Goal: Task Accomplishment & Management: Manage account settings

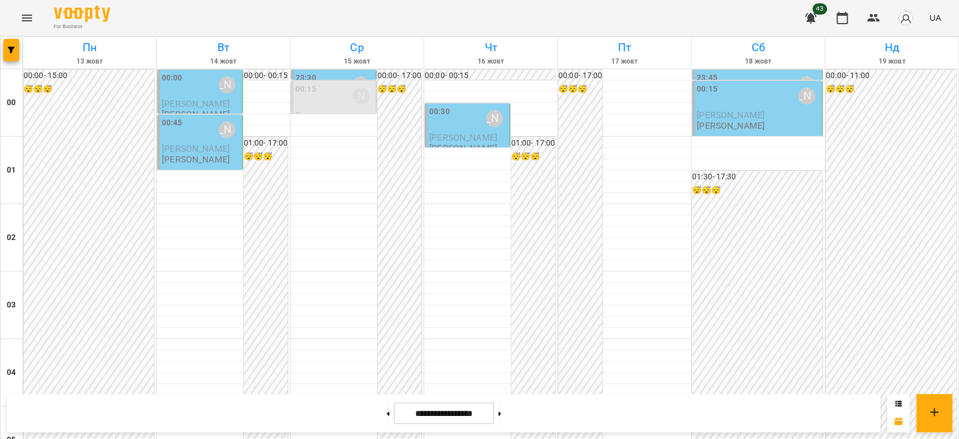
scroll to position [998, 0]
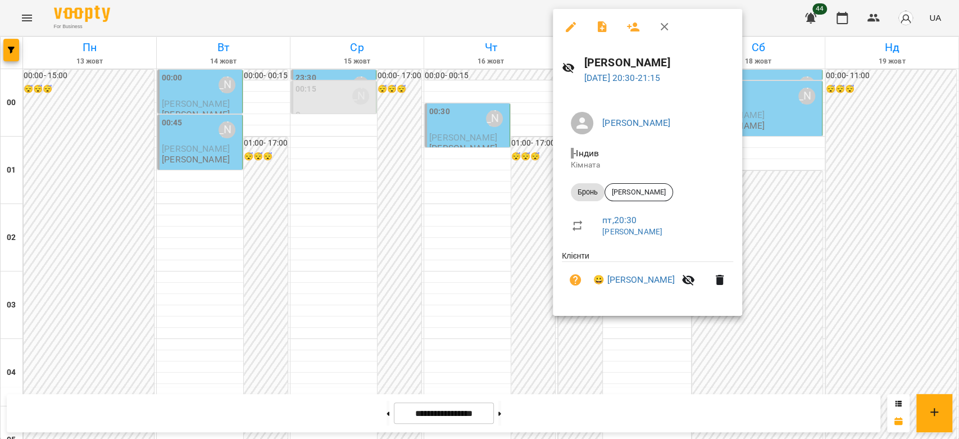
click at [473, 300] on div at bounding box center [479, 219] width 959 height 439
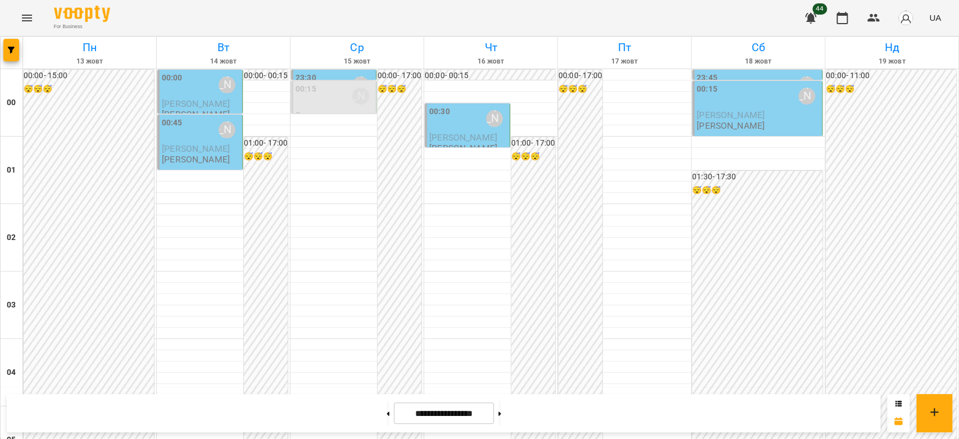
scroll to position [986, 0]
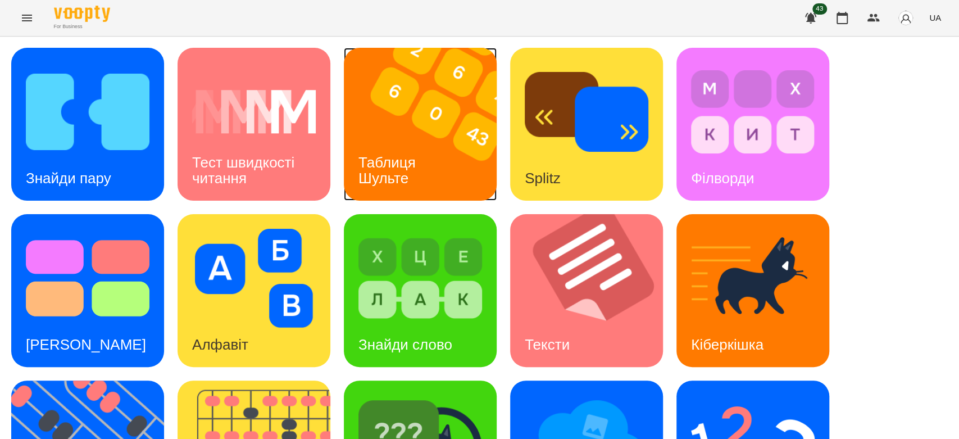
click at [447, 109] on img at bounding box center [427, 124] width 167 height 153
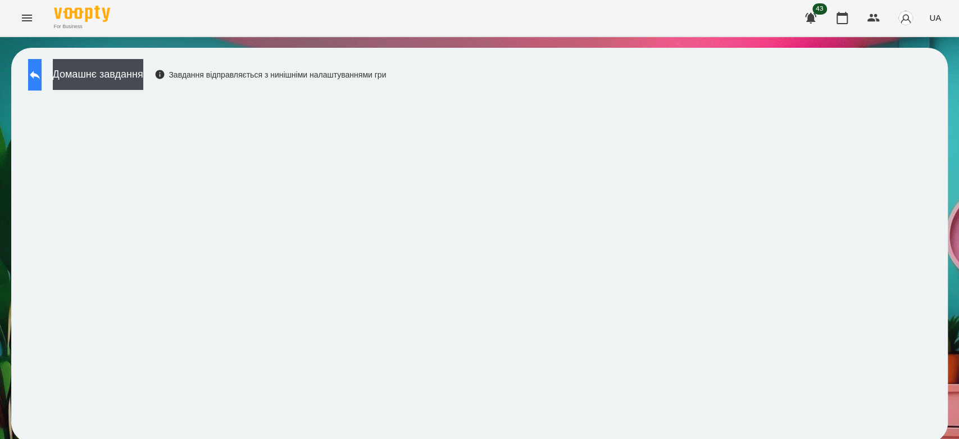
click at [42, 69] on icon at bounding box center [34, 74] width 13 height 13
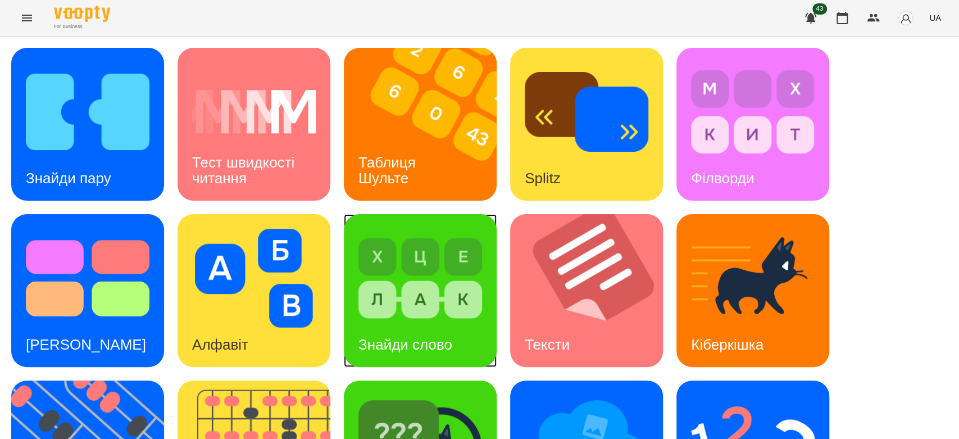
click at [452, 290] on img at bounding box center [420, 278] width 124 height 99
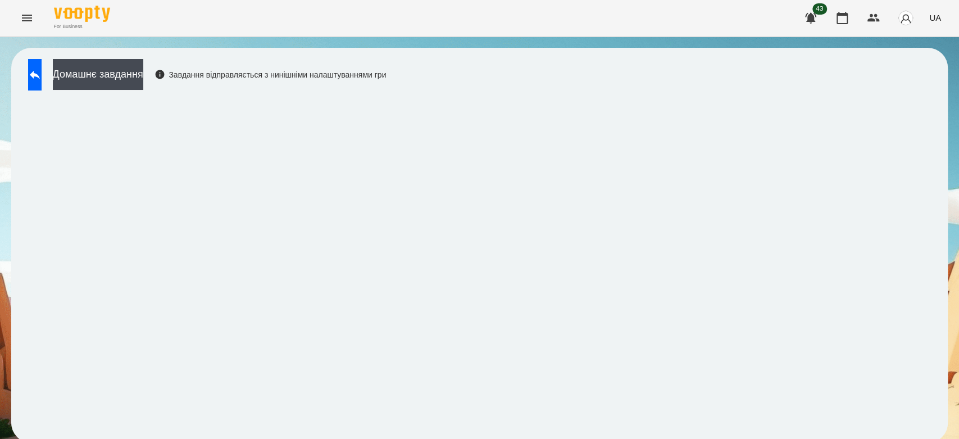
click at [136, 57] on div "Домашнє завдання Завдання відправляється з нинішніми налаштуваннями гри" at bounding box center [479, 245] width 936 height 395
click at [142, 68] on button "Домашнє завдання" at bounding box center [98, 74] width 90 height 31
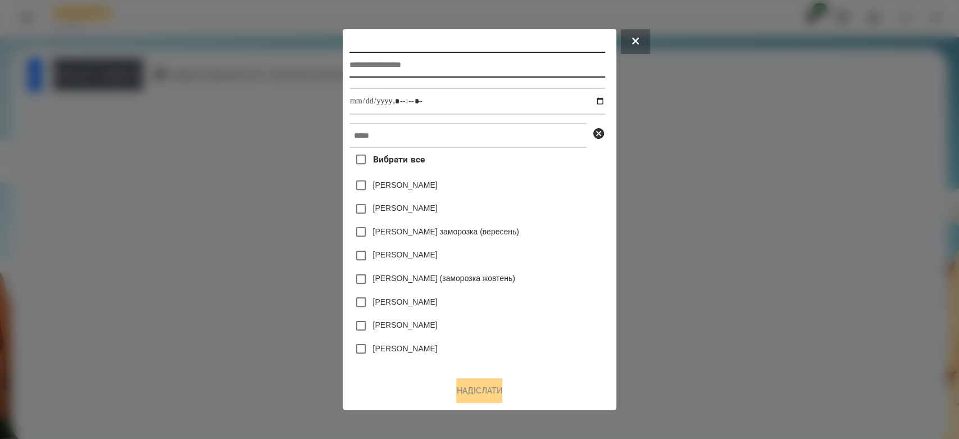
click at [448, 57] on input "text" at bounding box center [477, 65] width 256 height 26
type input "**********"
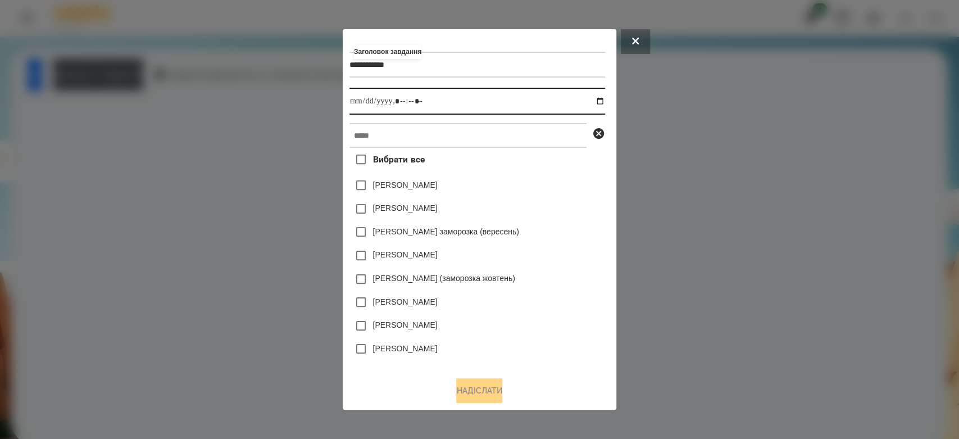
click at [601, 99] on input "datetime-local" at bounding box center [477, 101] width 256 height 27
type input "**********"
drag, startPoint x: 562, startPoint y: 199, endPoint x: 557, endPoint y: 174, distance: 25.7
click at [562, 199] on div "Емма Северен" at bounding box center [477, 209] width 256 height 24
click at [535, 120] on div "**********" at bounding box center [479, 201] width 260 height 331
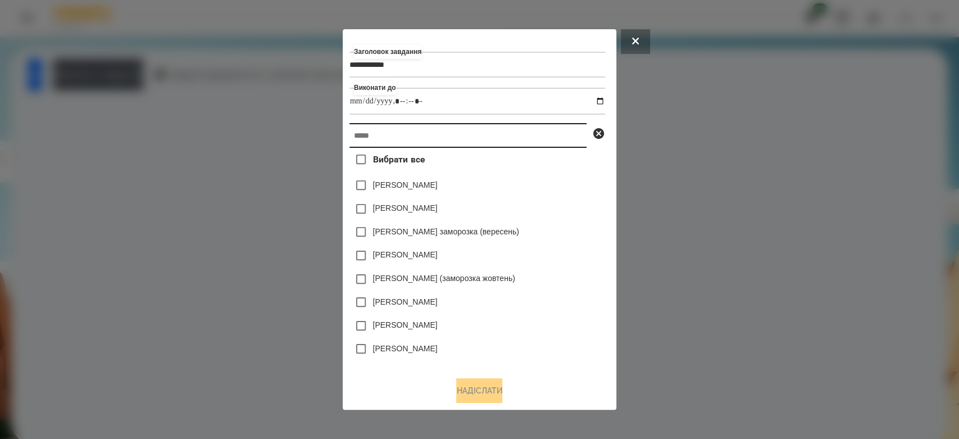
click at [539, 142] on input "text" at bounding box center [467, 135] width 237 height 25
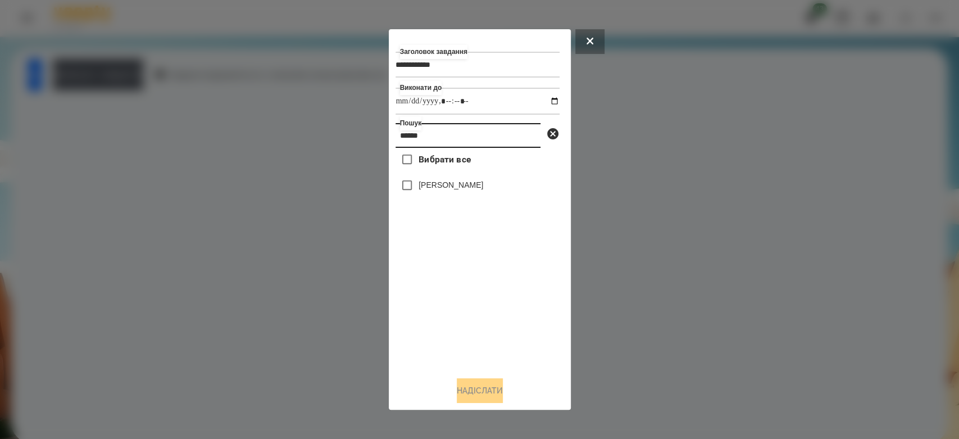
type input "******"
click at [455, 180] on label "[PERSON_NAME]" at bounding box center [450, 184] width 65 height 11
click at [477, 383] on button "Надіслати" at bounding box center [480, 390] width 46 height 25
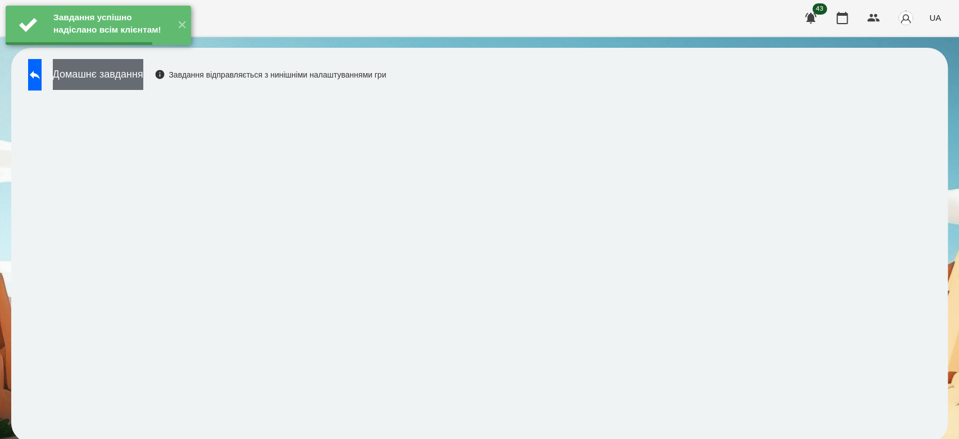
click at [143, 82] on button "Домашнє завдання" at bounding box center [98, 74] width 90 height 31
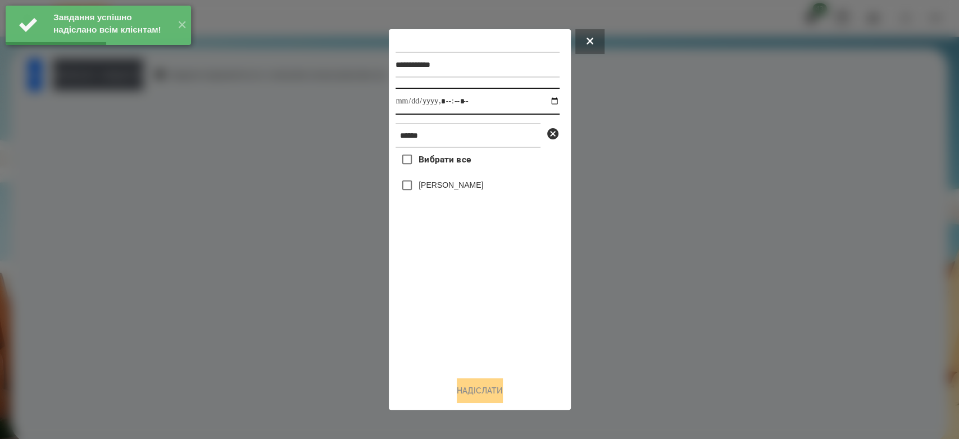
click at [549, 100] on input "datetime-local" at bounding box center [477, 101] width 164 height 27
type input "**********"
click at [508, 315] on div "Вибрати все Владислав Мосюра" at bounding box center [477, 258] width 164 height 220
click at [457, 186] on label "[PERSON_NAME]" at bounding box center [450, 184] width 65 height 11
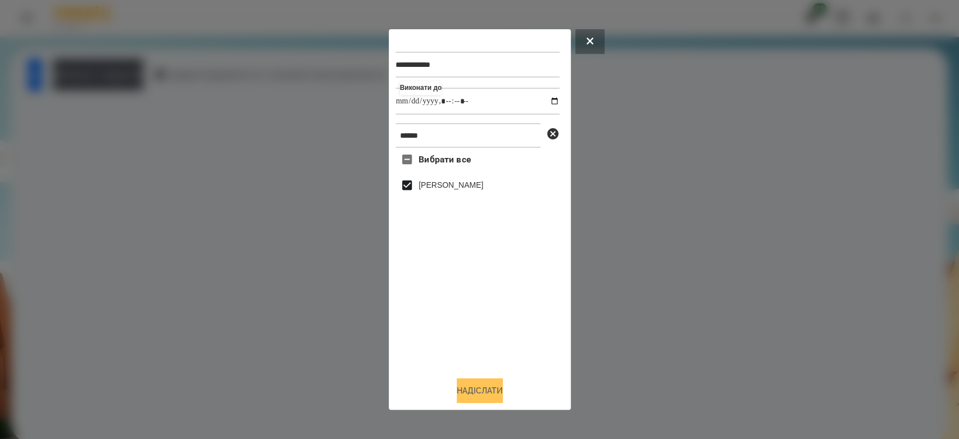
click at [491, 393] on button "Надіслати" at bounding box center [480, 390] width 46 height 25
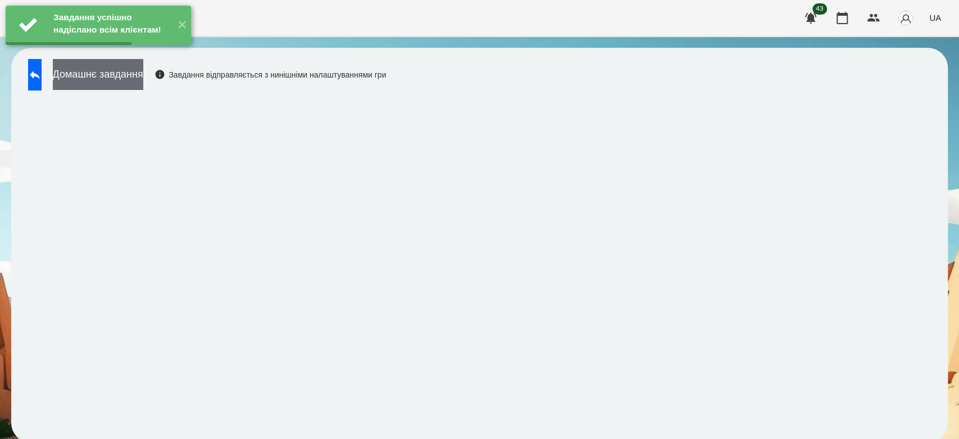
click at [143, 72] on button "Домашнє завдання" at bounding box center [98, 74] width 90 height 31
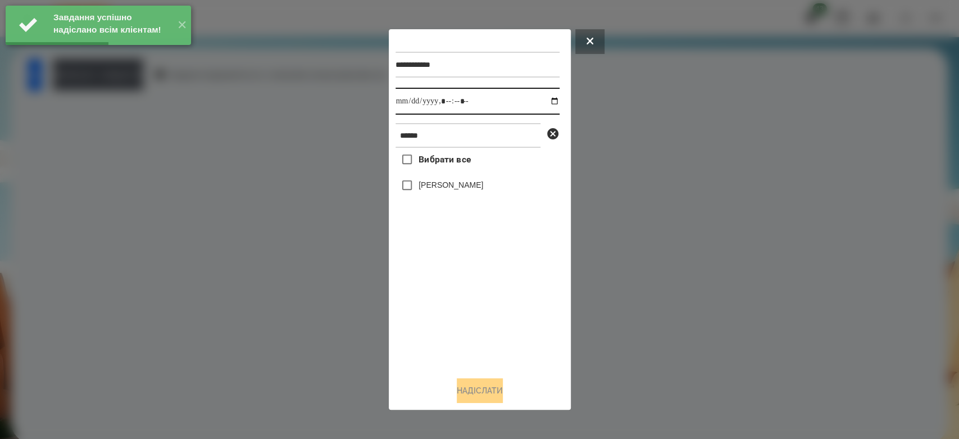
click at [545, 98] on input "datetime-local" at bounding box center [477, 101] width 164 height 27
type input "**********"
click at [517, 304] on div "Вибрати все Владислав Мосюра" at bounding box center [477, 258] width 164 height 220
click at [463, 188] on label "[PERSON_NAME]" at bounding box center [450, 184] width 65 height 11
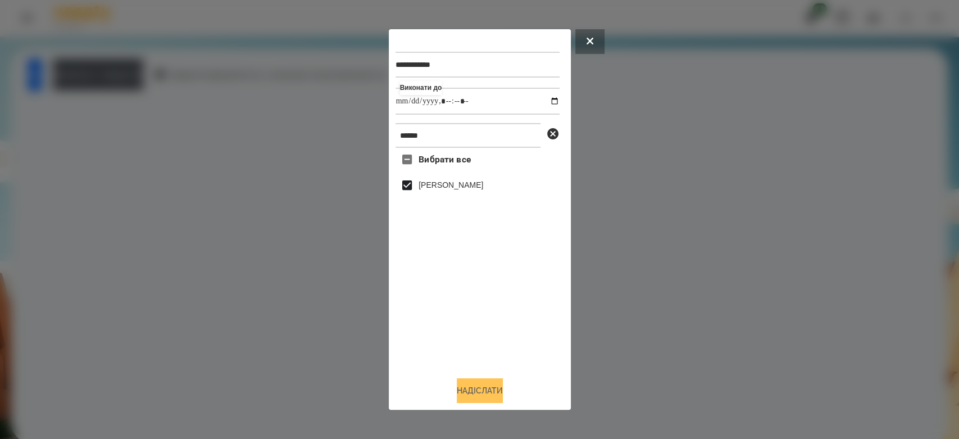
click at [503, 384] on button "Надіслати" at bounding box center [480, 390] width 46 height 25
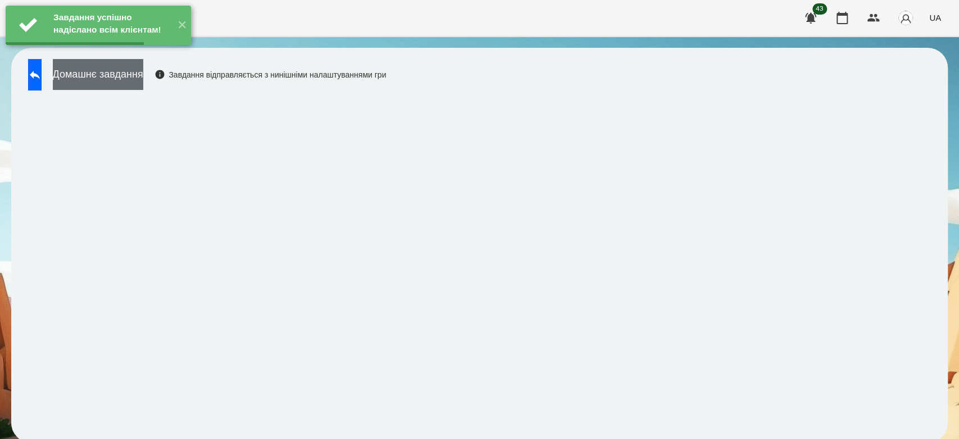
click at [143, 75] on button "Домашнє завдання" at bounding box center [98, 74] width 90 height 31
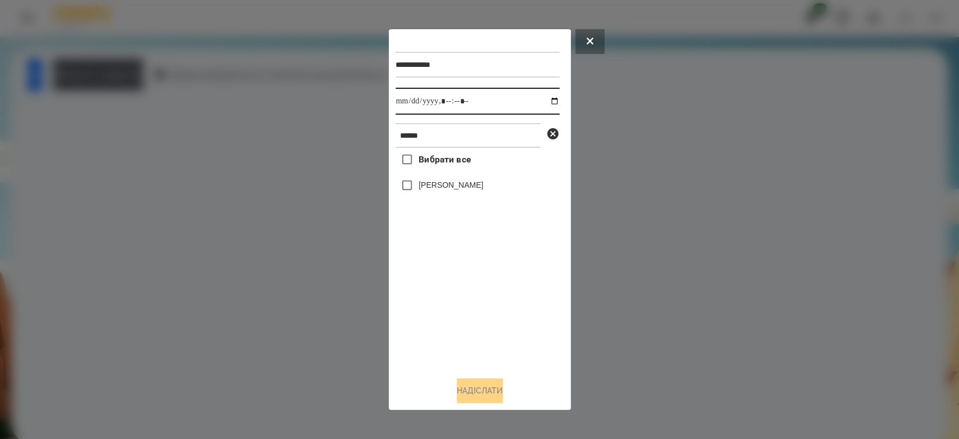
click at [545, 98] on input "datetime-local" at bounding box center [477, 101] width 164 height 27
type input "**********"
drag, startPoint x: 525, startPoint y: 360, endPoint x: 514, endPoint y: 344, distance: 19.5
click at [522, 358] on div "Вибрати все Владислав Мосюра" at bounding box center [477, 258] width 164 height 220
click at [463, 180] on div "[PERSON_NAME]" at bounding box center [477, 186] width 164 height 24
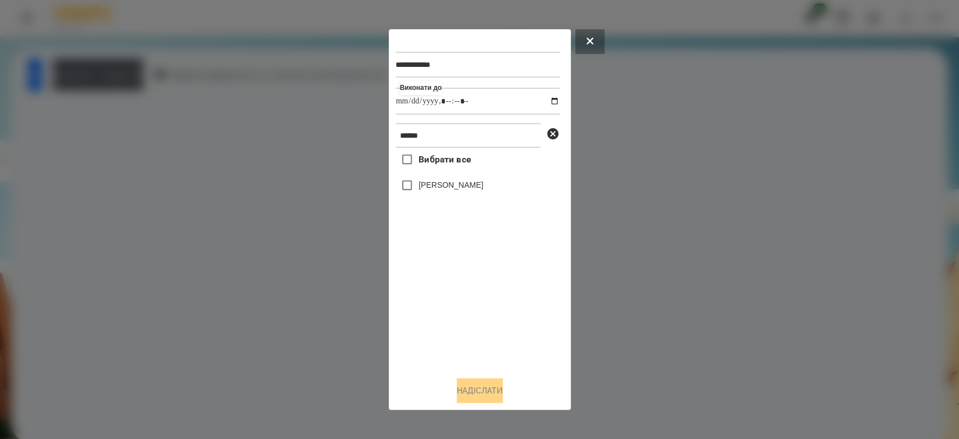
click at [472, 190] on label "[PERSON_NAME]" at bounding box center [450, 184] width 65 height 11
click at [484, 394] on button "Надіслати" at bounding box center [480, 390] width 46 height 25
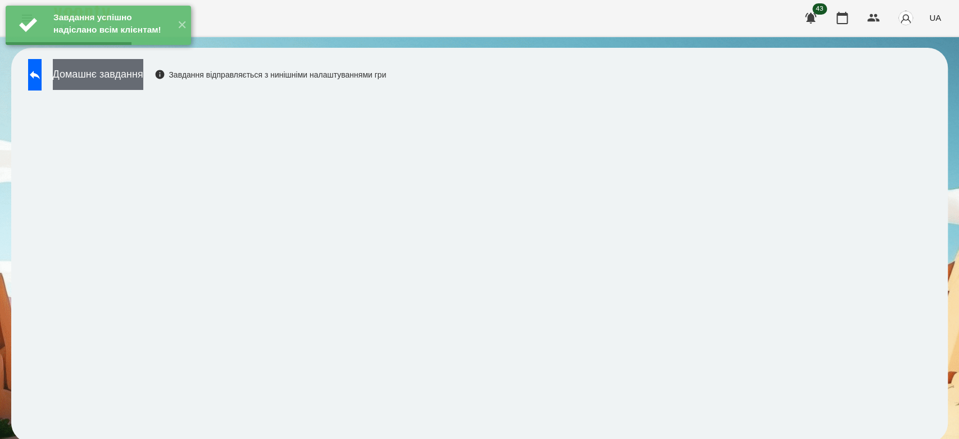
click at [143, 87] on button "Домашнє завдання" at bounding box center [98, 74] width 90 height 31
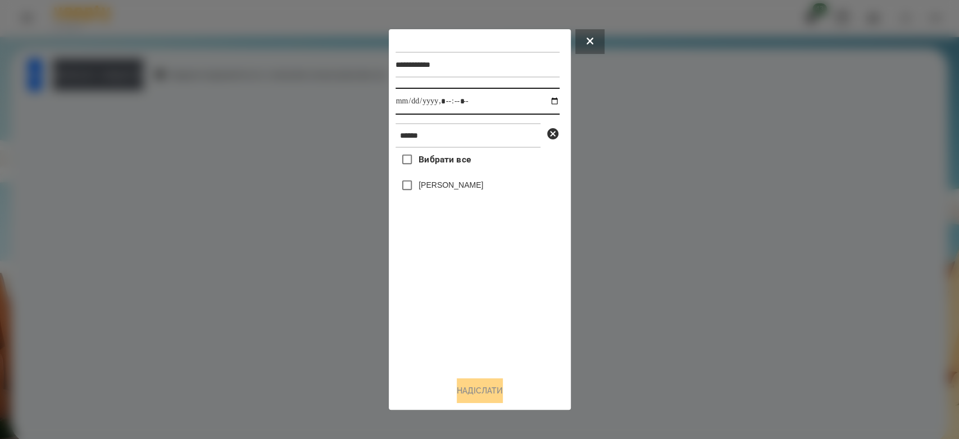
click at [547, 99] on input "datetime-local" at bounding box center [477, 101] width 164 height 27
type input "**********"
drag, startPoint x: 515, startPoint y: 317, endPoint x: 513, endPoint y: 308, distance: 9.1
click at [515, 317] on div "Вибрати все Владислав Мосюра" at bounding box center [477, 258] width 164 height 220
click at [474, 190] on label "[PERSON_NAME]" at bounding box center [450, 184] width 65 height 11
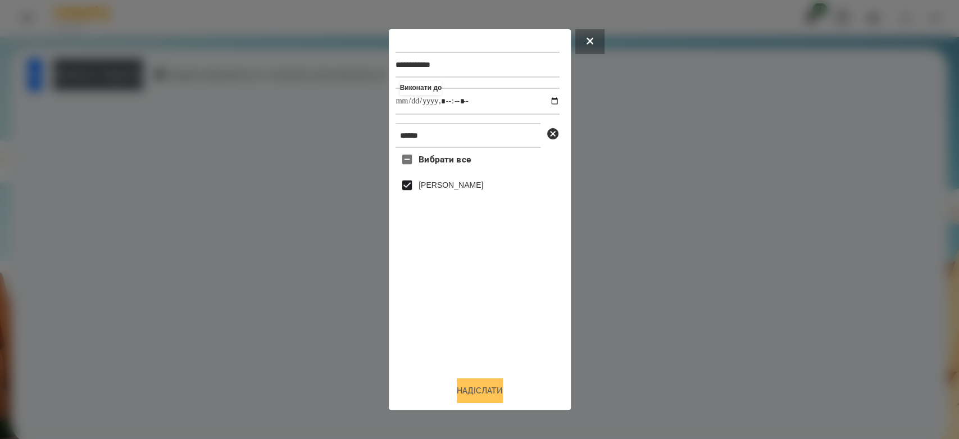
click at [491, 390] on button "Надіслати" at bounding box center [480, 390] width 46 height 25
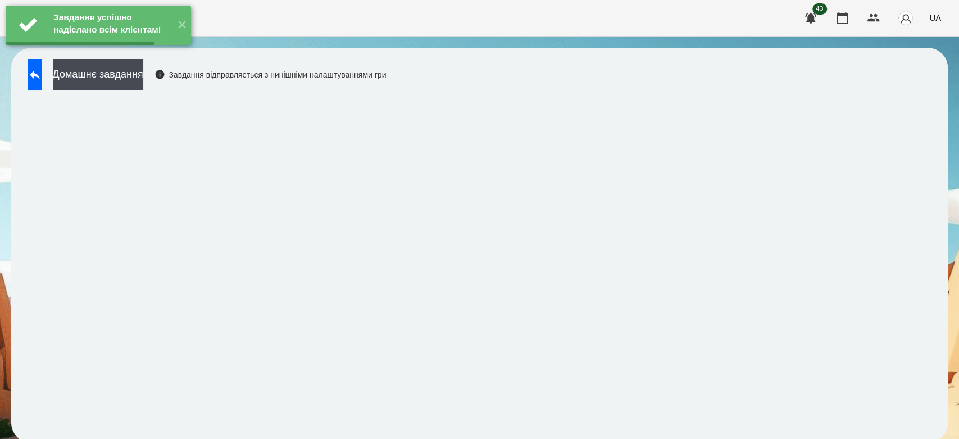
click at [143, 76] on button "Домашнє завдання" at bounding box center [98, 74] width 90 height 31
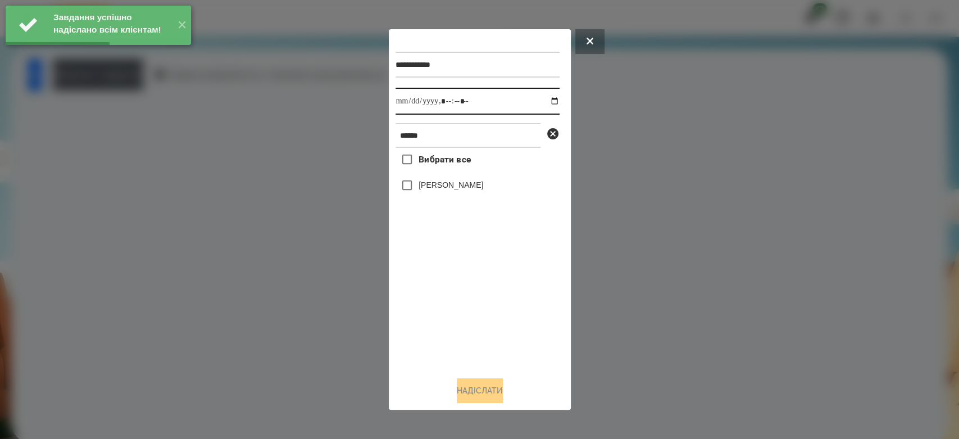
click at [549, 101] on input "datetime-local" at bounding box center [477, 101] width 164 height 27
type input "**********"
click at [522, 311] on div "Вибрати все Владислав Мосюра" at bounding box center [477, 258] width 164 height 220
click at [462, 185] on label "[PERSON_NAME]" at bounding box center [450, 184] width 65 height 11
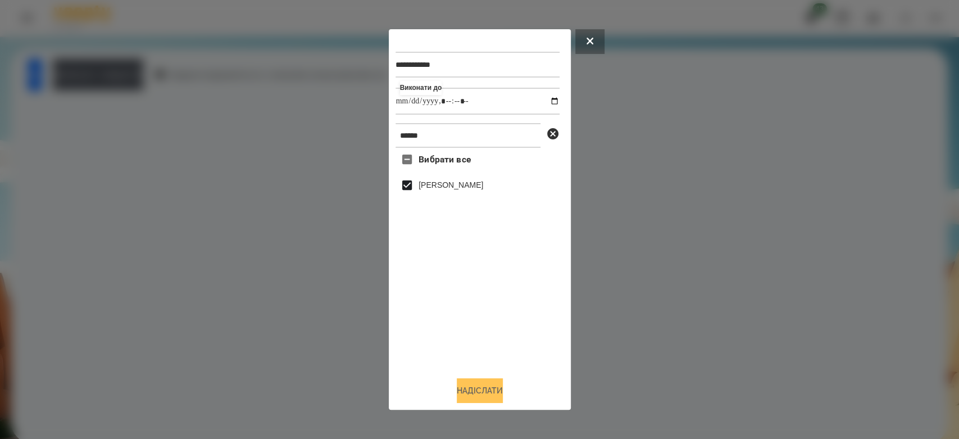
click at [498, 388] on button "Надіслати" at bounding box center [480, 390] width 46 height 25
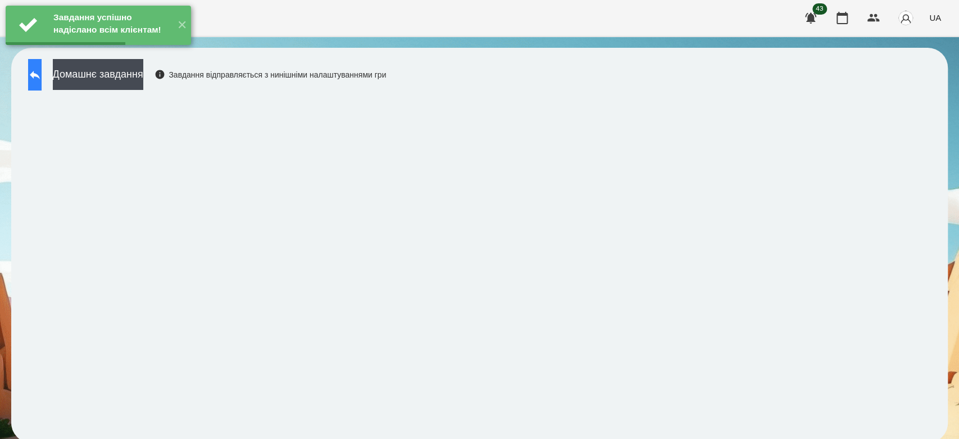
click at [42, 76] on icon at bounding box center [34, 74] width 13 height 13
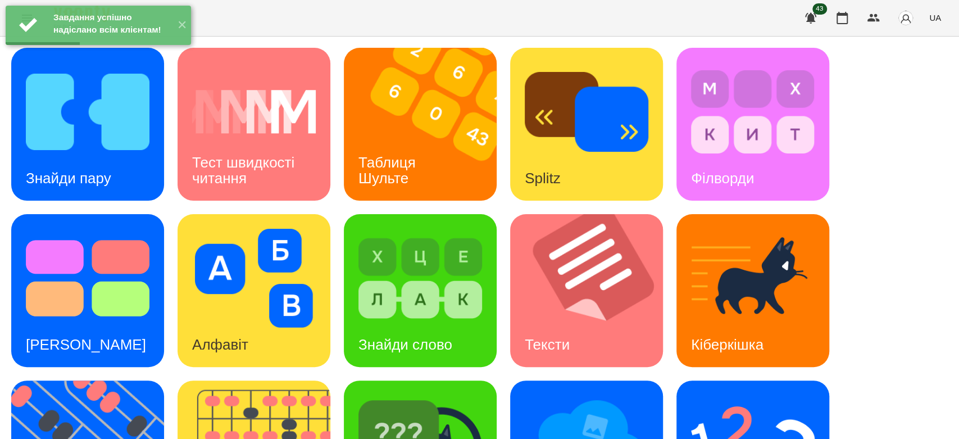
scroll to position [125, 0]
click at [297, 229] on img at bounding box center [254, 278] width 124 height 99
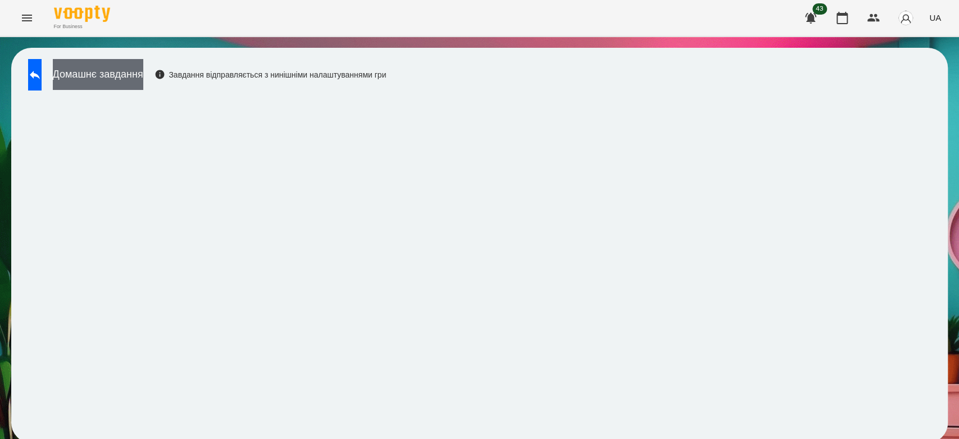
click at [143, 75] on button "Домашнє завдання" at bounding box center [98, 74] width 90 height 31
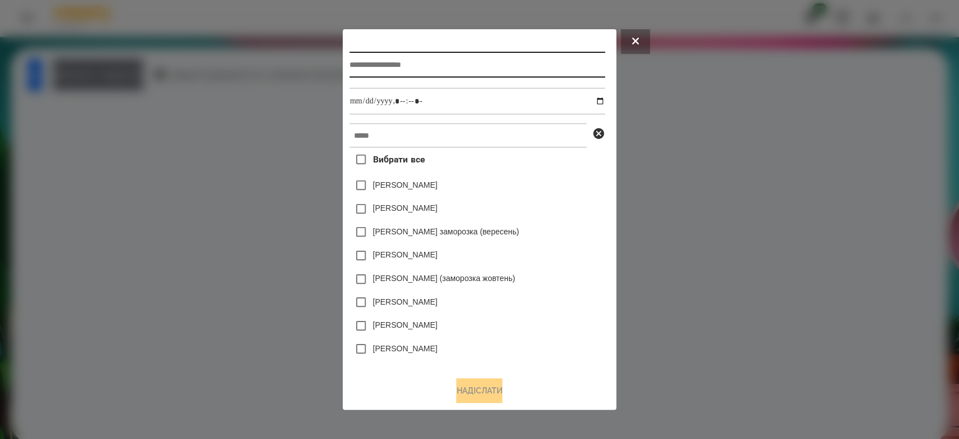
click at [497, 72] on input "text" at bounding box center [477, 65] width 256 height 26
type input "*******"
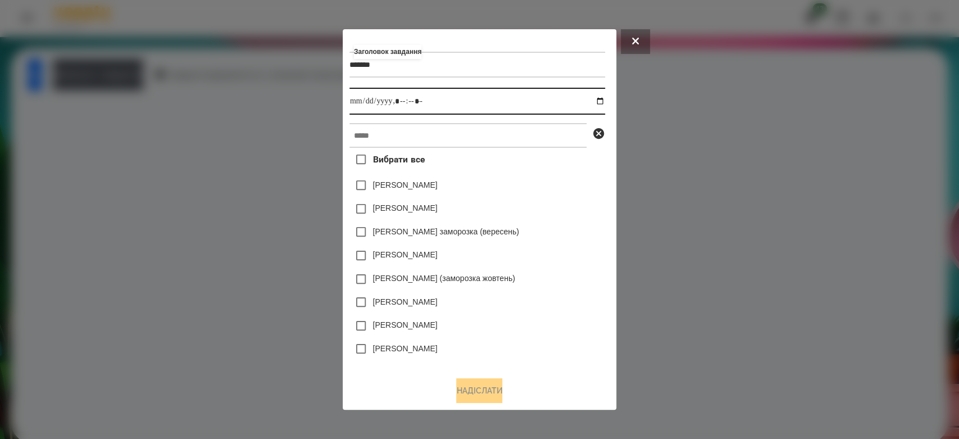
click at [600, 101] on input "datetime-local" at bounding box center [477, 101] width 256 height 27
type input "**********"
drag, startPoint x: 549, startPoint y: 208, endPoint x: 537, endPoint y: 179, distance: 31.2
click at [549, 208] on div "Емма Северен" at bounding box center [477, 209] width 256 height 24
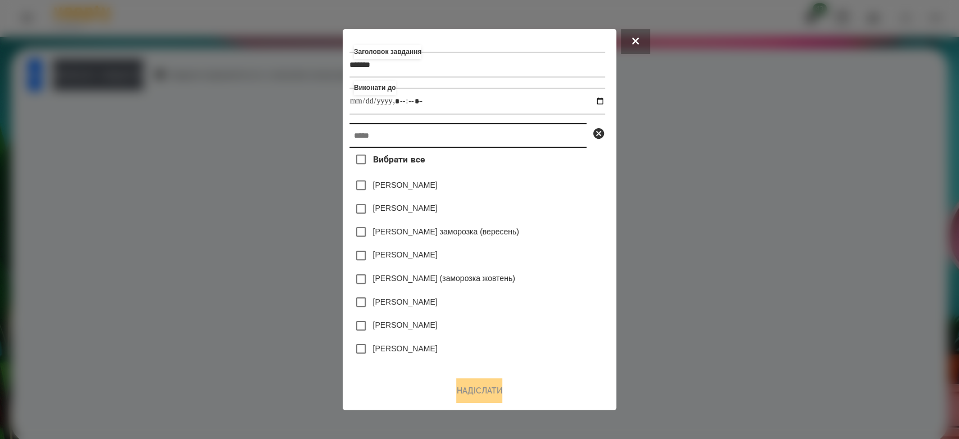
click at [520, 140] on input "text" at bounding box center [467, 135] width 237 height 25
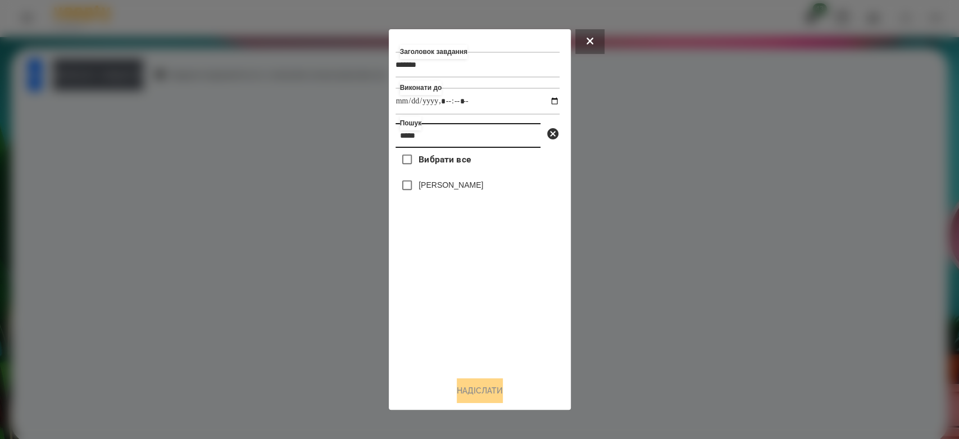
type input "*****"
click at [483, 184] on label "[PERSON_NAME]" at bounding box center [450, 184] width 65 height 11
click at [482, 394] on button "Надіслати" at bounding box center [480, 390] width 46 height 25
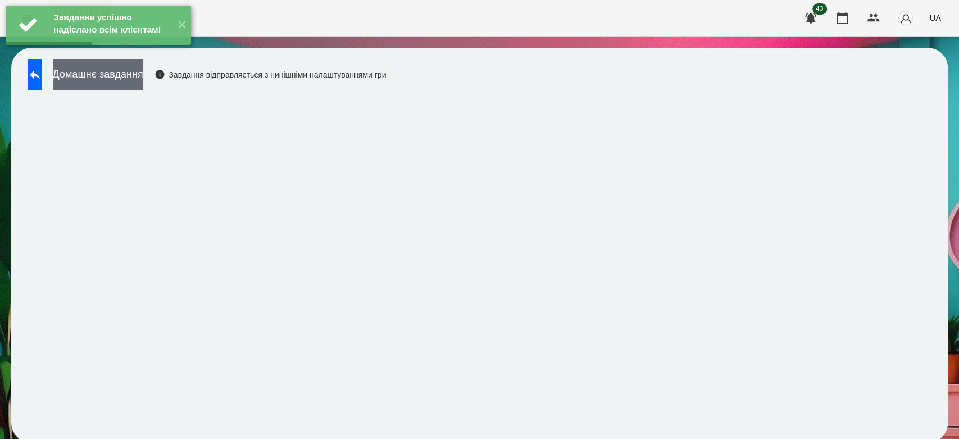
click at [143, 81] on button "Домашнє завдання" at bounding box center [98, 74] width 90 height 31
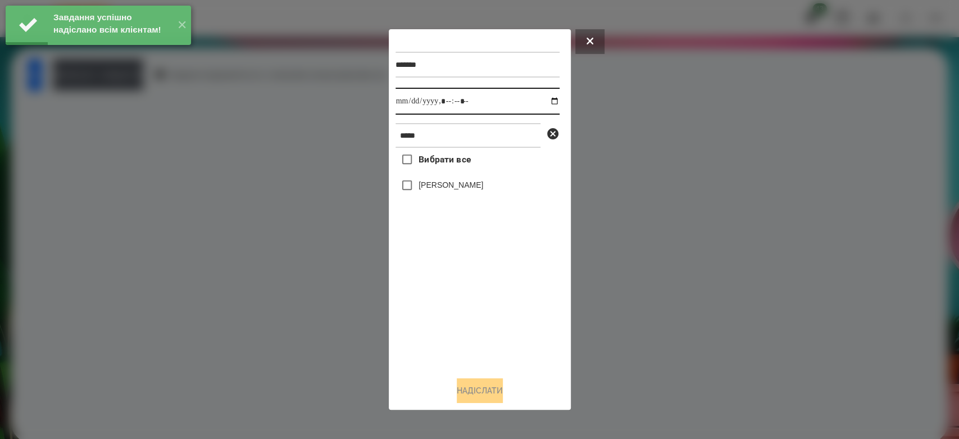
click at [546, 102] on input "datetime-local" at bounding box center [477, 101] width 164 height 27
type input "**********"
drag, startPoint x: 464, startPoint y: 307, endPoint x: 465, endPoint y: 297, distance: 10.7
click at [464, 307] on div "Вибрати все Владислав Мосюра" at bounding box center [477, 258] width 164 height 220
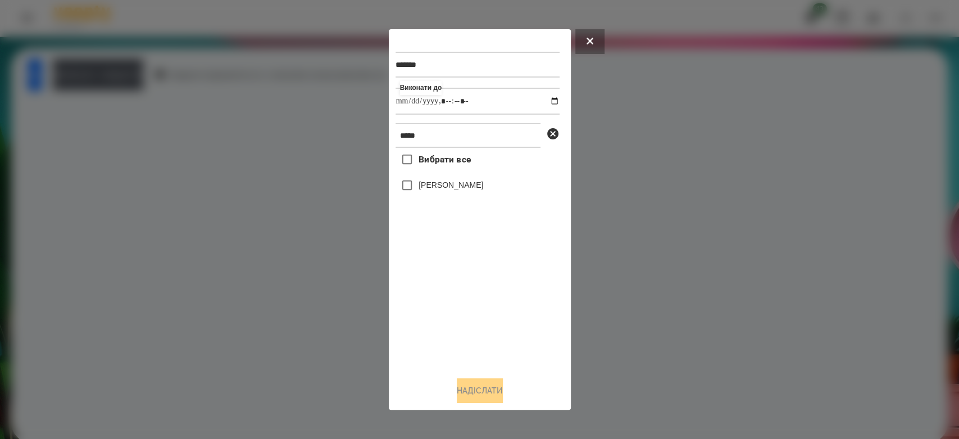
click at [456, 188] on label "[PERSON_NAME]" at bounding box center [450, 184] width 65 height 11
click at [495, 395] on button "Надіслати" at bounding box center [480, 390] width 46 height 25
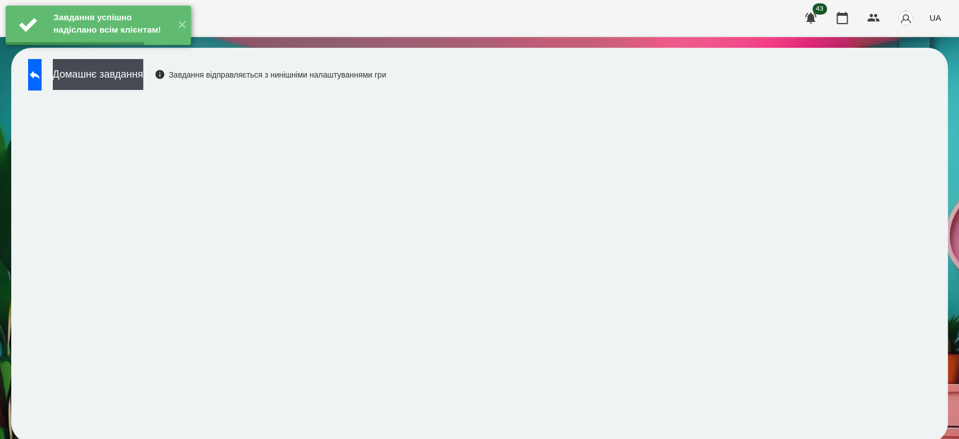
click at [143, 71] on button "Домашнє завдання" at bounding box center [98, 74] width 90 height 31
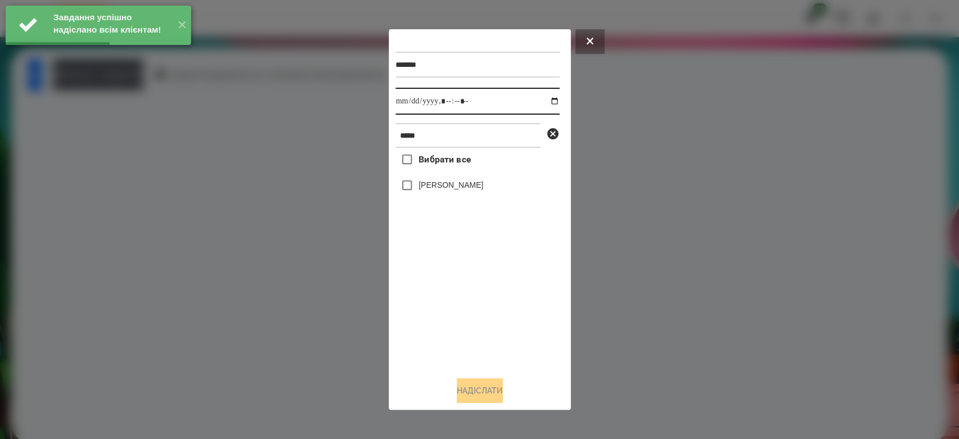
click at [546, 102] on input "datetime-local" at bounding box center [477, 101] width 164 height 27
type input "**********"
click at [479, 326] on div "Вибрати все Владислав Мосюра" at bounding box center [477, 258] width 164 height 220
click at [476, 188] on label "[PERSON_NAME]" at bounding box center [450, 184] width 65 height 11
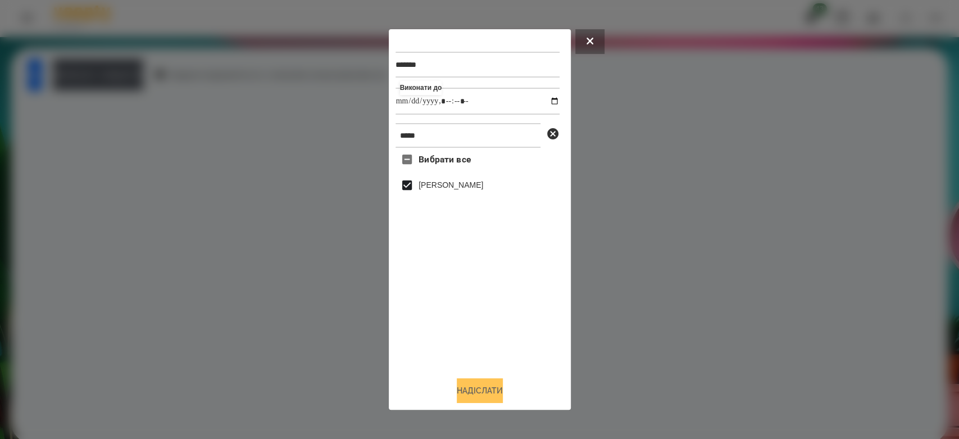
click at [481, 388] on button "Надіслати" at bounding box center [480, 390] width 46 height 25
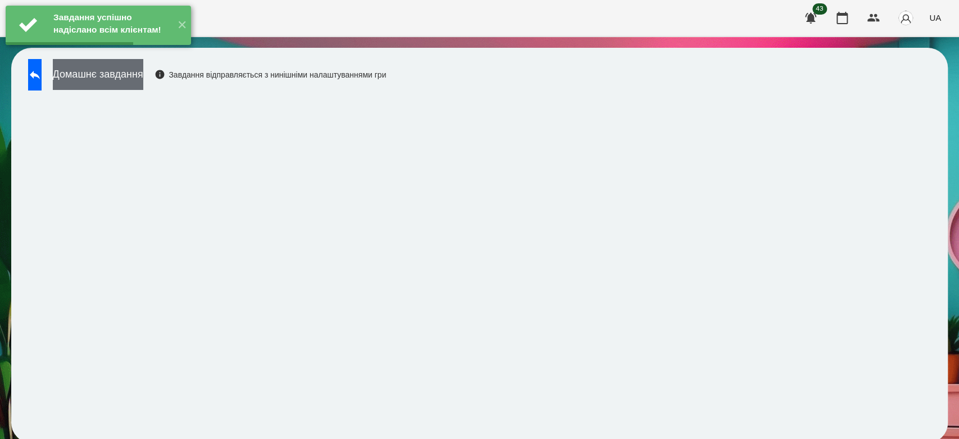
click at [143, 74] on button "Домашнє завдання" at bounding box center [98, 74] width 90 height 31
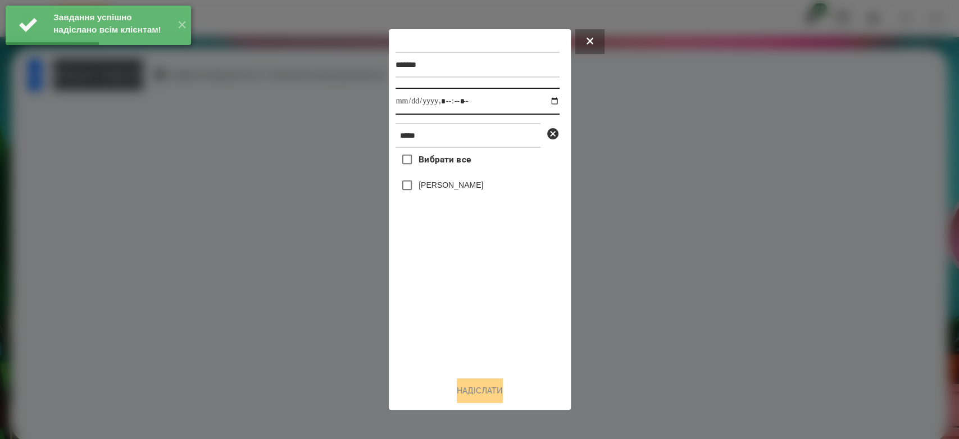
click at [547, 94] on input "datetime-local" at bounding box center [477, 101] width 164 height 27
click at [545, 99] on input "datetime-local" at bounding box center [477, 101] width 164 height 27
type input "**********"
click at [485, 310] on div "Вибрати все Владислав Мосюра" at bounding box center [477, 258] width 164 height 220
click at [483, 182] on label "[PERSON_NAME]" at bounding box center [450, 184] width 65 height 11
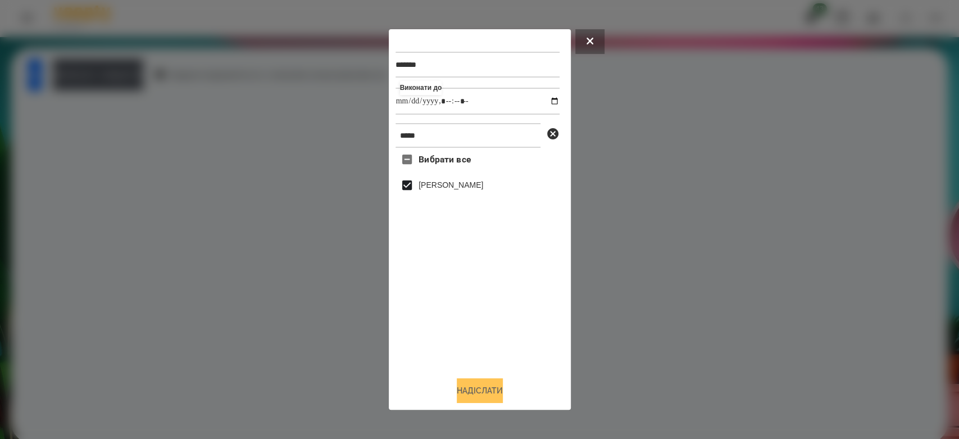
click at [486, 394] on button "Надіслати" at bounding box center [480, 390] width 46 height 25
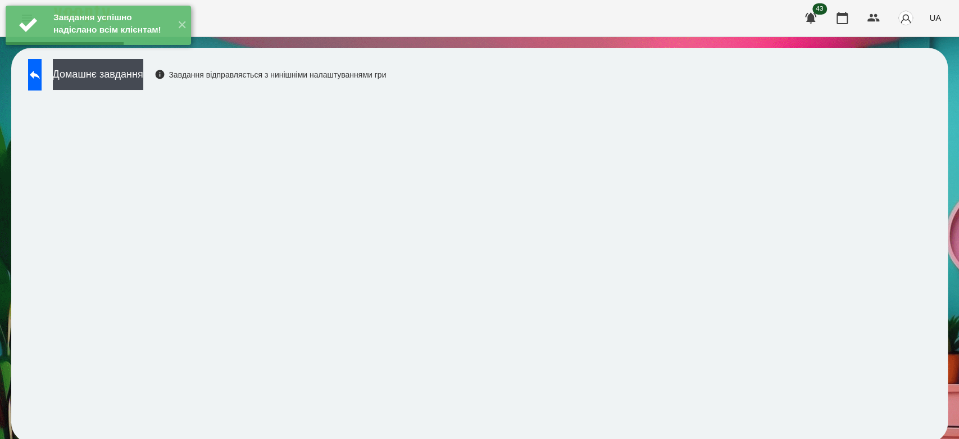
click at [123, 51] on div "Завдання успішно надіслано всім клієнтам! ✕" at bounding box center [98, 25] width 197 height 51
click at [133, 72] on button "Домашнє завдання" at bounding box center [98, 74] width 90 height 31
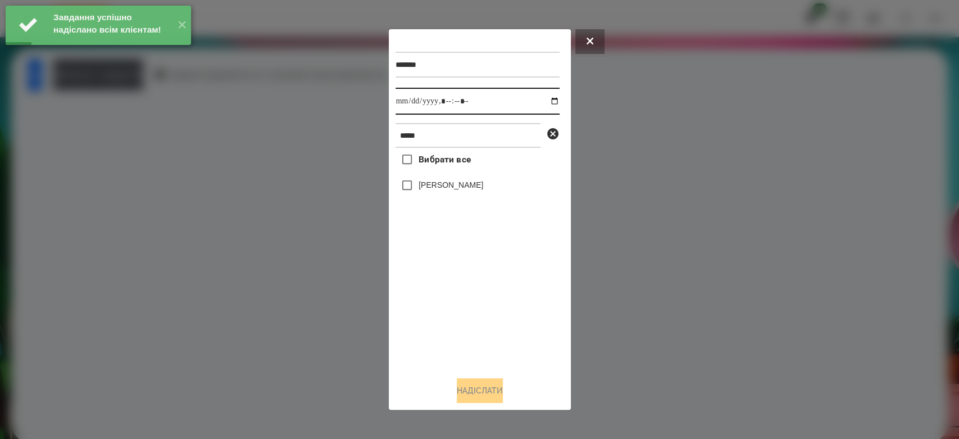
click at [544, 101] on input "datetime-local" at bounding box center [477, 101] width 164 height 27
type input "**********"
click at [503, 326] on div "Вибрати все Владислав Мосюра" at bounding box center [477, 258] width 164 height 220
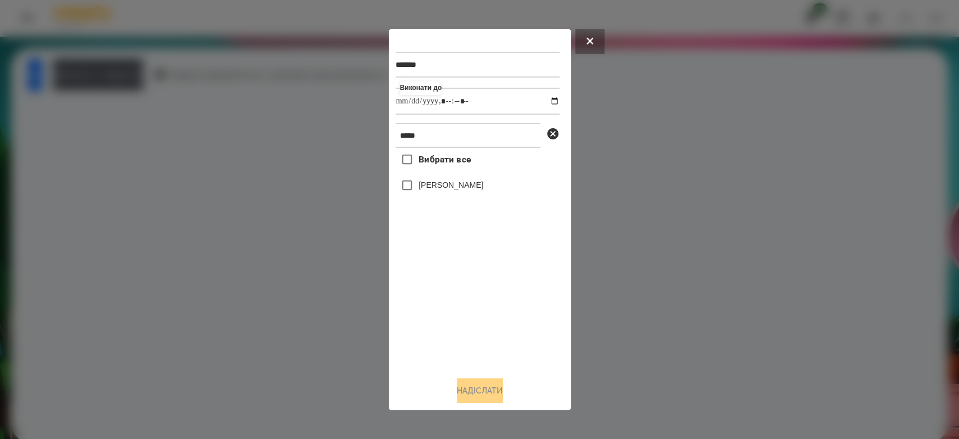
click at [473, 180] on div "[PERSON_NAME]" at bounding box center [477, 186] width 164 height 24
click at [477, 184] on label "[PERSON_NAME]" at bounding box center [450, 184] width 65 height 11
click at [483, 190] on label "[PERSON_NAME]" at bounding box center [450, 184] width 65 height 11
click at [492, 390] on button "Надіслати" at bounding box center [480, 390] width 46 height 25
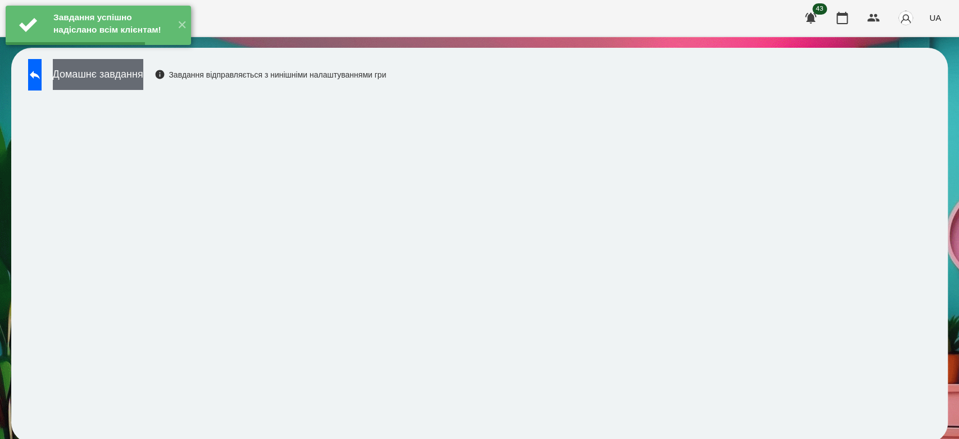
click at [143, 75] on button "Домашнє завдання" at bounding box center [98, 74] width 90 height 31
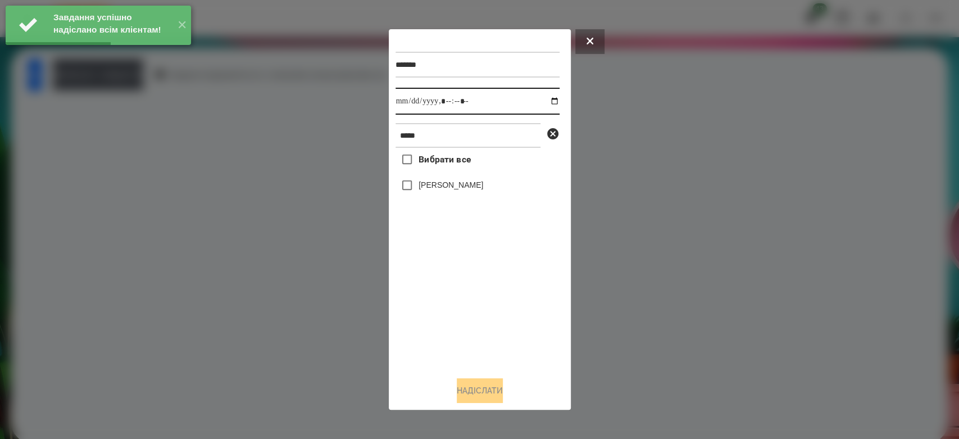
click at [540, 98] on input "datetime-local" at bounding box center [477, 101] width 164 height 27
type input "**********"
drag, startPoint x: 492, startPoint y: 333, endPoint x: 488, endPoint y: 274, distance: 59.7
click at [492, 333] on div "Вибрати все Владислав Мосюра" at bounding box center [477, 258] width 164 height 220
click at [476, 187] on label "[PERSON_NAME]" at bounding box center [450, 184] width 65 height 11
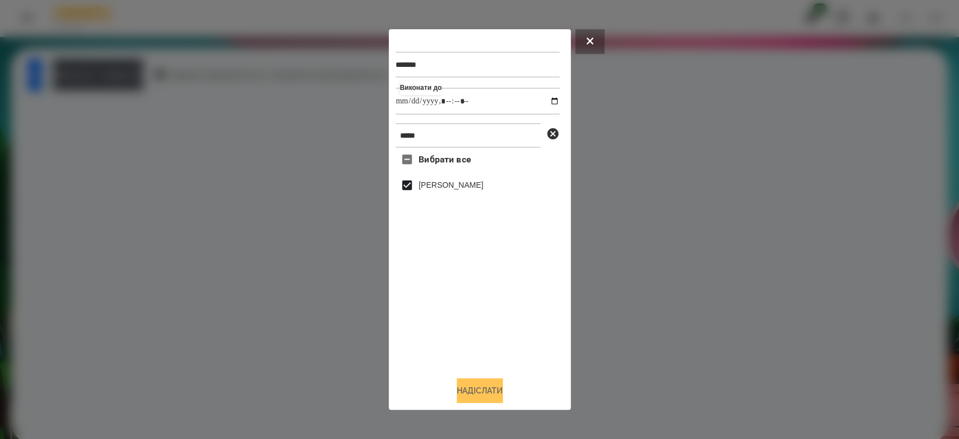
click at [486, 387] on button "Надіслати" at bounding box center [480, 390] width 46 height 25
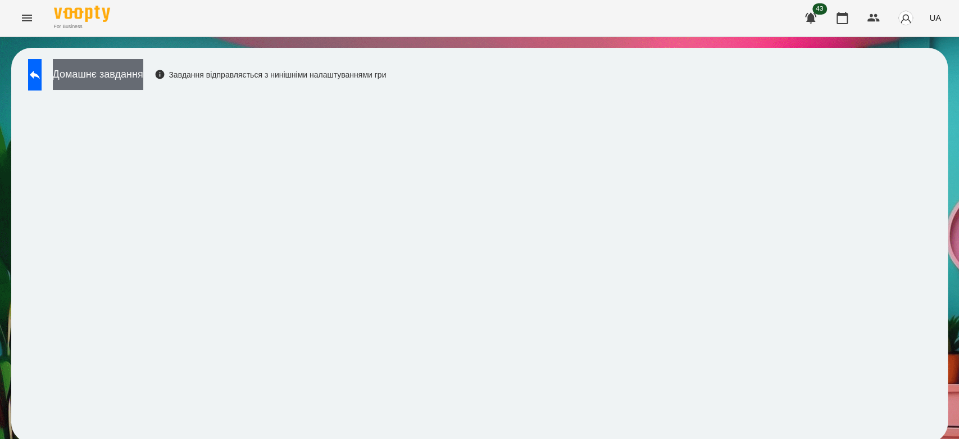
click at [94, 70] on button "Домашнє завдання" at bounding box center [98, 74] width 90 height 31
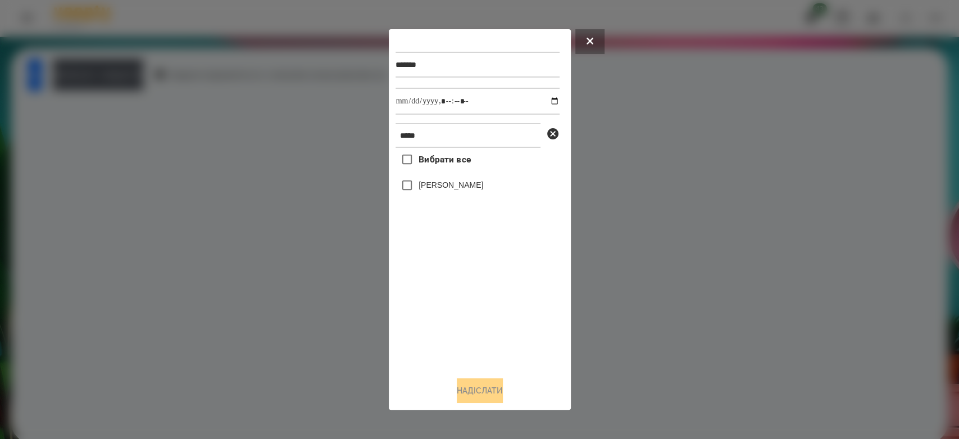
click at [165, 142] on div at bounding box center [479, 219] width 959 height 439
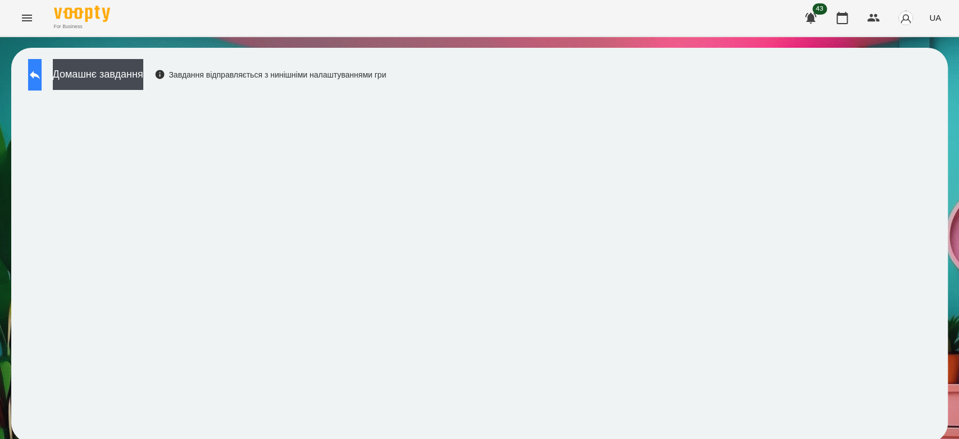
click at [35, 72] on button at bounding box center [34, 74] width 13 height 31
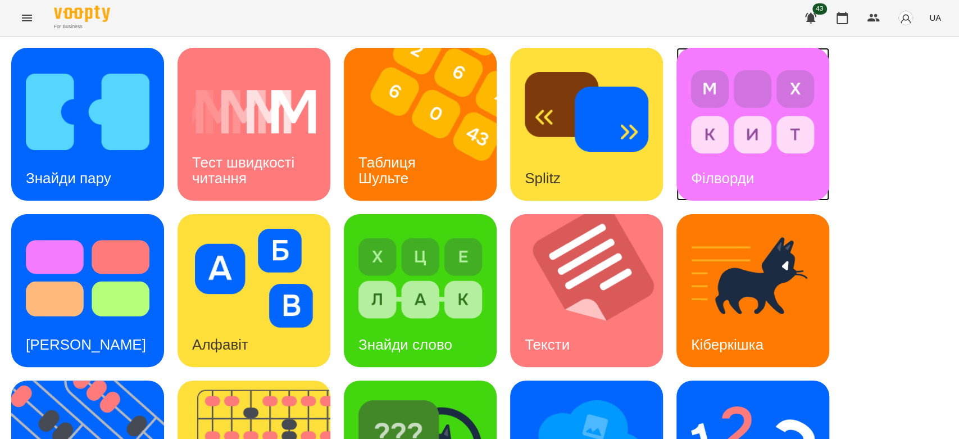
click at [725, 181] on h3 "Філворди" at bounding box center [722, 178] width 63 height 17
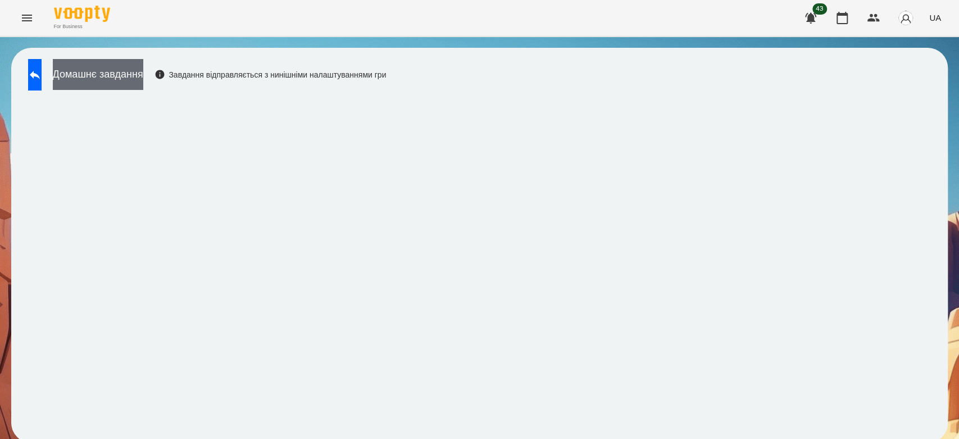
click at [143, 77] on button "Домашнє завдання" at bounding box center [98, 74] width 90 height 31
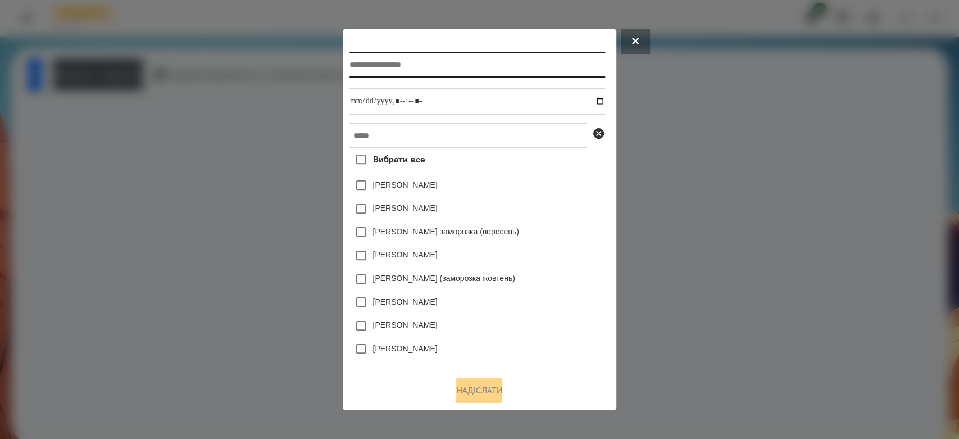
click at [470, 62] on input "text" at bounding box center [477, 65] width 256 height 26
type input "********"
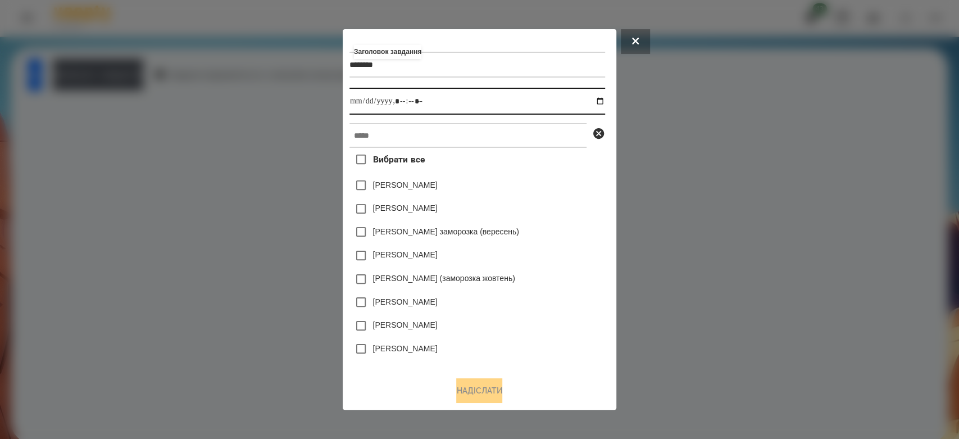
click at [603, 98] on input "datetime-local" at bounding box center [477, 101] width 256 height 27
type input "**********"
click at [583, 182] on div "Коля Главач" at bounding box center [477, 186] width 256 height 24
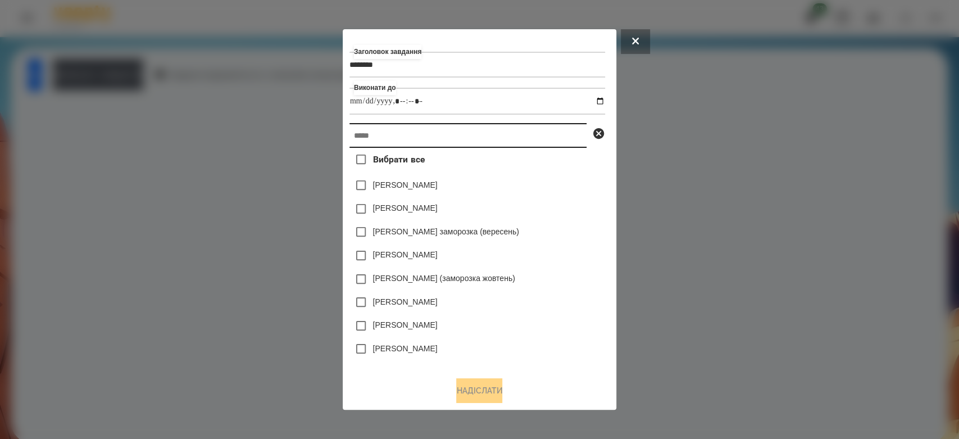
click at [561, 147] on input "text" at bounding box center [467, 135] width 237 height 25
click at [860, 143] on div at bounding box center [479, 219] width 959 height 439
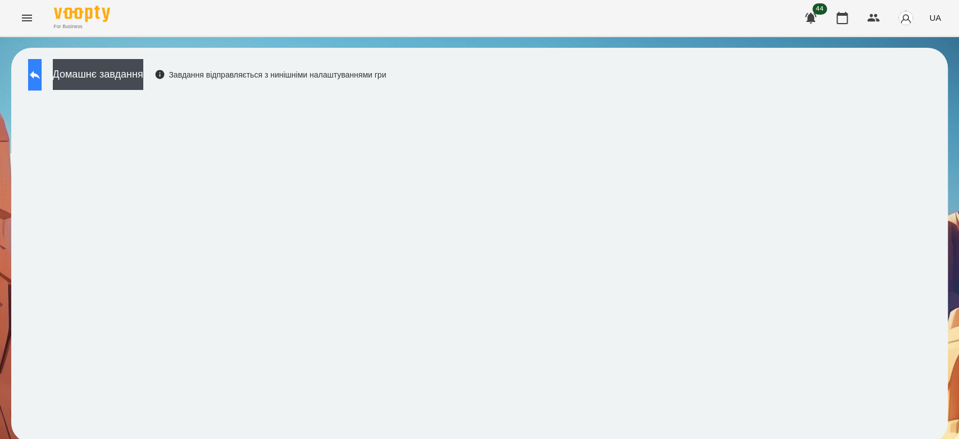
click at [40, 74] on icon at bounding box center [35, 75] width 10 height 8
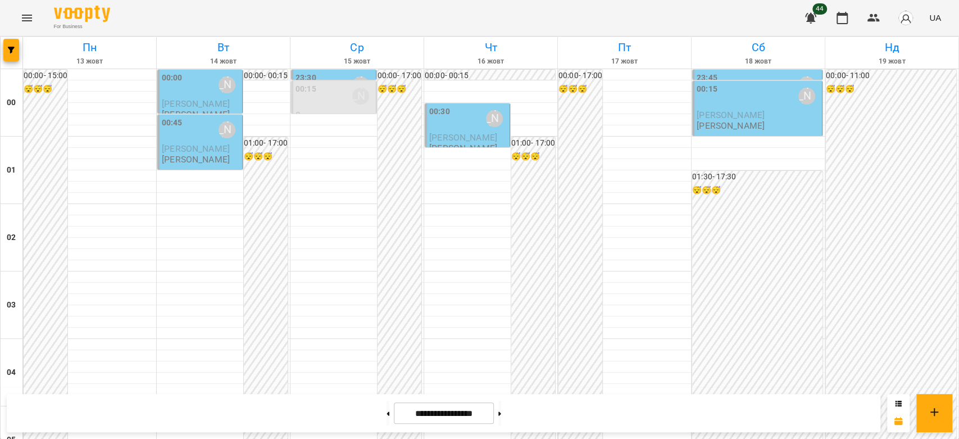
scroll to position [1061, 0]
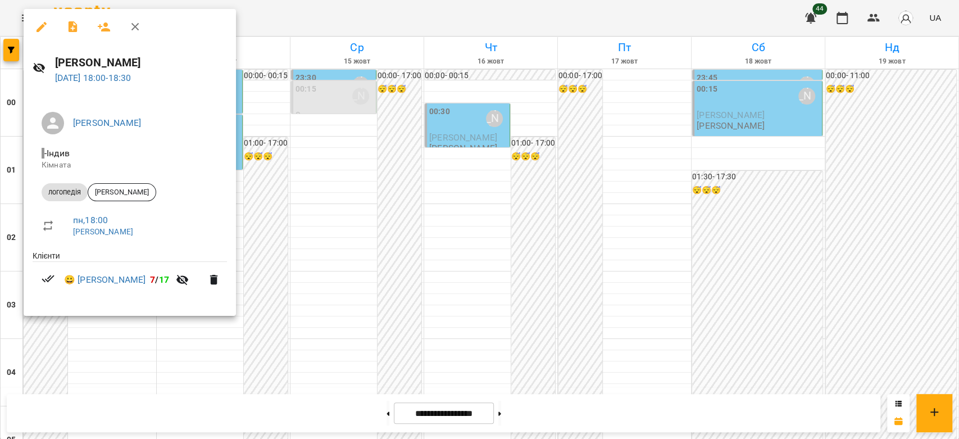
click at [414, 244] on div at bounding box center [479, 219] width 959 height 439
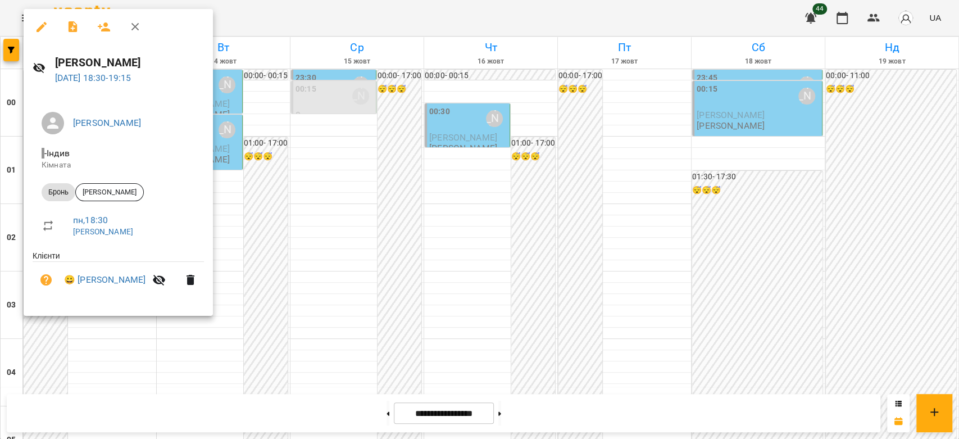
click at [364, 249] on div at bounding box center [479, 219] width 959 height 439
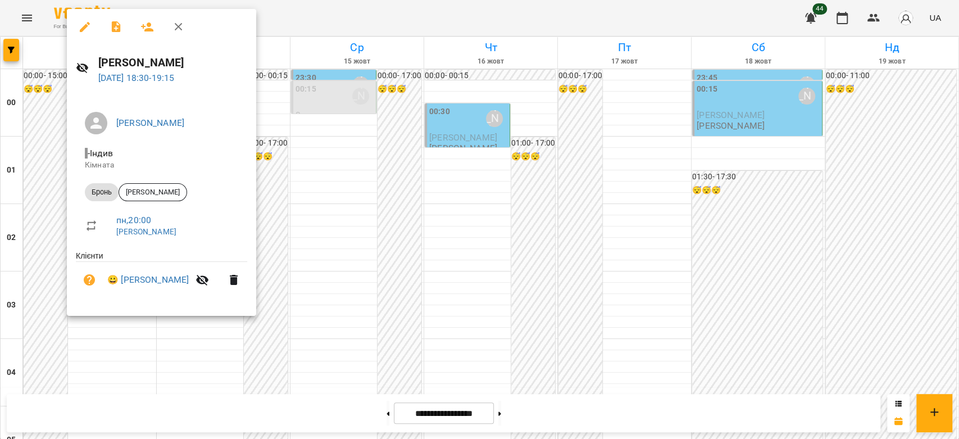
click at [370, 264] on div at bounding box center [479, 219] width 959 height 439
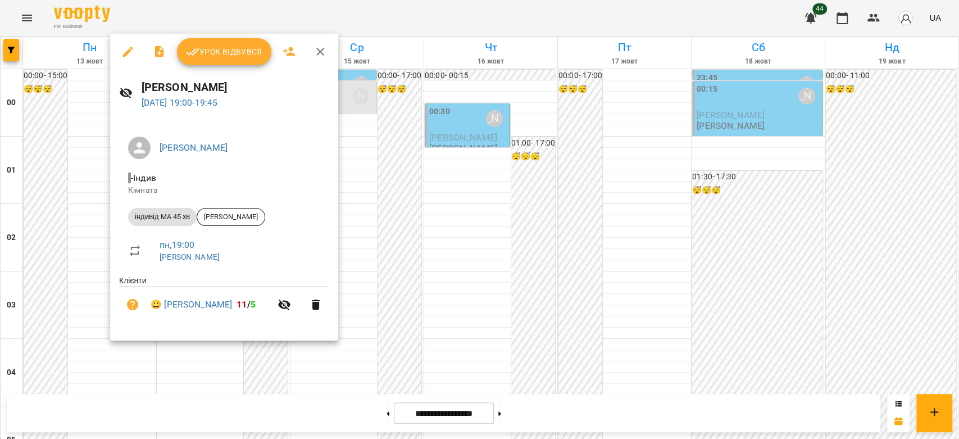
click at [427, 260] on div at bounding box center [479, 219] width 959 height 439
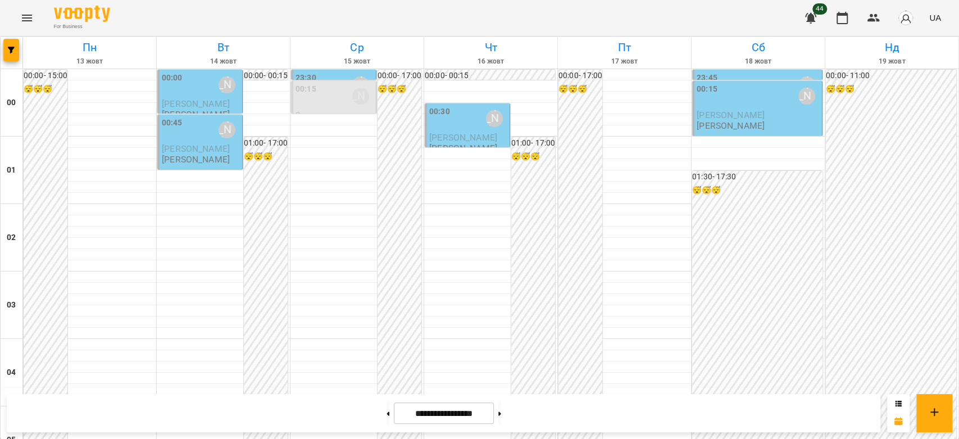
scroll to position [1186, 0]
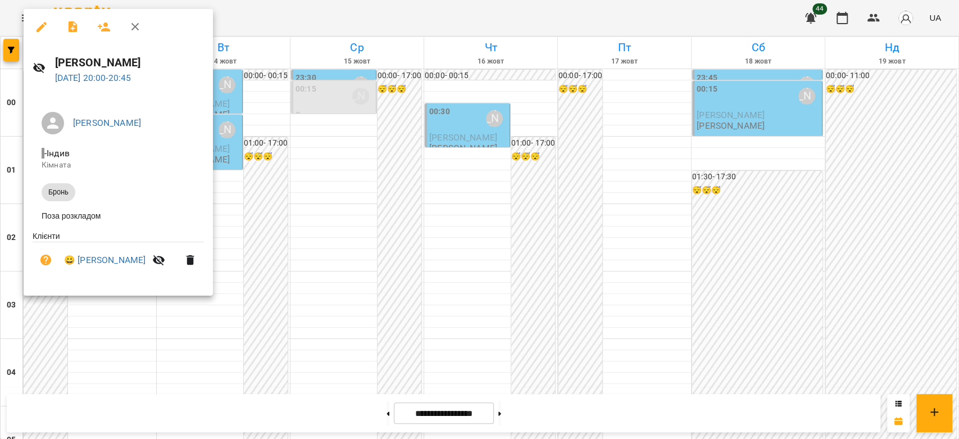
click at [430, 261] on div at bounding box center [479, 219] width 959 height 439
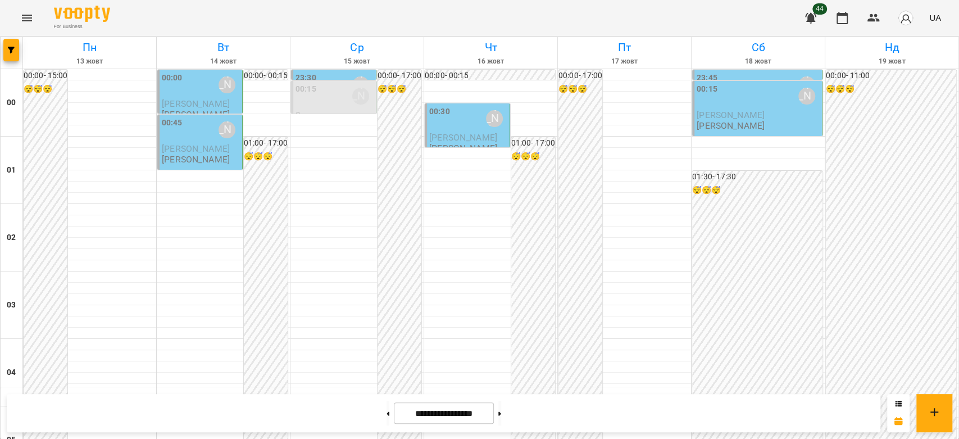
scroll to position [1123, 0]
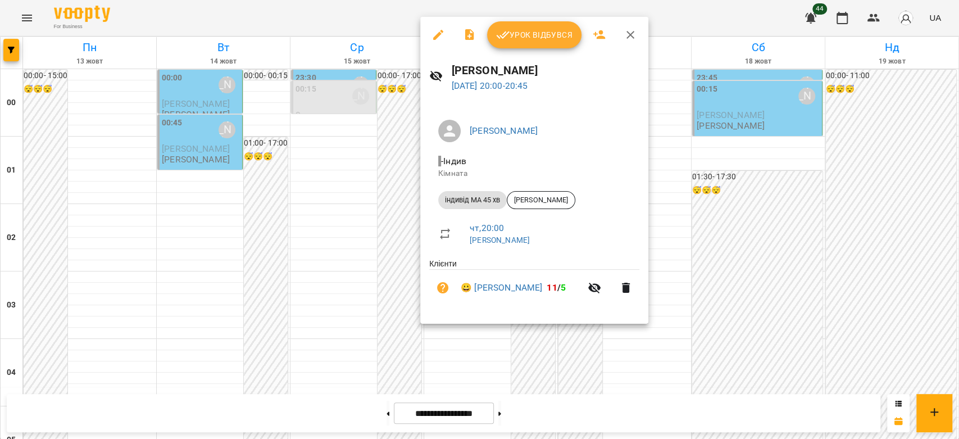
click at [326, 321] on div at bounding box center [479, 219] width 959 height 439
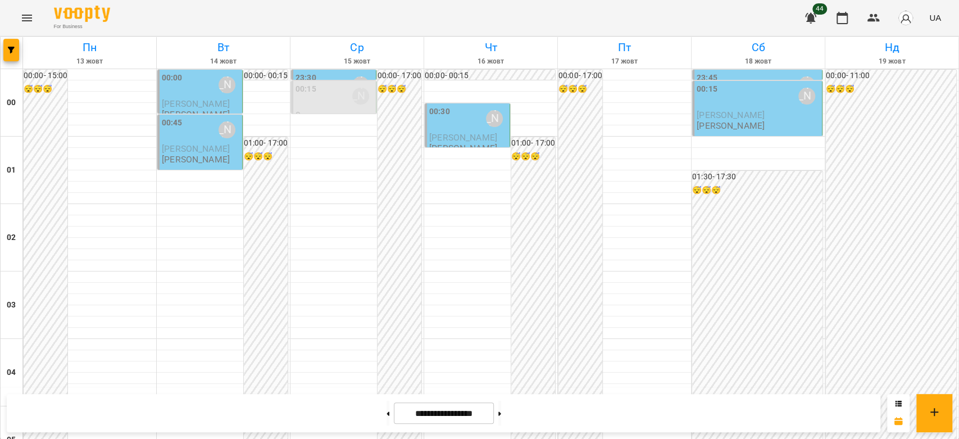
scroll to position [998, 0]
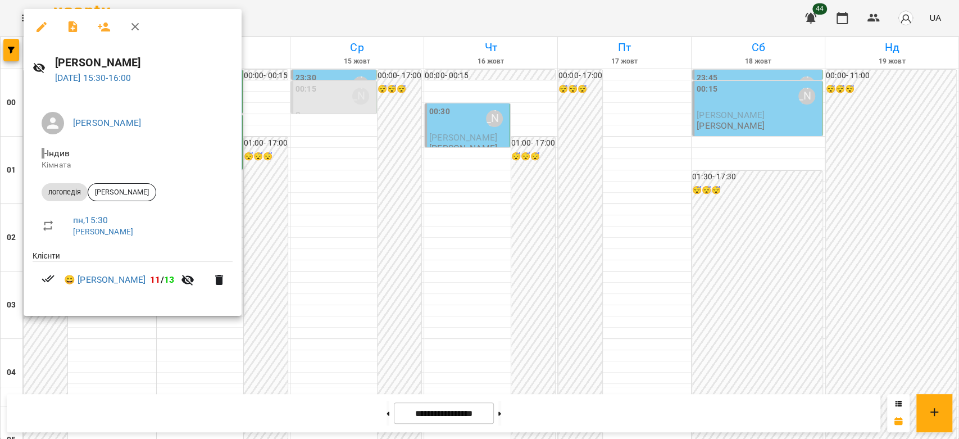
click at [506, 179] on div at bounding box center [479, 219] width 959 height 439
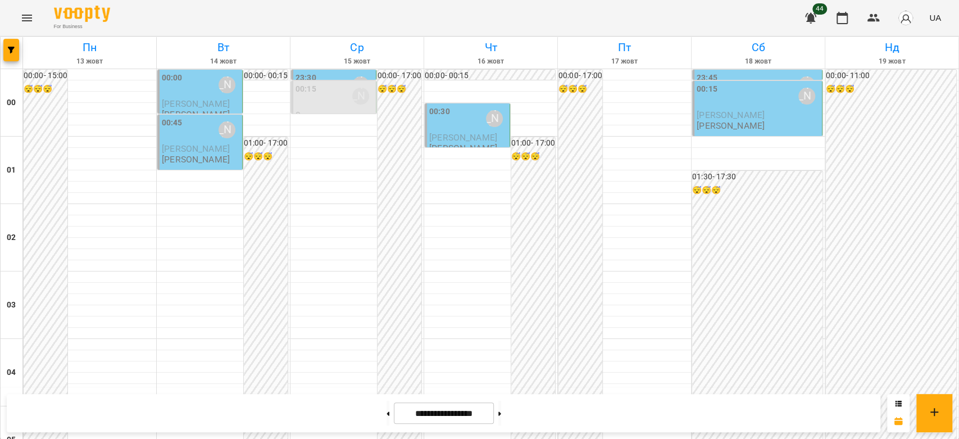
scroll to position [0, 0]
click at [347, 110] on p "0" at bounding box center [334, 115] width 78 height 10
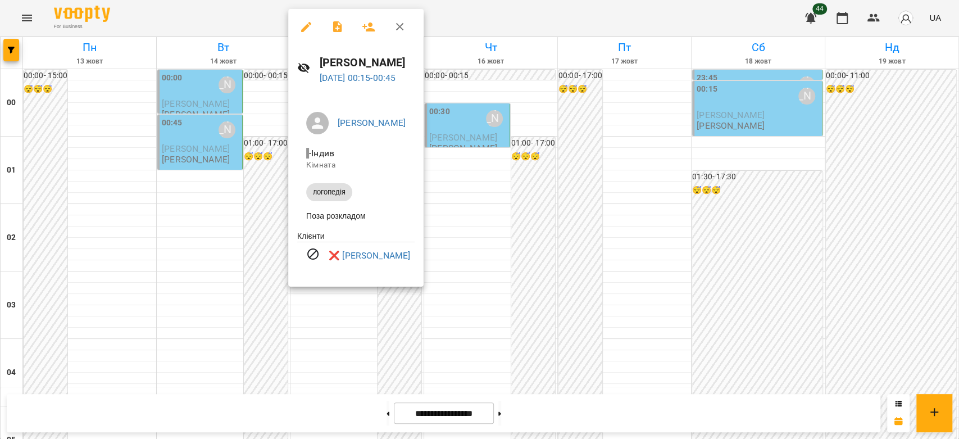
click at [559, 206] on div at bounding box center [479, 219] width 959 height 439
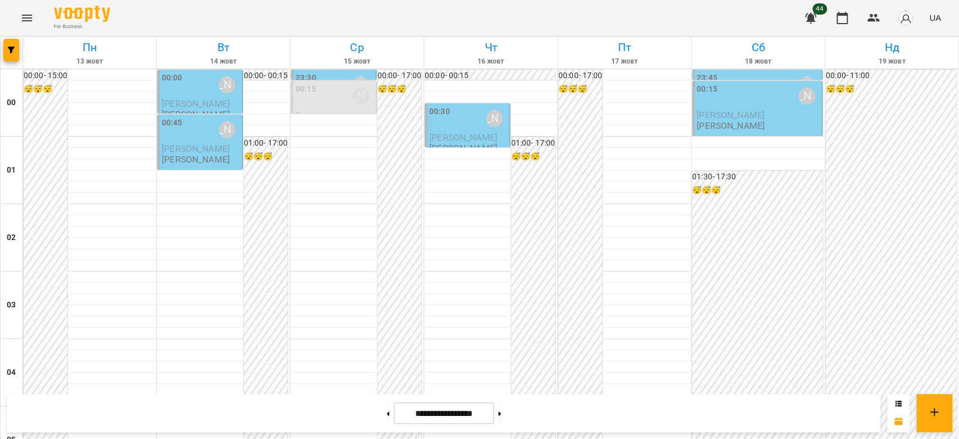
scroll to position [737, 0]
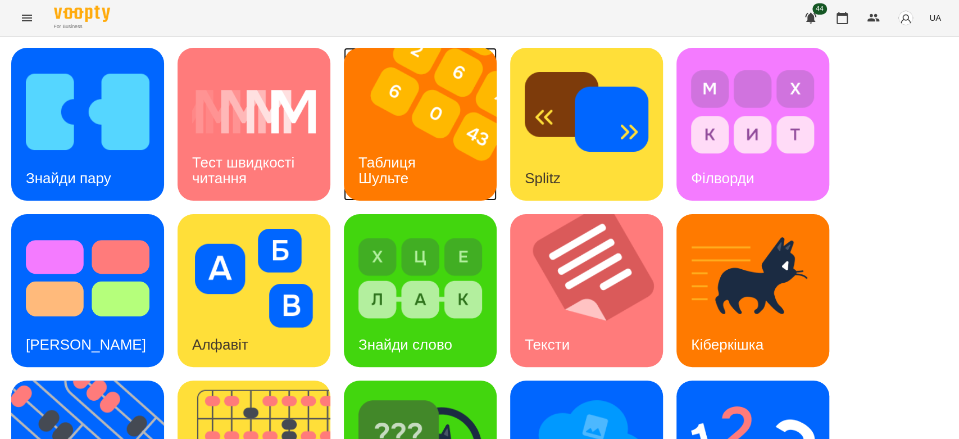
click at [436, 170] on img at bounding box center [427, 124] width 167 height 153
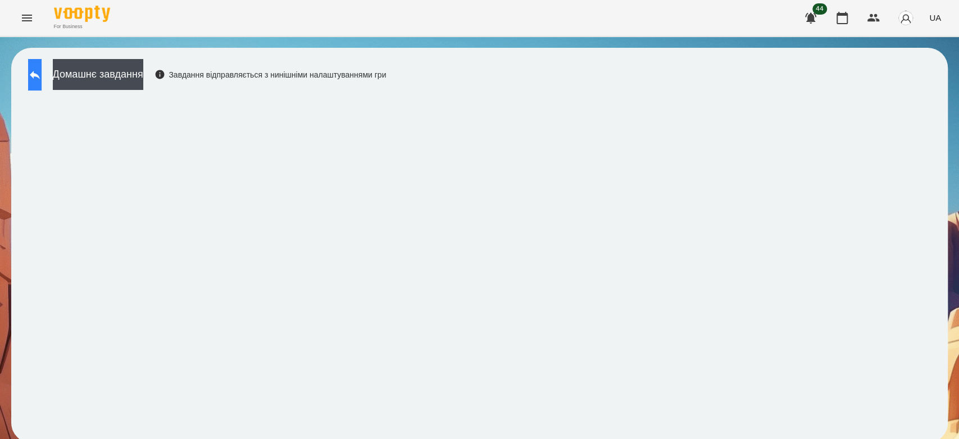
click at [41, 84] on button at bounding box center [34, 74] width 13 height 31
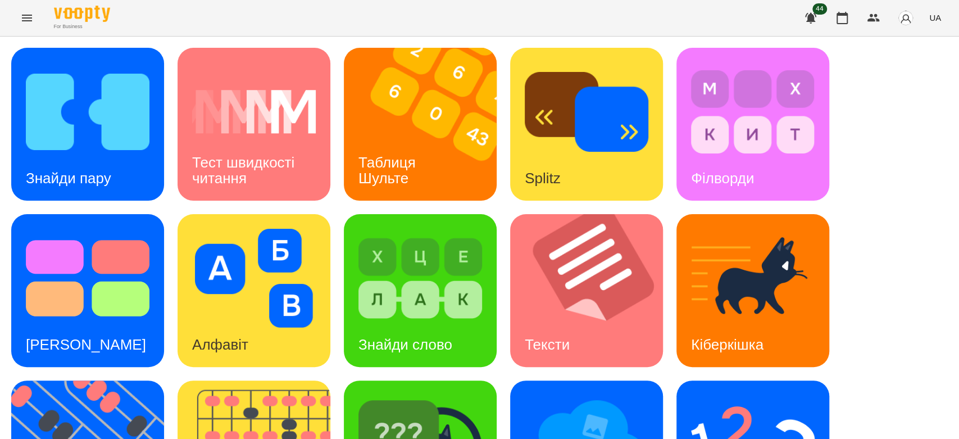
scroll to position [271, 0]
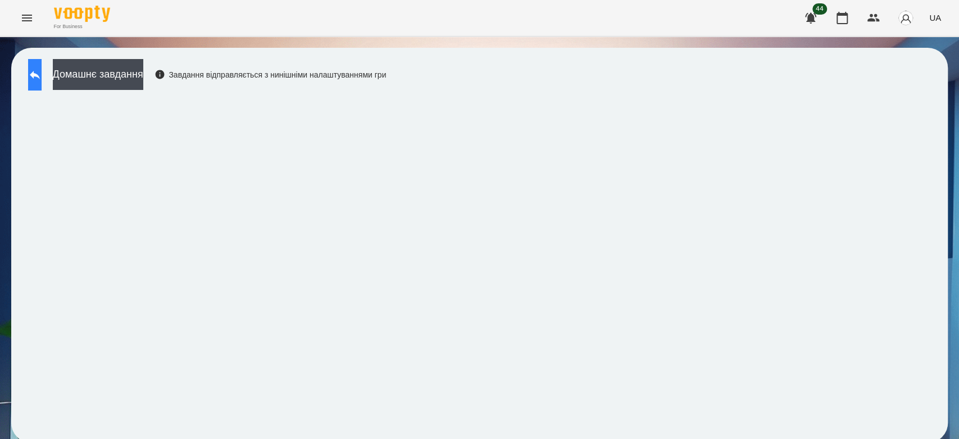
click at [40, 72] on icon at bounding box center [35, 75] width 10 height 8
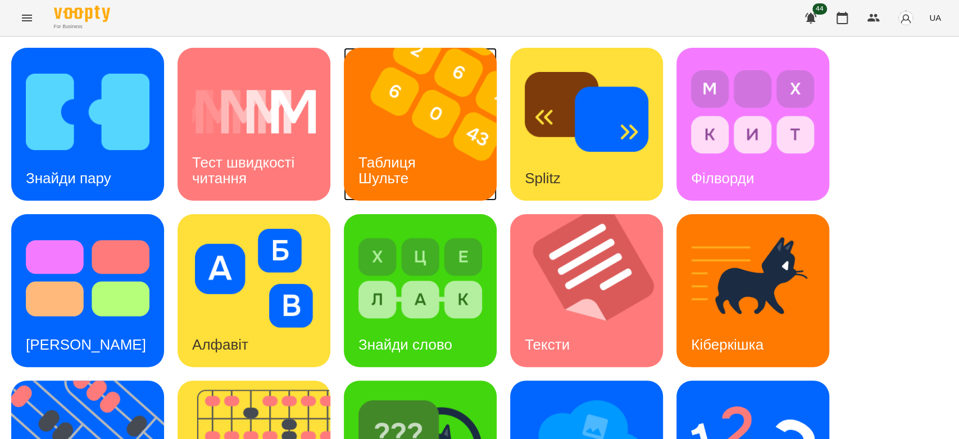
click at [493, 102] on img at bounding box center [427, 124] width 167 height 153
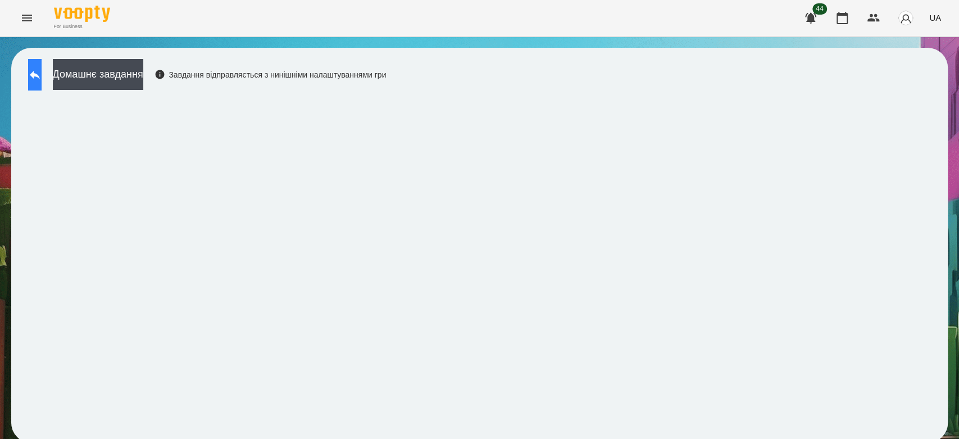
click at [42, 63] on button at bounding box center [34, 74] width 13 height 31
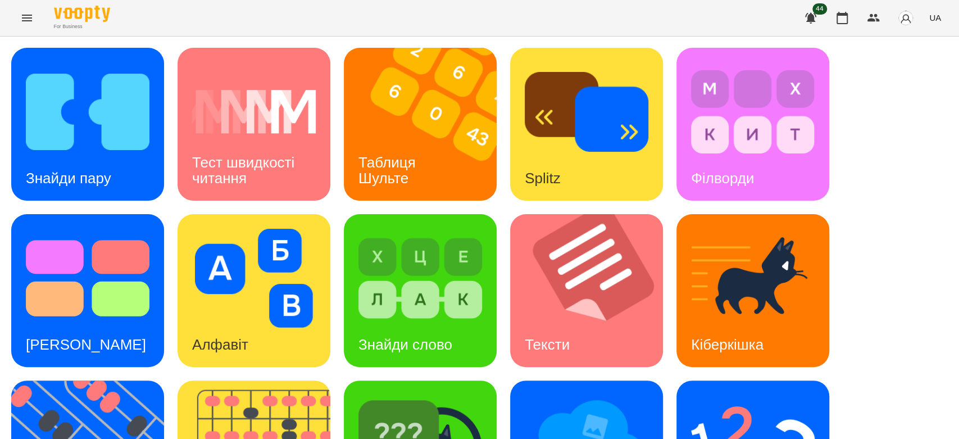
scroll to position [271, 0]
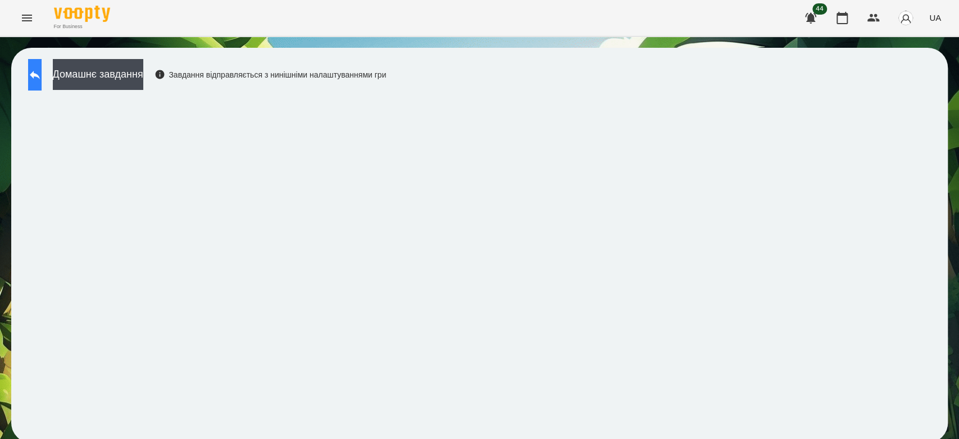
click at [40, 69] on icon at bounding box center [34, 74] width 13 height 13
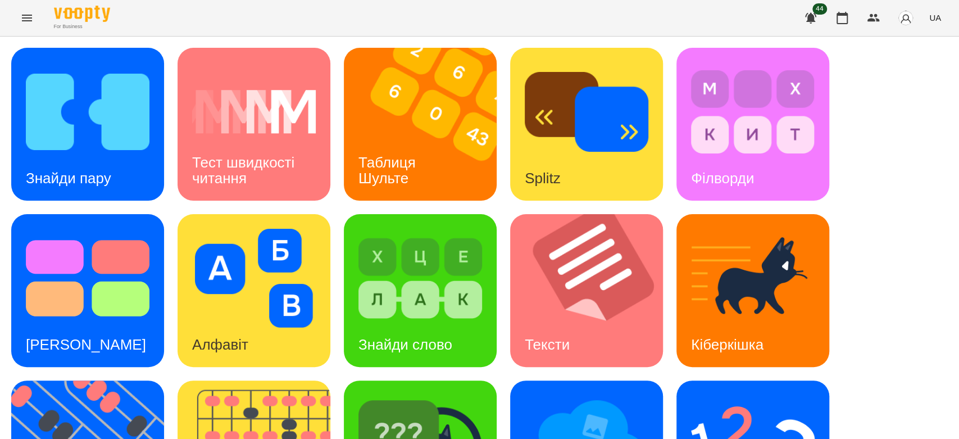
scroll to position [271, 0]
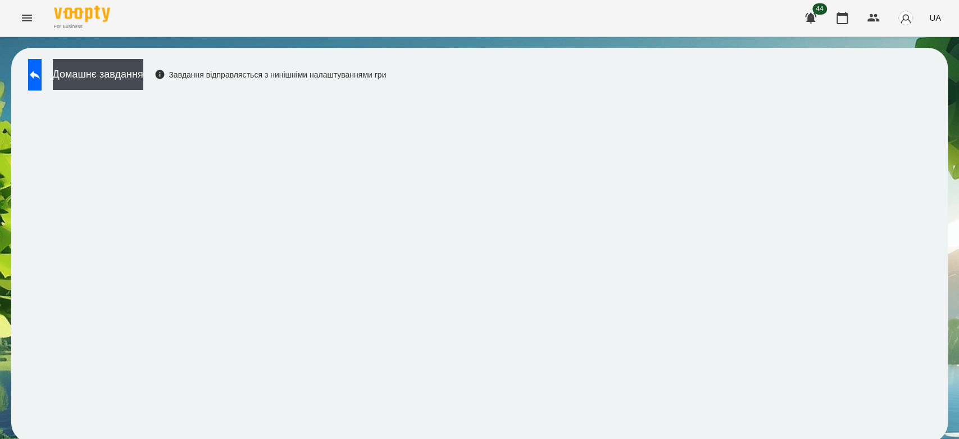
scroll to position [4, 0]
click at [39, 72] on icon at bounding box center [34, 74] width 13 height 13
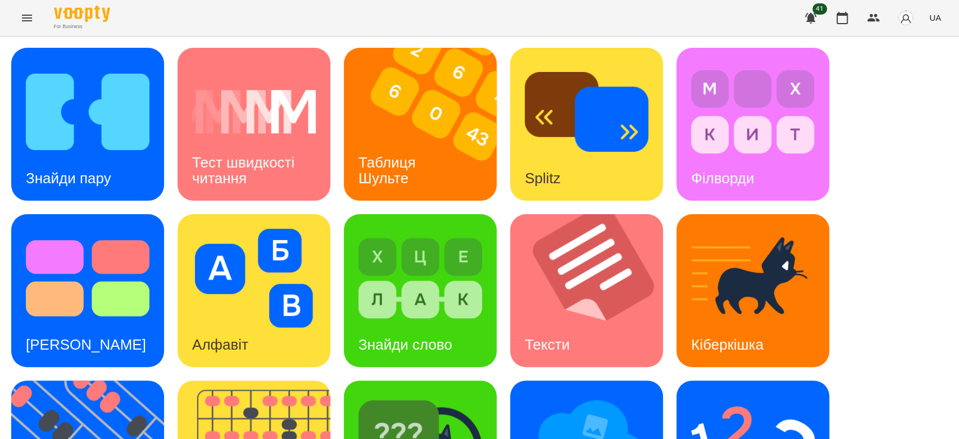
scroll to position [271, 0]
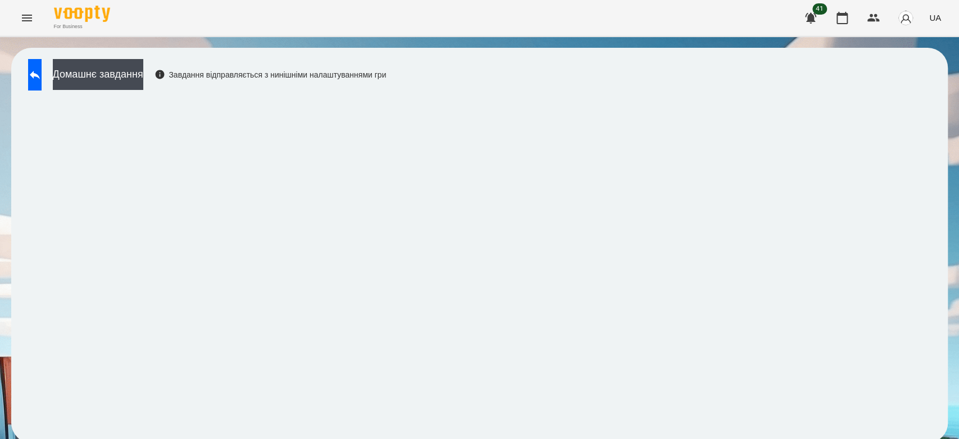
scroll to position [4, 0]
click at [143, 72] on button "Домашнє завдання" at bounding box center [98, 74] width 90 height 31
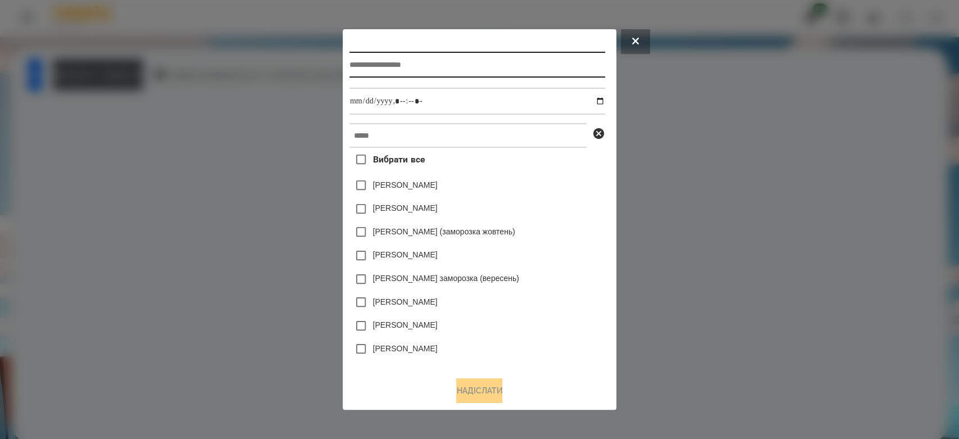
click at [434, 58] on input "text" at bounding box center [477, 65] width 256 height 26
type input "*********"
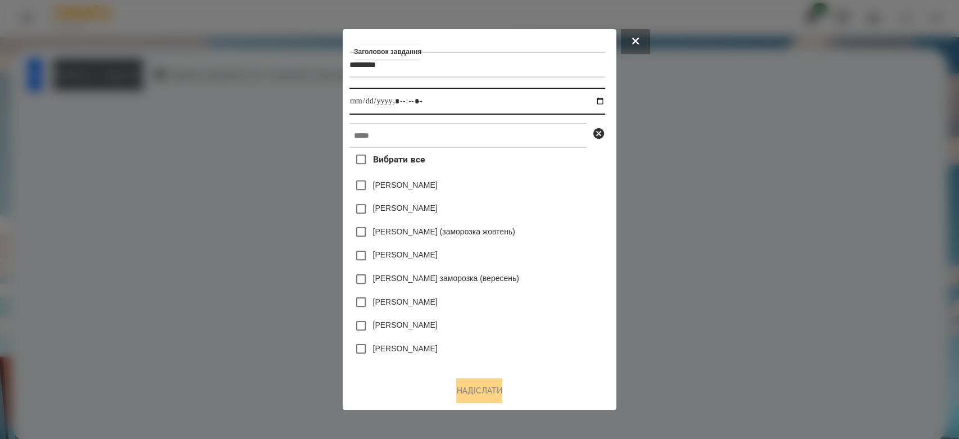
click at [605, 103] on input "datetime-local" at bounding box center [477, 101] width 256 height 27
type input "**********"
click at [559, 211] on div "Емма Северен" at bounding box center [477, 209] width 256 height 24
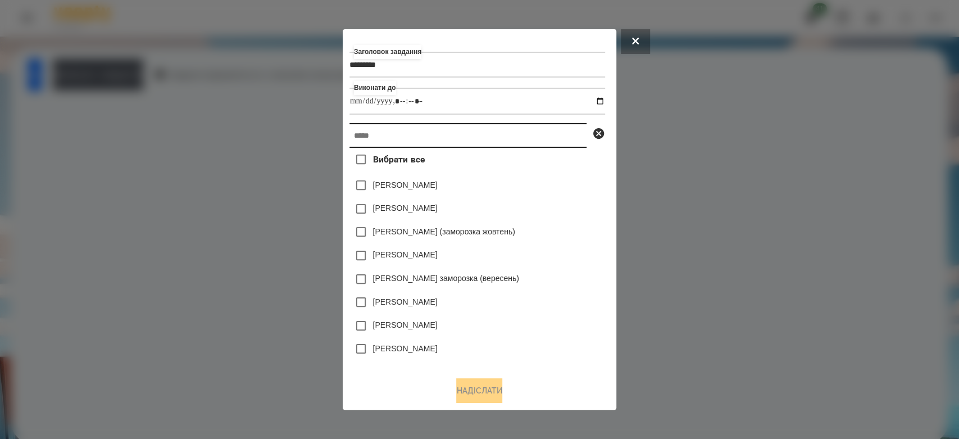
click at [548, 139] on input "text" at bounding box center [467, 135] width 237 height 25
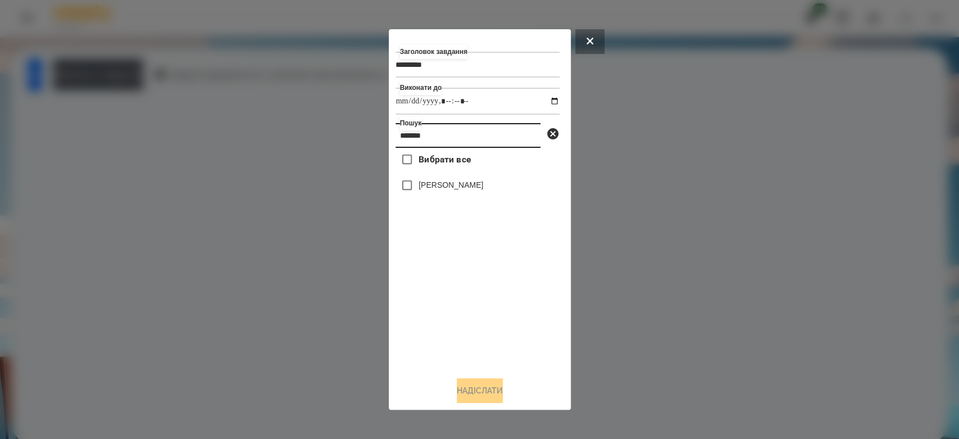
type input "*******"
click at [467, 190] on label "[PERSON_NAME]" at bounding box center [450, 184] width 65 height 11
click at [487, 403] on button "Надіслати" at bounding box center [480, 390] width 46 height 25
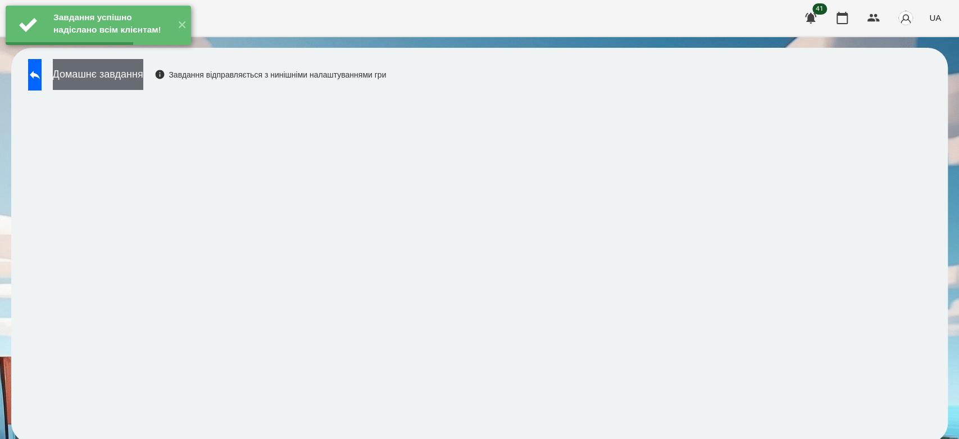
click at [122, 85] on button "Домашнє завдання" at bounding box center [98, 74] width 90 height 31
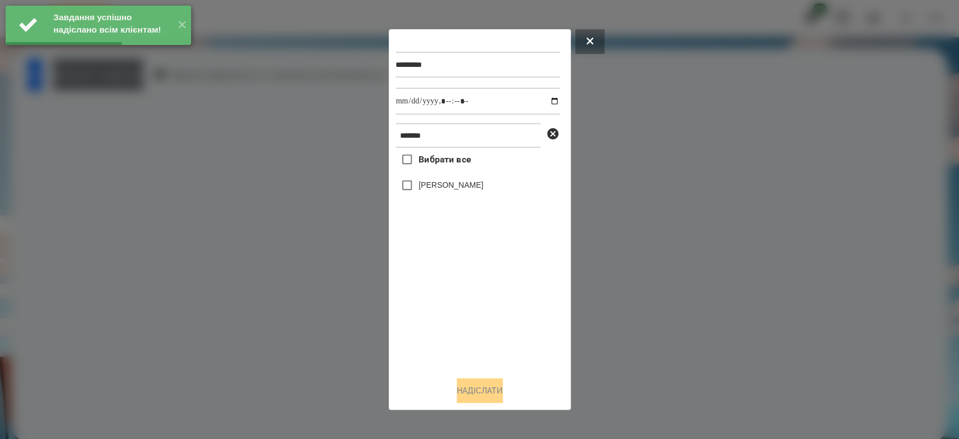
click at [143, 74] on div at bounding box center [479, 219] width 959 height 439
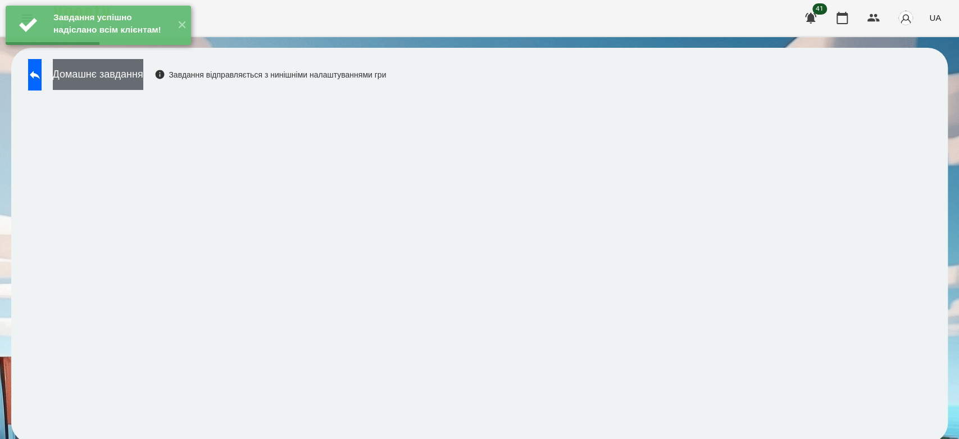
click at [128, 72] on button "Домашнє завдання" at bounding box center [98, 74] width 90 height 31
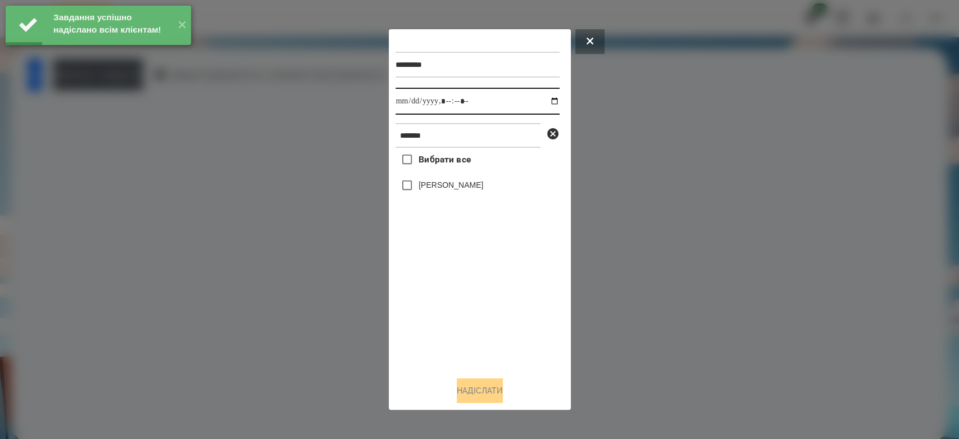
click at [547, 103] on input "datetime-local" at bounding box center [477, 101] width 164 height 27
type input "**********"
click at [508, 356] on div "Вибрати все Макаренко Богдан" at bounding box center [477, 258] width 164 height 220
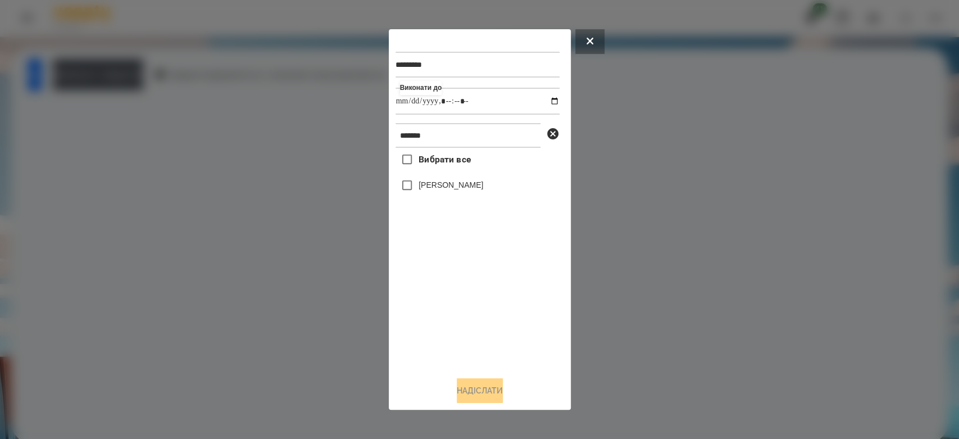
click at [483, 189] on label "[PERSON_NAME]" at bounding box center [450, 184] width 65 height 11
click at [486, 382] on button "Надіслати" at bounding box center [480, 390] width 46 height 25
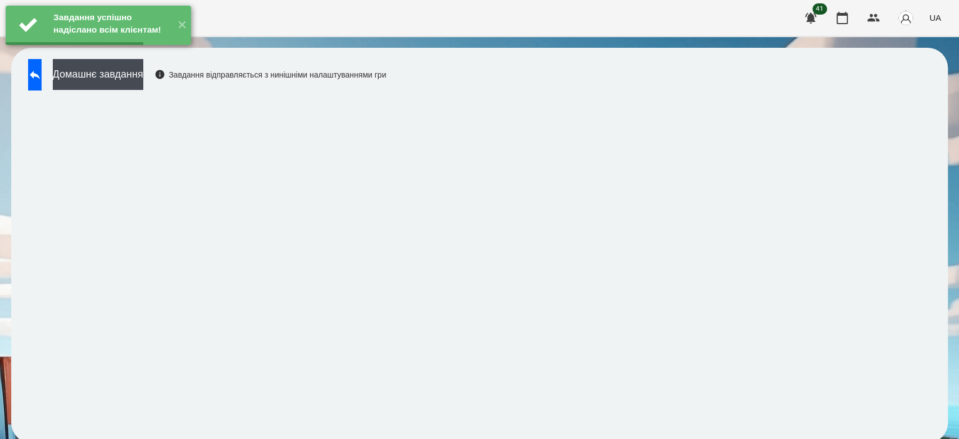
click at [40, 72] on icon at bounding box center [35, 75] width 10 height 8
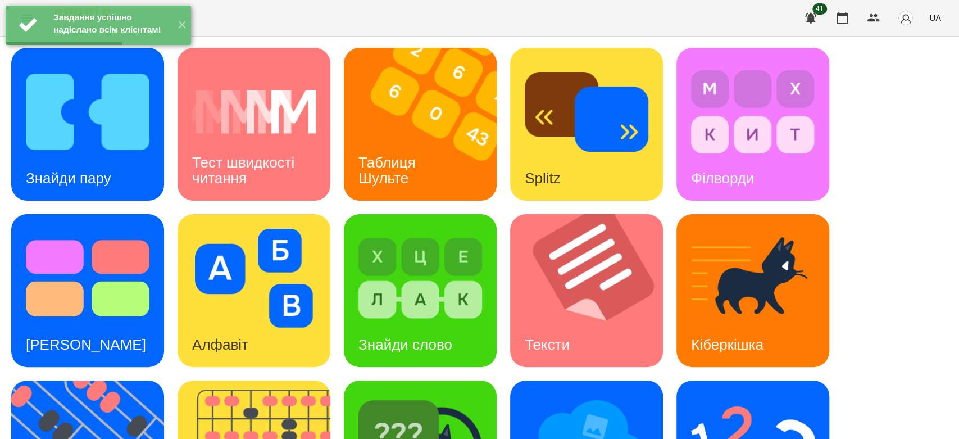
scroll to position [271, 0]
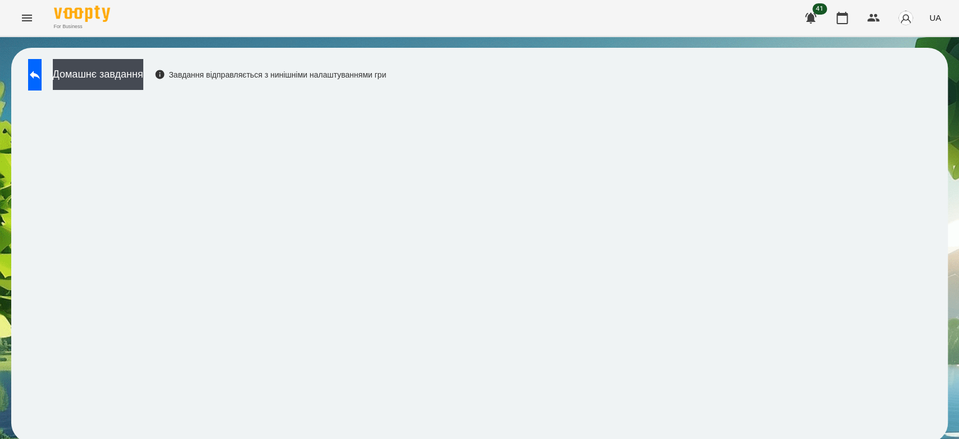
scroll to position [4, 0]
click at [42, 71] on button at bounding box center [34, 74] width 13 height 31
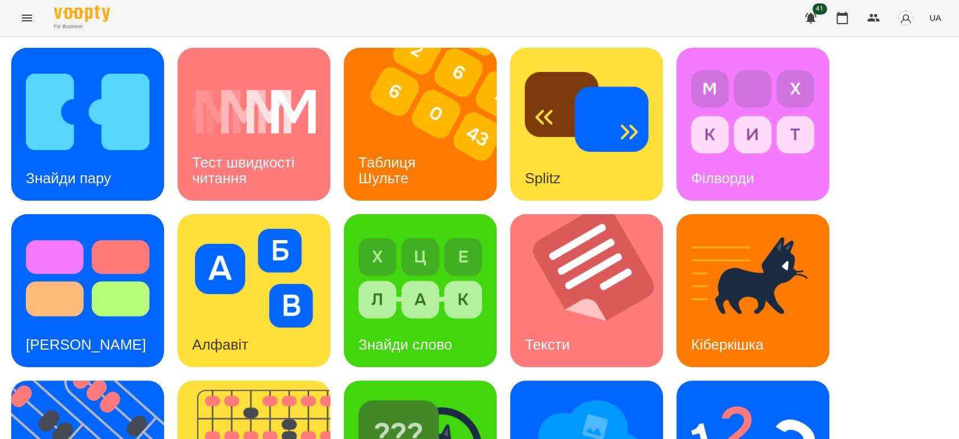
scroll to position [271, 0]
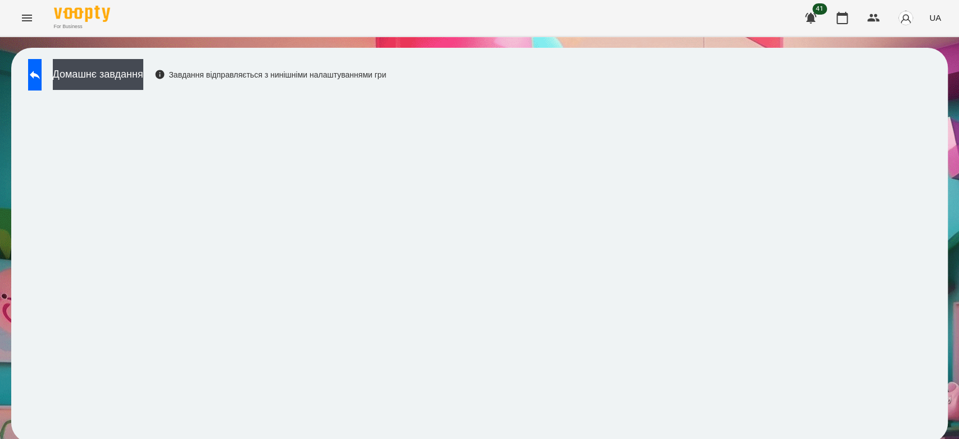
scroll to position [4, 0]
click at [99, 69] on button "Домашнє завдання" at bounding box center [98, 74] width 90 height 31
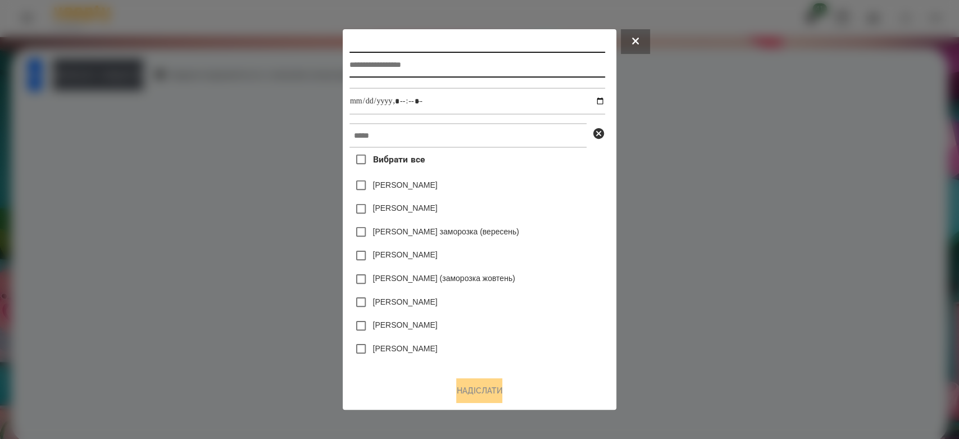
click at [449, 57] on input "text" at bounding box center [477, 65] width 256 height 26
type input "*****"
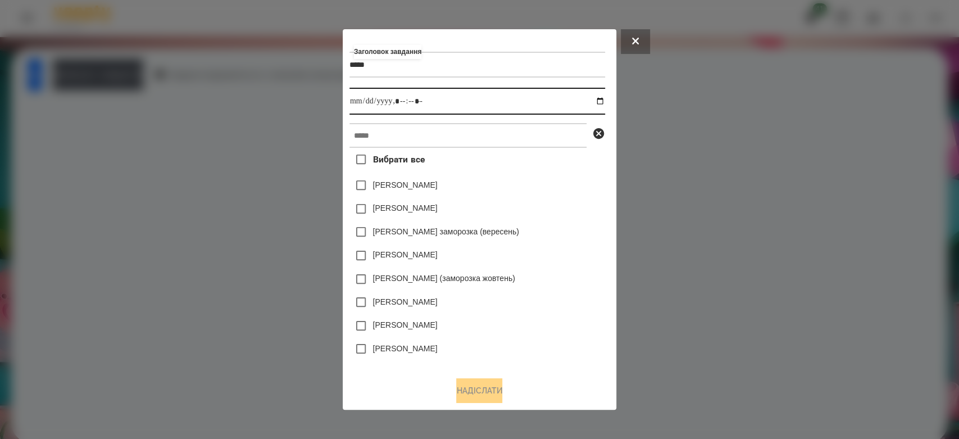
click at [602, 99] on input "datetime-local" at bounding box center [477, 101] width 256 height 27
type input "**********"
click at [576, 215] on div "[PERSON_NAME]" at bounding box center [477, 209] width 256 height 24
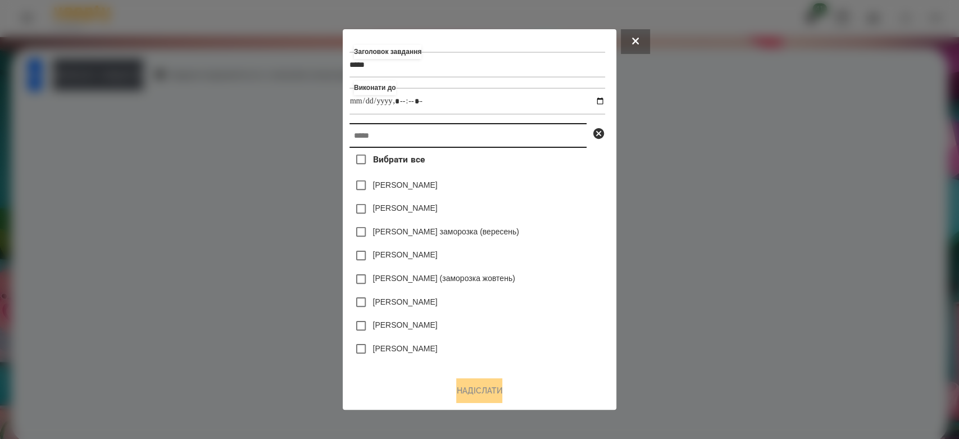
click at [477, 129] on input "text" at bounding box center [467, 135] width 237 height 25
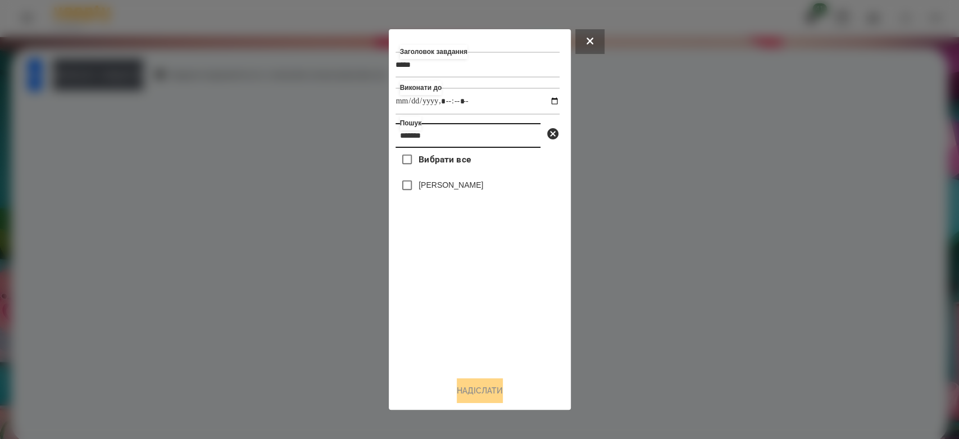
type input "*******"
click at [451, 180] on div "[PERSON_NAME]" at bounding box center [477, 186] width 164 height 24
click at [459, 197] on div "[PERSON_NAME]" at bounding box center [477, 186] width 164 height 24
click at [461, 190] on label "[PERSON_NAME]" at bounding box center [450, 184] width 65 height 11
click at [492, 383] on button "Надіслати" at bounding box center [480, 390] width 46 height 25
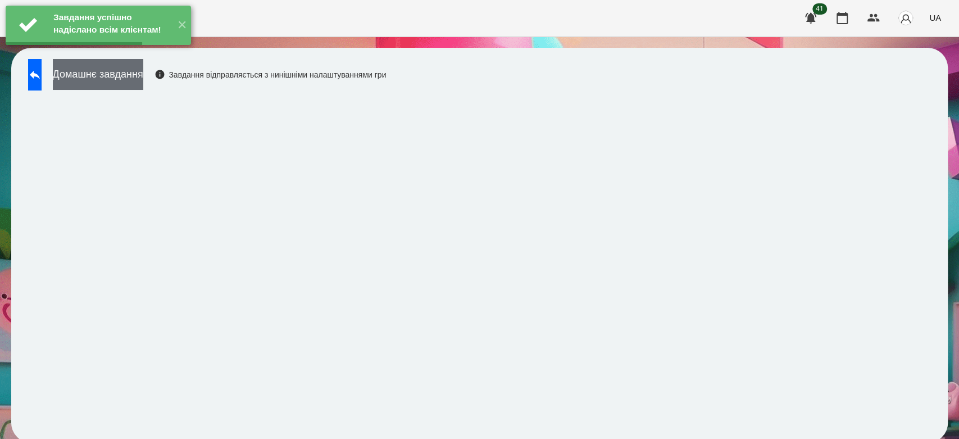
click at [120, 72] on button "Домашнє завдання" at bounding box center [98, 74] width 90 height 31
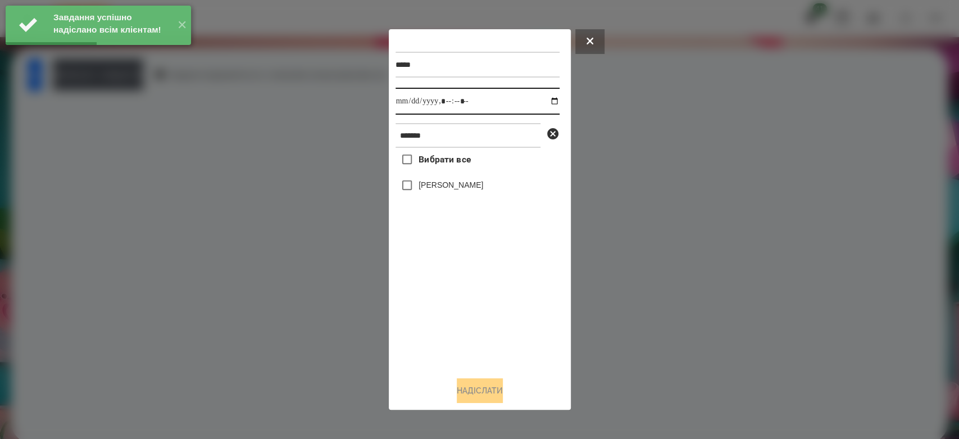
click at [546, 100] on input "datetime-local" at bounding box center [477, 101] width 164 height 27
type input "**********"
drag, startPoint x: 480, startPoint y: 357, endPoint x: 477, endPoint y: 347, distance: 10.5
click at [480, 355] on div "Вибрати все Макаренко Богдан" at bounding box center [477, 258] width 164 height 220
click at [471, 178] on div "[PERSON_NAME]" at bounding box center [477, 186] width 164 height 24
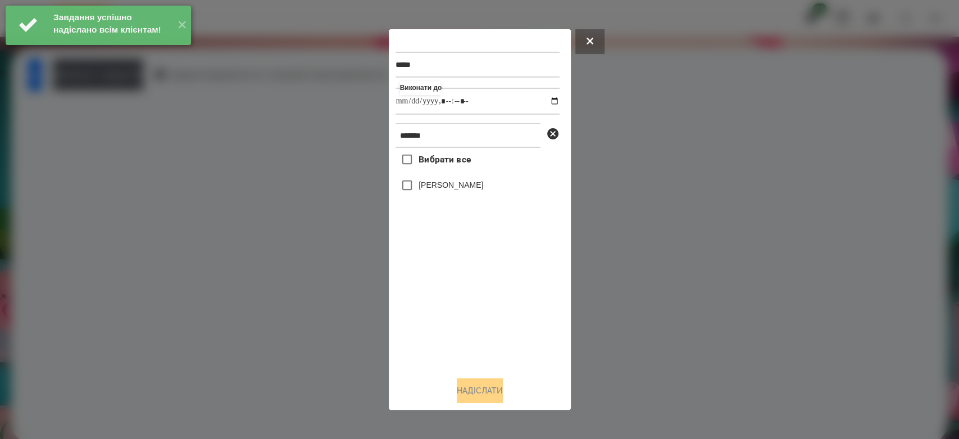
click at [483, 190] on label "[PERSON_NAME]" at bounding box center [450, 184] width 65 height 11
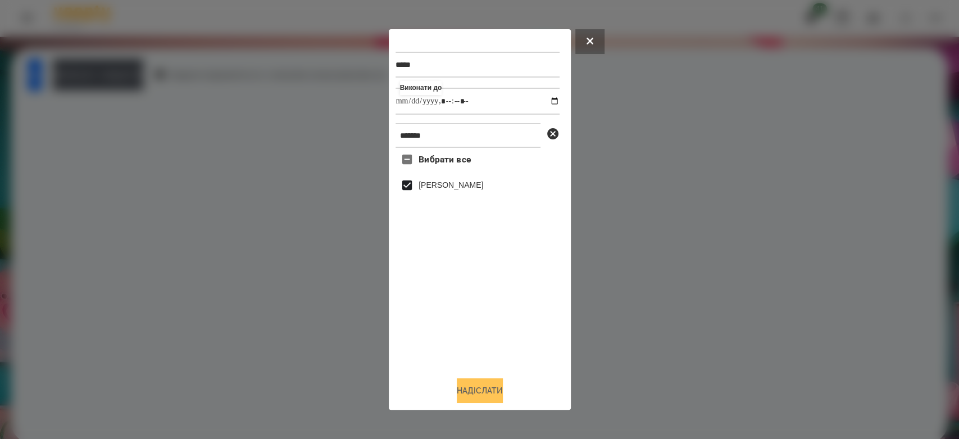
click at [491, 388] on button "Надіслати" at bounding box center [480, 390] width 46 height 25
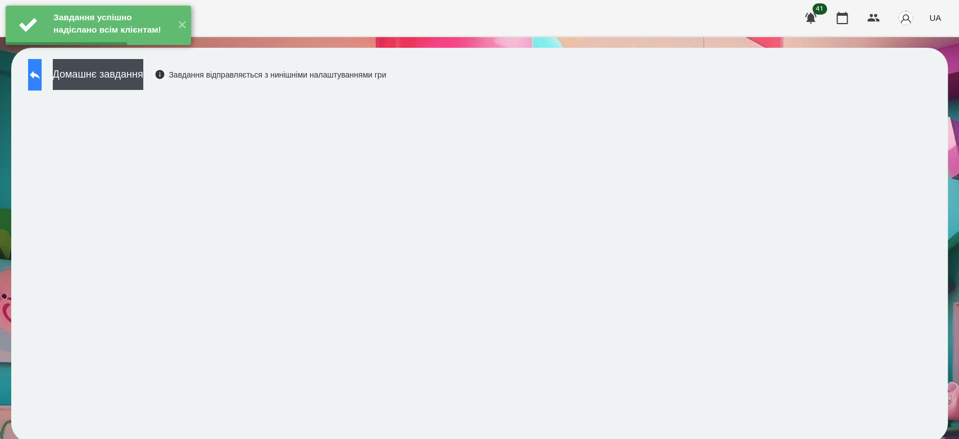
click at [42, 77] on button at bounding box center [34, 74] width 13 height 31
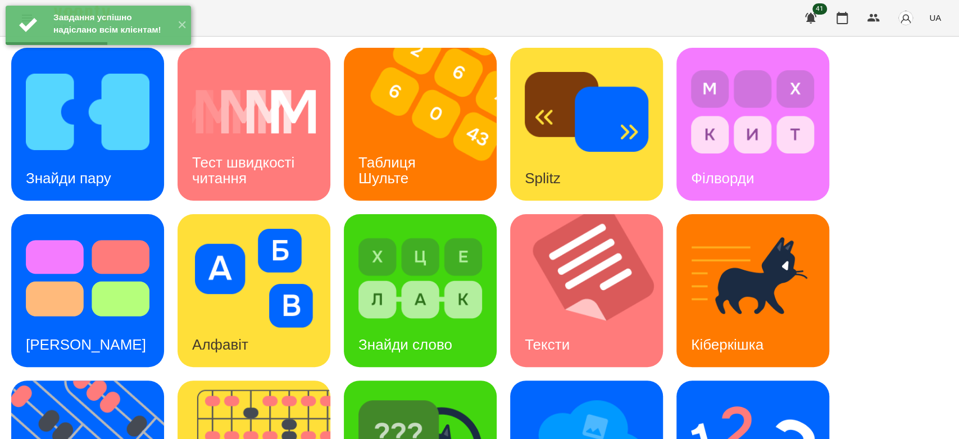
scroll to position [271, 0]
click at [704, 395] on img at bounding box center [753, 444] width 124 height 99
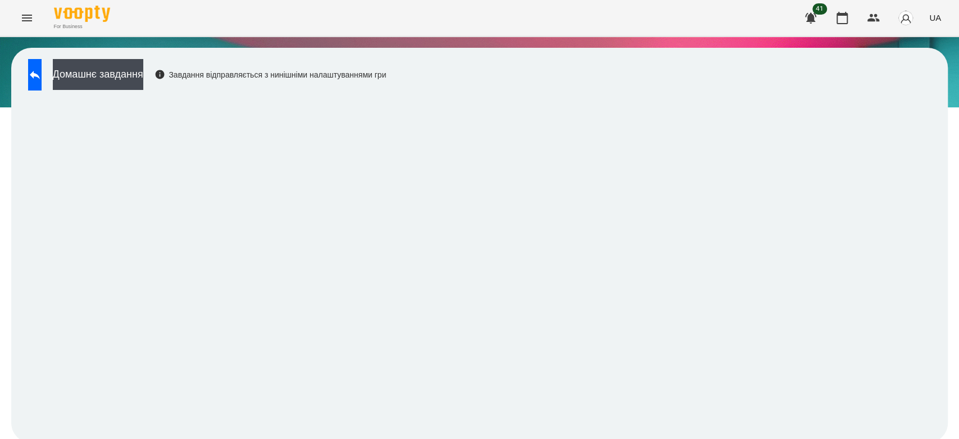
scroll to position [4, 0]
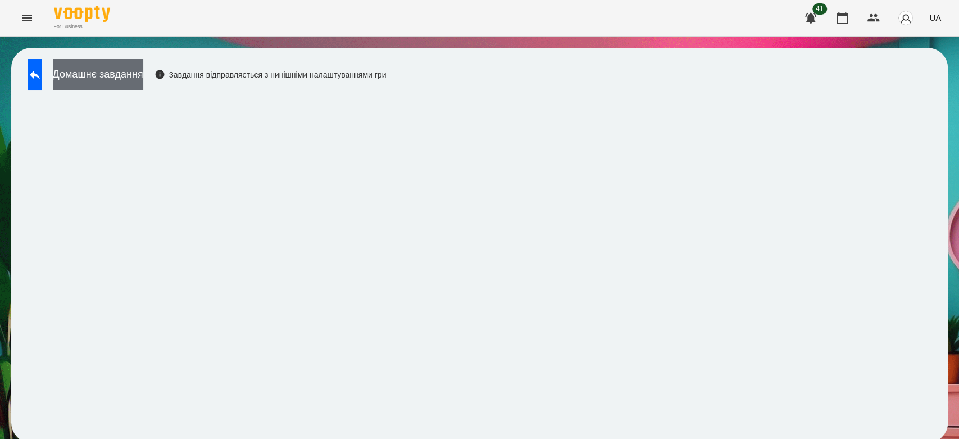
click at [143, 65] on button "Домашнє завдання" at bounding box center [98, 74] width 90 height 31
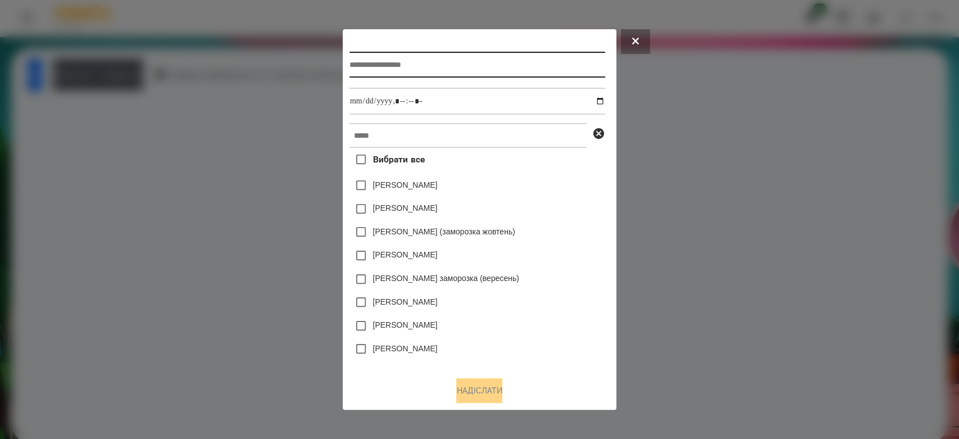
click at [416, 73] on input "text" at bounding box center [477, 65] width 256 height 26
type input "*********"
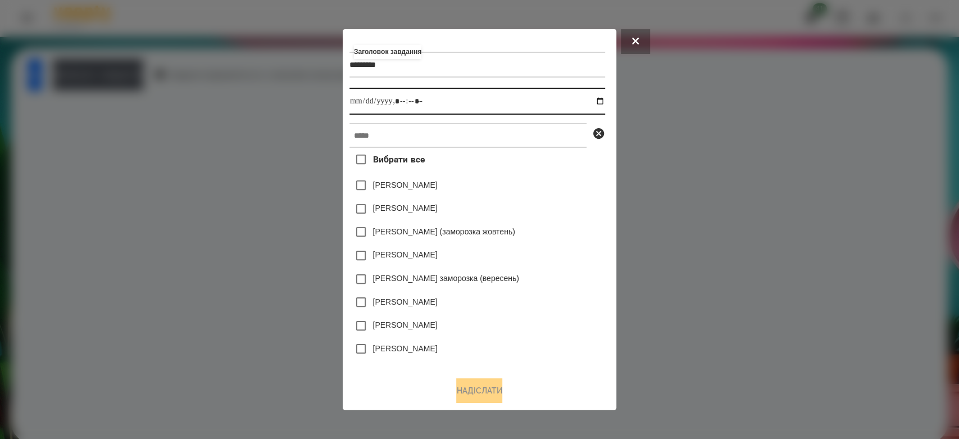
click at [604, 101] on input "datetime-local" at bounding box center [477, 101] width 256 height 27
type input "**********"
click at [564, 202] on div "Емма Северен" at bounding box center [477, 209] width 256 height 24
click at [539, 149] on div "Вибрати все Коля Главач Емма Северен Дамір Карпов (заморозка жовтень) Ісаєв Свя…" at bounding box center [477, 258] width 256 height 220
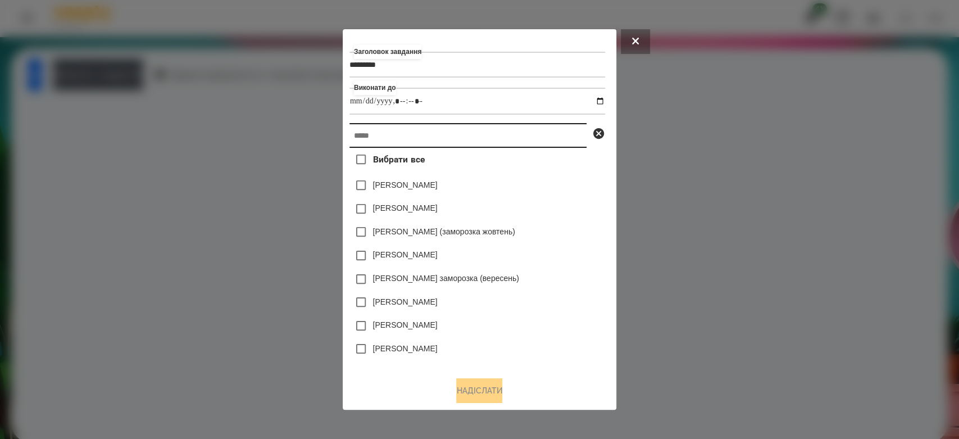
click at [539, 139] on input "text" at bounding box center [467, 135] width 237 height 25
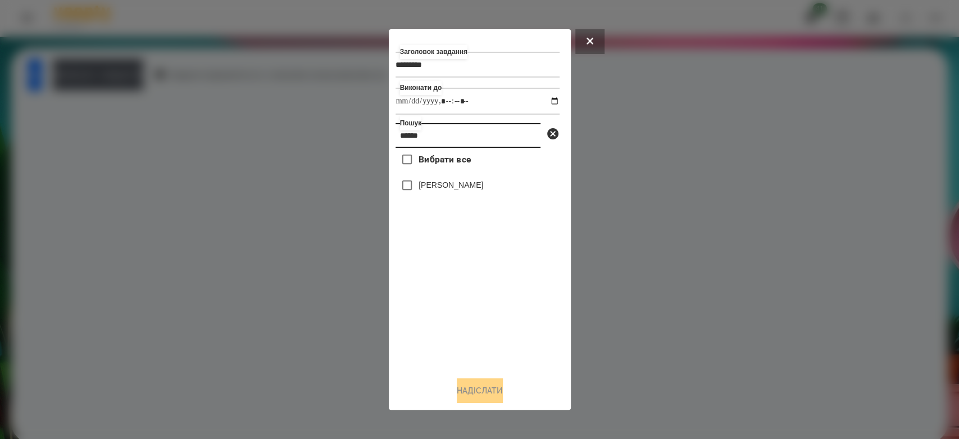
type input "******"
click at [466, 188] on label "[PERSON_NAME]" at bounding box center [450, 184] width 65 height 11
click at [467, 398] on button "Надіслати" at bounding box center [480, 390] width 46 height 25
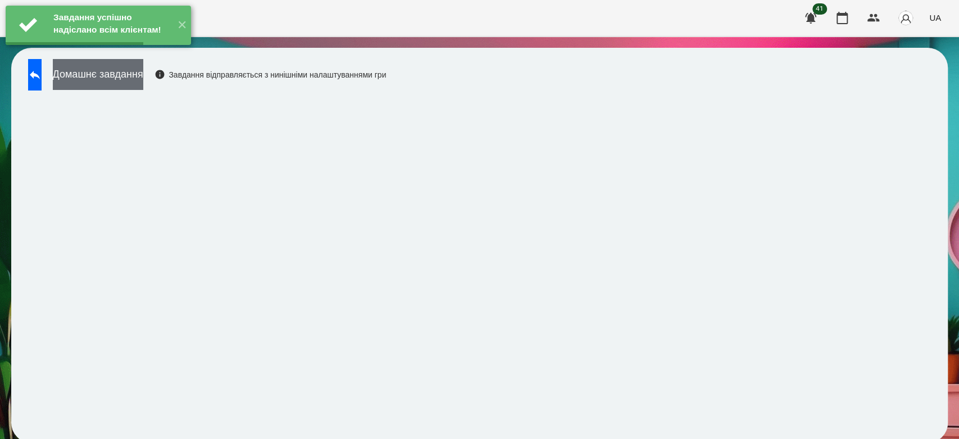
click at [106, 69] on button "Домашнє завдання" at bounding box center [98, 74] width 90 height 31
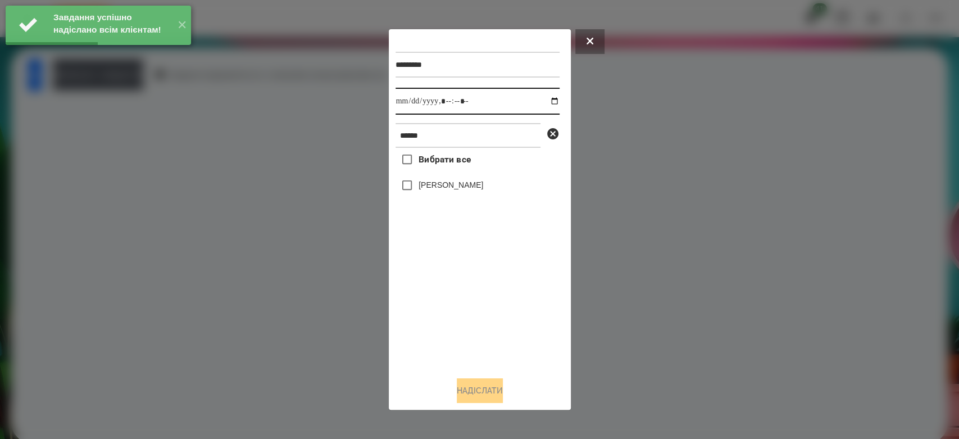
click at [545, 98] on input "datetime-local" at bounding box center [477, 101] width 164 height 27
type input "**********"
drag, startPoint x: 475, startPoint y: 316, endPoint x: 472, endPoint y: 233, distance: 83.2
click at [475, 316] on div "Вибрати все Макаренко Богдан" at bounding box center [477, 258] width 164 height 220
click at [462, 180] on label "[PERSON_NAME]" at bounding box center [450, 184] width 65 height 11
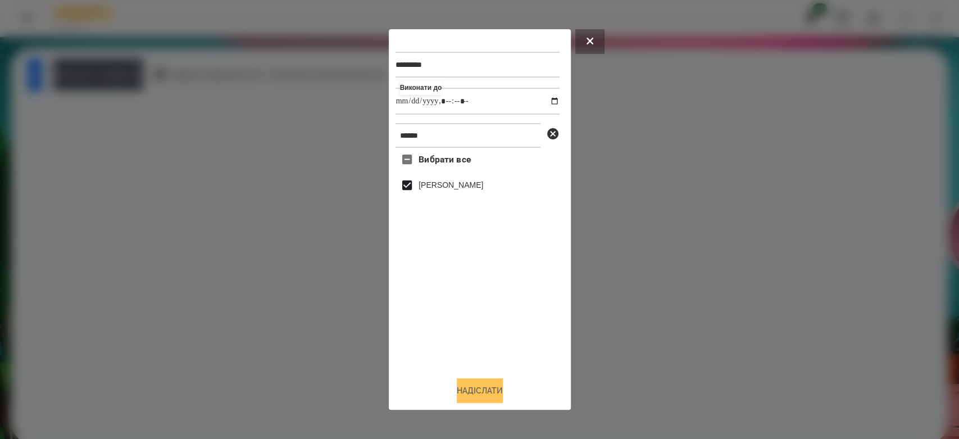
click at [497, 397] on button "Надіслати" at bounding box center [480, 390] width 46 height 25
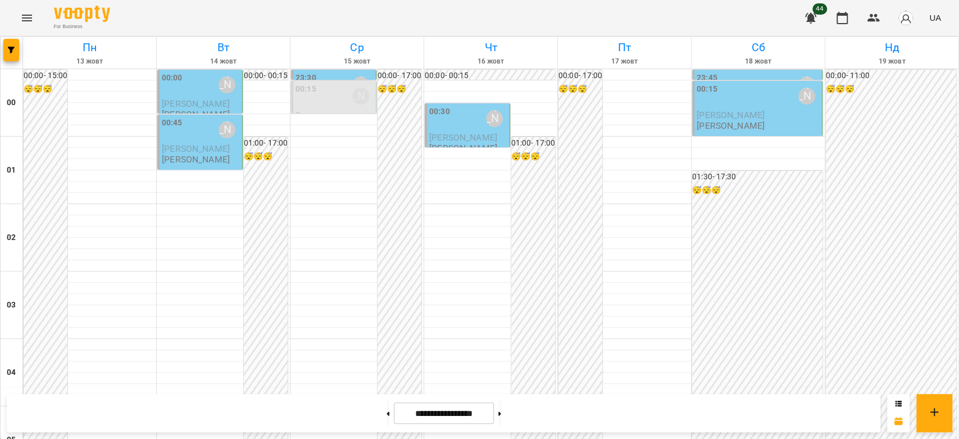
scroll to position [936, 0]
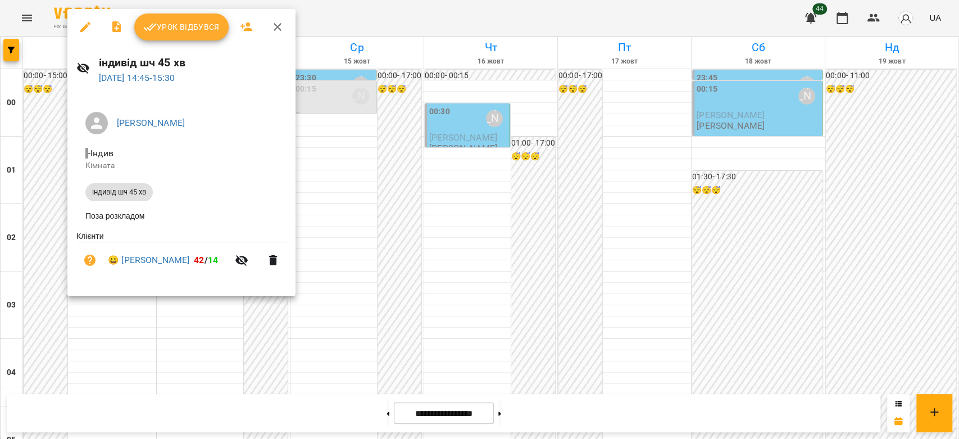
click at [171, 27] on span "Урок відбувся" at bounding box center [181, 26] width 76 height 13
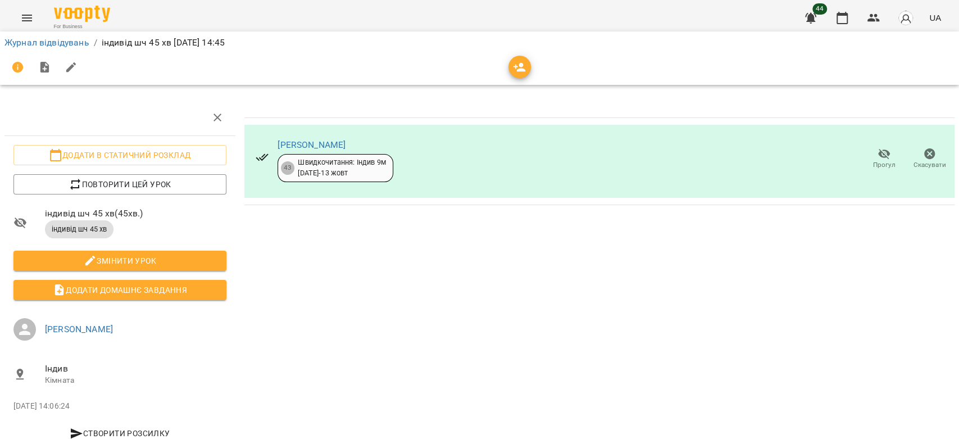
click at [923, 154] on icon "button" at bounding box center [929, 153] width 13 height 13
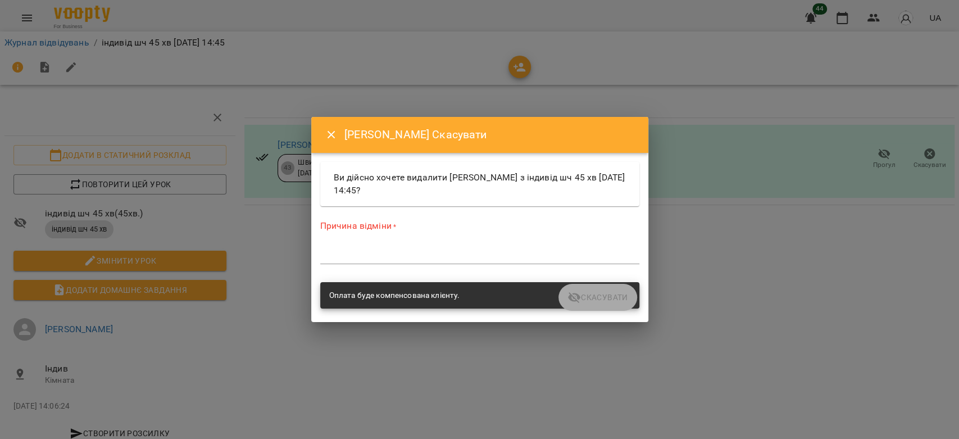
click at [448, 250] on textarea at bounding box center [479, 254] width 319 height 11
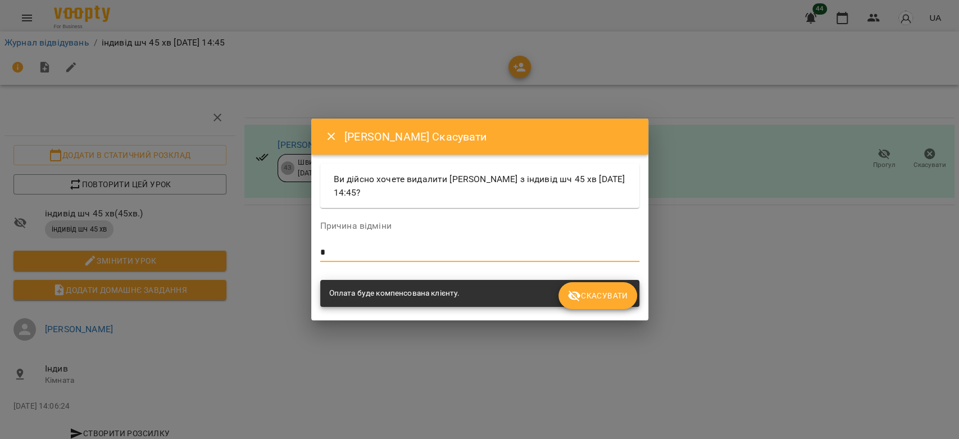
type textarea "*"
click at [611, 302] on span "Скасувати" at bounding box center [597, 295] width 60 height 13
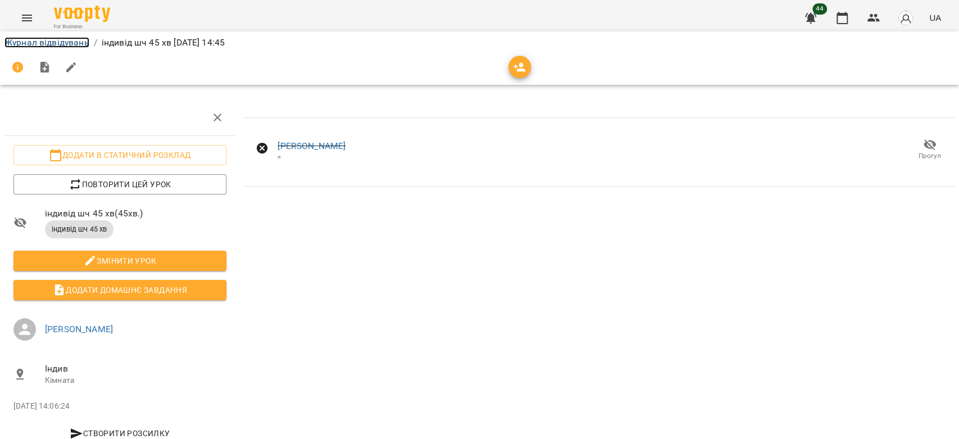
click at [67, 44] on link "Журнал відвідувань" at bounding box center [46, 42] width 85 height 11
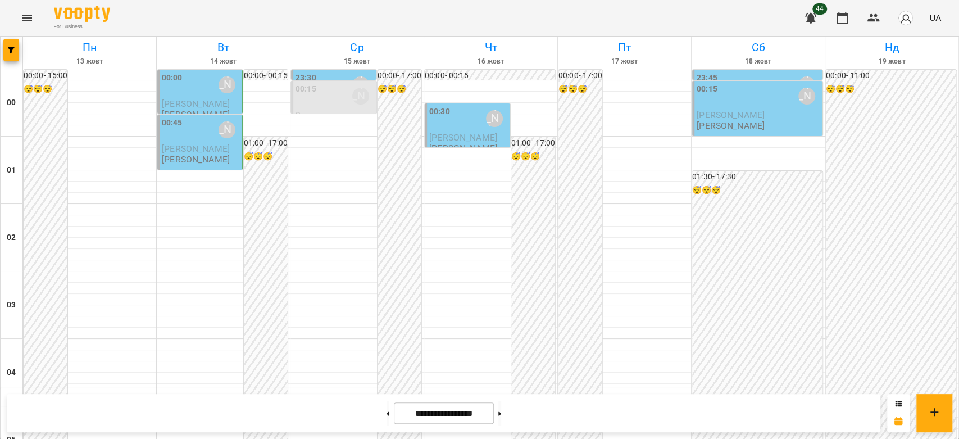
scroll to position [924, 0]
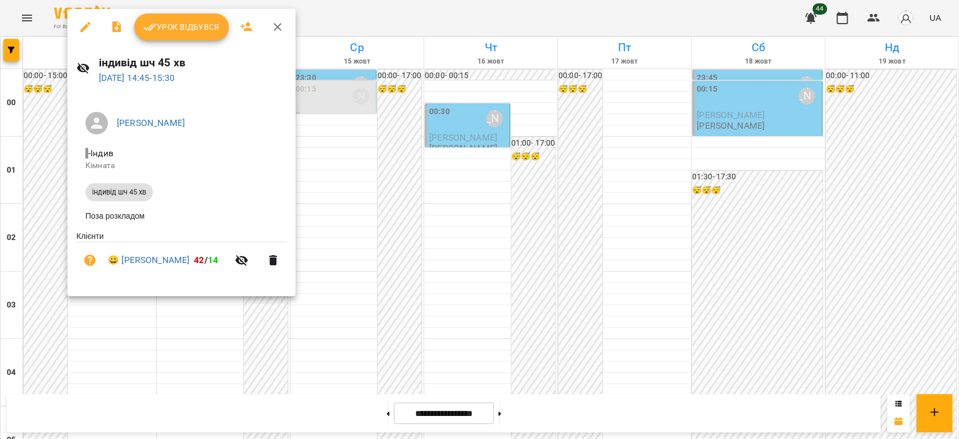
click at [386, 166] on div at bounding box center [479, 219] width 959 height 439
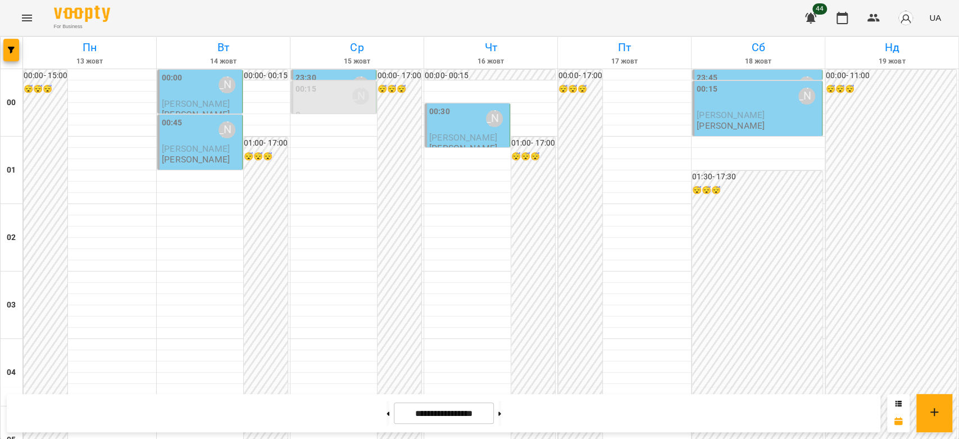
scroll to position [874, 0]
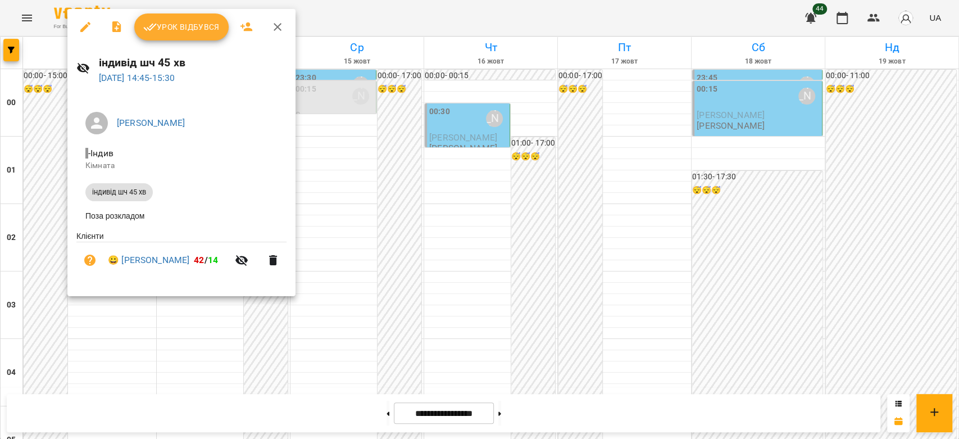
click at [171, 27] on span "Урок відбувся" at bounding box center [181, 26] width 76 height 13
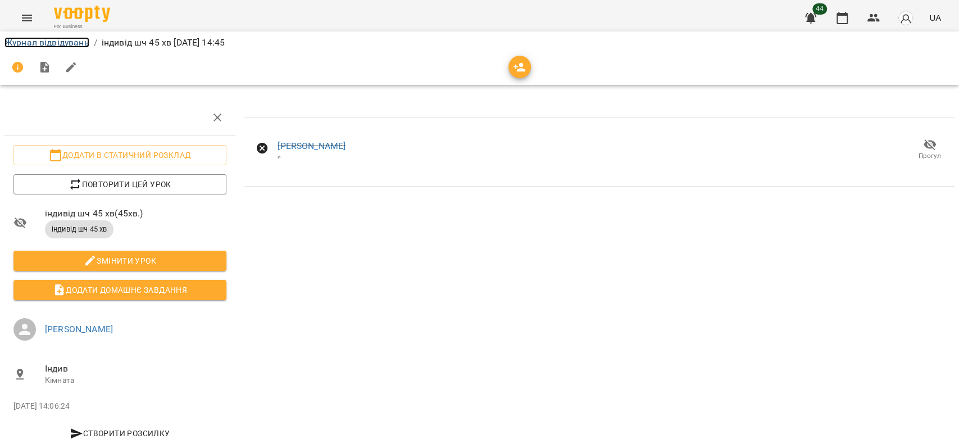
click at [33, 40] on link "Журнал відвідувань" at bounding box center [46, 42] width 85 height 11
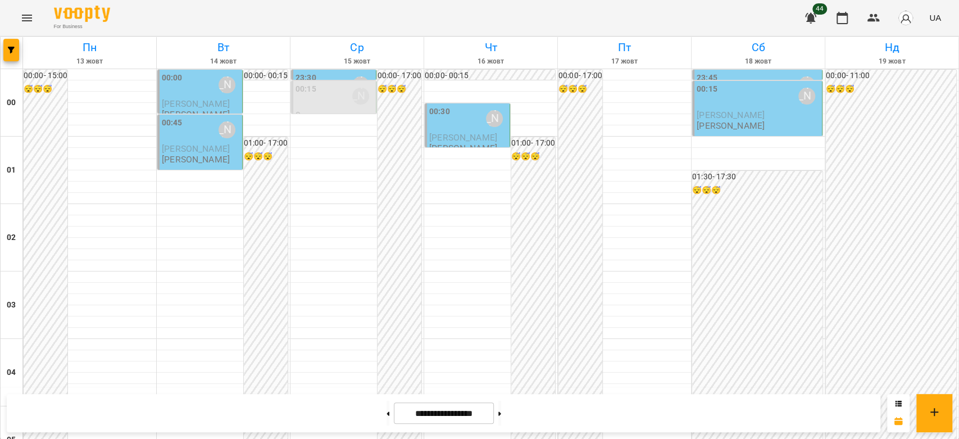
scroll to position [998, 0]
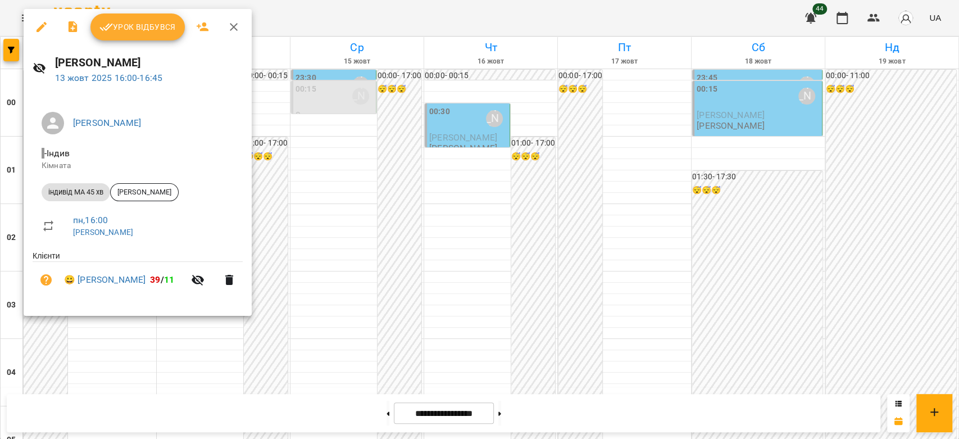
click at [148, 29] on span "Урок відбувся" at bounding box center [137, 26] width 76 height 13
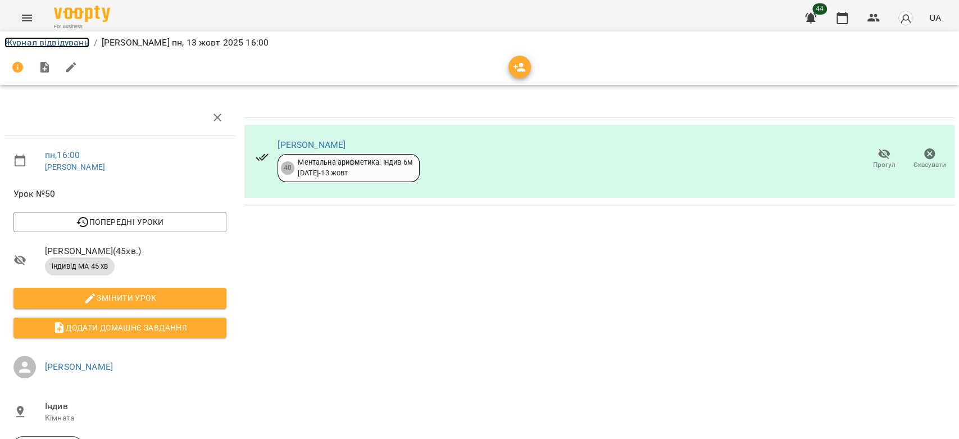
click at [72, 43] on link "Журнал відвідувань" at bounding box center [46, 42] width 85 height 11
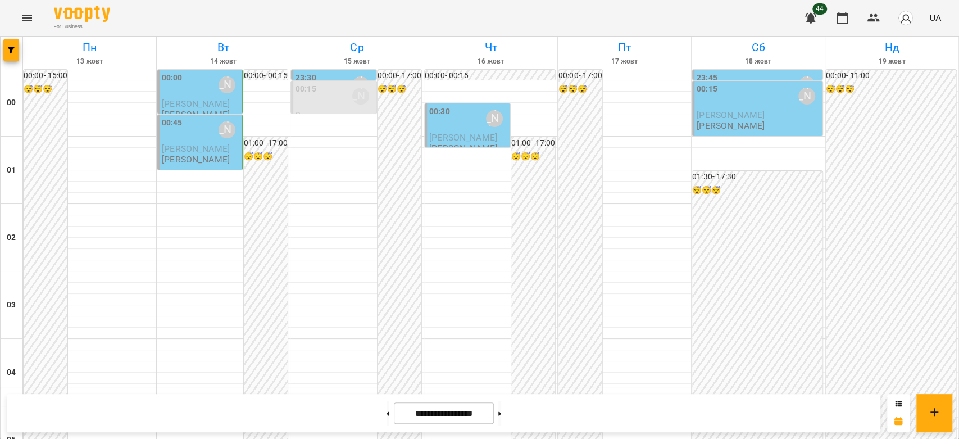
scroll to position [1299, 0]
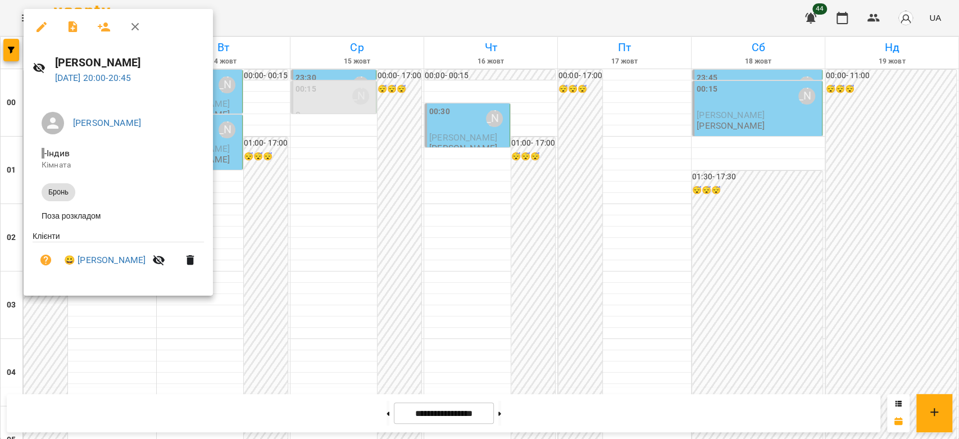
click at [410, 189] on div at bounding box center [479, 219] width 959 height 439
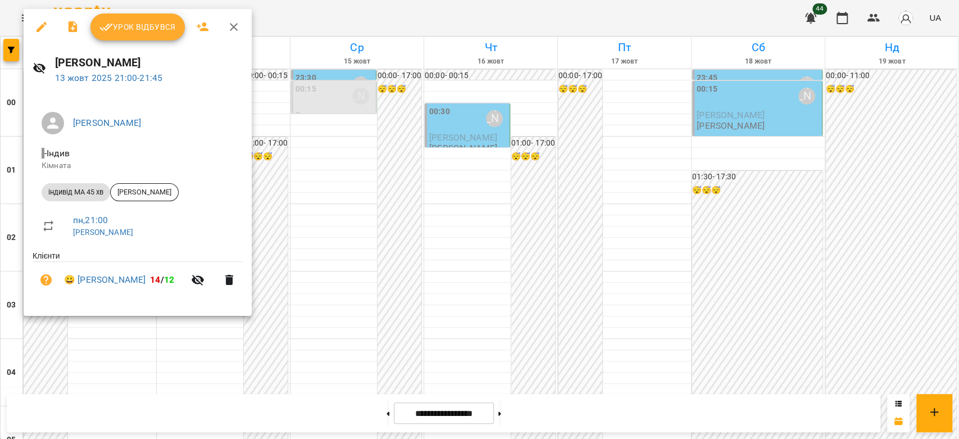
click at [333, 178] on div at bounding box center [479, 219] width 959 height 439
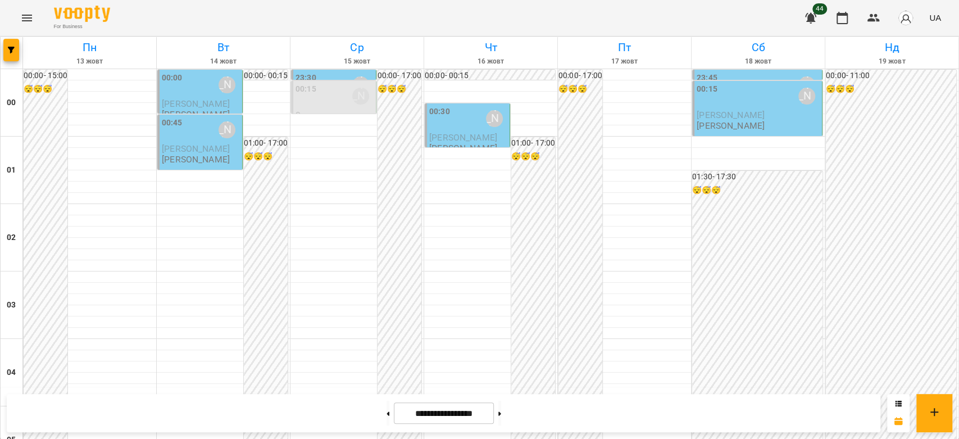
scroll to position [1173, 0]
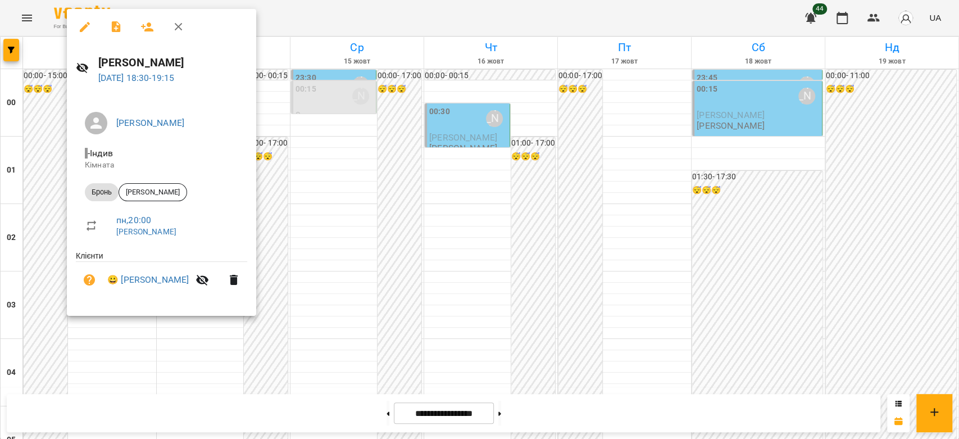
click at [307, 176] on div at bounding box center [479, 219] width 959 height 439
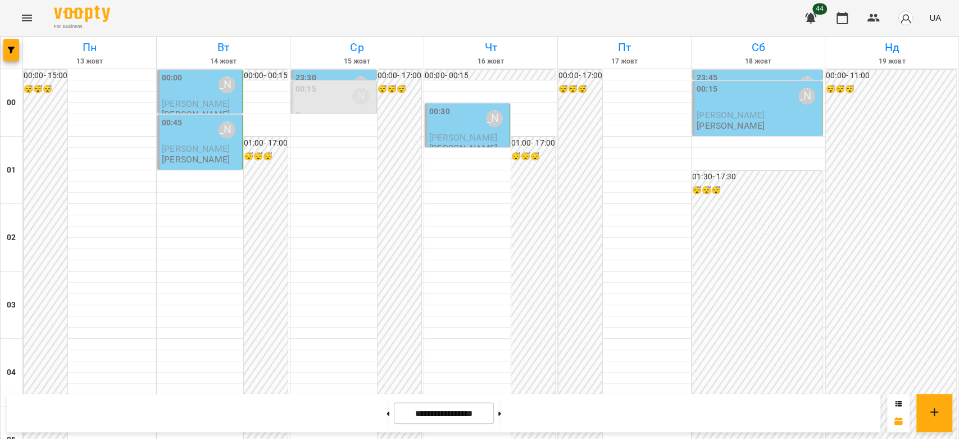
scroll to position [924, 0]
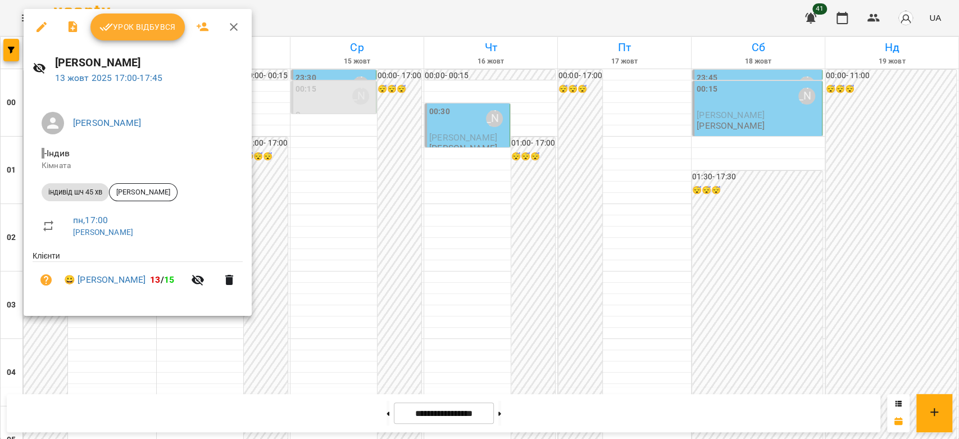
click at [275, 83] on div at bounding box center [479, 219] width 959 height 439
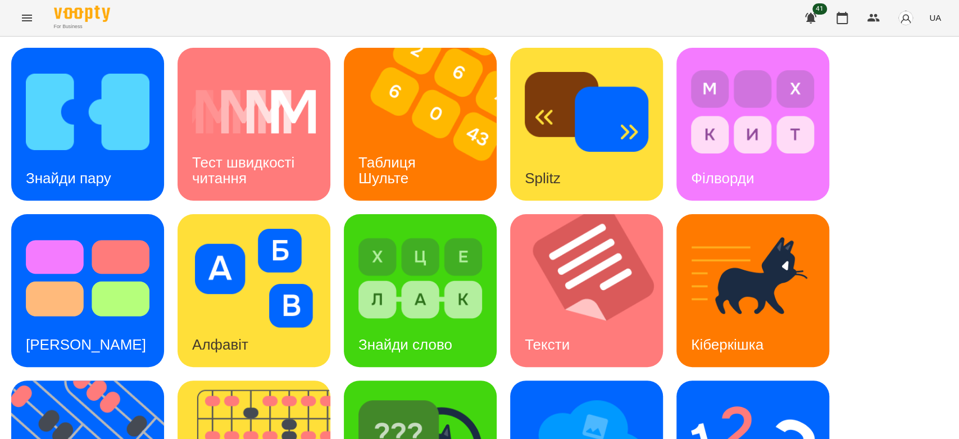
scroll to position [187, 0]
click at [213, 229] on img at bounding box center [254, 278] width 124 height 99
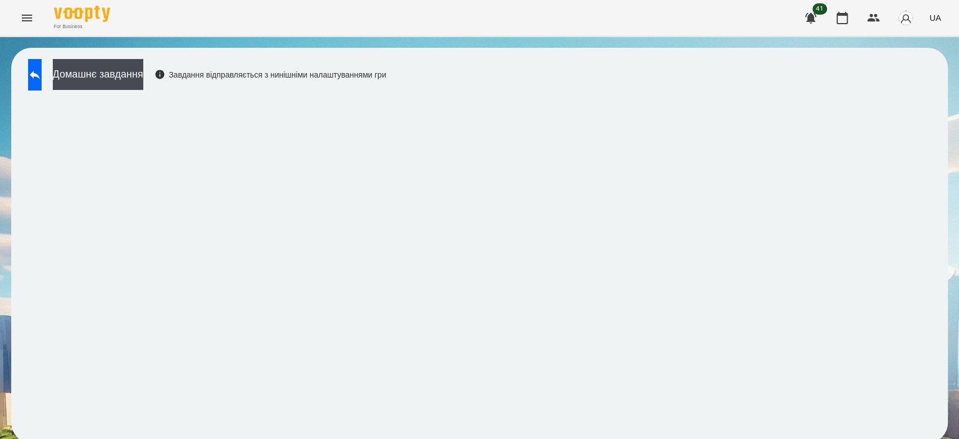
scroll to position [4, 0]
click at [139, 74] on button "Домашнє завдання" at bounding box center [98, 74] width 90 height 31
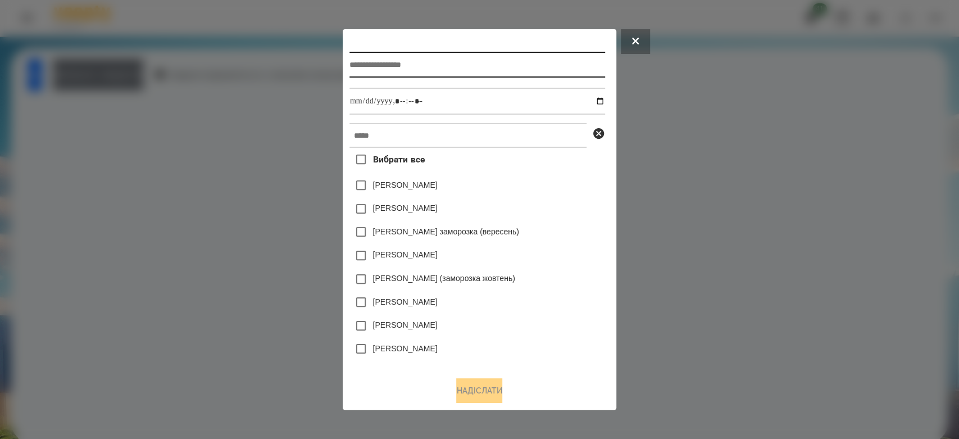
click at [472, 60] on input "text" at bounding box center [477, 65] width 256 height 26
type input "*******"
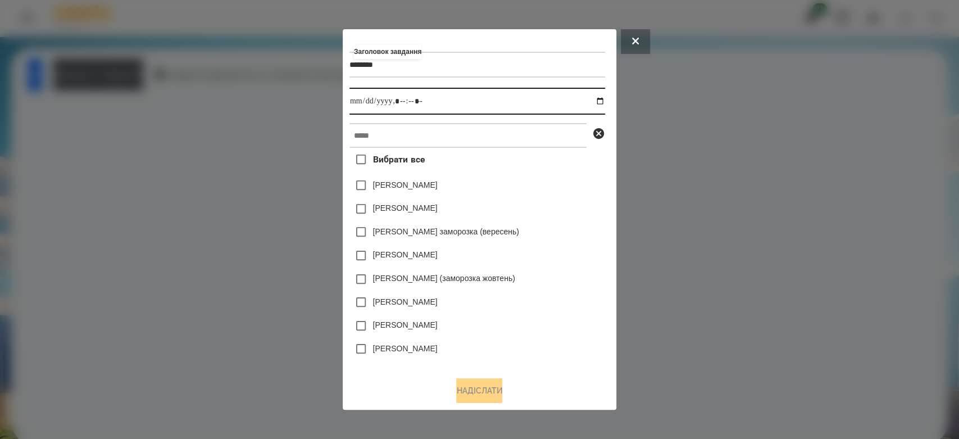
drag, startPoint x: 604, startPoint y: 101, endPoint x: 581, endPoint y: 111, distance: 25.4
click at [604, 101] on input "datetime-local" at bounding box center [477, 101] width 256 height 27
drag, startPoint x: 545, startPoint y: 192, endPoint x: 530, endPoint y: 129, distance: 64.9
click at [545, 189] on div "[PERSON_NAME]" at bounding box center [477, 186] width 256 height 24
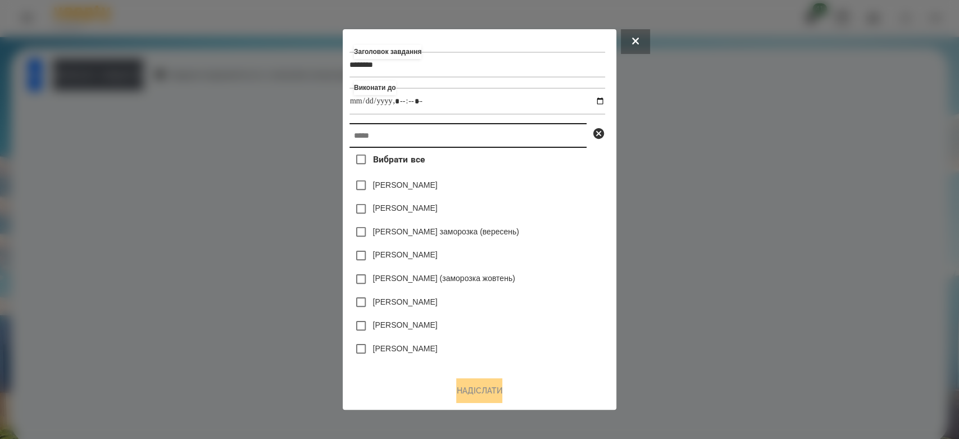
click at [530, 127] on input "text" at bounding box center [467, 135] width 237 height 25
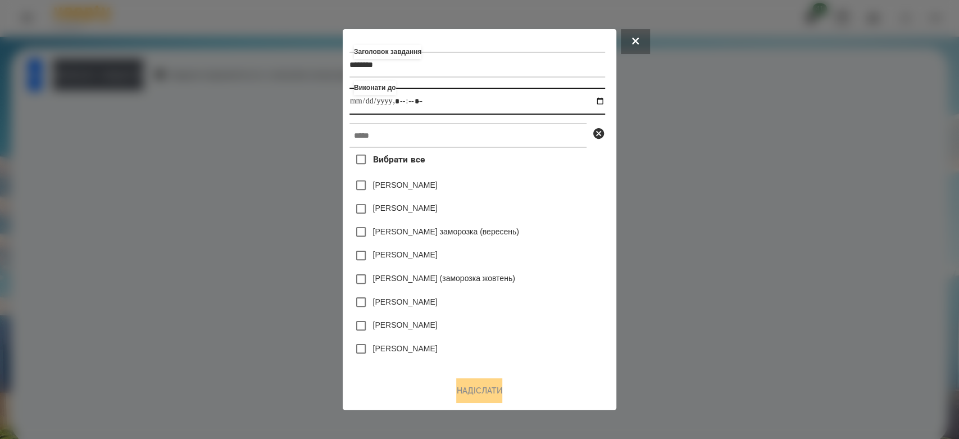
click at [601, 99] on input "datetime-local" at bounding box center [477, 101] width 256 height 27
type input "**********"
drag, startPoint x: 586, startPoint y: 271, endPoint x: 571, endPoint y: 246, distance: 29.8
click at [586, 271] on div "Дамір Карпов (заморозка жовтень)" at bounding box center [477, 279] width 256 height 24
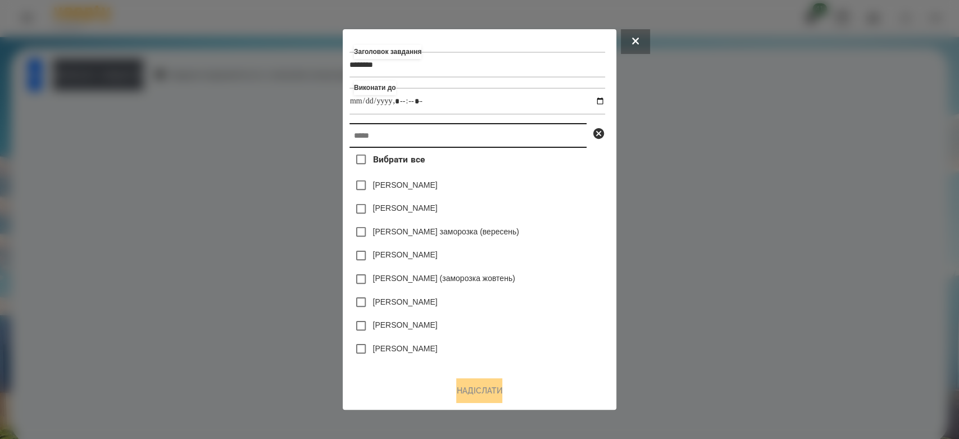
click at [535, 138] on input "text" at bounding box center [467, 135] width 237 height 25
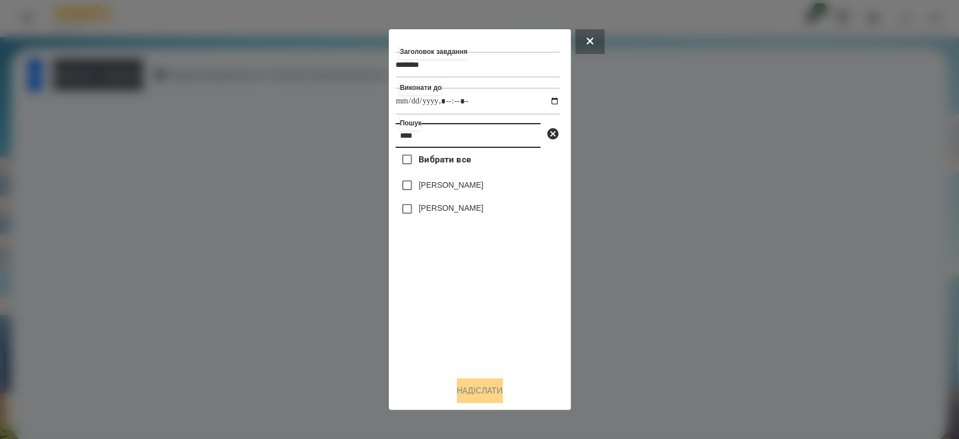
type input "****"
drag, startPoint x: 504, startPoint y: 396, endPoint x: 499, endPoint y: 393, distance: 6.1
click at [503, 394] on button "Надіслати" at bounding box center [480, 390] width 46 height 25
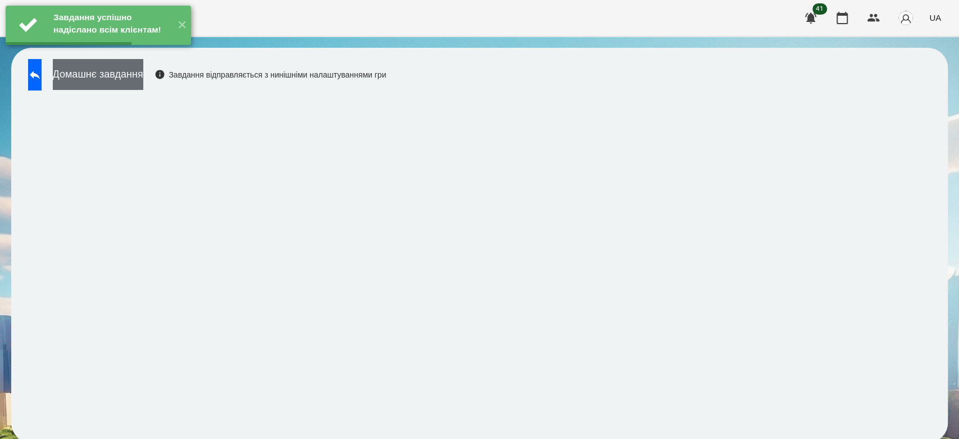
click at [143, 75] on button "Домашнє завдання" at bounding box center [98, 74] width 90 height 31
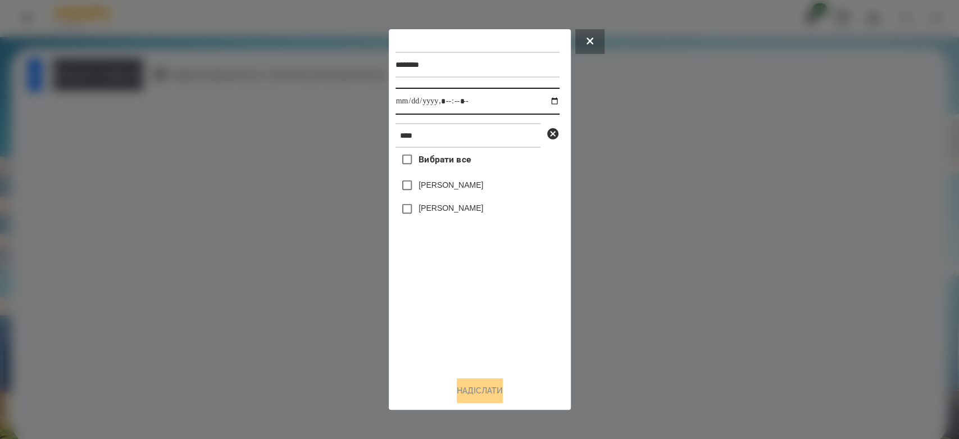
click at [547, 100] on input "datetime-local" at bounding box center [477, 101] width 164 height 27
type input "**********"
click at [477, 299] on div "Вибрати все Герасеменко Марія Аліса Герасимчук" at bounding box center [477, 258] width 164 height 220
click at [457, 210] on label "[PERSON_NAME]" at bounding box center [450, 207] width 65 height 11
click at [483, 384] on button "Надіслати" at bounding box center [480, 390] width 46 height 25
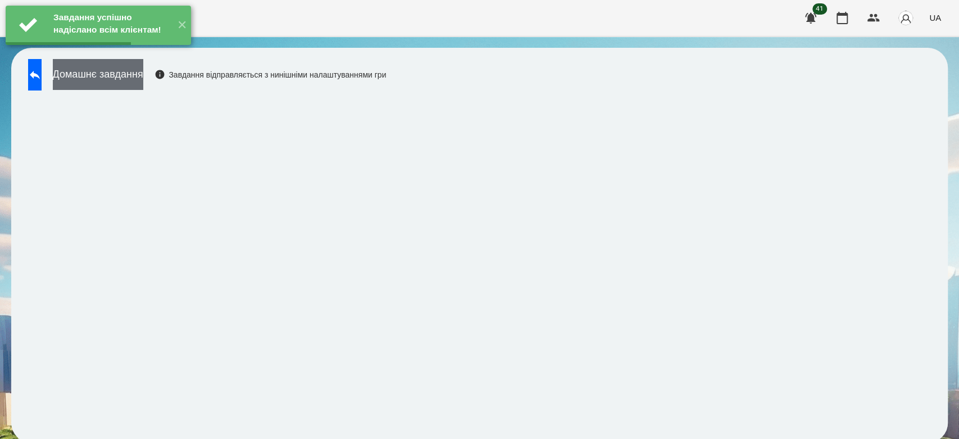
click at [143, 69] on button "Домашнє завдання" at bounding box center [98, 74] width 90 height 31
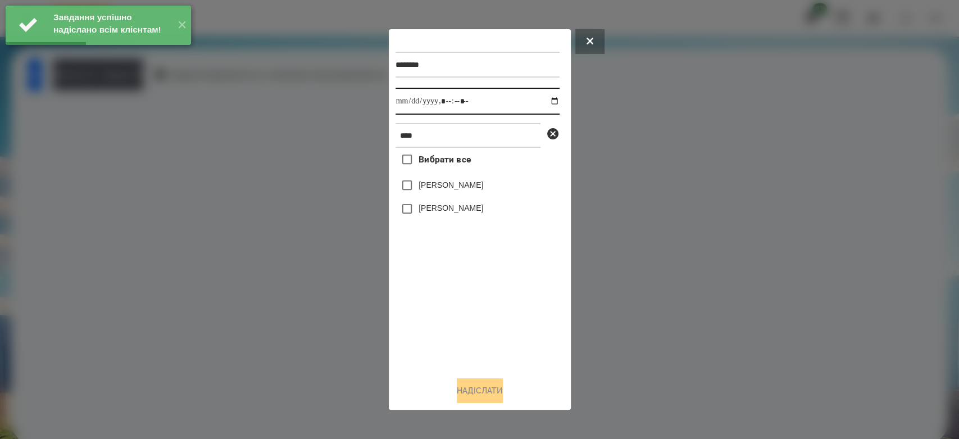
click at [545, 101] on input "datetime-local" at bounding box center [477, 101] width 164 height 27
type input "**********"
click at [525, 311] on div "Вибрати все Герасеменко Марія Аліса Герасимчук" at bounding box center [477, 258] width 164 height 220
click at [474, 206] on label "[PERSON_NAME]" at bounding box center [450, 207] width 65 height 11
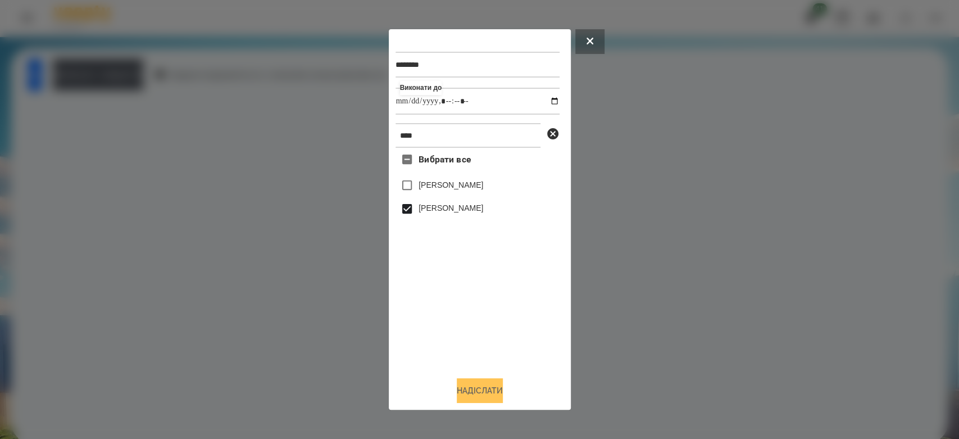
click at [487, 391] on button "Надіслати" at bounding box center [480, 390] width 46 height 25
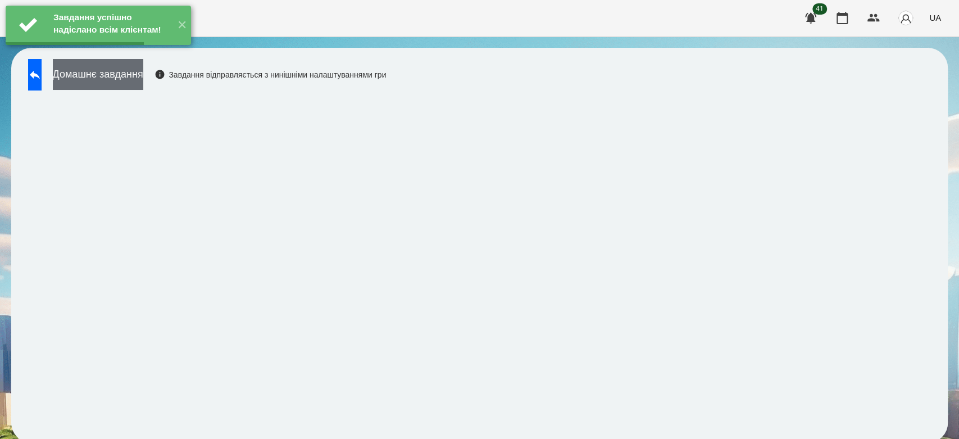
click at [123, 75] on button "Домашнє завдання" at bounding box center [98, 74] width 90 height 31
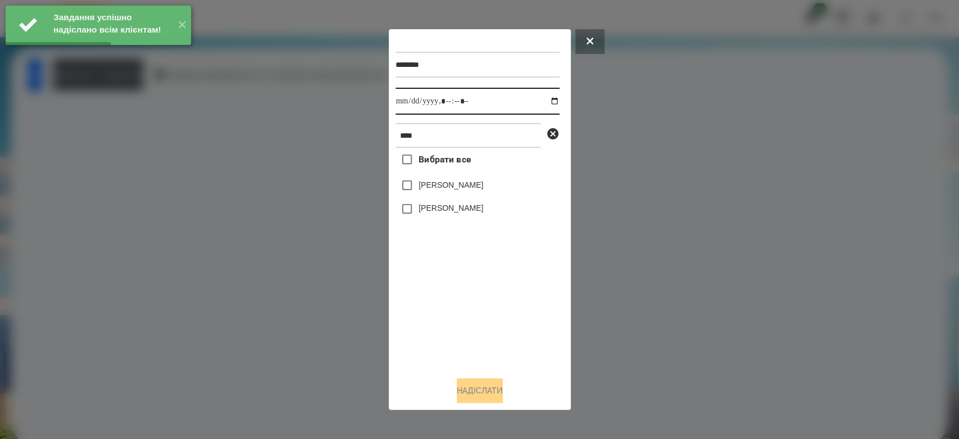
click at [549, 103] on input "datetime-local" at bounding box center [477, 101] width 164 height 27
type input "**********"
click at [495, 301] on div "Вибрати все Герасеменко Марія Аліса Герасимчук" at bounding box center [477, 258] width 164 height 220
click at [468, 204] on label "[PERSON_NAME]" at bounding box center [450, 207] width 65 height 11
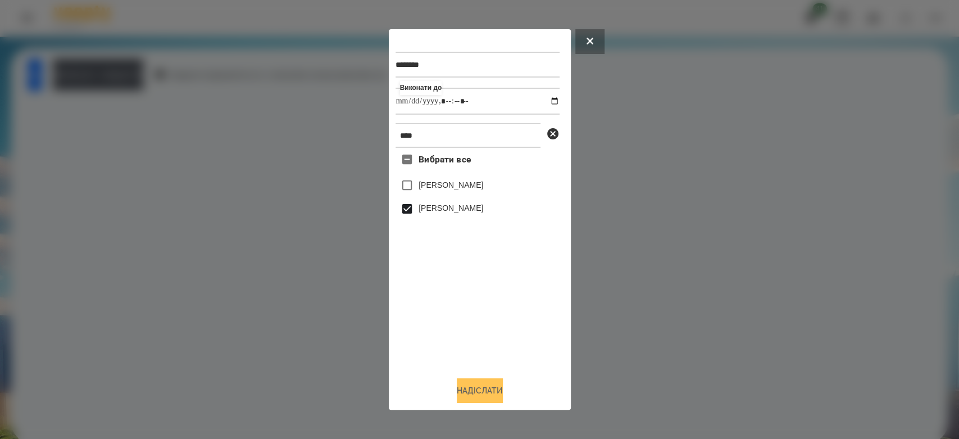
click at [474, 389] on button "Надіслати" at bounding box center [480, 390] width 46 height 25
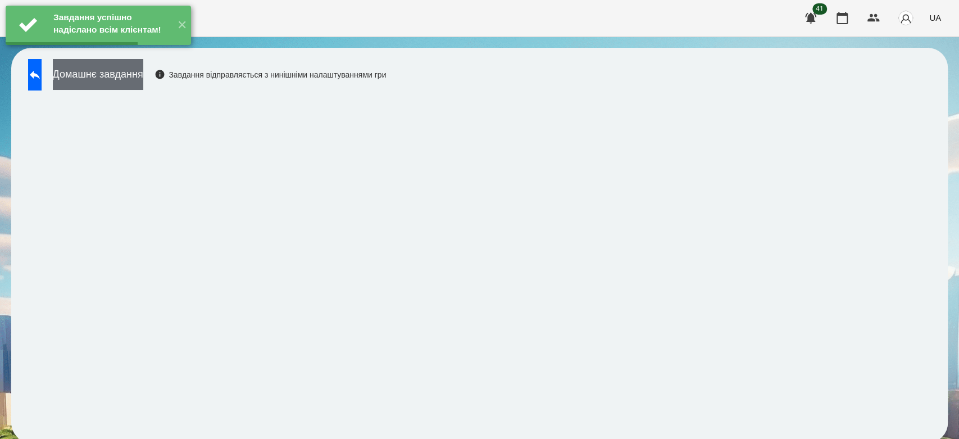
click at [142, 68] on button "Домашнє завдання" at bounding box center [98, 74] width 90 height 31
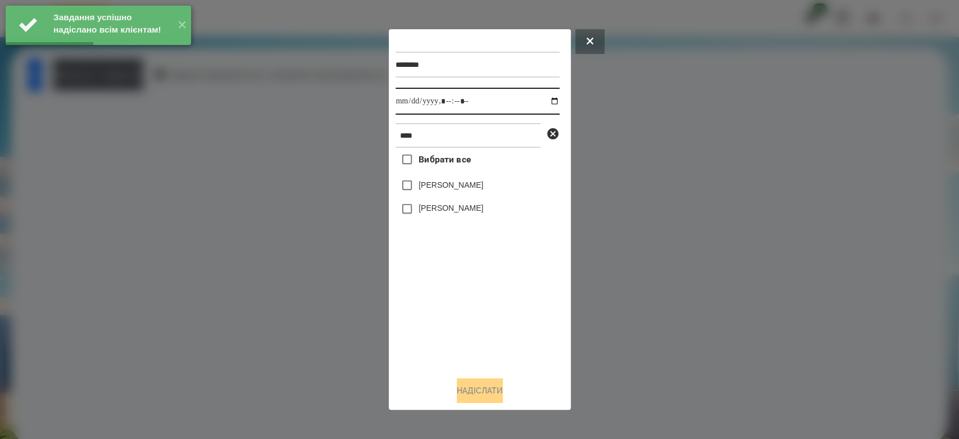
click at [549, 99] on input "datetime-local" at bounding box center [477, 101] width 164 height 27
type input "**********"
click at [507, 311] on div "Вибрати все Герасеменко Марія Аліса Герасимчук" at bounding box center [477, 258] width 164 height 220
click at [462, 213] on label "[PERSON_NAME]" at bounding box center [450, 207] width 65 height 11
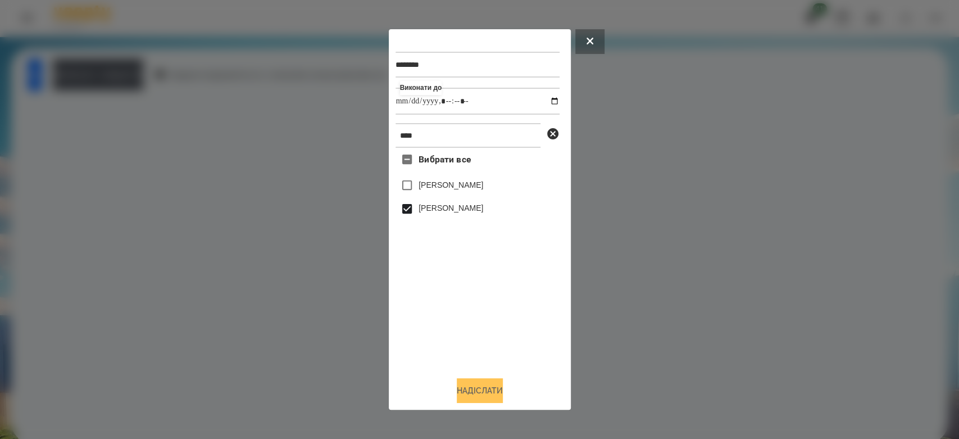
click at [488, 394] on button "Надіслати" at bounding box center [480, 390] width 46 height 25
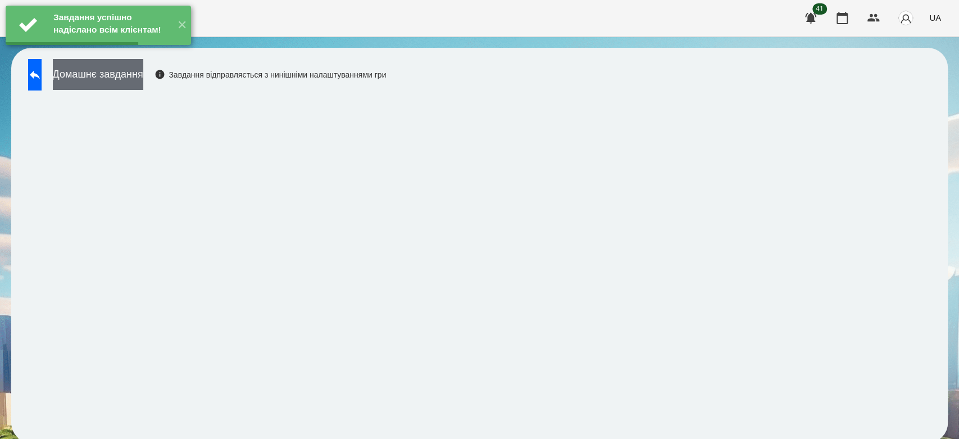
click at [143, 75] on button "Домашнє завдання" at bounding box center [98, 74] width 90 height 31
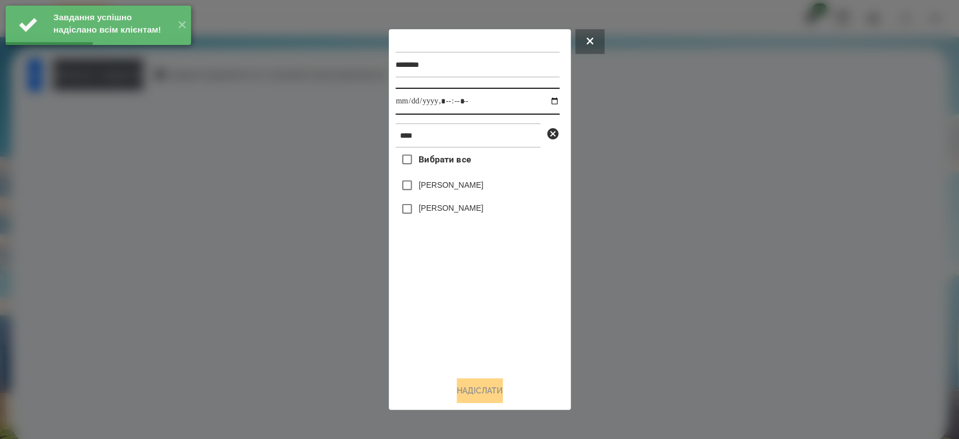
click at [545, 99] on input "datetime-local" at bounding box center [477, 101] width 164 height 27
type input "**********"
drag, startPoint x: 540, startPoint y: 336, endPoint x: 530, endPoint y: 320, distance: 18.9
click at [540, 336] on div "Вибрати все Герасеменко Марія Аліса Герасимчук" at bounding box center [477, 258] width 164 height 220
click at [471, 206] on label "[PERSON_NAME]" at bounding box center [450, 207] width 65 height 11
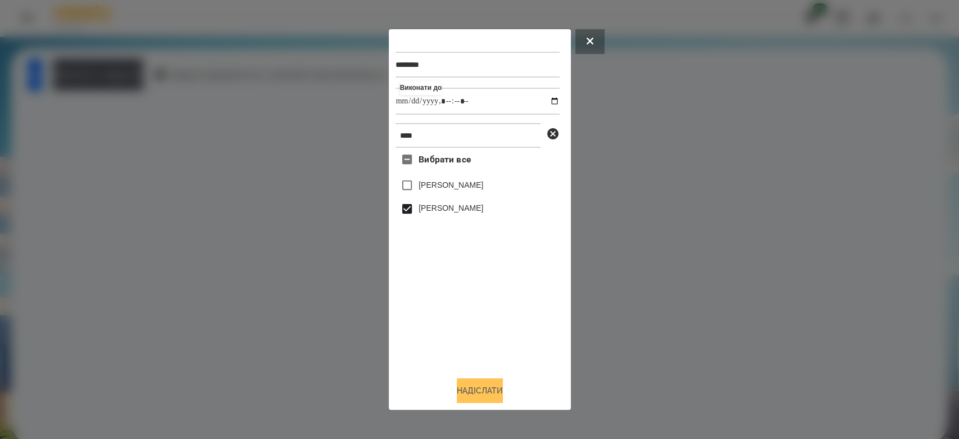
click at [499, 394] on button "Надіслати" at bounding box center [480, 390] width 46 height 25
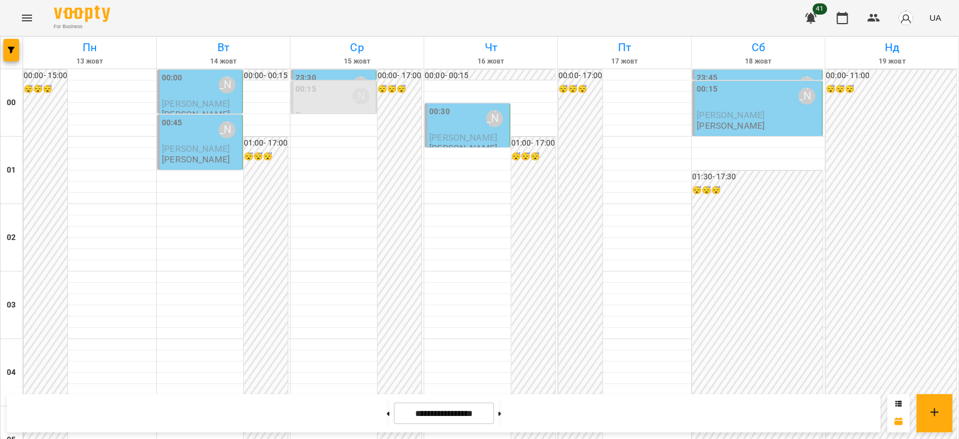
scroll to position [1049, 0]
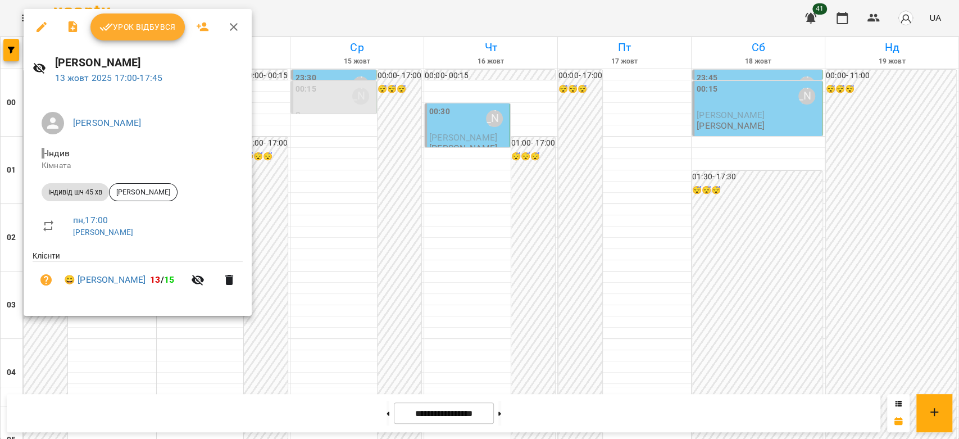
click at [127, 31] on span "Урок відбувся" at bounding box center [137, 26] width 76 height 13
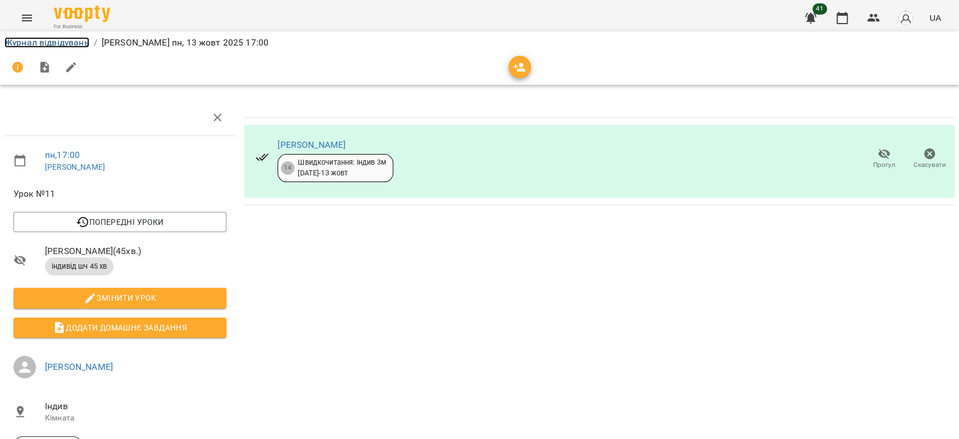
click at [29, 41] on link "Журнал відвідувань" at bounding box center [46, 42] width 85 height 11
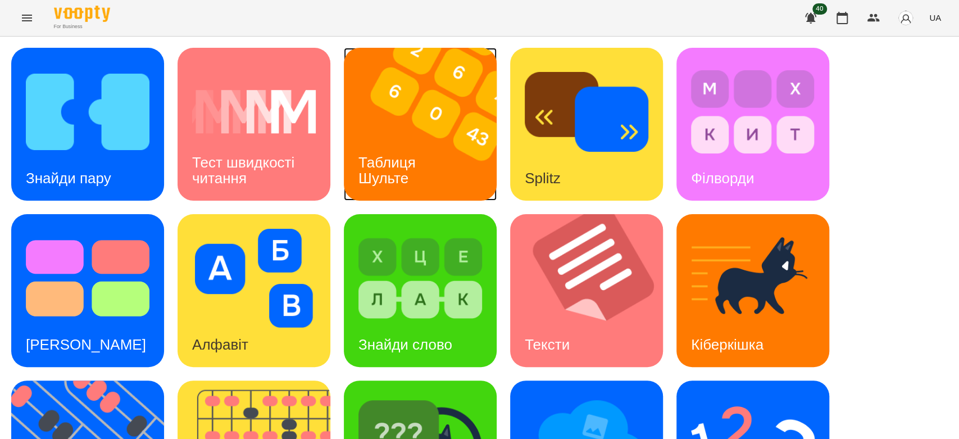
click at [443, 97] on img at bounding box center [427, 124] width 167 height 153
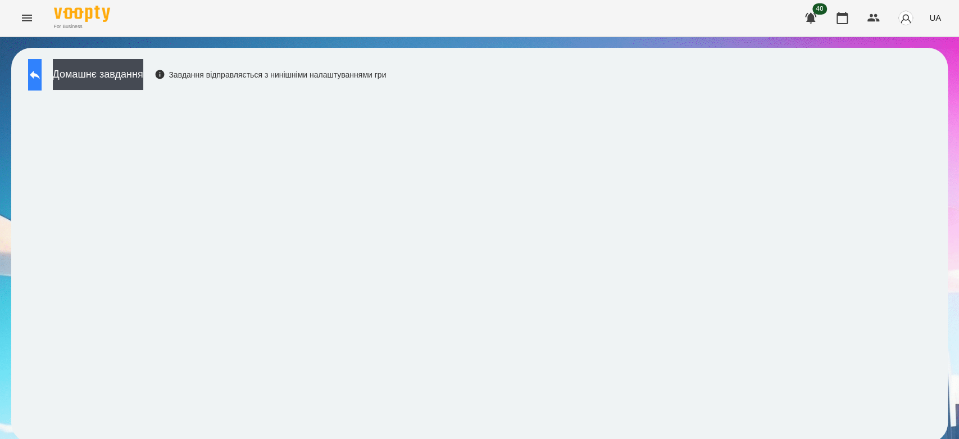
click at [40, 75] on icon at bounding box center [35, 75] width 10 height 8
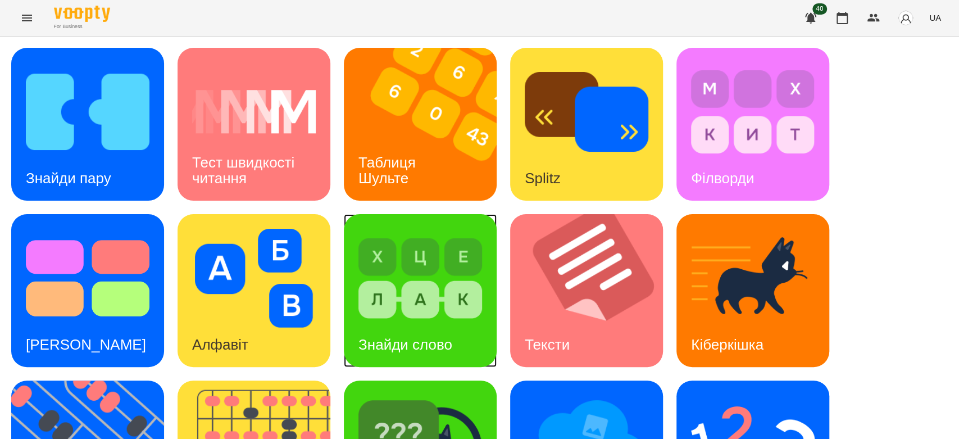
click at [442, 294] on img at bounding box center [420, 278] width 124 height 99
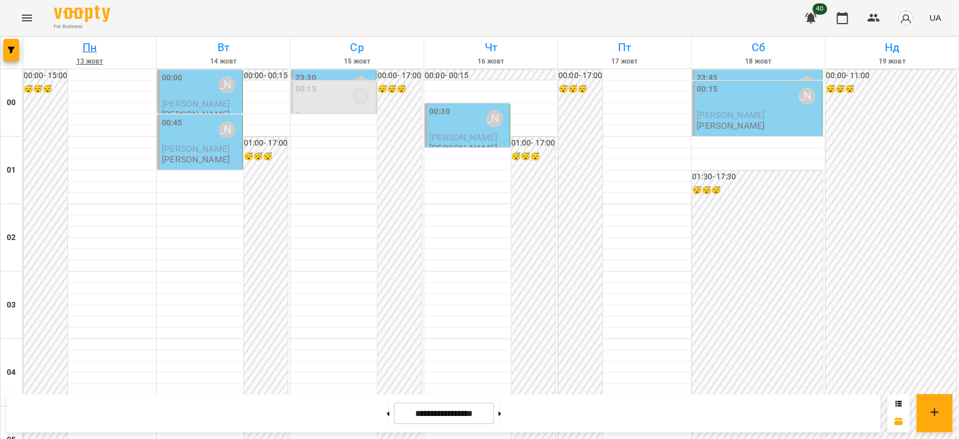
scroll to position [936, 0]
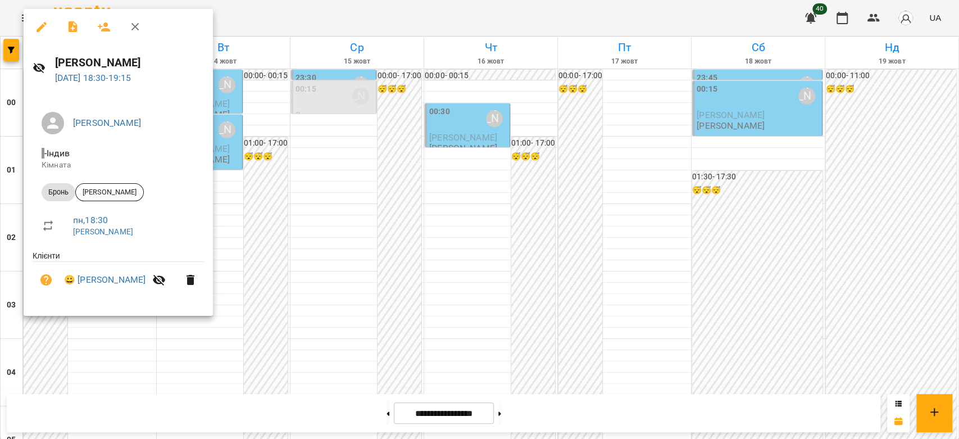
click at [291, 98] on div at bounding box center [479, 219] width 959 height 439
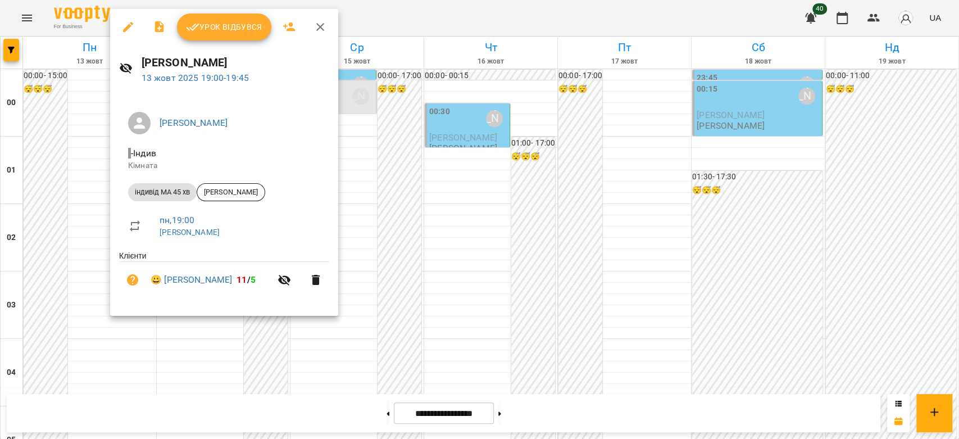
click at [99, 242] on div at bounding box center [479, 219] width 959 height 439
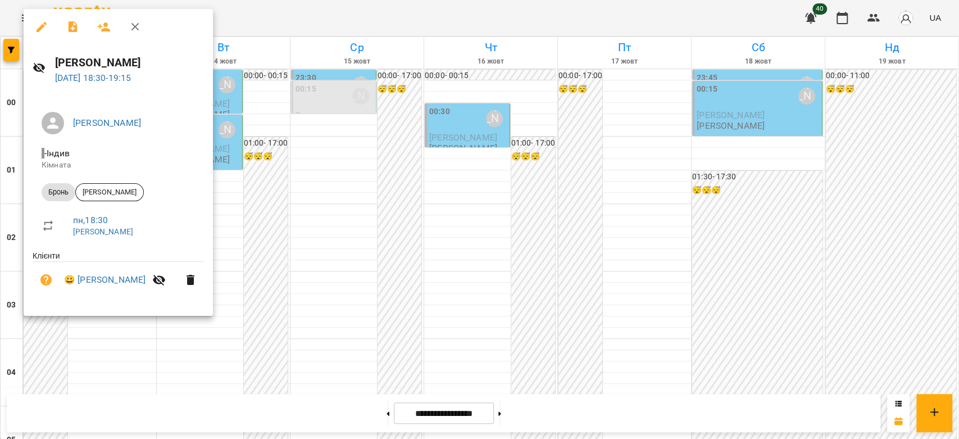
click at [48, 28] on icon "button" at bounding box center [41, 26] width 13 height 13
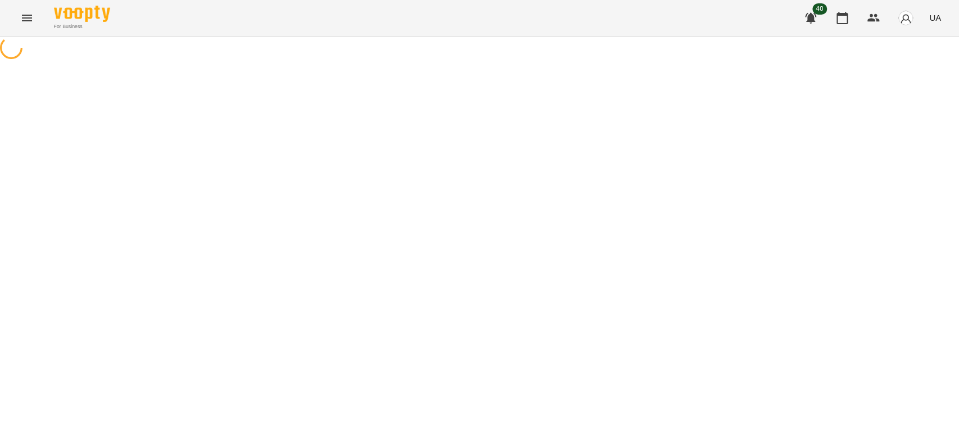
select select "*****"
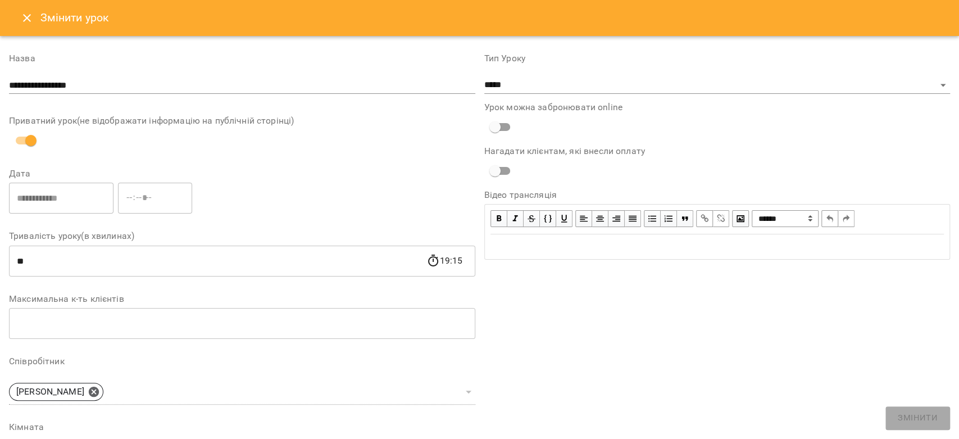
click at [26, 12] on icon "Close" at bounding box center [26, 17] width 13 height 13
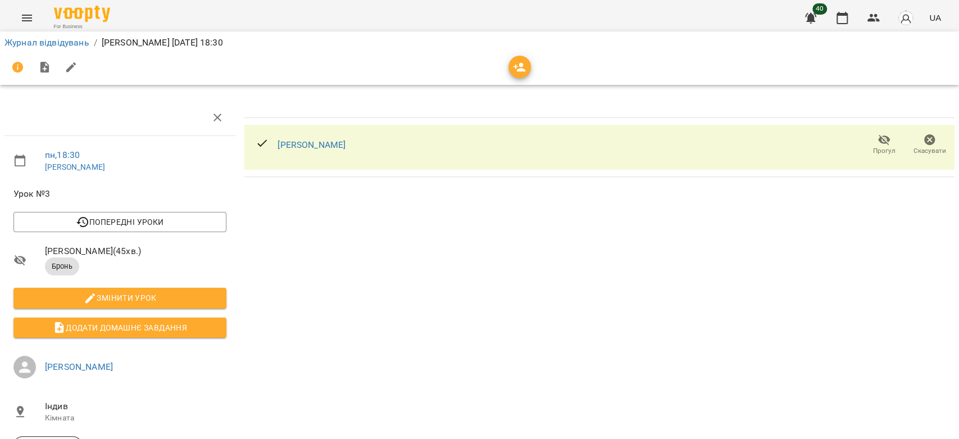
click at [933, 136] on span "Скасувати" at bounding box center [929, 144] width 32 height 22
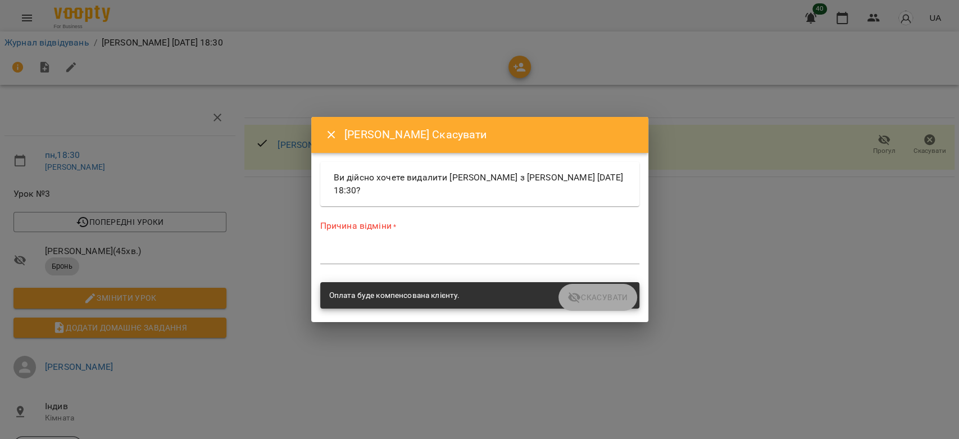
click at [512, 237] on div "Причина відміни * *" at bounding box center [479, 244] width 319 height 49
click at [509, 255] on textarea at bounding box center [479, 254] width 319 height 11
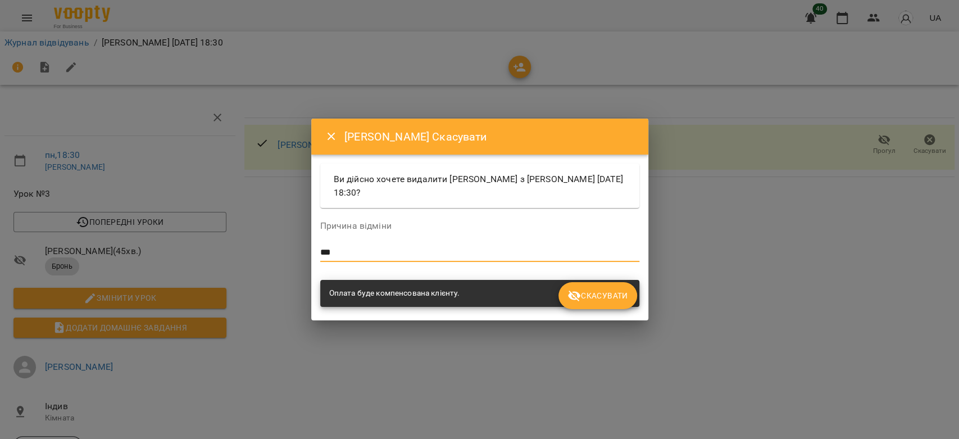
click at [597, 294] on span "Скасувати" at bounding box center [597, 295] width 60 height 13
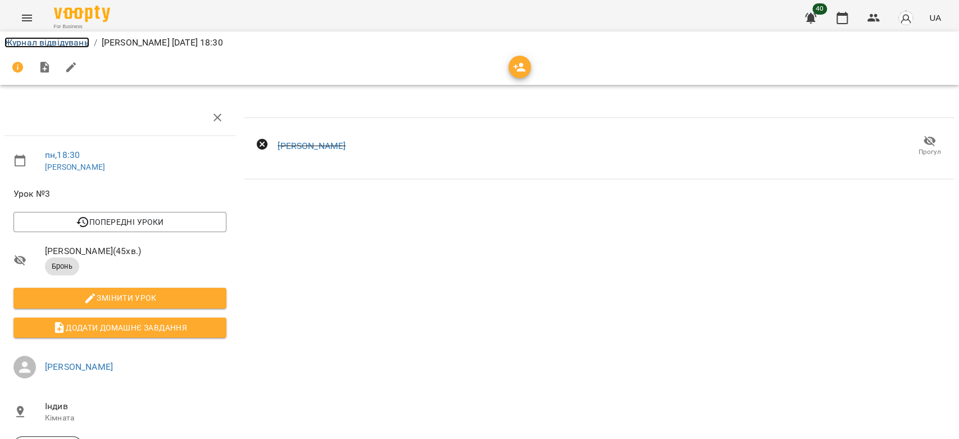
click at [46, 45] on link "Журнал відвідувань" at bounding box center [46, 42] width 85 height 11
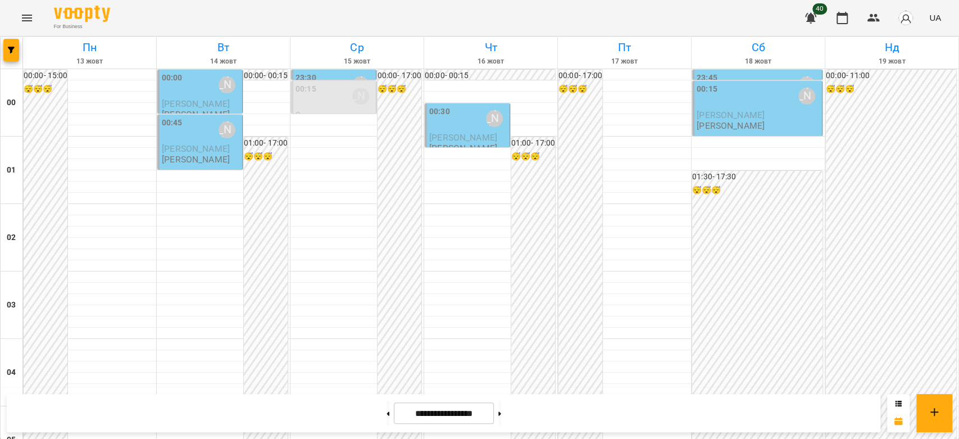
scroll to position [1123, 0]
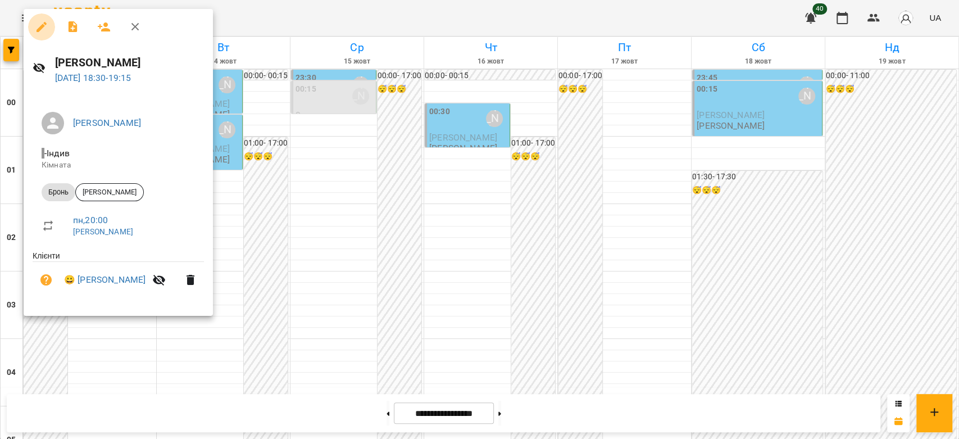
click at [48, 26] on icon "button" at bounding box center [41, 26] width 13 height 13
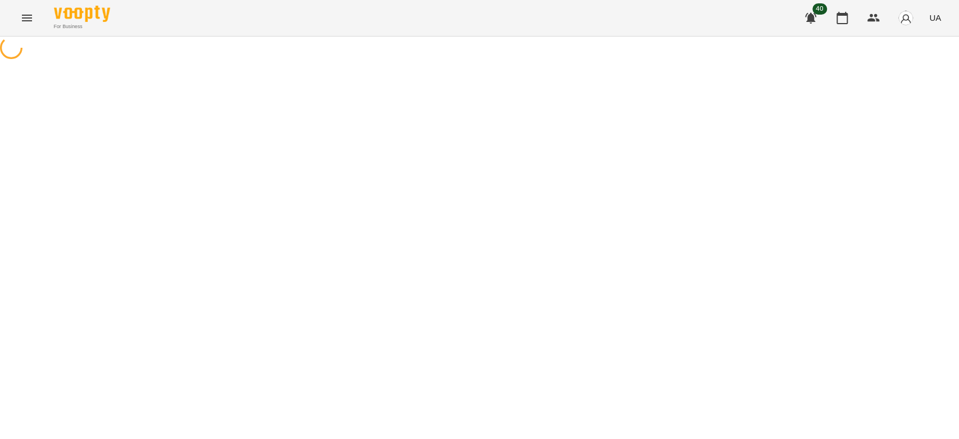
select select "*****"
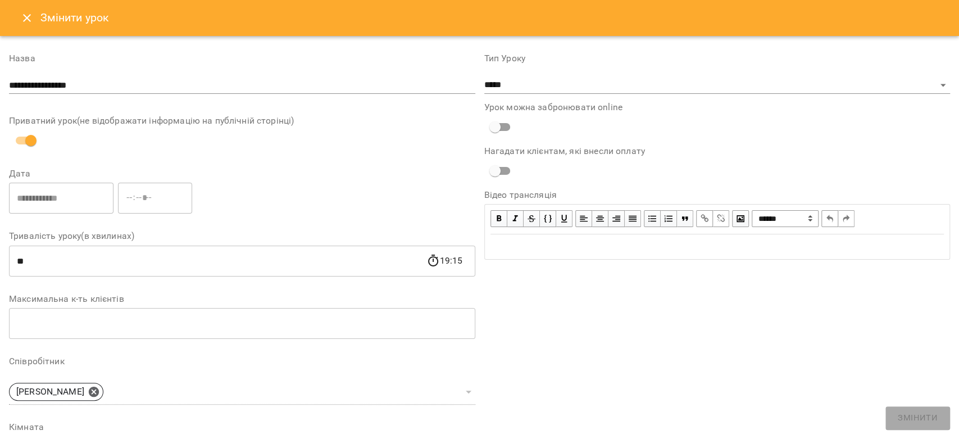
click at [19, 18] on button "Close" at bounding box center [26, 17] width 27 height 27
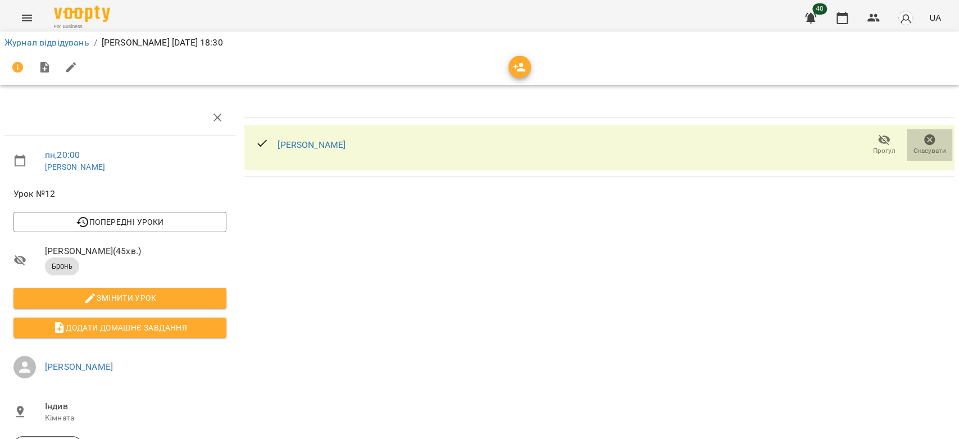
click at [924, 144] on icon "button" at bounding box center [929, 139] width 11 height 11
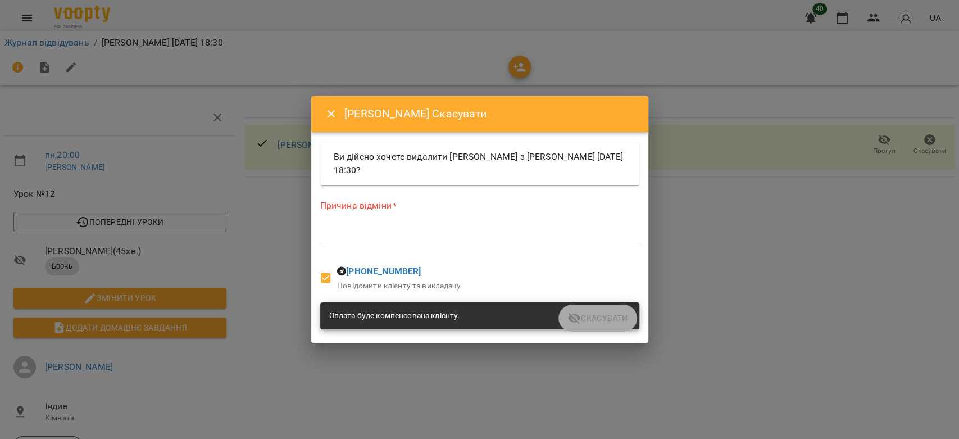
click at [407, 234] on textarea at bounding box center [479, 234] width 319 height 11
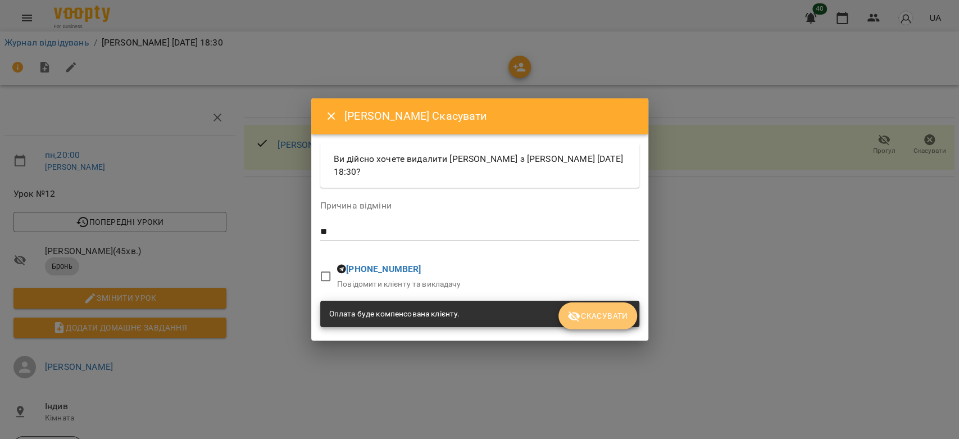
click at [626, 326] on button "Скасувати" at bounding box center [597, 315] width 78 height 27
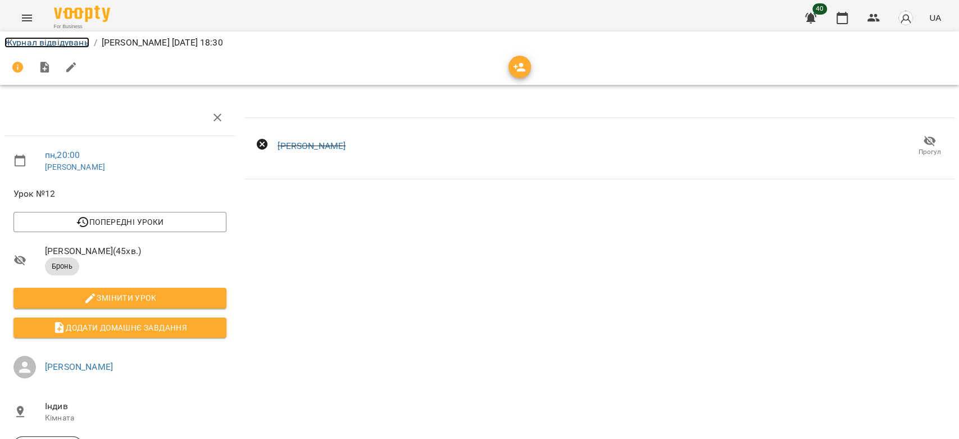
click at [33, 41] on link "Журнал відвідувань" at bounding box center [46, 42] width 85 height 11
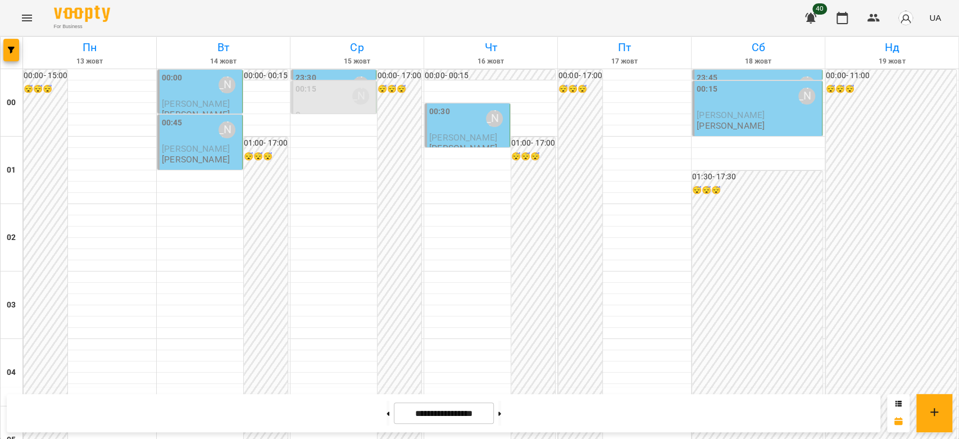
scroll to position [1123, 0]
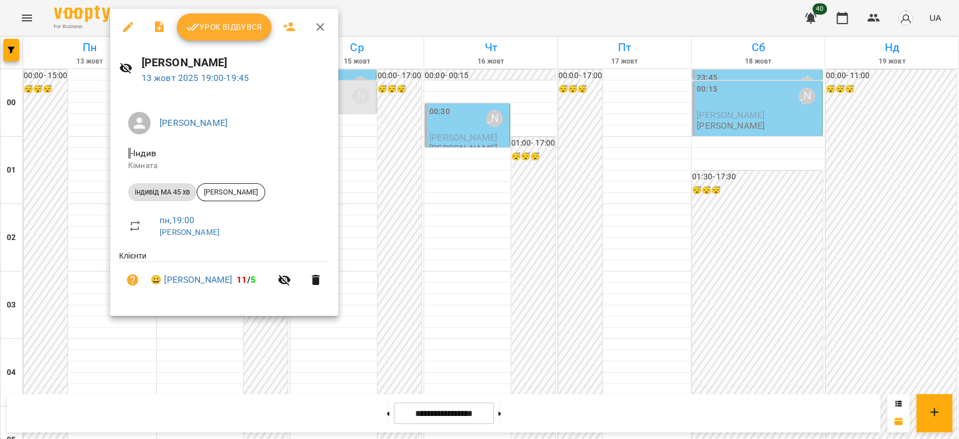
click at [93, 258] on div at bounding box center [479, 219] width 959 height 439
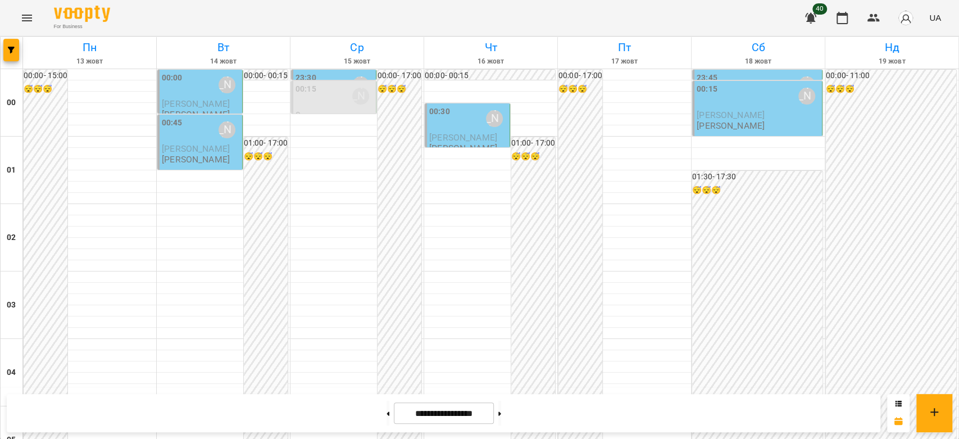
scroll to position [1186, 0]
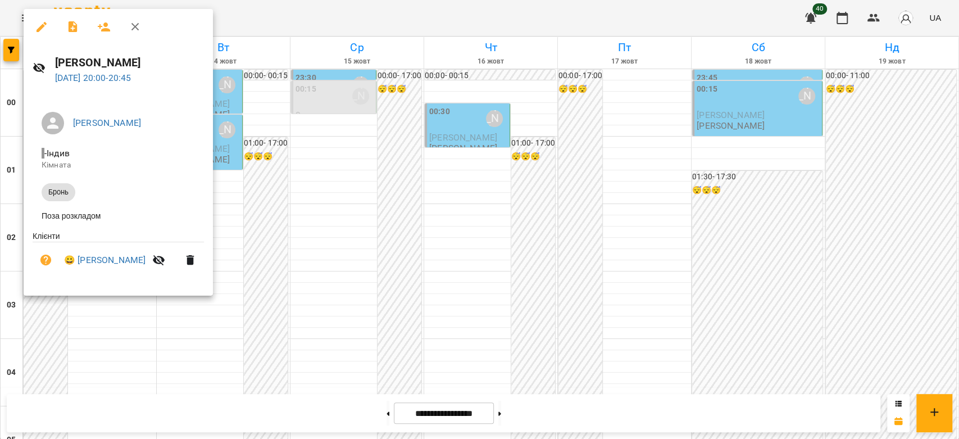
click at [301, 273] on div at bounding box center [479, 219] width 959 height 439
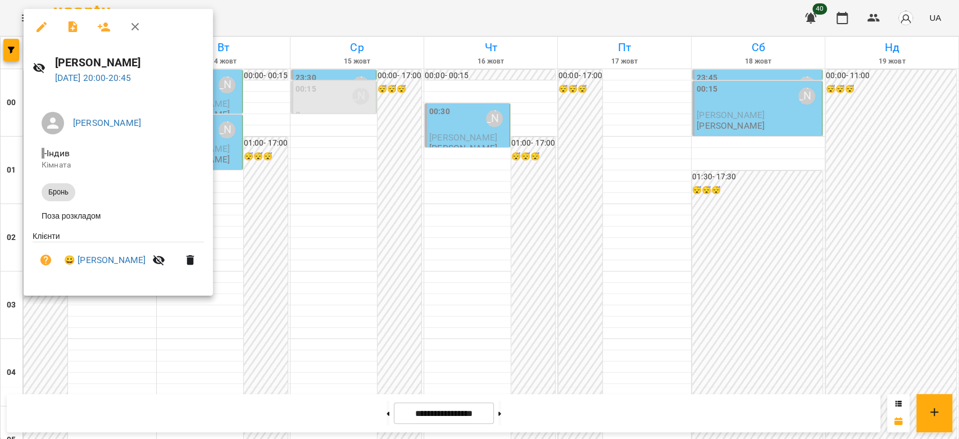
click at [373, 253] on div at bounding box center [479, 219] width 959 height 439
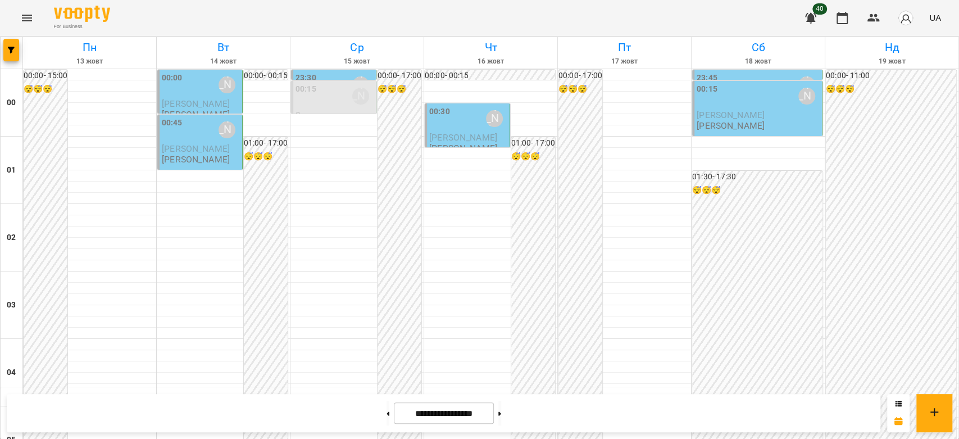
scroll to position [1173, 0]
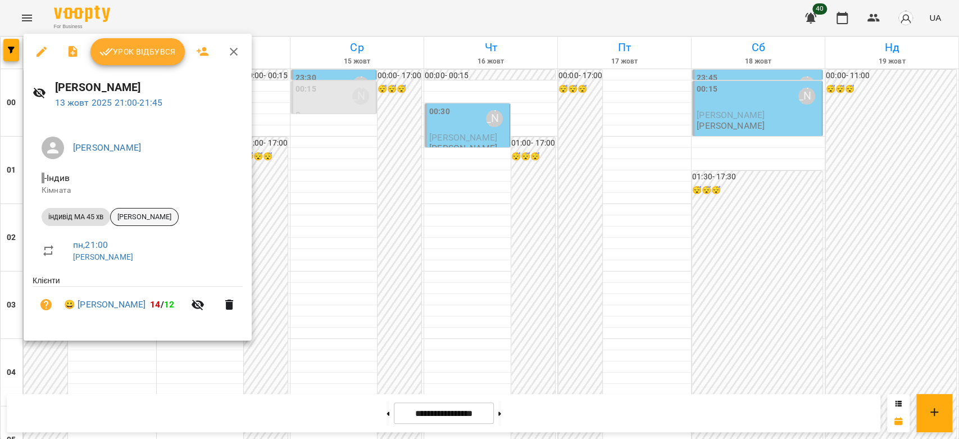
click at [144, 220] on span "[PERSON_NAME]" at bounding box center [144, 217] width 67 height 10
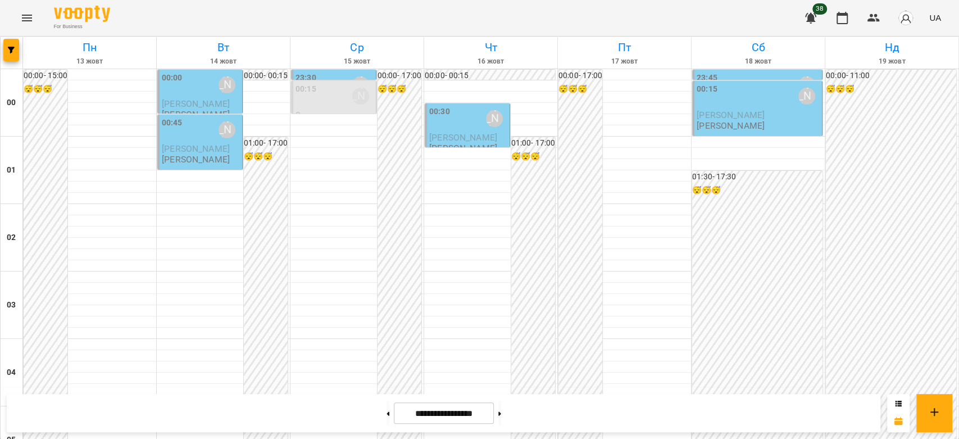
scroll to position [1299, 0]
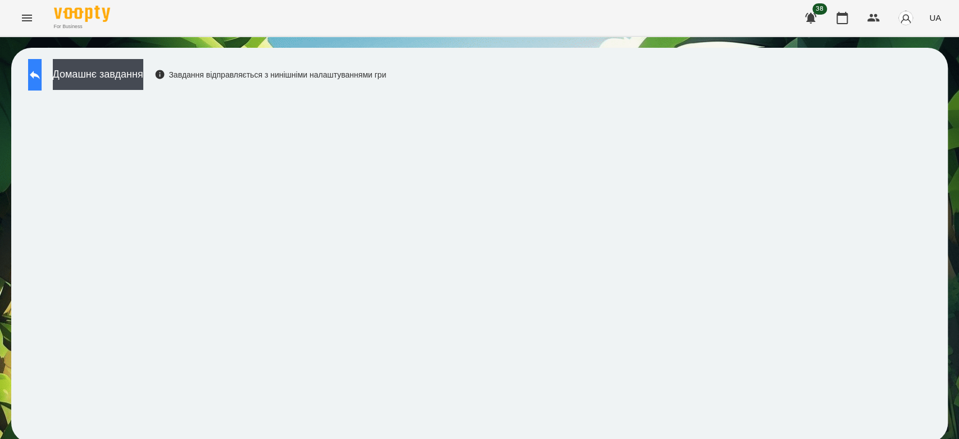
click at [42, 71] on icon at bounding box center [34, 74] width 13 height 13
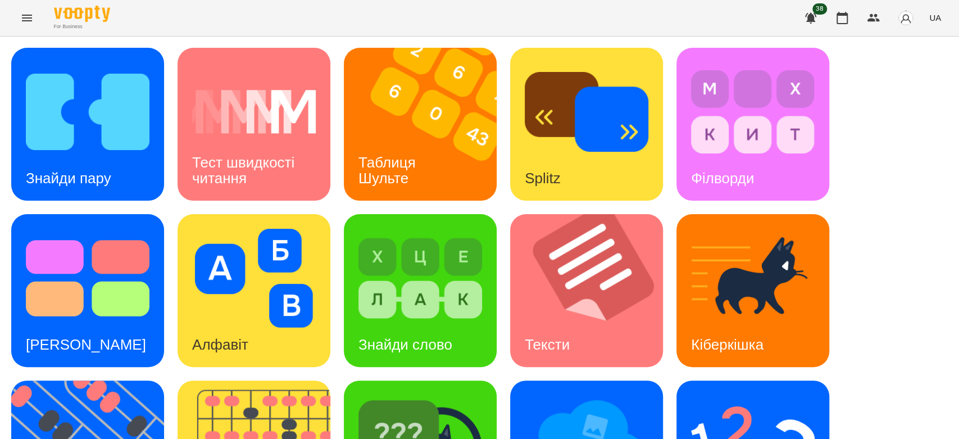
scroll to position [125, 0]
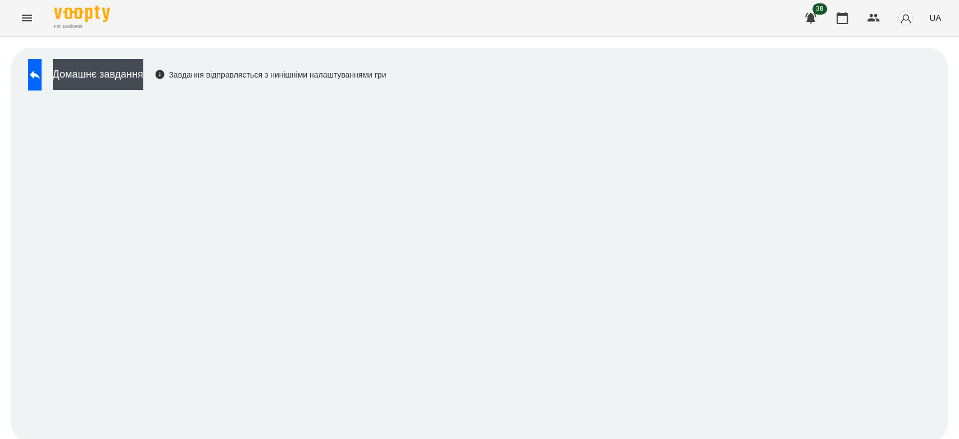
scroll to position [4, 0]
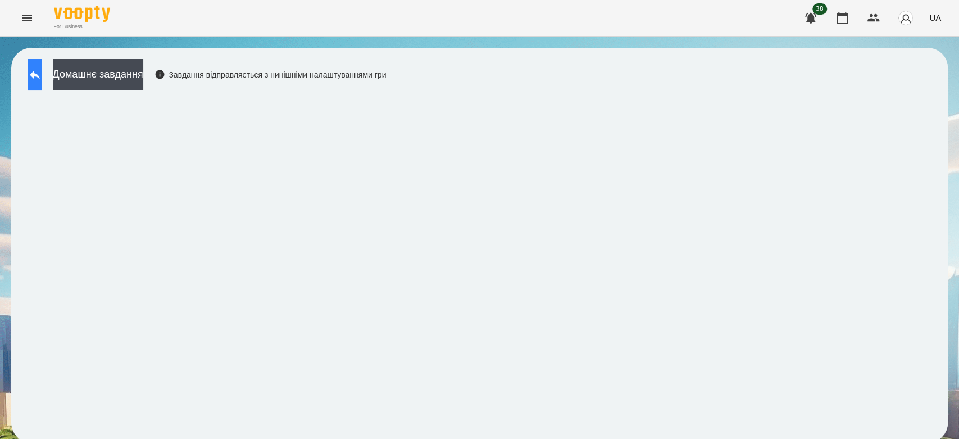
click at [39, 75] on icon at bounding box center [34, 74] width 13 height 13
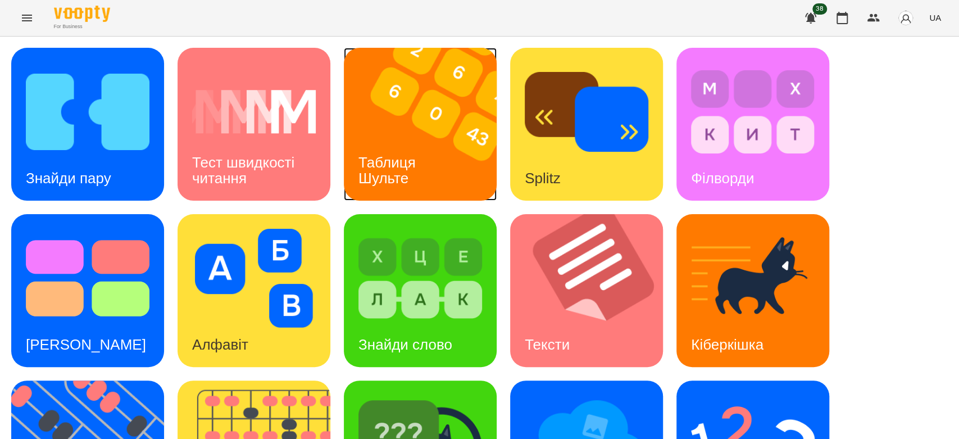
click at [435, 106] on img at bounding box center [427, 124] width 167 height 153
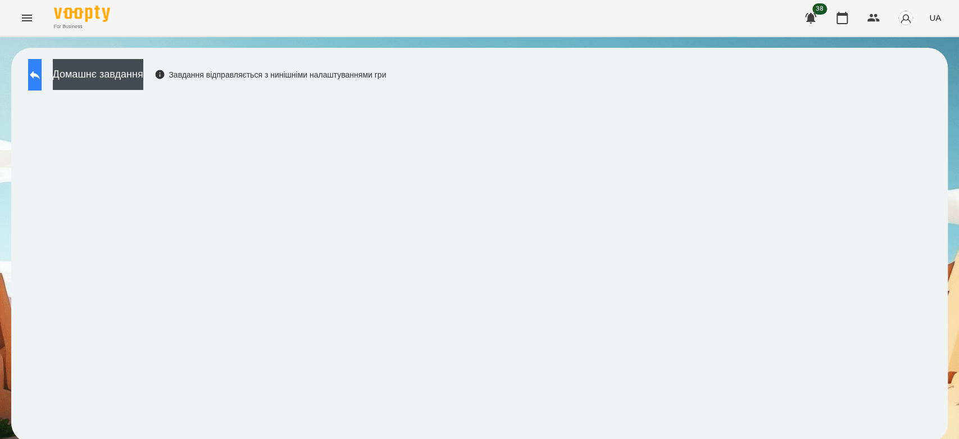
click at [42, 70] on icon at bounding box center [34, 74] width 13 height 13
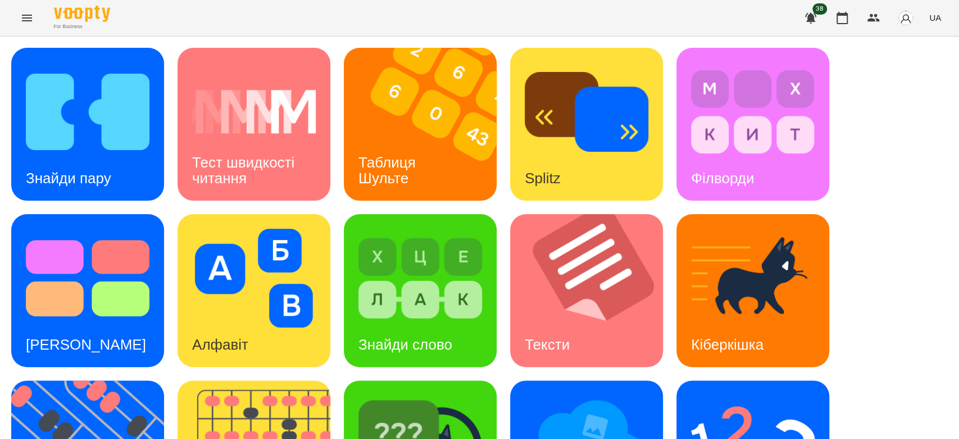
scroll to position [22, 0]
click at [408, 98] on img at bounding box center [427, 124] width 167 height 153
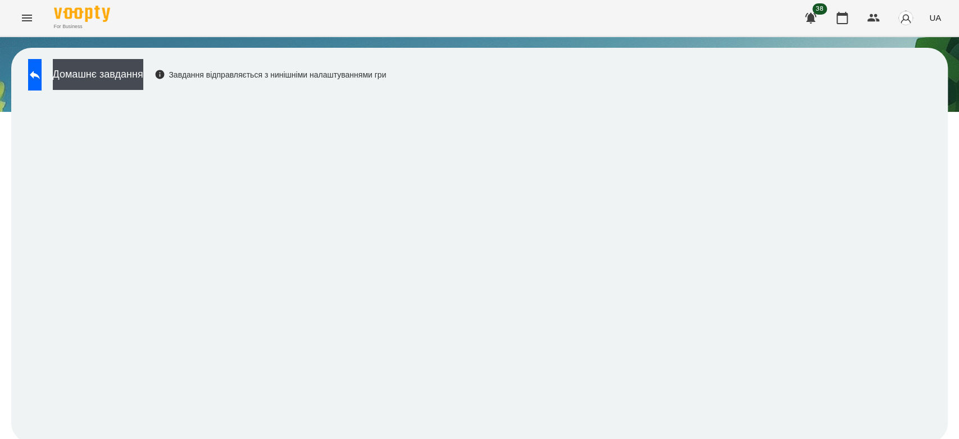
scroll to position [4, 0]
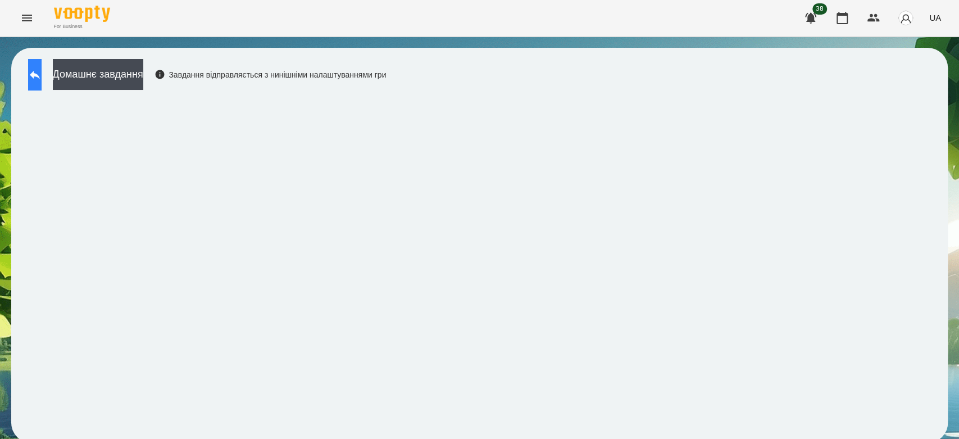
click at [38, 70] on button at bounding box center [34, 74] width 13 height 31
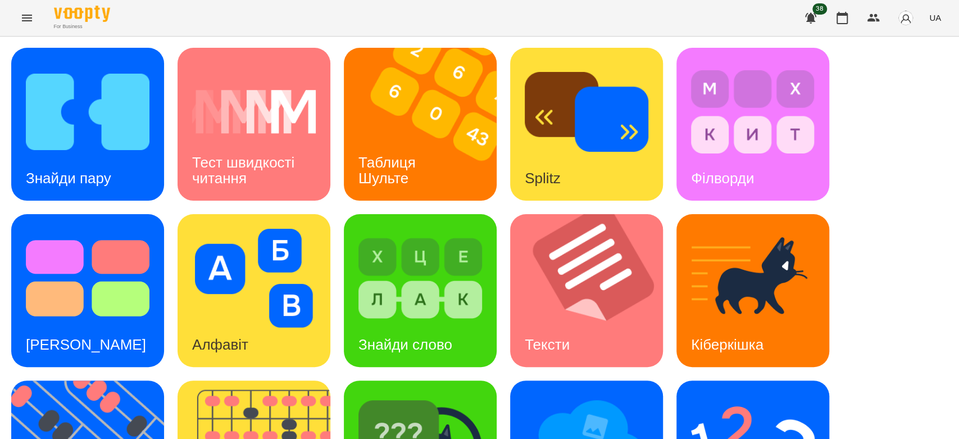
scroll to position [271, 0]
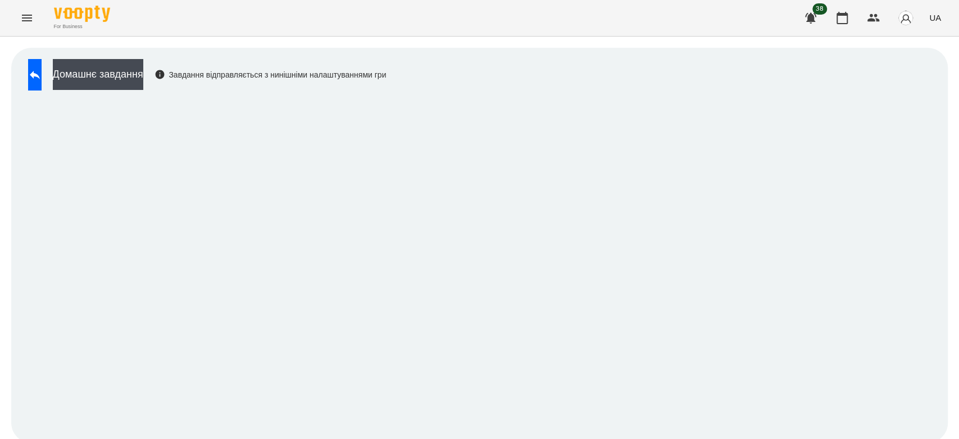
scroll to position [4, 0]
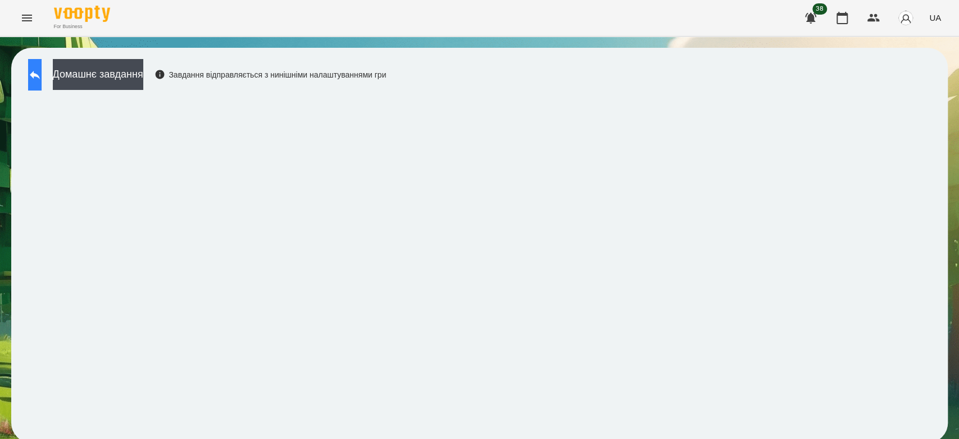
click at [37, 73] on button at bounding box center [34, 74] width 13 height 31
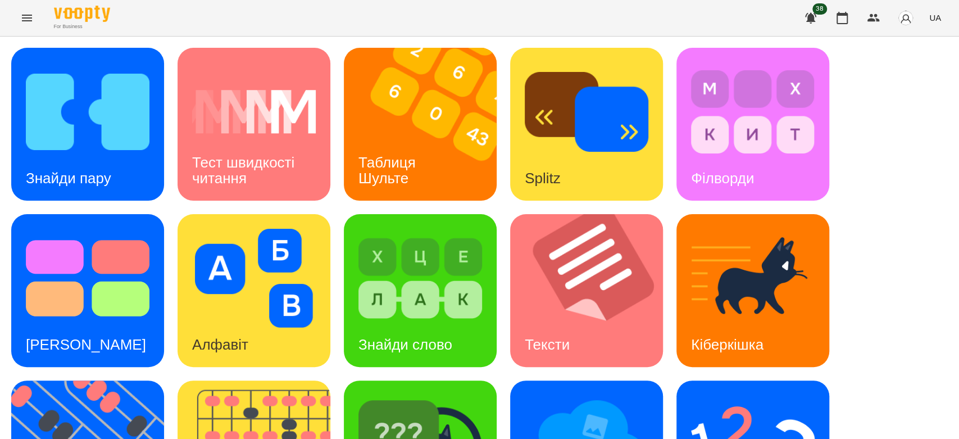
scroll to position [271, 0]
click at [773, 395] on img at bounding box center [753, 444] width 124 height 99
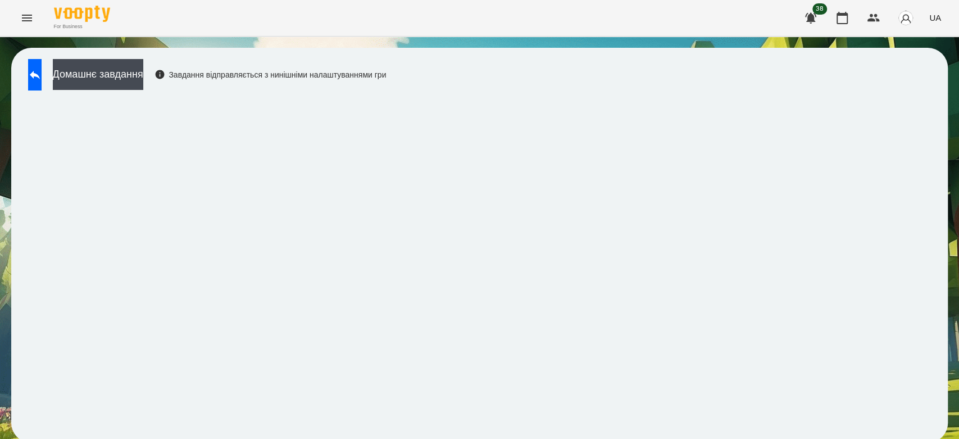
scroll to position [4, 0]
click at [139, 71] on button "Домашнє завдання" at bounding box center [98, 74] width 90 height 31
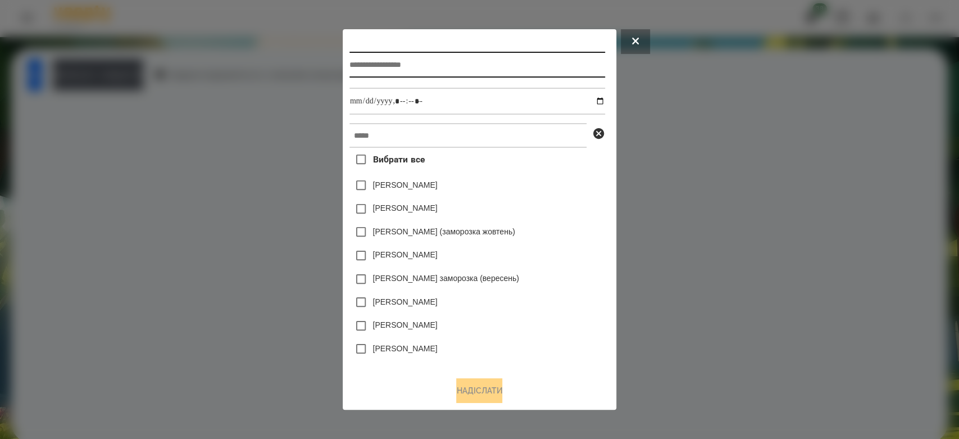
click at [466, 68] on input "text" at bounding box center [477, 65] width 256 height 26
type input "**********"
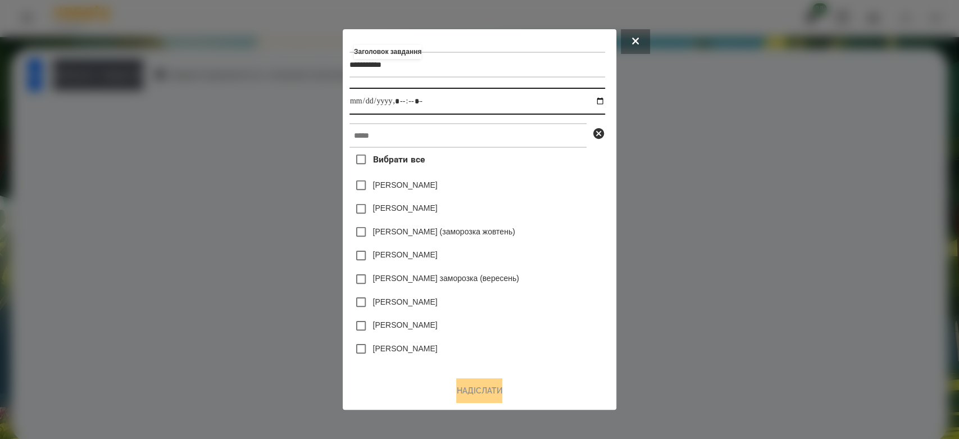
click at [605, 98] on input "datetime-local" at bounding box center [477, 101] width 256 height 27
click at [603, 102] on input "datetime-local" at bounding box center [477, 101] width 256 height 27
type input "**********"
click at [579, 210] on div "[PERSON_NAME]" at bounding box center [477, 209] width 256 height 24
click at [561, 151] on div "Вибрати все [PERSON_NAME] [PERSON_NAME] [PERSON_NAME] (заморозка жовтень) [PERS…" at bounding box center [477, 258] width 256 height 220
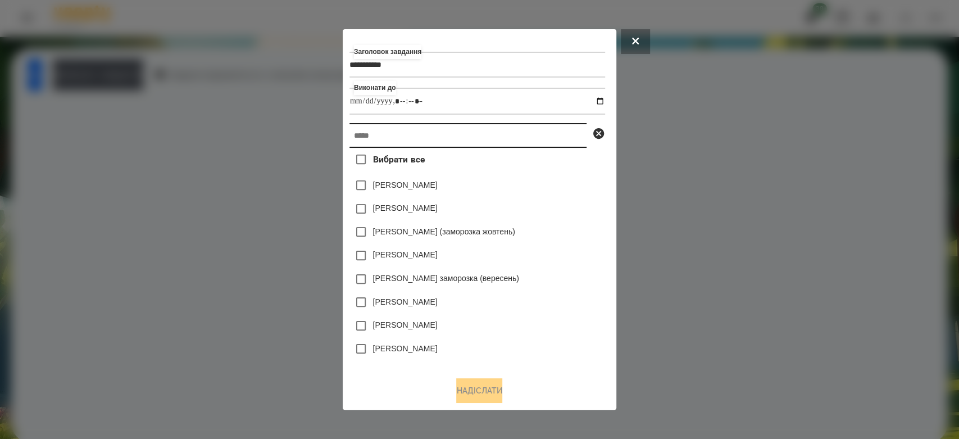
click at [561, 135] on input "text" at bounding box center [467, 135] width 237 height 25
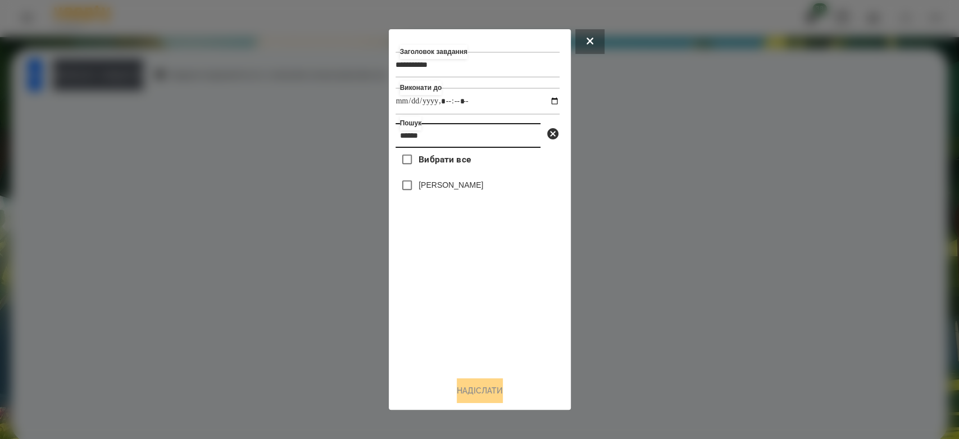
type input "******"
click at [454, 190] on label "[PERSON_NAME]" at bounding box center [450, 184] width 65 height 11
click at [474, 389] on button "Надіслати" at bounding box center [480, 390] width 46 height 25
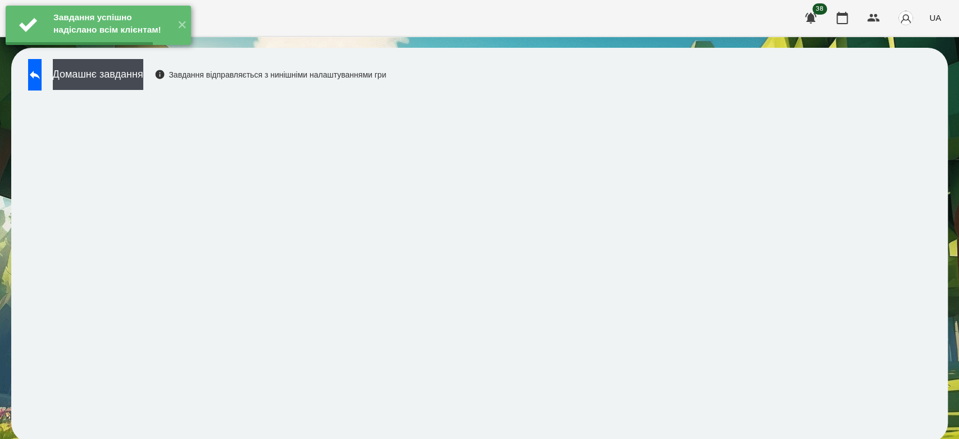
click at [128, 76] on button "Домашнє завдання" at bounding box center [98, 74] width 90 height 31
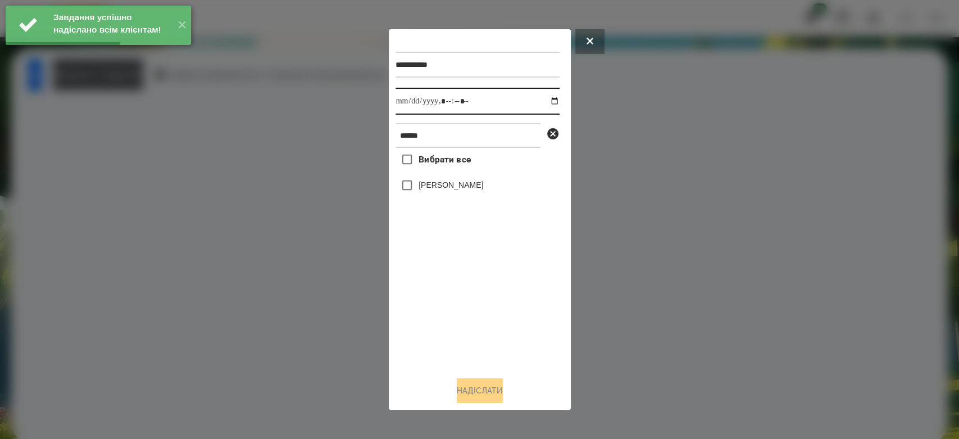
click at [547, 104] on input "datetime-local" at bounding box center [477, 101] width 164 height 27
type input "**********"
drag, startPoint x: 504, startPoint y: 323, endPoint x: 483, endPoint y: 276, distance: 51.3
click at [504, 323] on div "Вибрати все [PERSON_NAME]" at bounding box center [477, 258] width 164 height 220
click at [462, 186] on label "[PERSON_NAME]" at bounding box center [450, 184] width 65 height 11
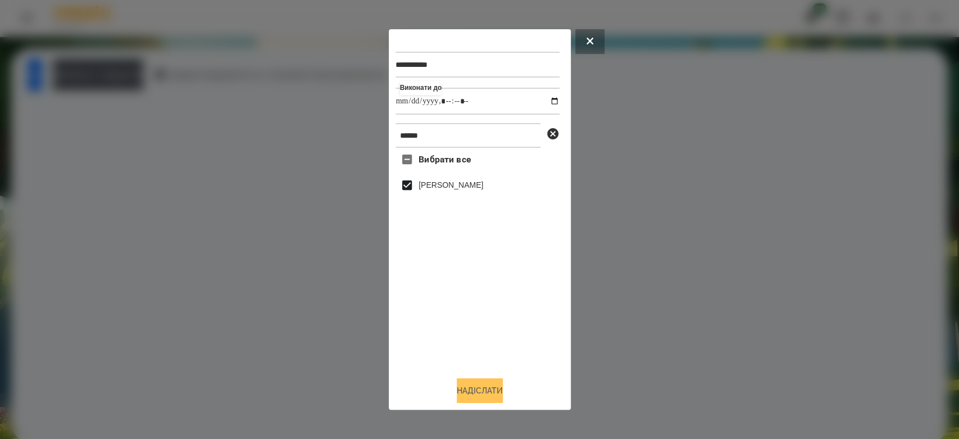
click at [470, 399] on button "Надіслати" at bounding box center [480, 390] width 46 height 25
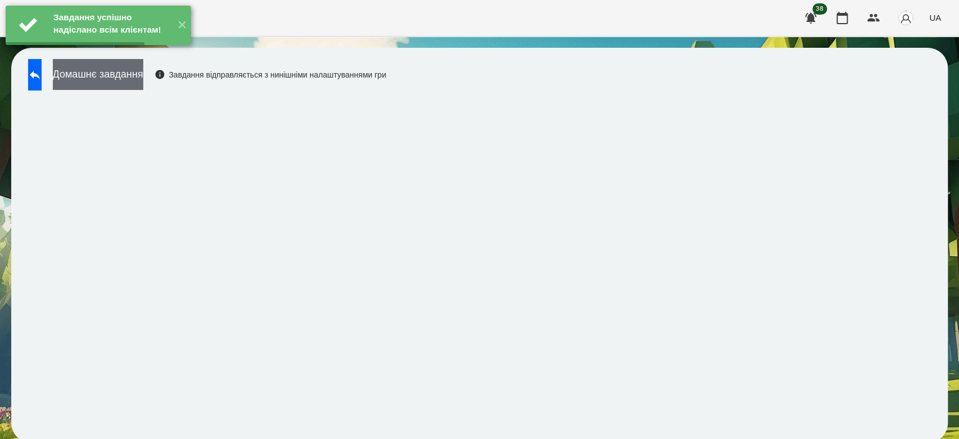
click at [143, 76] on button "Домашнє завдання" at bounding box center [98, 74] width 90 height 31
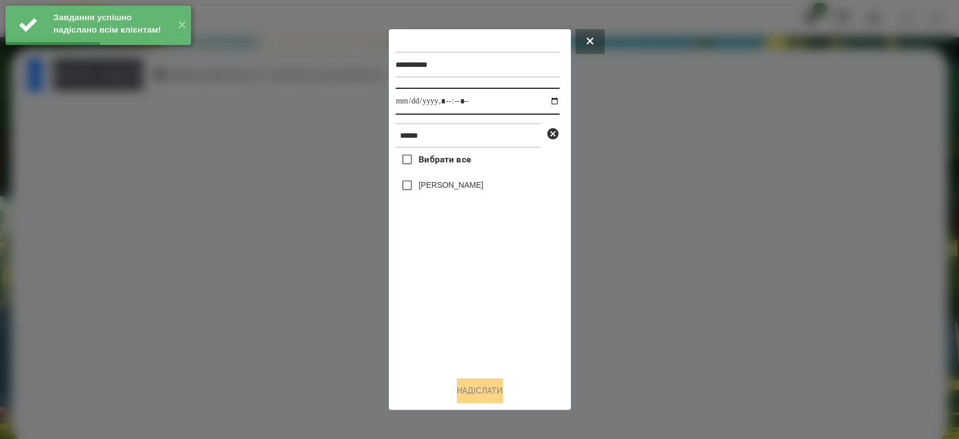
click at [547, 107] on input "datetime-local" at bounding box center [477, 101] width 164 height 27
click at [541, 102] on input "datetime-local" at bounding box center [477, 101] width 164 height 27
type input "**********"
click at [474, 307] on div "Вибрати все [PERSON_NAME]" at bounding box center [477, 258] width 164 height 220
click at [434, 184] on label "[PERSON_NAME]" at bounding box center [450, 184] width 65 height 11
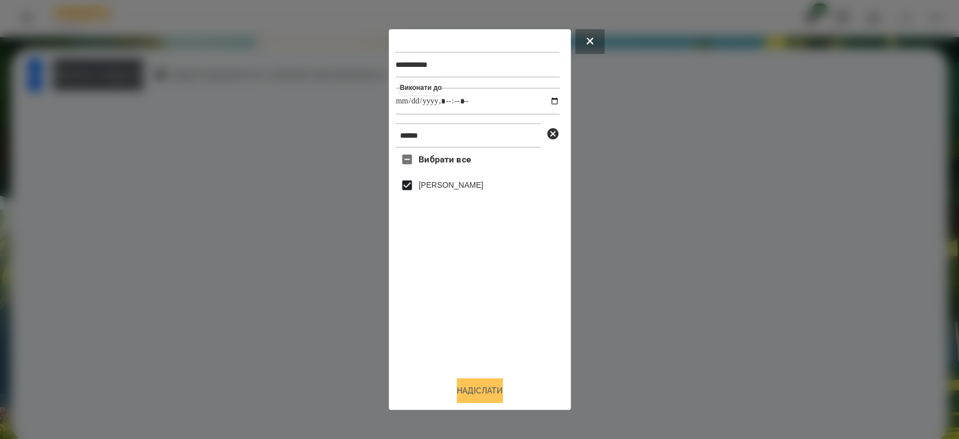
click at [497, 393] on button "Надіслати" at bounding box center [480, 390] width 46 height 25
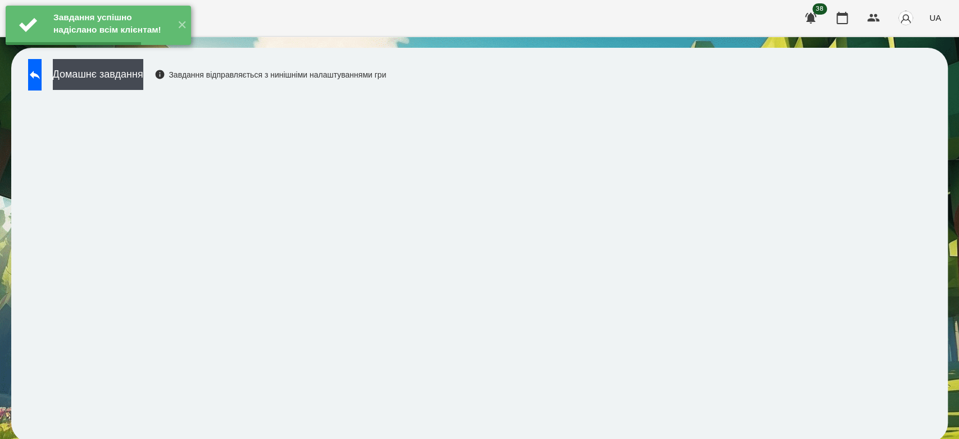
click at [42, 71] on icon at bounding box center [34, 74] width 13 height 13
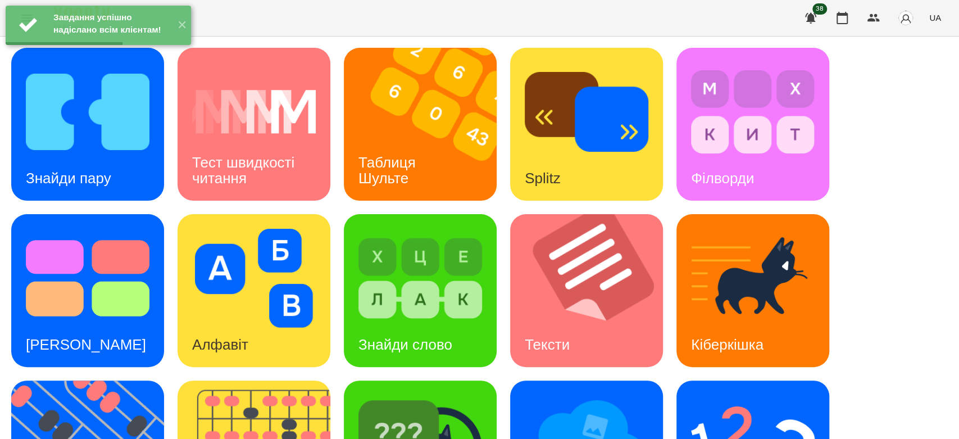
scroll to position [271, 0]
click at [793, 395] on img at bounding box center [753, 444] width 124 height 99
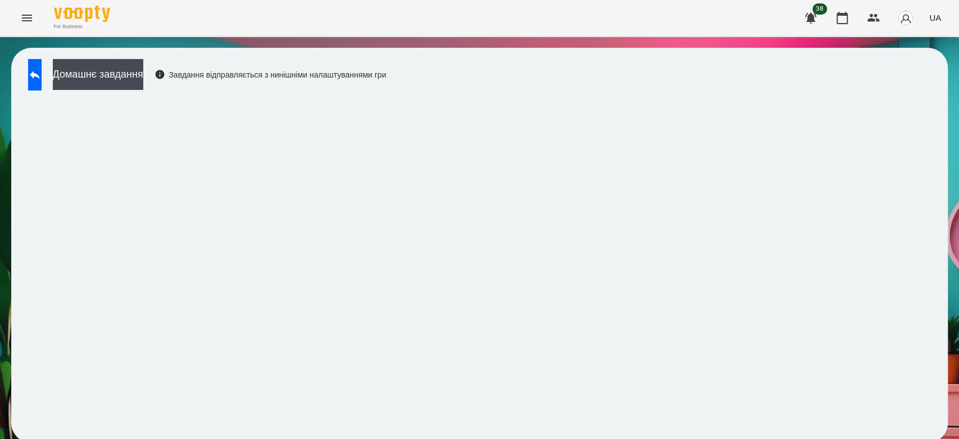
scroll to position [4, 0]
click at [117, 64] on button "Домашнє завдання" at bounding box center [98, 74] width 90 height 31
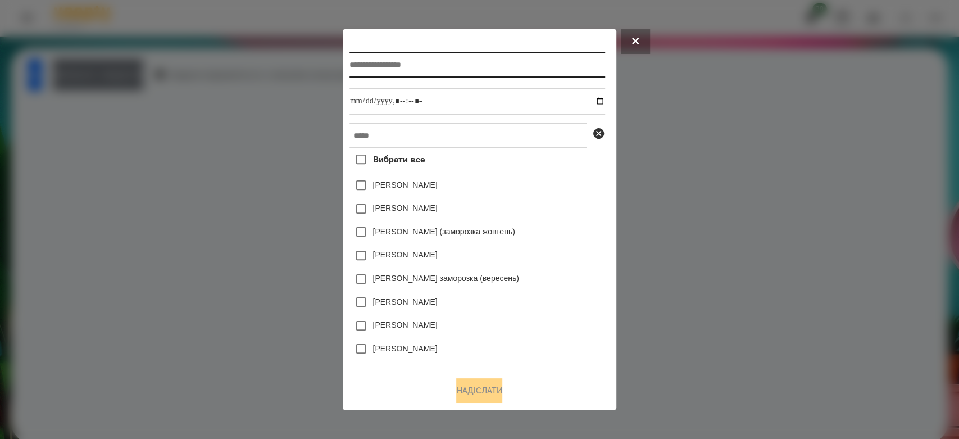
click at [503, 71] on input "text" at bounding box center [477, 65] width 256 height 26
type input "*********"
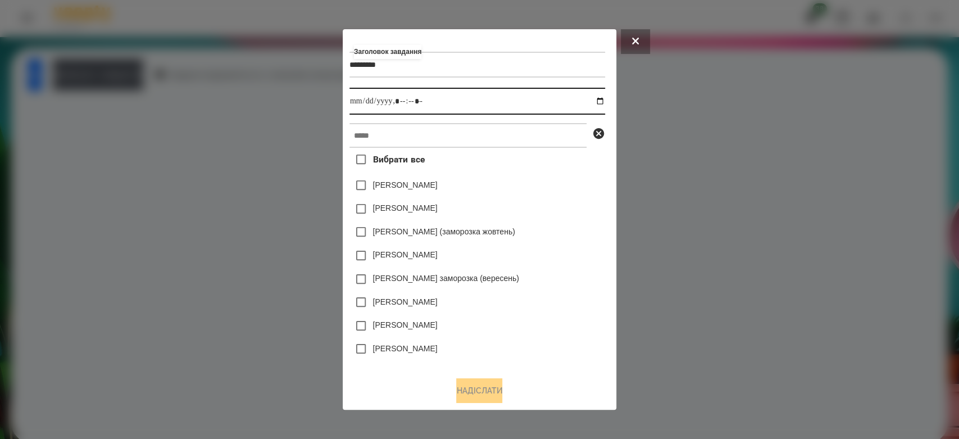
click at [600, 99] on input "datetime-local" at bounding box center [477, 101] width 256 height 27
type input "**********"
drag, startPoint x: 554, startPoint y: 211, endPoint x: 548, endPoint y: 195, distance: 16.4
click at [555, 207] on div "[PERSON_NAME]" at bounding box center [477, 209] width 256 height 24
click at [534, 153] on div "Вибрати все [PERSON_NAME] [PERSON_NAME] [PERSON_NAME] (заморозка жовтень) [PERS…" at bounding box center [477, 258] width 256 height 220
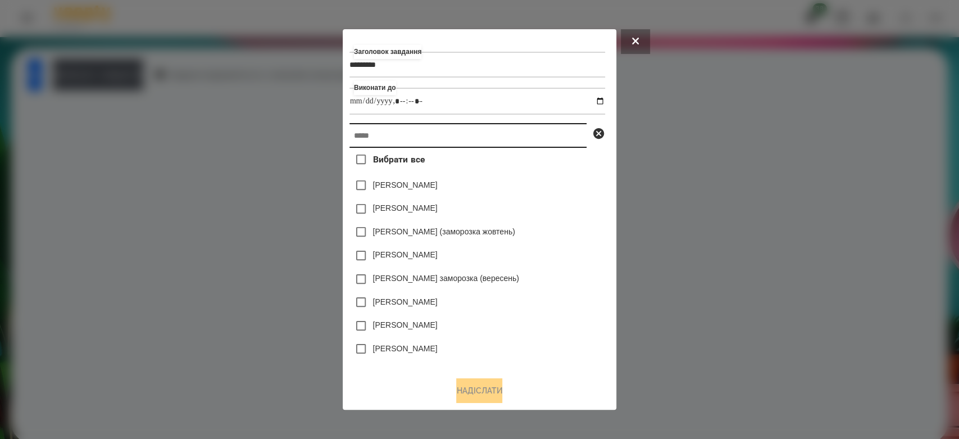
click at [539, 134] on input "text" at bounding box center [467, 135] width 237 height 25
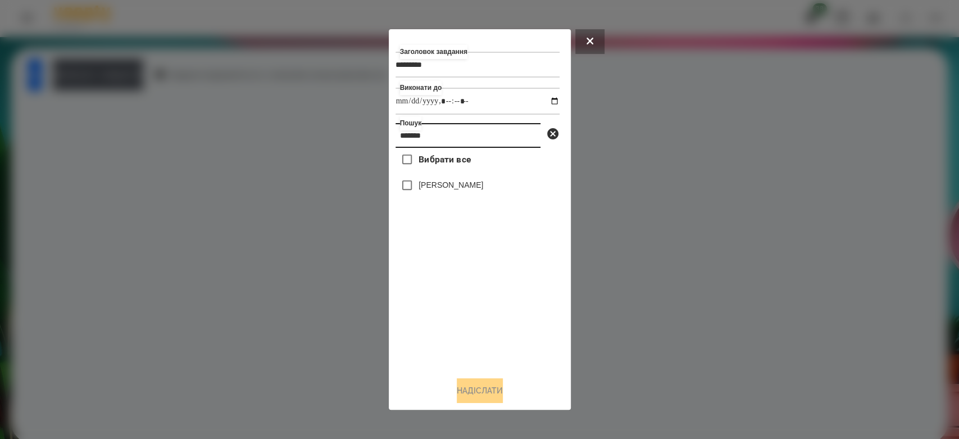
type input "*******"
click at [475, 184] on label "[PERSON_NAME]" at bounding box center [450, 184] width 65 height 11
click at [481, 387] on button "Надіслати" at bounding box center [480, 390] width 46 height 25
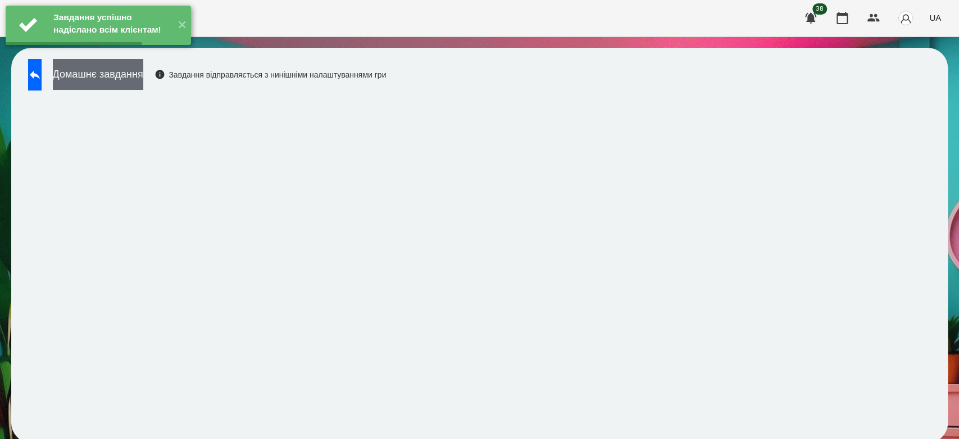
click at [103, 67] on button "Домашнє завдання" at bounding box center [98, 74] width 90 height 31
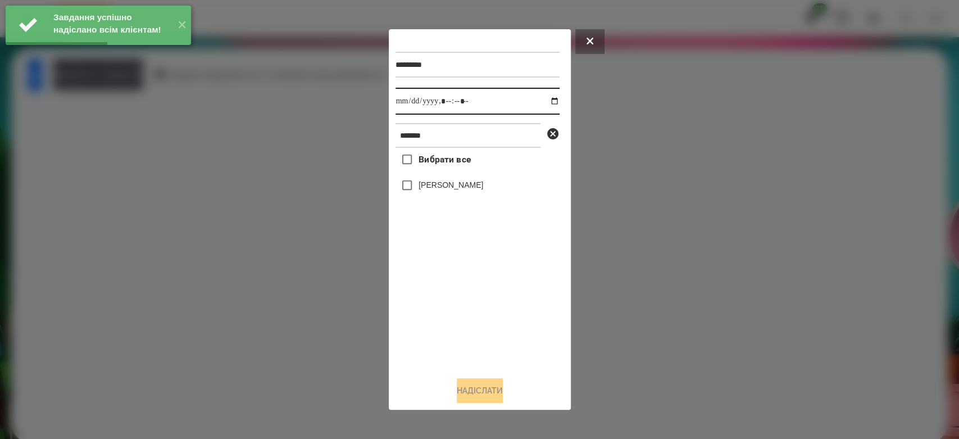
click at [549, 99] on input "datetime-local" at bounding box center [477, 101] width 164 height 27
type input "**********"
click at [501, 334] on div "Вибрати все [PERSON_NAME]" at bounding box center [477, 258] width 164 height 220
click at [454, 189] on label "[PERSON_NAME]" at bounding box center [450, 184] width 65 height 11
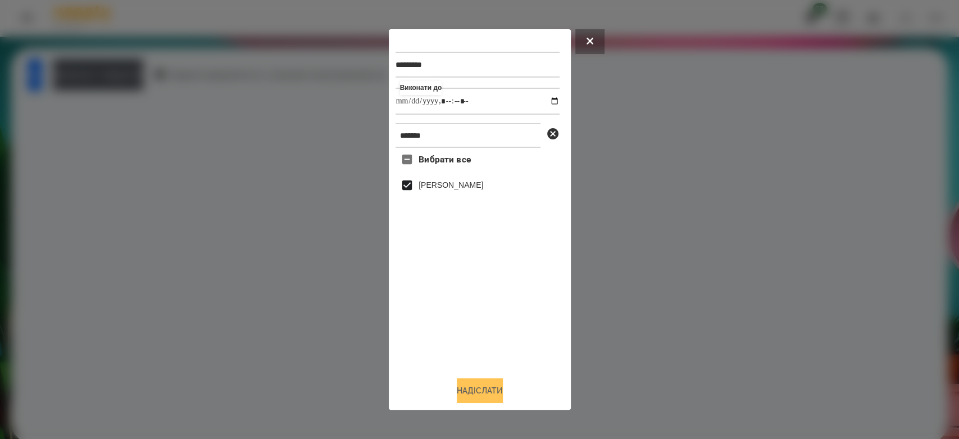
click at [477, 392] on button "Надіслати" at bounding box center [480, 390] width 46 height 25
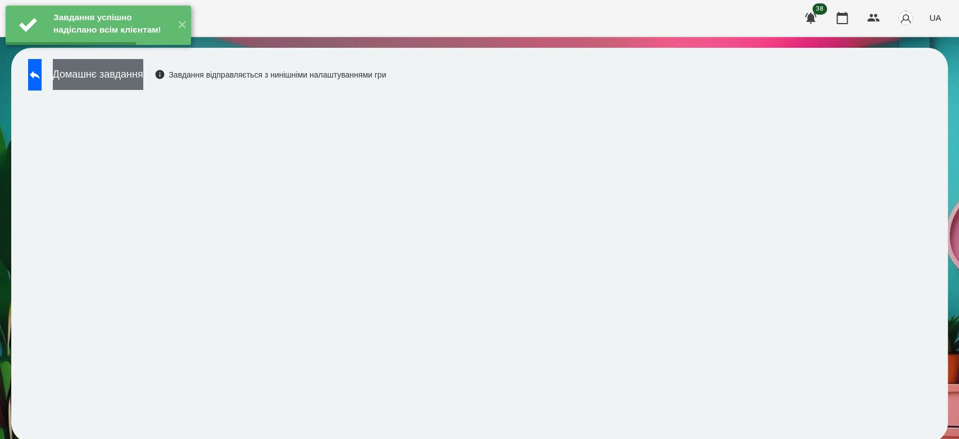
click at [122, 78] on button "Домашнє завдання" at bounding box center [98, 74] width 90 height 31
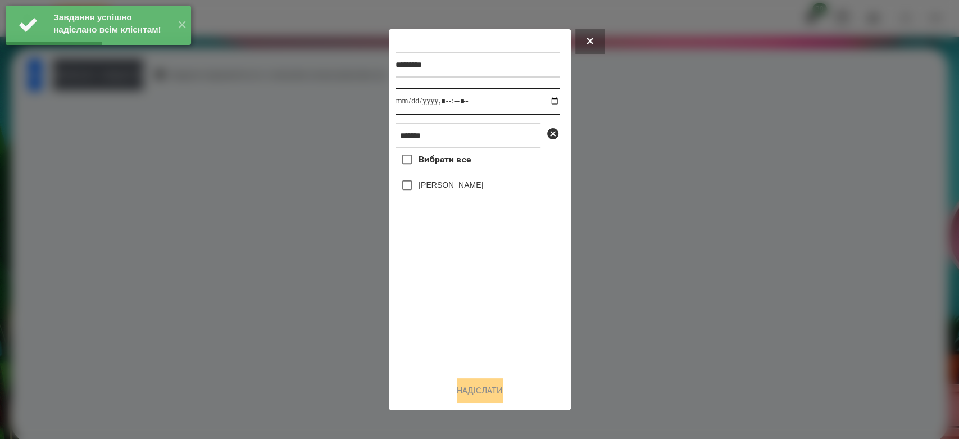
click at [547, 102] on input "datetime-local" at bounding box center [477, 101] width 164 height 27
type input "**********"
click at [480, 322] on div "Вибрати все Криваль Ангеліна" at bounding box center [477, 258] width 164 height 220
click at [463, 188] on label "[PERSON_NAME]" at bounding box center [450, 184] width 65 height 11
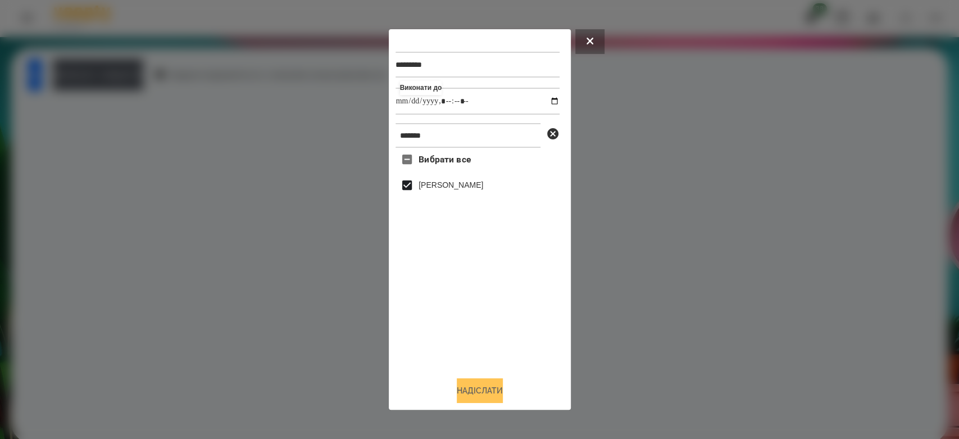
click at [494, 393] on button "Надіслати" at bounding box center [480, 390] width 46 height 25
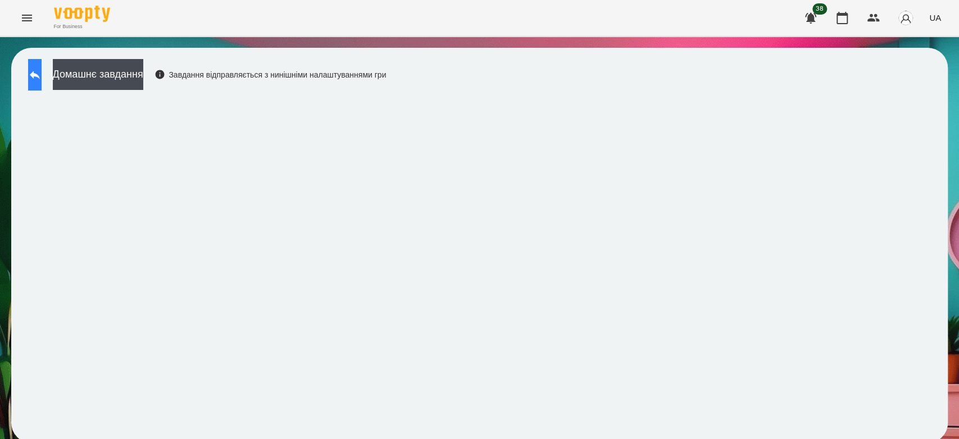
click at [42, 71] on button at bounding box center [34, 74] width 13 height 31
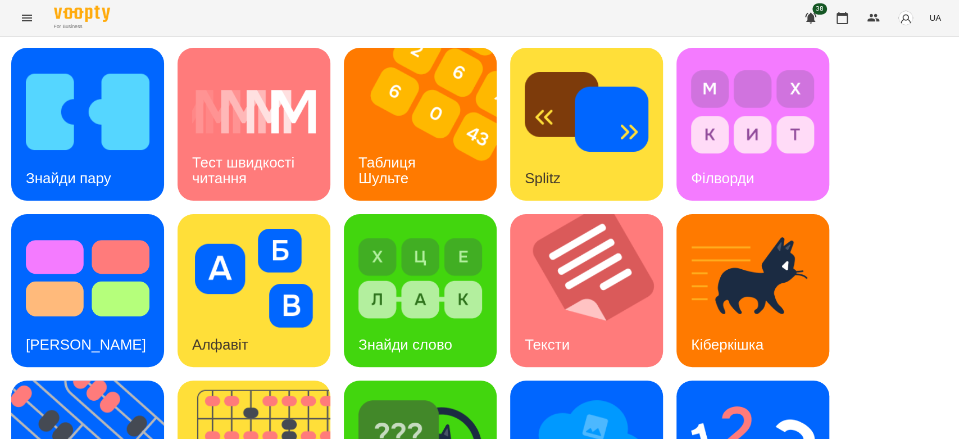
scroll to position [271, 0]
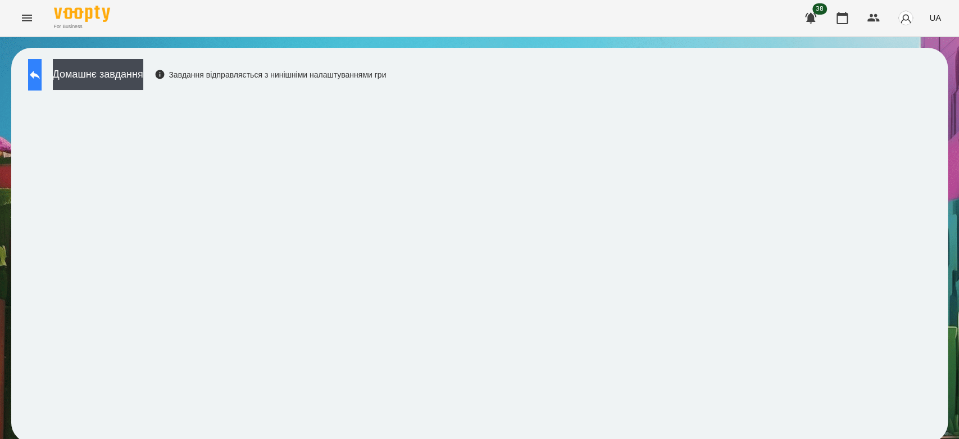
click at [40, 72] on icon at bounding box center [35, 75] width 10 height 8
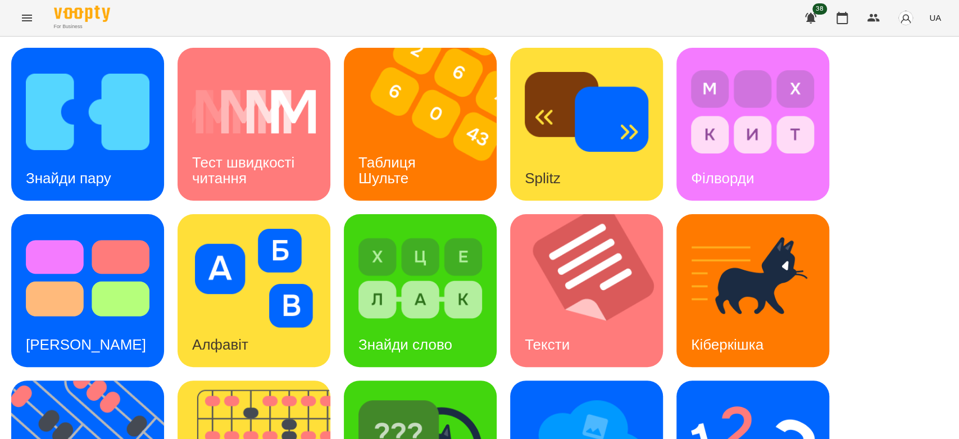
scroll to position [271, 0]
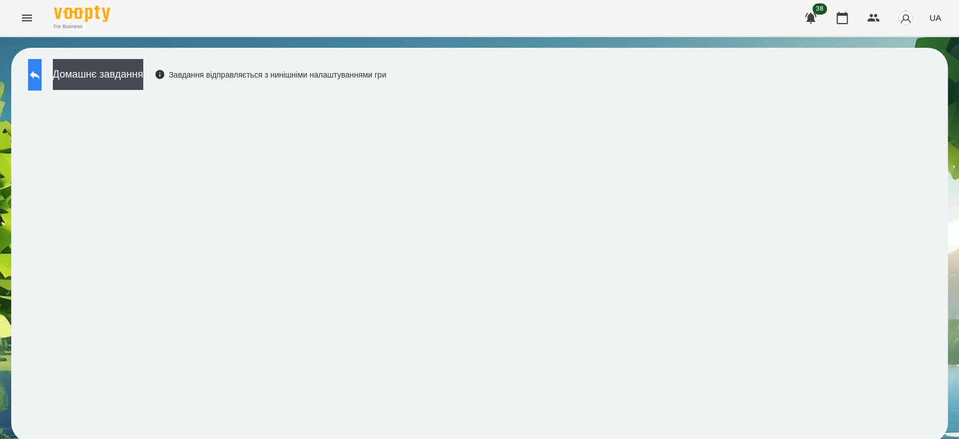
click at [42, 74] on button at bounding box center [34, 74] width 13 height 31
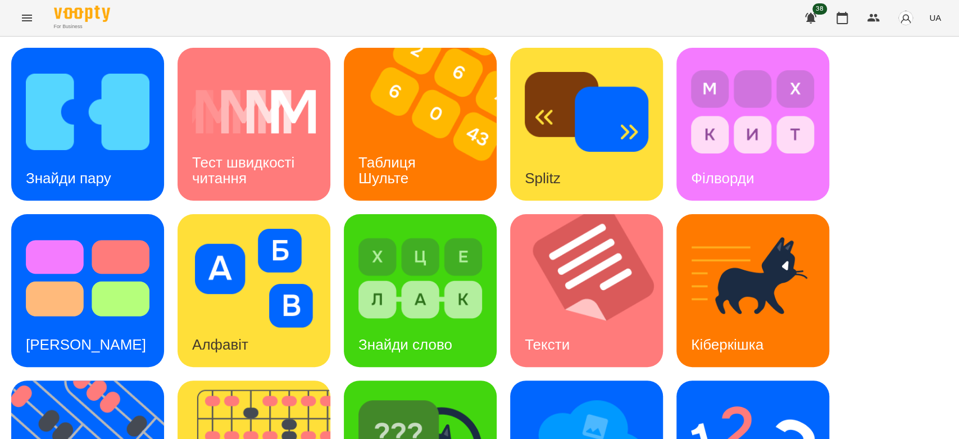
scroll to position [271, 0]
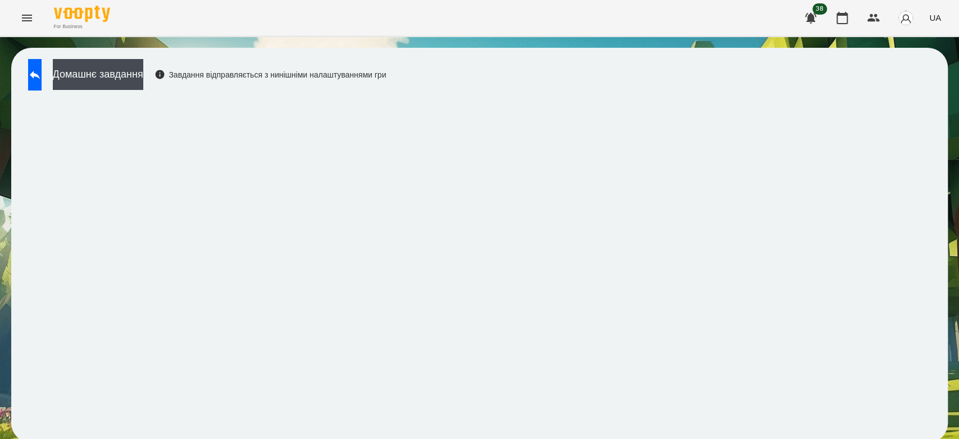
scroll to position [4, 0]
click at [42, 79] on button at bounding box center [34, 74] width 13 height 31
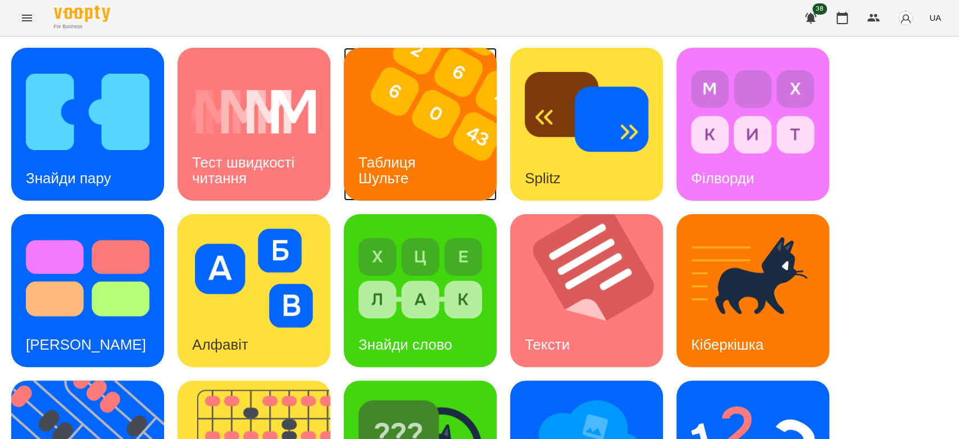
click at [449, 110] on img at bounding box center [427, 124] width 167 height 153
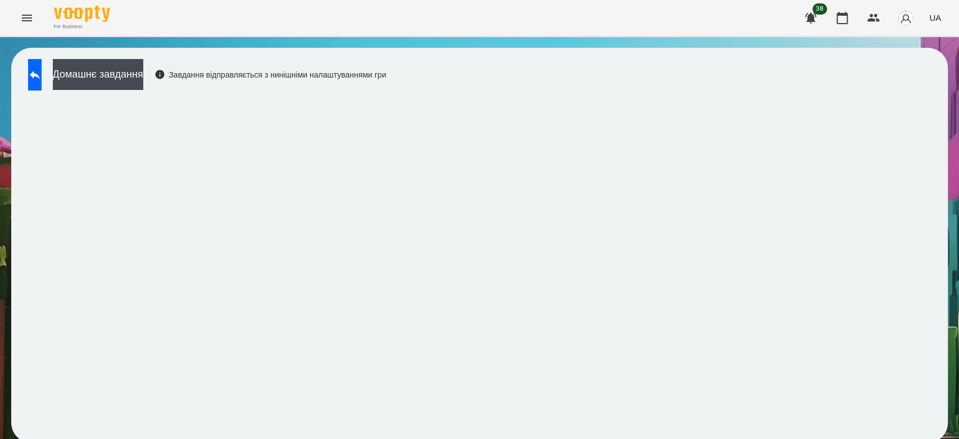
scroll to position [4, 0]
click at [42, 60] on button at bounding box center [34, 74] width 13 height 31
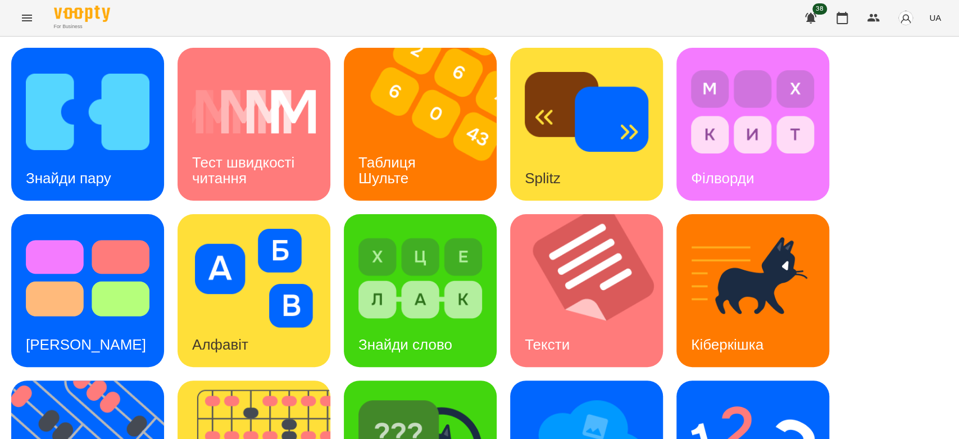
scroll to position [271, 0]
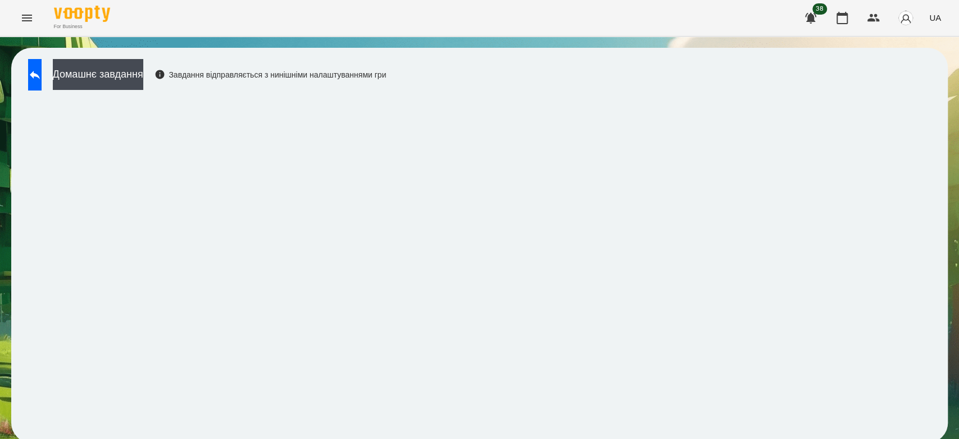
scroll to position [4, 0]
click at [101, 73] on button "Домашнє завдання" at bounding box center [98, 74] width 90 height 31
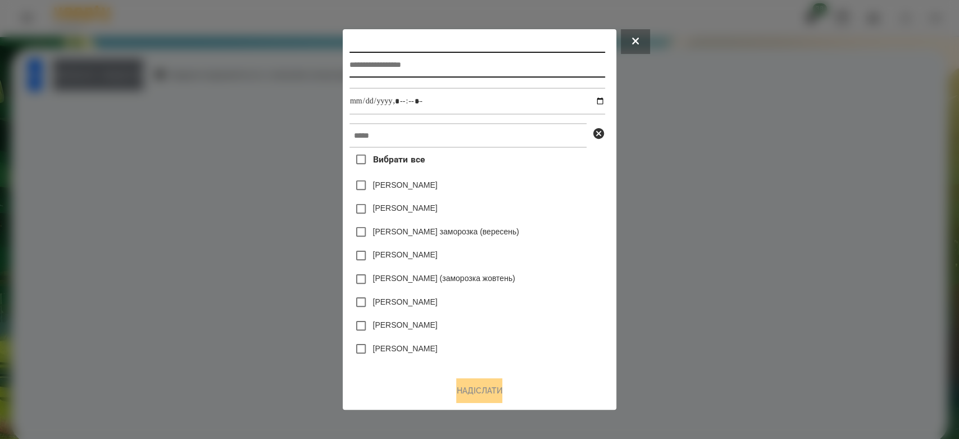
click at [412, 71] on input "text" at bounding box center [477, 65] width 256 height 26
type input "**********"
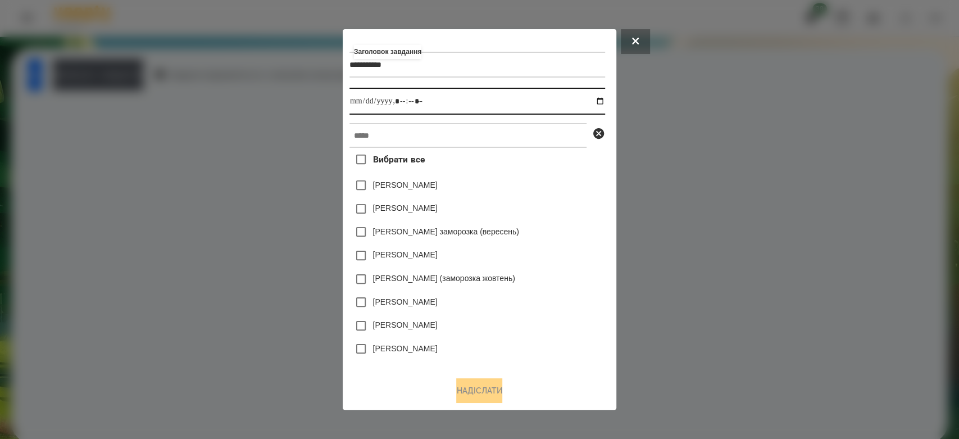
click at [598, 102] on input "datetime-local" at bounding box center [477, 101] width 256 height 27
click at [602, 101] on input "datetime-local" at bounding box center [477, 101] width 256 height 27
drag, startPoint x: 606, startPoint y: 101, endPoint x: 542, endPoint y: 152, distance: 82.3
click at [605, 101] on input "datetime-local" at bounding box center [477, 101] width 256 height 27
type input "**********"
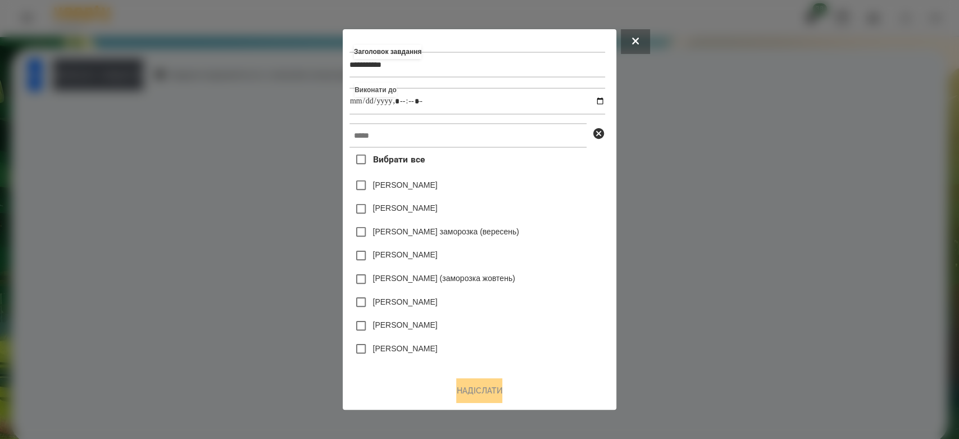
drag, startPoint x: 559, startPoint y: 191, endPoint x: 558, endPoint y: 174, distance: 17.4
click at [559, 186] on div "Коля Главач" at bounding box center [477, 186] width 256 height 24
click at [544, 139] on input "text" at bounding box center [467, 135] width 237 height 25
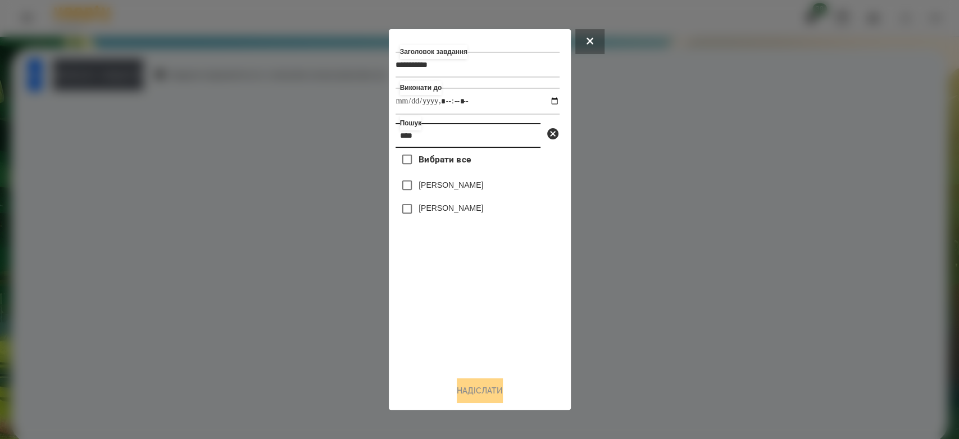
type input "****"
click at [467, 213] on label "[PERSON_NAME]" at bounding box center [450, 207] width 65 height 11
click at [479, 392] on button "Надіслати" at bounding box center [480, 390] width 46 height 25
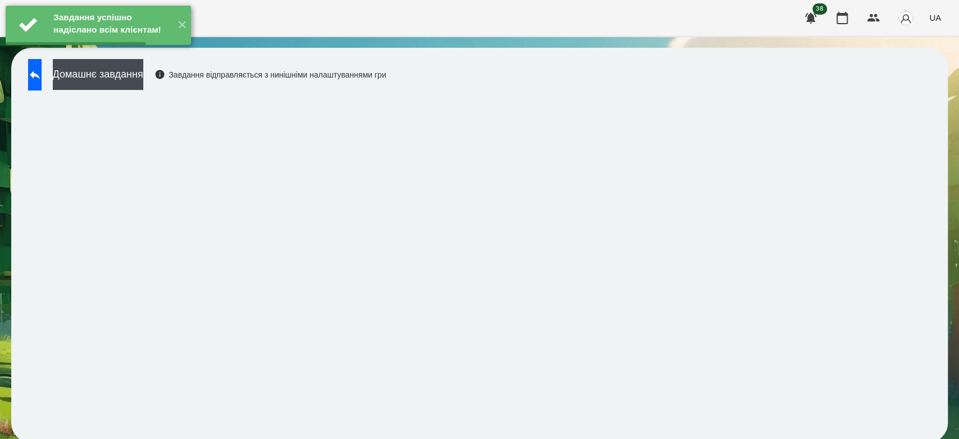
click at [106, 72] on button "Домашнє завдання" at bounding box center [98, 74] width 90 height 31
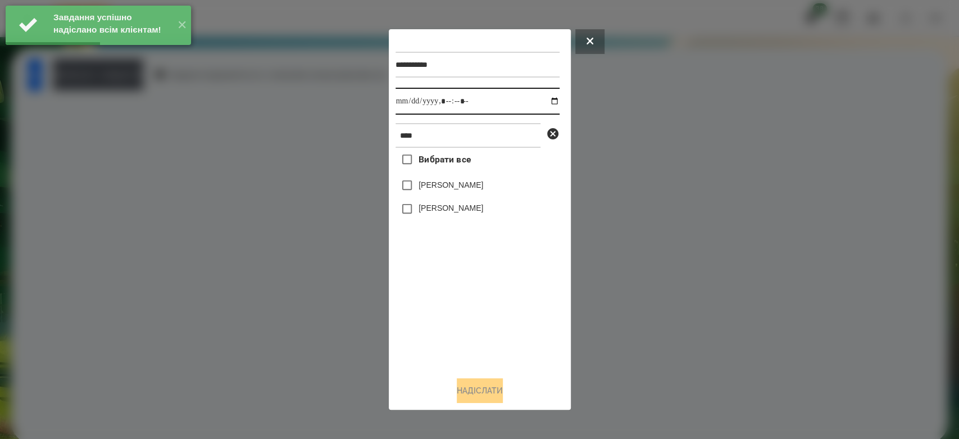
click at [545, 98] on input "datetime-local" at bounding box center [477, 101] width 164 height 27
type input "**********"
click at [483, 314] on div "Вибрати все Малютін Артем Малютін Денис" at bounding box center [477, 258] width 164 height 220
click at [457, 206] on label "[PERSON_NAME]" at bounding box center [450, 207] width 65 height 11
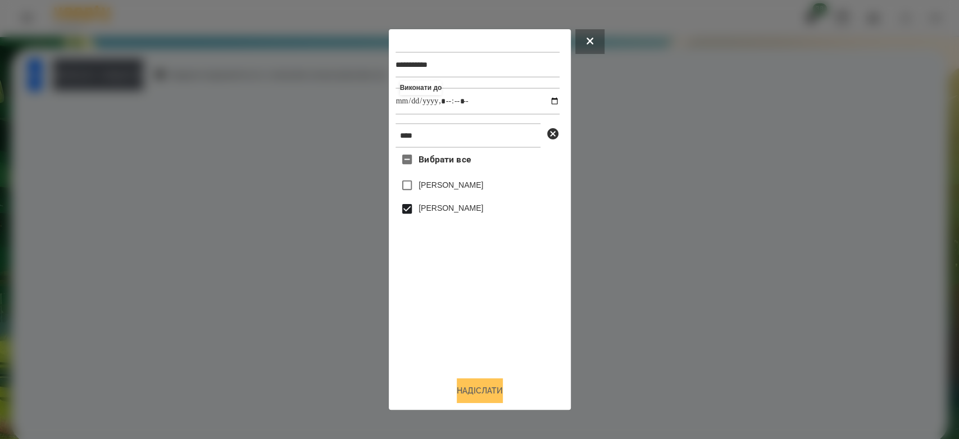
click at [494, 390] on button "Надіслати" at bounding box center [480, 390] width 46 height 25
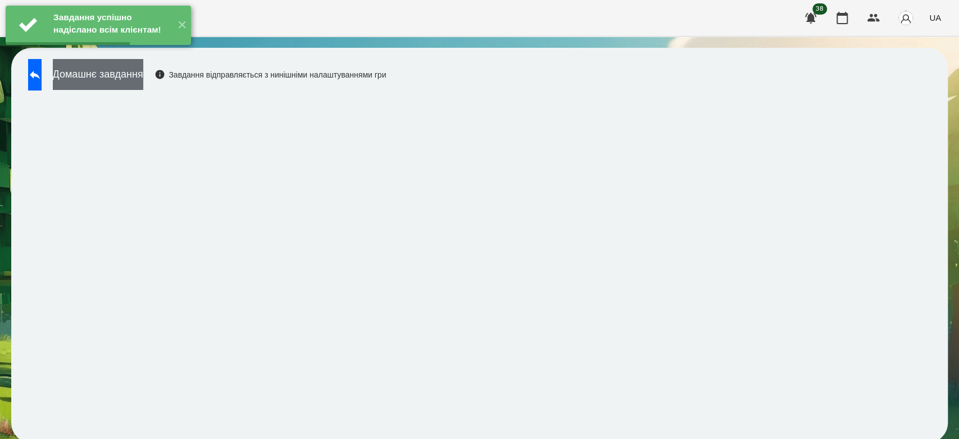
click at [121, 71] on button "Домашнє завдання" at bounding box center [98, 74] width 90 height 31
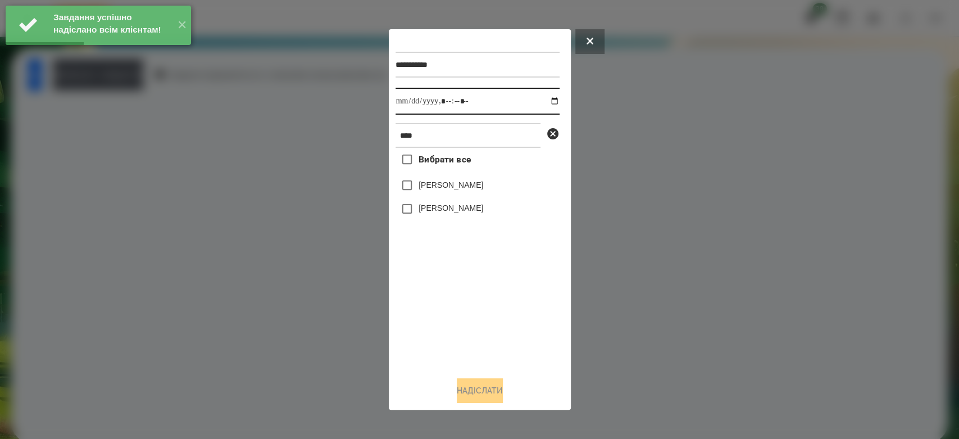
click at [547, 102] on input "datetime-local" at bounding box center [477, 101] width 164 height 27
type input "**********"
click at [493, 328] on div "Вибрати все Малютін Артем Малютін Денис" at bounding box center [477, 258] width 164 height 220
click at [461, 207] on label "[PERSON_NAME]" at bounding box center [450, 207] width 65 height 11
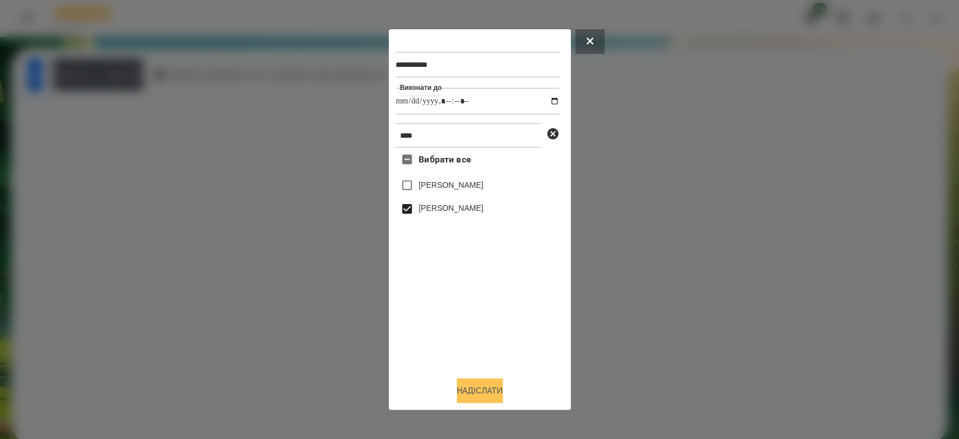
click at [497, 394] on button "Надіслати" at bounding box center [480, 390] width 46 height 25
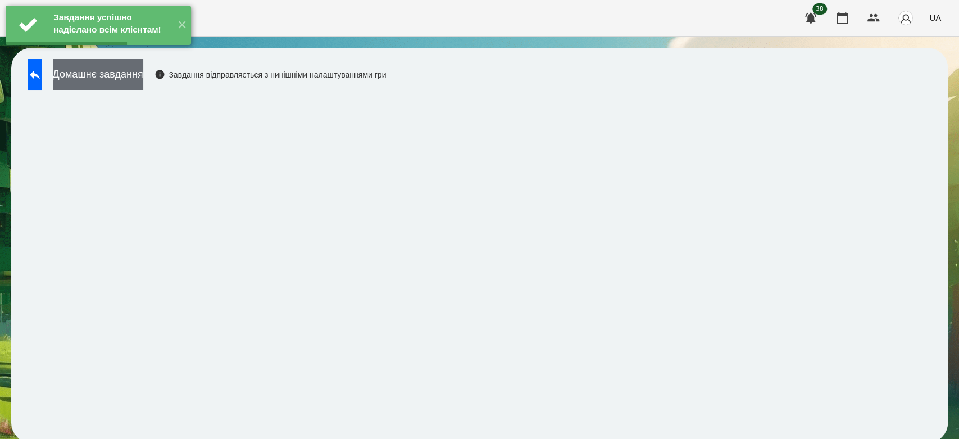
click at [123, 73] on button "Домашнє завдання" at bounding box center [98, 74] width 90 height 31
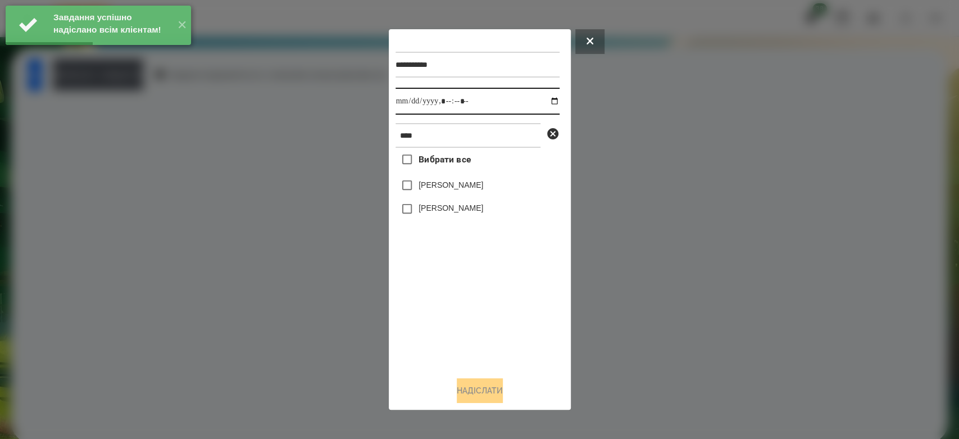
click at [543, 101] on input "datetime-local" at bounding box center [477, 101] width 164 height 27
type input "**********"
drag, startPoint x: 488, startPoint y: 374, endPoint x: 478, endPoint y: 356, distance: 19.9
click at [488, 373] on div "**********" at bounding box center [479, 219] width 169 height 367
click at [446, 212] on label "[PERSON_NAME]" at bounding box center [450, 207] width 65 height 11
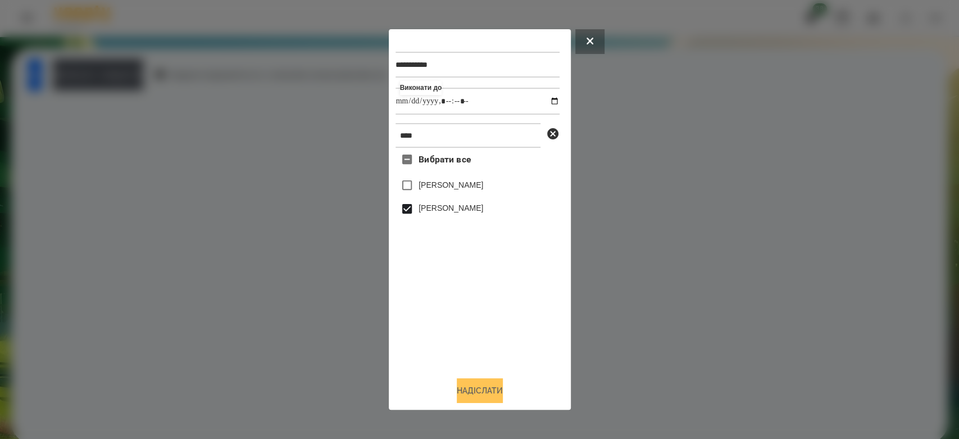
click at [494, 389] on button "Надіслати" at bounding box center [480, 390] width 46 height 25
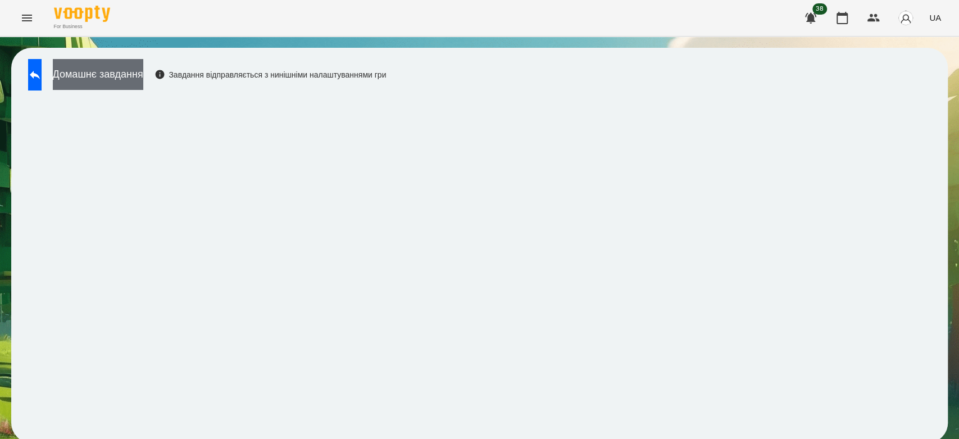
click at [134, 67] on button "Домашнє завдання" at bounding box center [98, 74] width 90 height 31
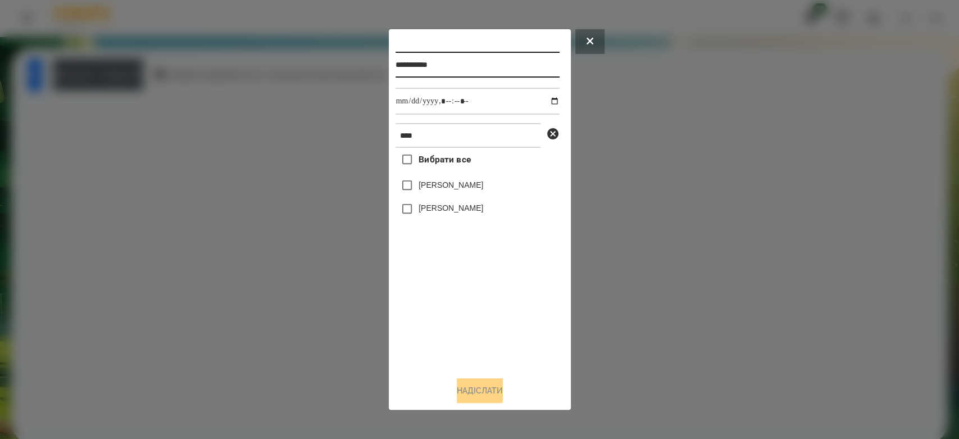
drag, startPoint x: 503, startPoint y: 61, endPoint x: 274, endPoint y: 61, distance: 229.8
click at [274, 61] on div "**********" at bounding box center [479, 219] width 959 height 439
type input "*********"
click at [461, 210] on label "[PERSON_NAME]" at bounding box center [450, 207] width 65 height 11
click at [483, 395] on button "Надіслати" at bounding box center [480, 390] width 46 height 25
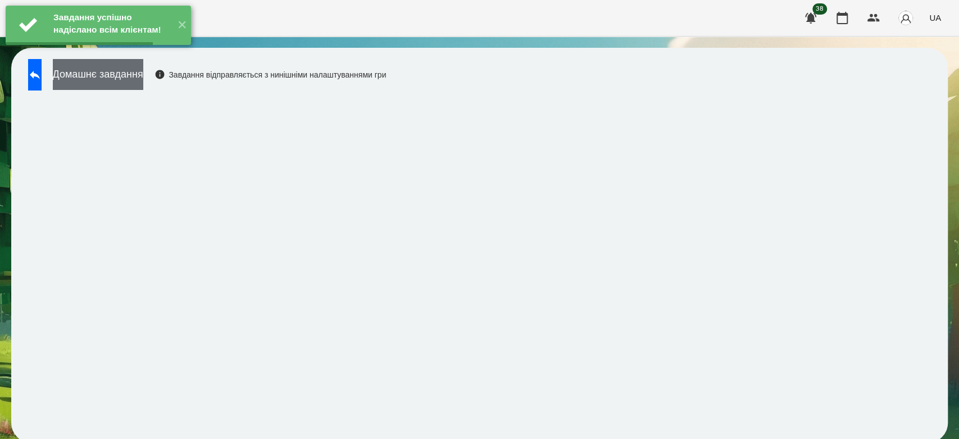
click at [134, 70] on button "Домашнє завдання" at bounding box center [98, 74] width 90 height 31
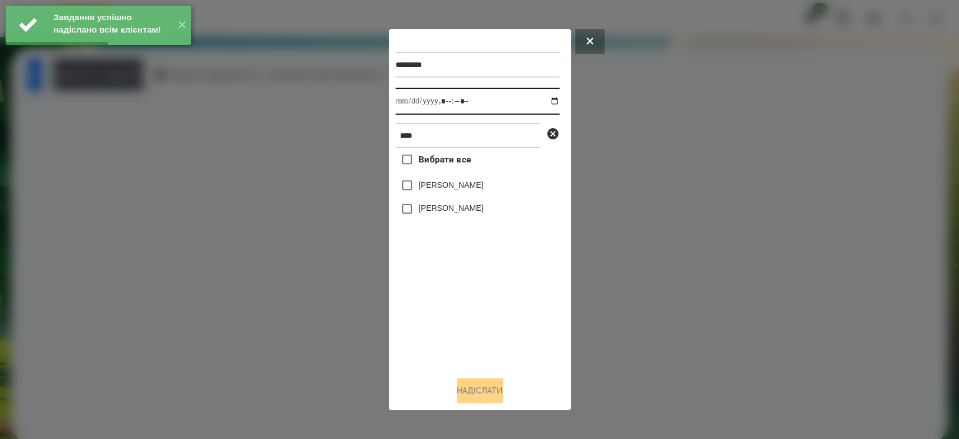
drag, startPoint x: 544, startPoint y: 97, endPoint x: 526, endPoint y: 113, distance: 24.3
click at [544, 97] on input "datetime-local" at bounding box center [477, 101] width 164 height 27
type input "**********"
click at [452, 318] on div "Вибрати все Малютін Артем Малютін Денис" at bounding box center [477, 258] width 164 height 220
click at [431, 213] on label "[PERSON_NAME]" at bounding box center [450, 207] width 65 height 11
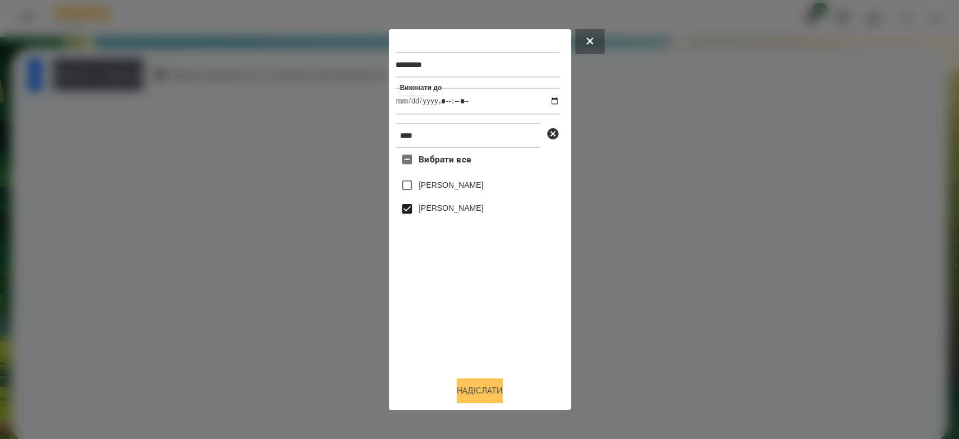
click at [477, 390] on button "Надіслати" at bounding box center [480, 390] width 46 height 25
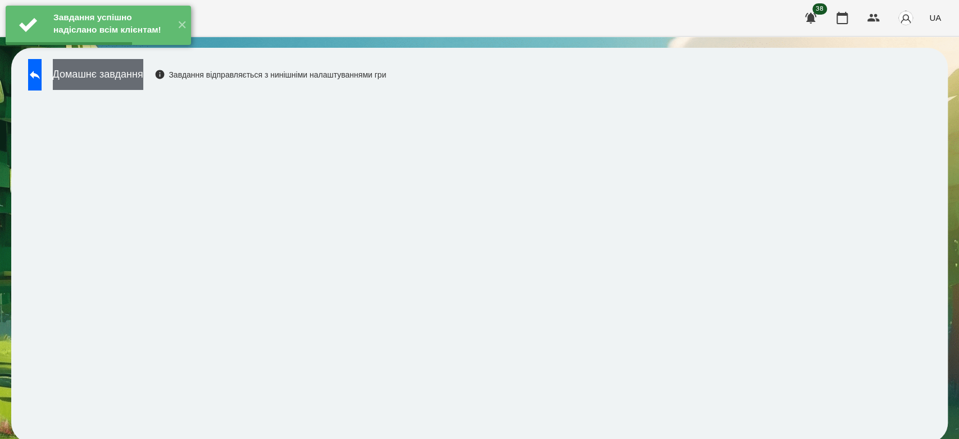
click at [134, 79] on button "Домашнє завдання" at bounding box center [98, 74] width 90 height 31
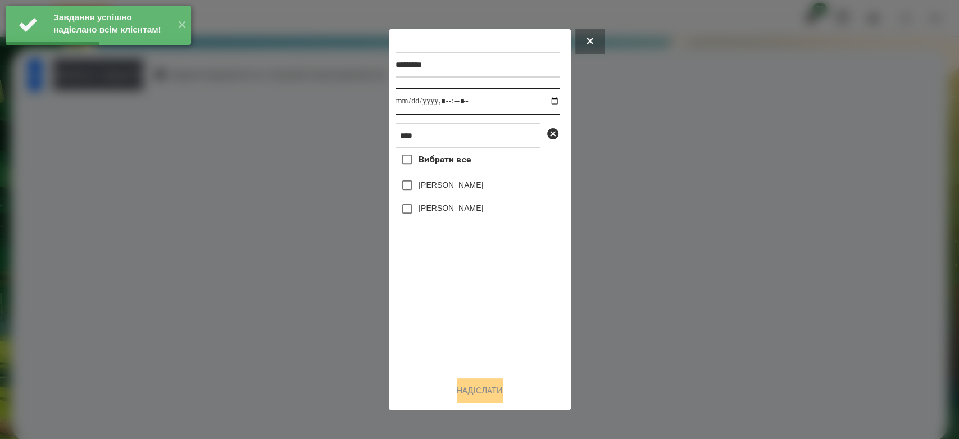
click at [548, 101] on input "datetime-local" at bounding box center [477, 101] width 164 height 27
type input "**********"
click at [493, 336] on div "Вибрати все Малютін Артем Малютін Денис" at bounding box center [477, 258] width 164 height 220
click at [470, 206] on label "[PERSON_NAME]" at bounding box center [450, 207] width 65 height 11
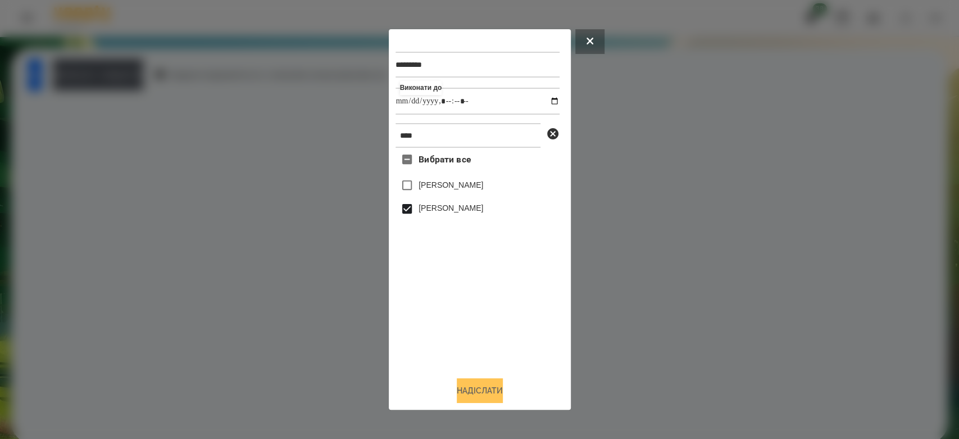
click at [499, 389] on button "Надіслати" at bounding box center [480, 390] width 46 height 25
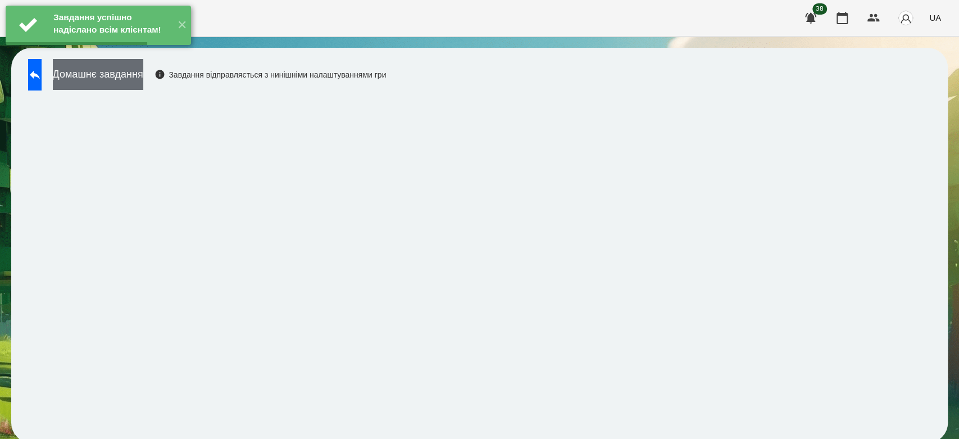
click at [135, 75] on button "Домашнє завдання" at bounding box center [98, 74] width 90 height 31
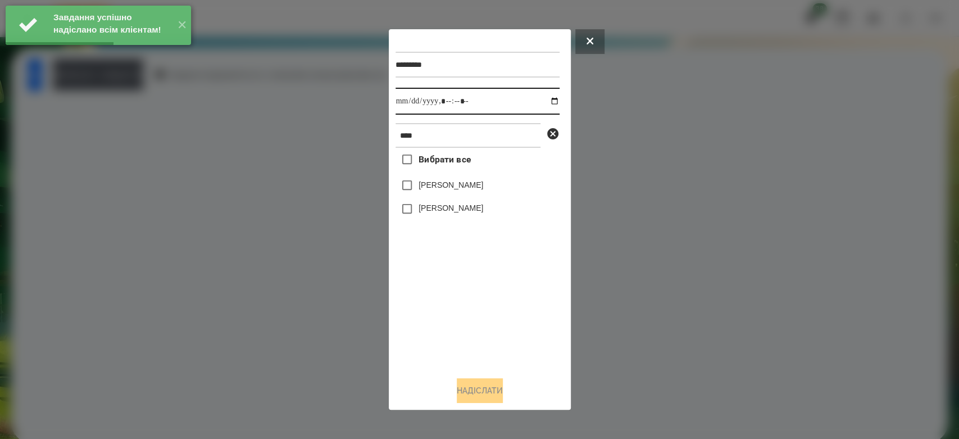
drag, startPoint x: 542, startPoint y: 102, endPoint x: 533, endPoint y: 112, distance: 13.2
click at [541, 102] on input "datetime-local" at bounding box center [477, 101] width 164 height 27
click at [393, 200] on div "********* **** Вибрати все Малютін Артем Малютін Денис Надіслати" at bounding box center [480, 219] width 182 height 381
click at [774, 226] on div at bounding box center [479, 219] width 959 height 439
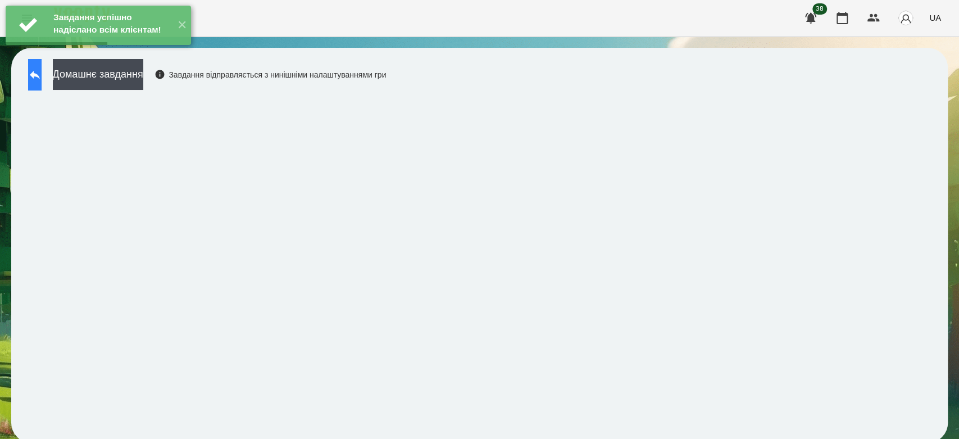
click at [42, 71] on icon at bounding box center [34, 74] width 13 height 13
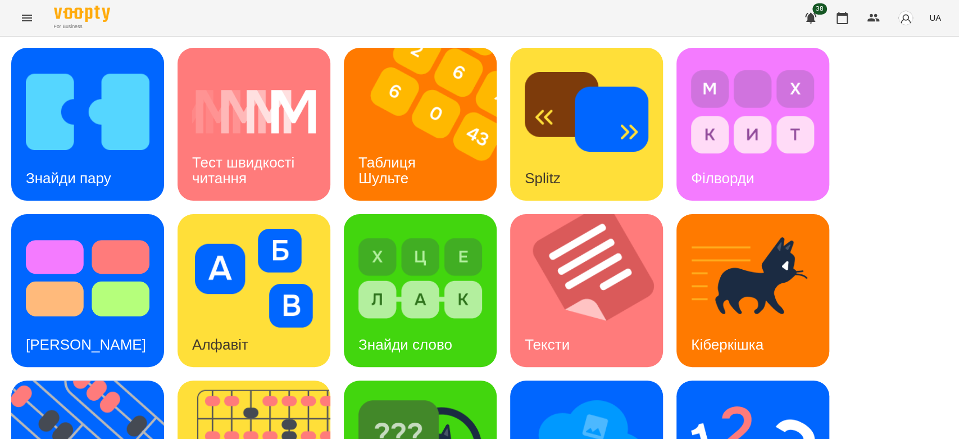
scroll to position [125, 0]
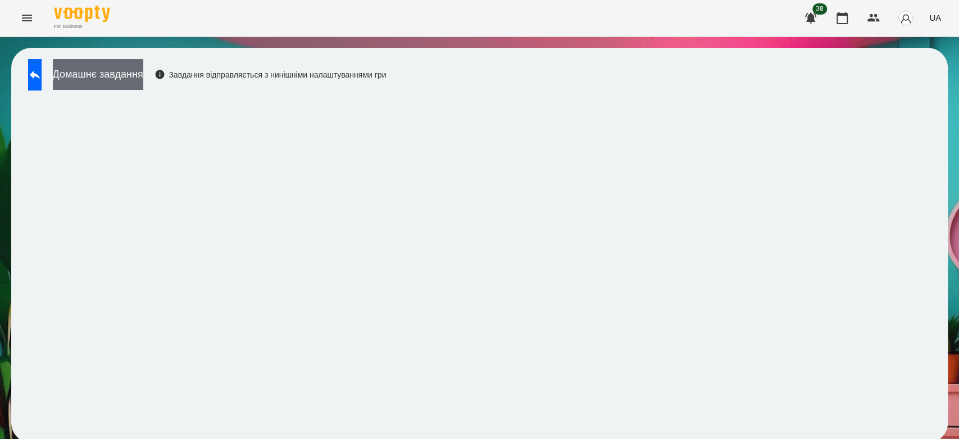
click at [97, 71] on button "Домашнє завдання" at bounding box center [98, 74] width 90 height 31
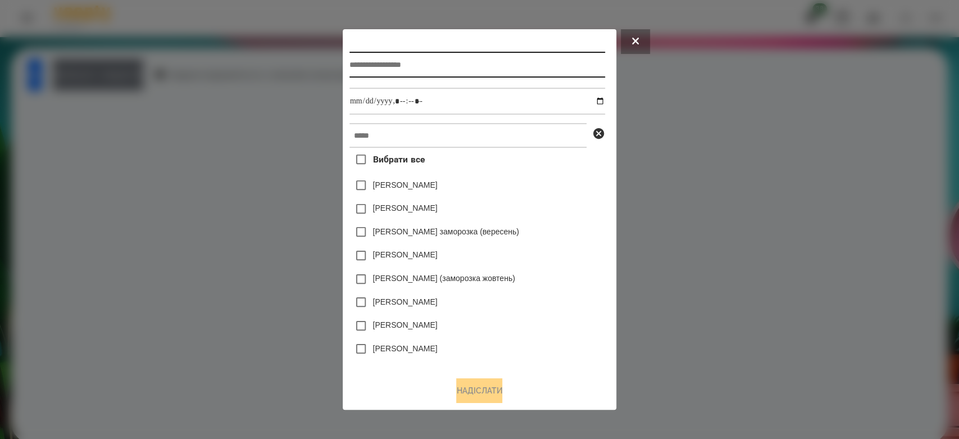
click at [417, 71] on input "text" at bounding box center [477, 65] width 256 height 26
type input "**********"
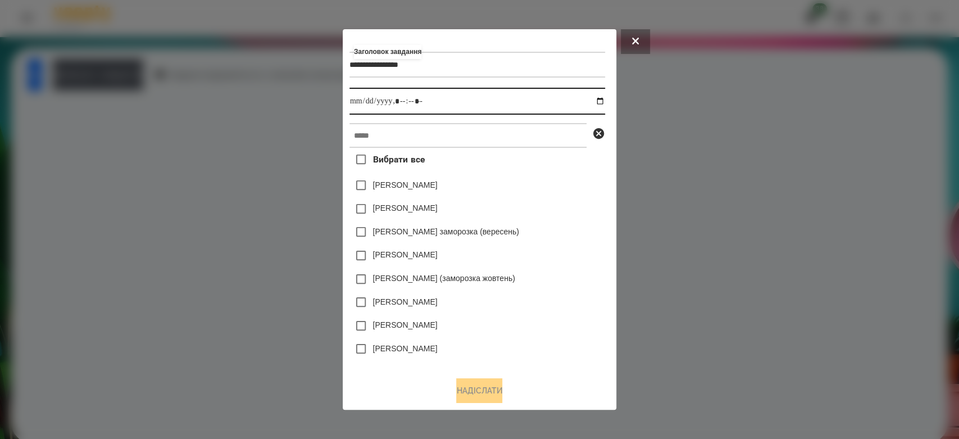
click at [605, 101] on input "datetime-local" at bounding box center [477, 101] width 256 height 27
type input "**********"
drag, startPoint x: 575, startPoint y: 208, endPoint x: 533, endPoint y: 144, distance: 77.0
click at [574, 205] on div "Емма Северен" at bounding box center [477, 209] width 256 height 24
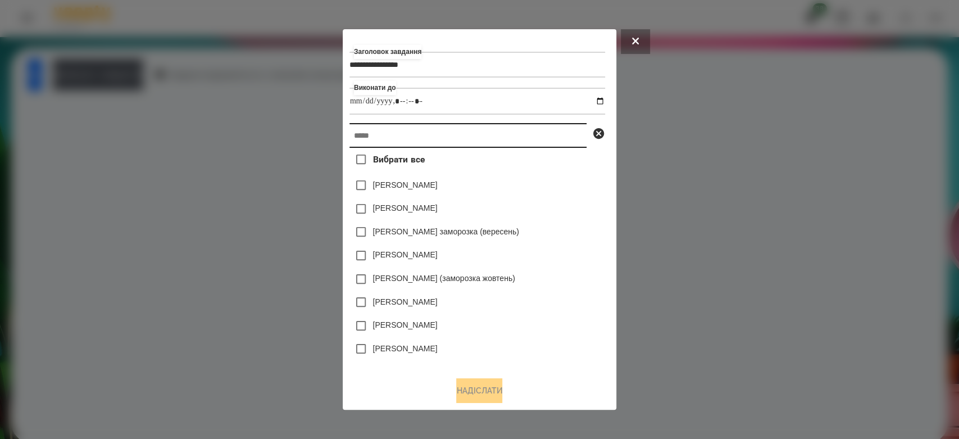
click at [533, 142] on input "text" at bounding box center [467, 135] width 237 height 25
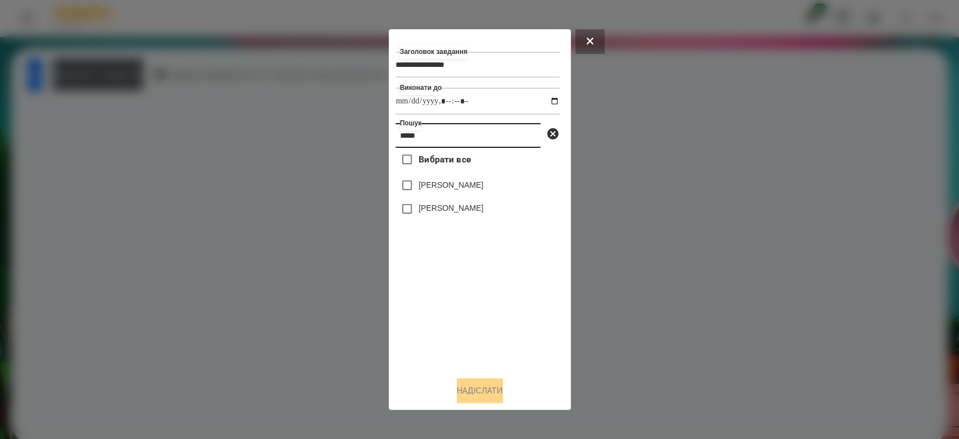
type input "*****"
click at [457, 210] on label "[PERSON_NAME]" at bounding box center [450, 207] width 65 height 11
click at [503, 395] on button "Надіслати" at bounding box center [480, 390] width 46 height 25
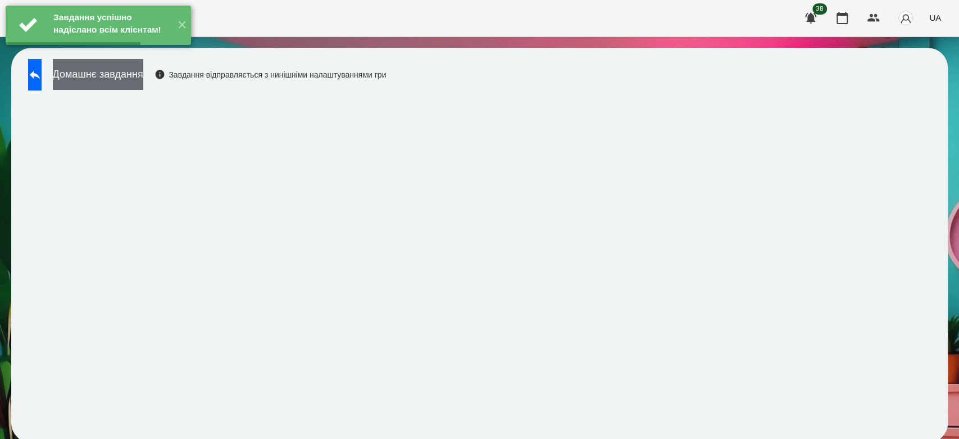
click at [124, 78] on button "Домашнє завдання" at bounding box center [98, 74] width 90 height 31
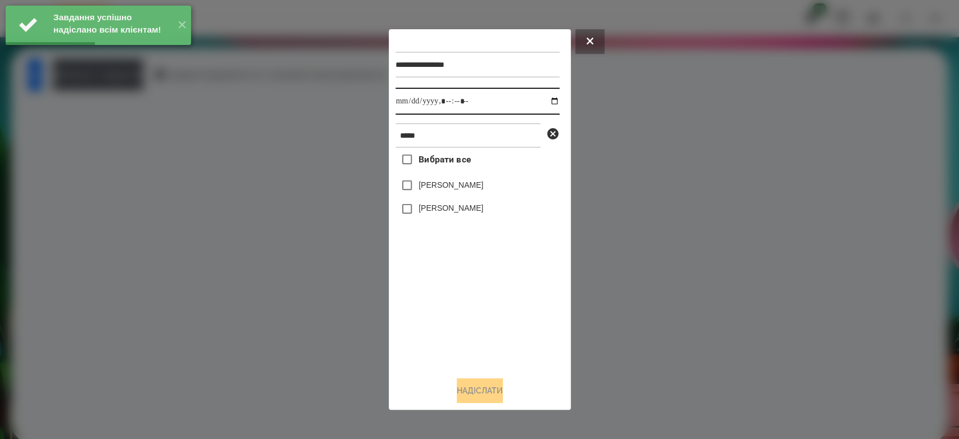
click at [541, 101] on input "datetime-local" at bounding box center [477, 101] width 164 height 27
type input "**********"
drag, startPoint x: 515, startPoint y: 308, endPoint x: 503, endPoint y: 278, distance: 32.8
click at [515, 308] on div "Вибрати все Малютін Артем Малютін Денис" at bounding box center [477, 258] width 164 height 220
click at [462, 199] on div "[PERSON_NAME]" at bounding box center [477, 209] width 164 height 24
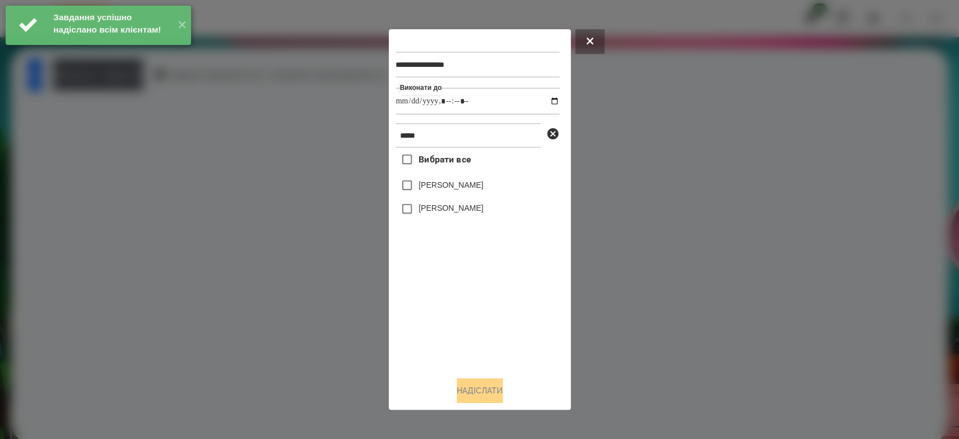
click at [466, 209] on label "[PERSON_NAME]" at bounding box center [450, 207] width 65 height 11
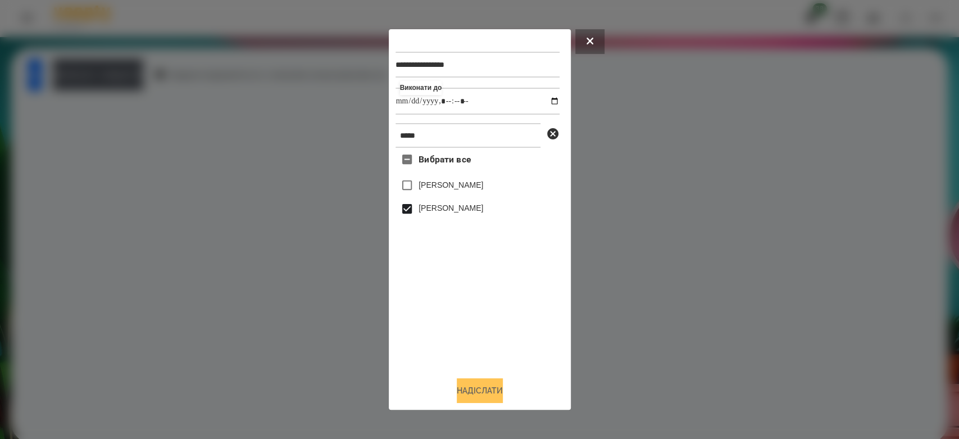
click at [481, 387] on button "Надіслати" at bounding box center [480, 390] width 46 height 25
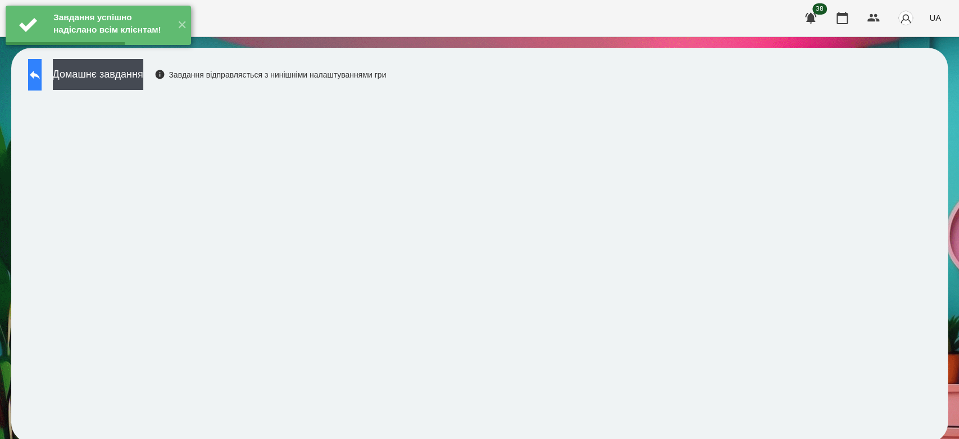
click at [42, 79] on icon at bounding box center [34, 74] width 13 height 13
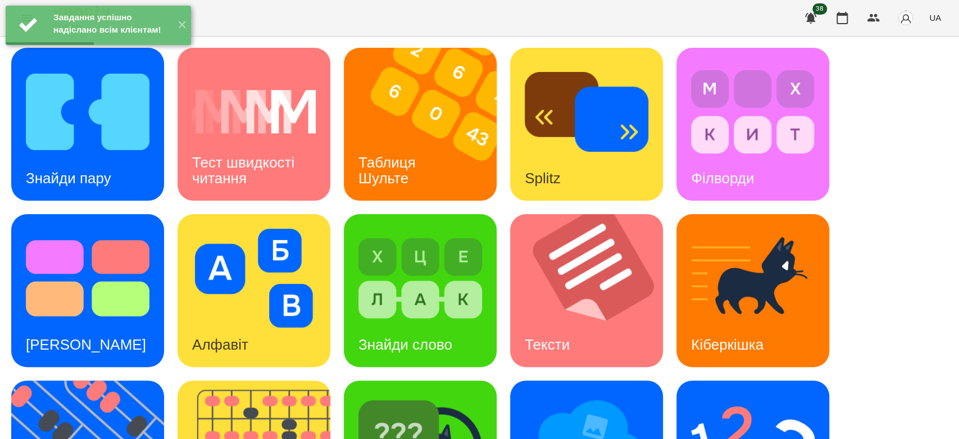
scroll to position [271, 0]
click at [568, 395] on img at bounding box center [587, 444] width 124 height 99
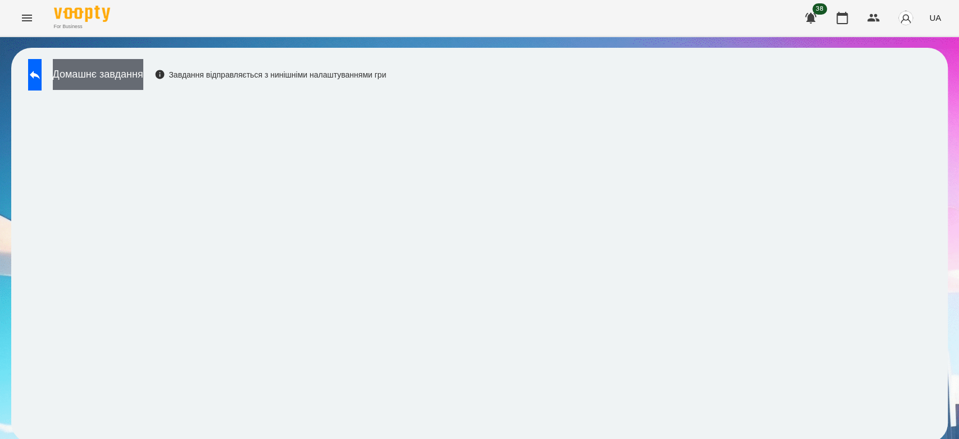
click at [143, 89] on button "Домашнє завдання" at bounding box center [98, 74] width 90 height 31
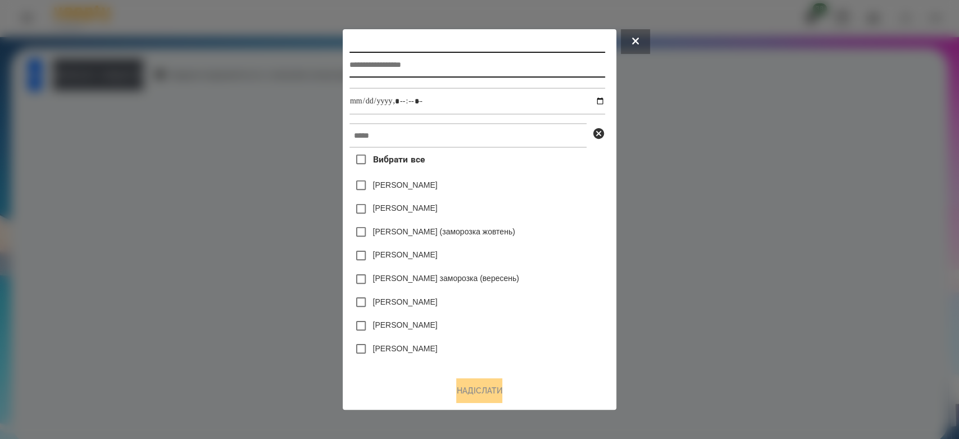
click at [406, 71] on input "text" at bounding box center [477, 65] width 256 height 26
type input "**********"
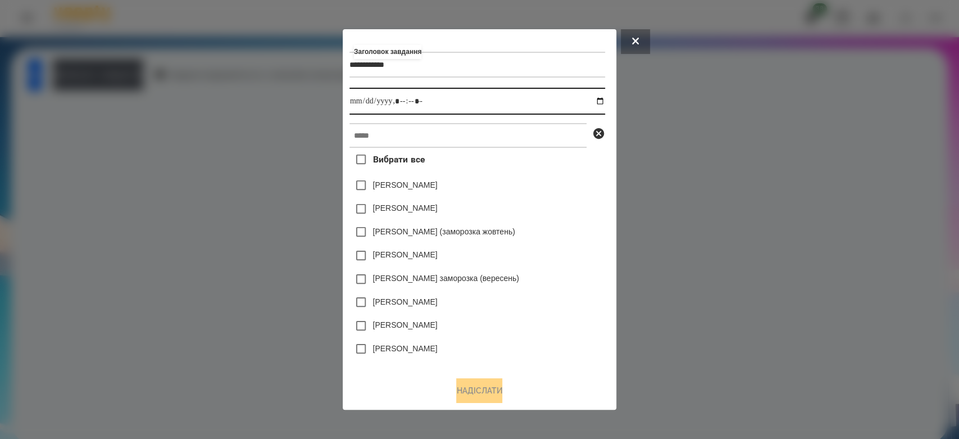
click at [604, 98] on input "datetime-local" at bounding box center [477, 101] width 256 height 27
type input "**********"
drag, startPoint x: 552, startPoint y: 218, endPoint x: 538, endPoint y: 186, distance: 34.4
click at [552, 218] on div "Емма Северен" at bounding box center [477, 209] width 256 height 24
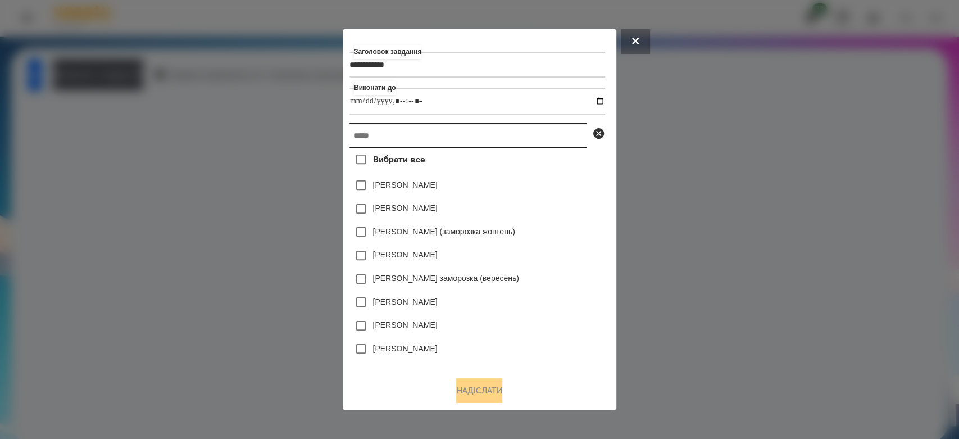
click at [515, 137] on input "text" at bounding box center [467, 135] width 237 height 25
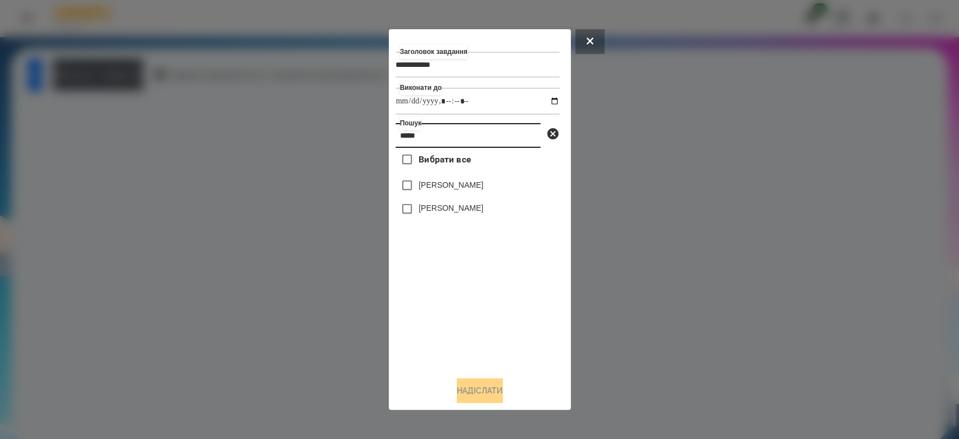
type input "*****"
click at [471, 213] on label "[PERSON_NAME]" at bounding box center [450, 207] width 65 height 11
click at [477, 394] on button "Надіслати" at bounding box center [480, 390] width 46 height 25
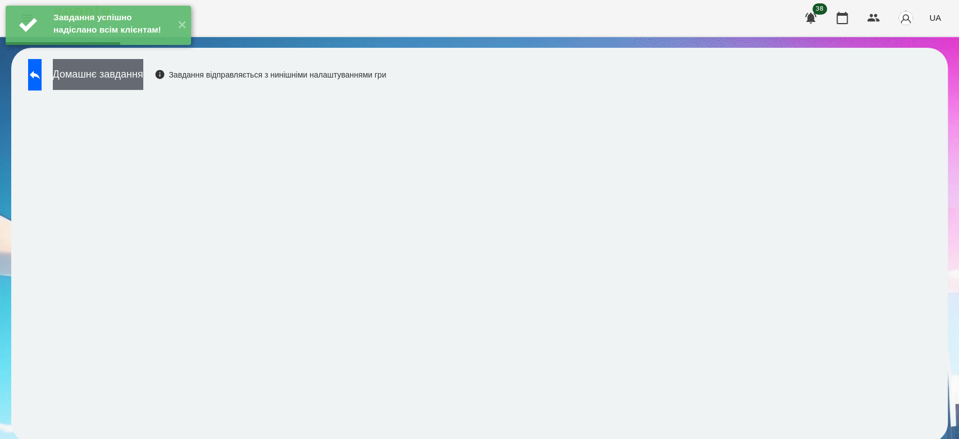
click at [78, 78] on button "Домашнє завдання" at bounding box center [98, 74] width 90 height 31
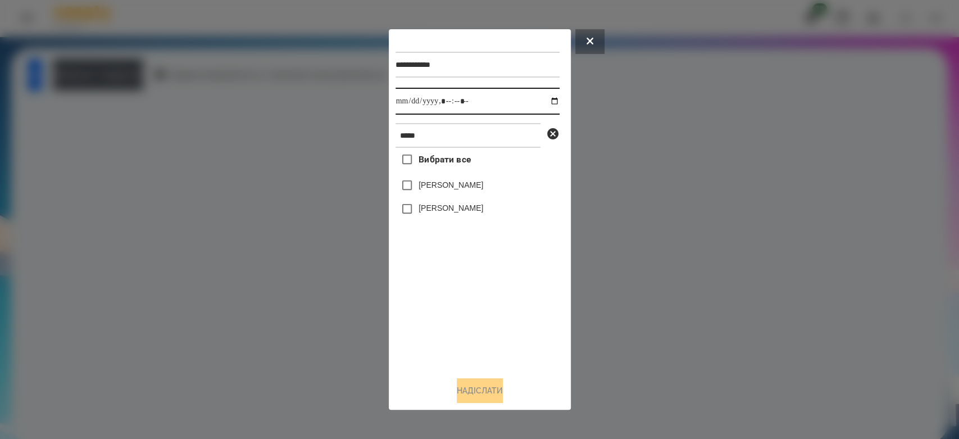
click at [546, 98] on input "datetime-local" at bounding box center [477, 101] width 164 height 27
type input "**********"
click at [525, 324] on div "Вибрати все Малютін Артем Малютін Денис" at bounding box center [477, 258] width 164 height 220
click at [475, 202] on div "[PERSON_NAME]" at bounding box center [477, 209] width 164 height 24
click at [475, 206] on label "[PERSON_NAME]" at bounding box center [450, 207] width 65 height 11
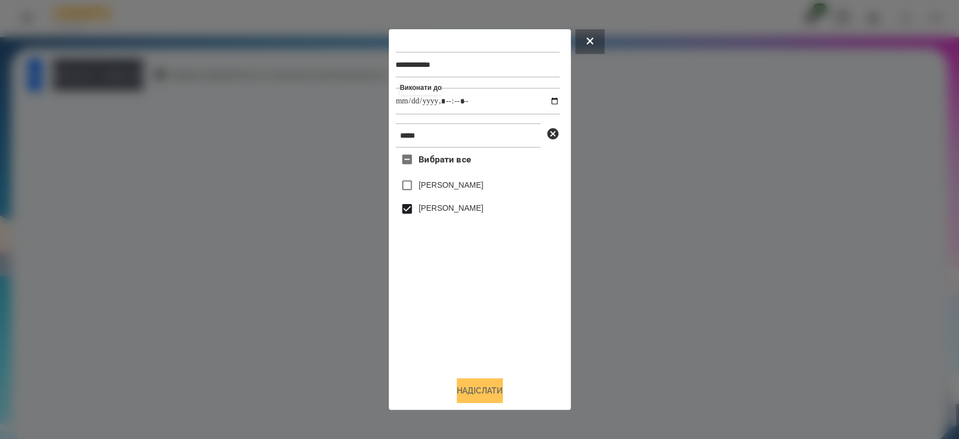
click at [498, 393] on button "Надіслати" at bounding box center [480, 390] width 46 height 25
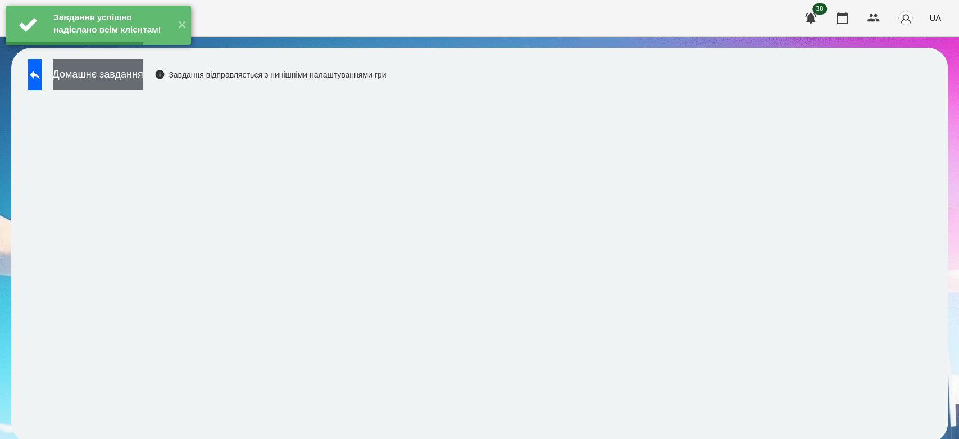
click at [87, 79] on button "Домашнє завдання" at bounding box center [98, 74] width 90 height 31
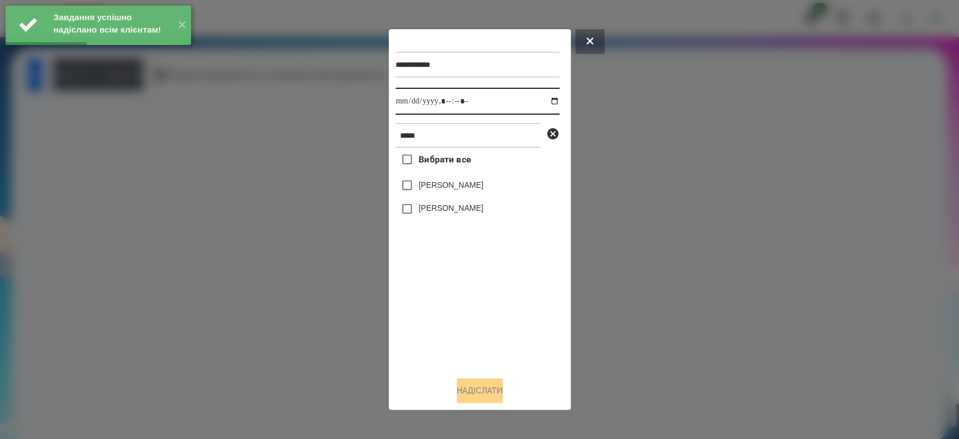
click at [548, 104] on input "datetime-local" at bounding box center [477, 101] width 164 height 27
type input "**********"
click at [513, 322] on div "Вибрати все Малютін Артем Малютін Денис" at bounding box center [477, 258] width 164 height 220
click at [477, 208] on label "[PERSON_NAME]" at bounding box center [450, 207] width 65 height 11
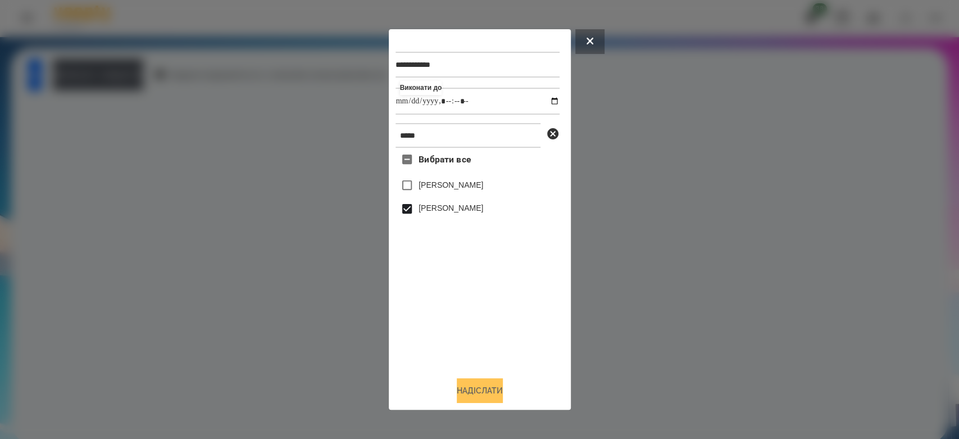
click at [494, 390] on button "Надіслати" at bounding box center [480, 390] width 46 height 25
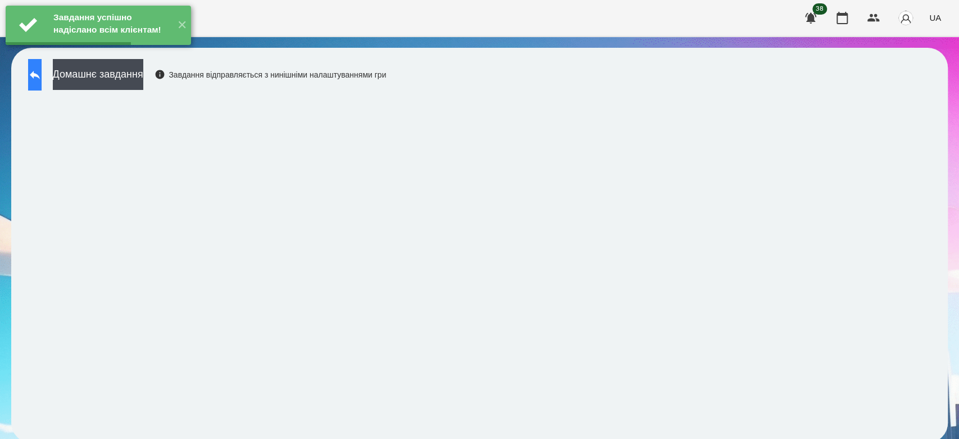
click at [42, 83] on button at bounding box center [34, 74] width 13 height 31
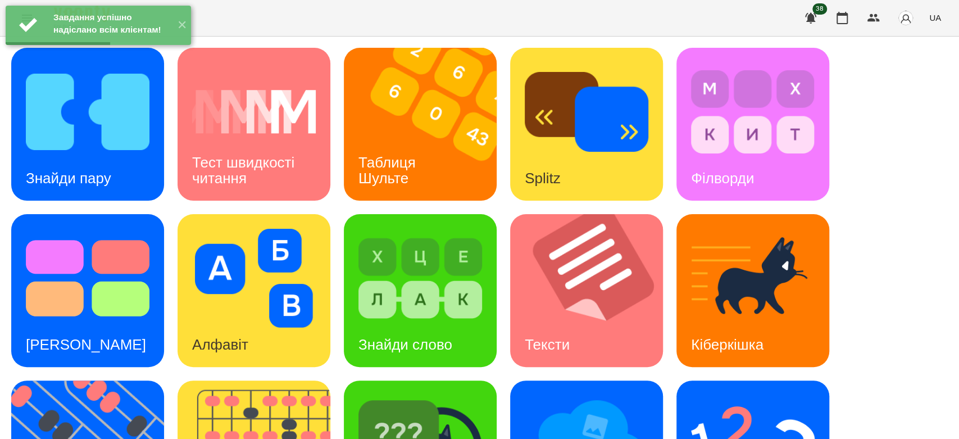
scroll to position [271, 0]
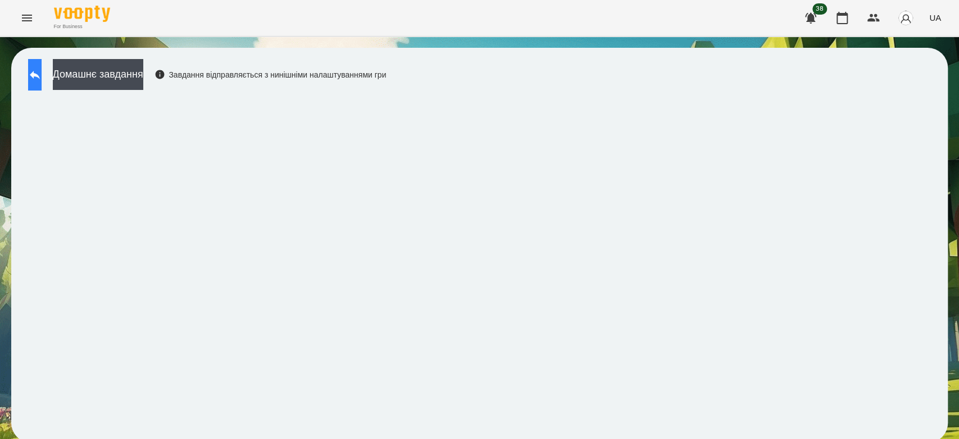
click at [36, 66] on button at bounding box center [34, 74] width 13 height 31
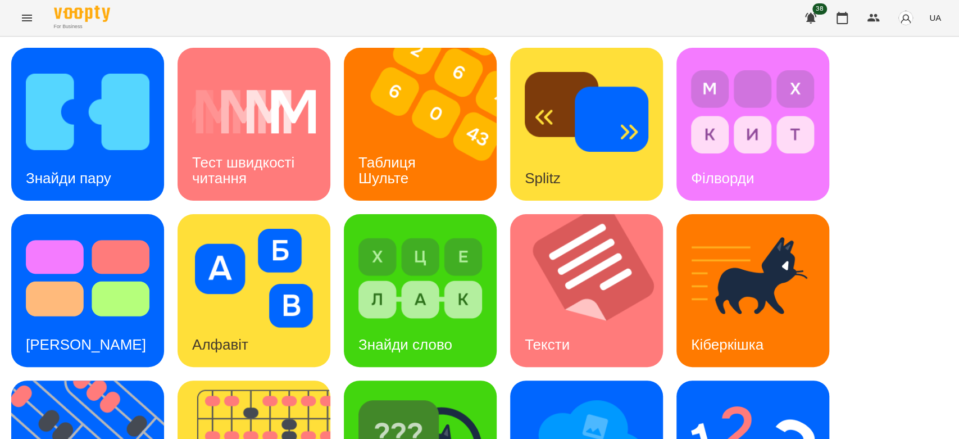
scroll to position [271, 0]
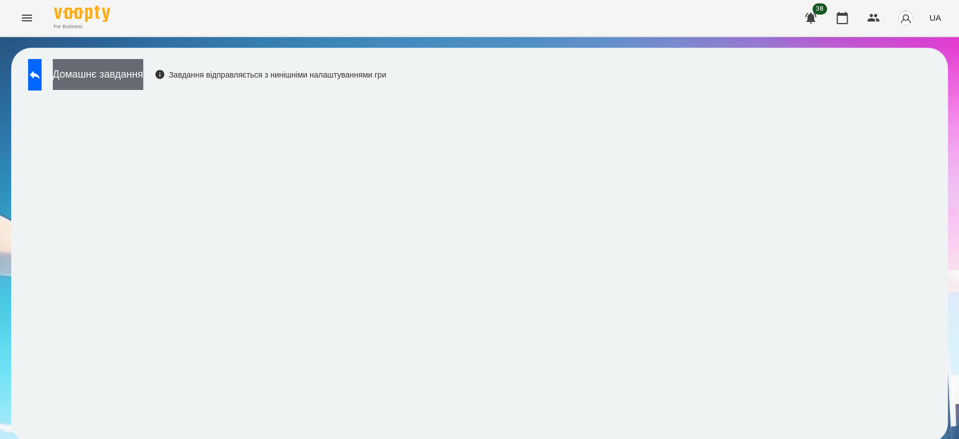
click at [143, 67] on button "Домашнє завдання" at bounding box center [98, 74] width 90 height 31
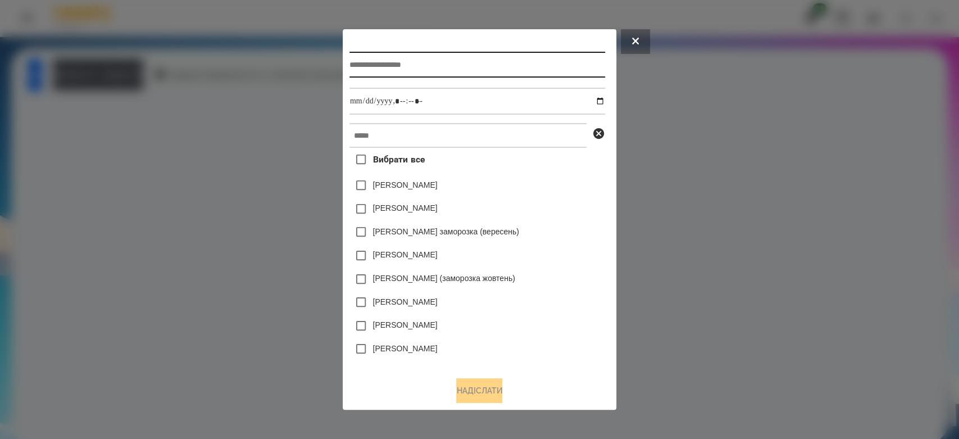
click at [480, 58] on input "text" at bounding box center [477, 65] width 256 height 26
type input "**********"
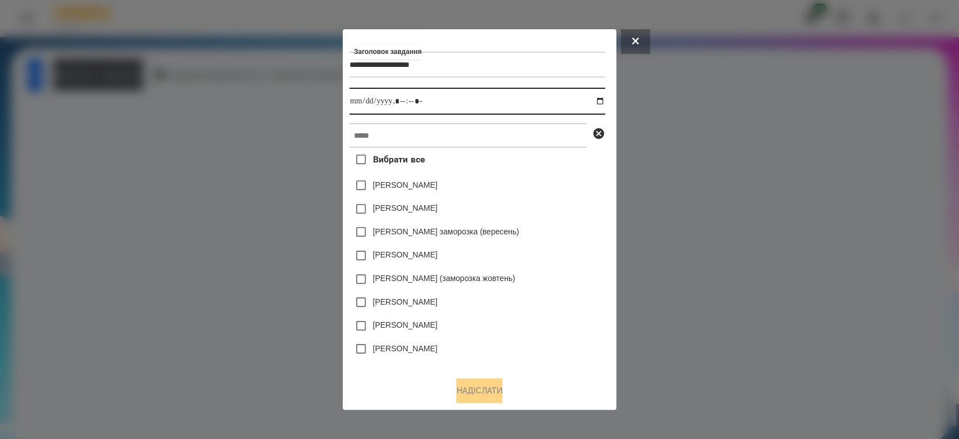
click at [599, 99] on input "datetime-local" at bounding box center [477, 101] width 256 height 27
type input "**********"
drag, startPoint x: 600, startPoint y: 180, endPoint x: 588, endPoint y: 163, distance: 20.4
click at [600, 180] on div "Коля Главач" at bounding box center [477, 186] width 256 height 24
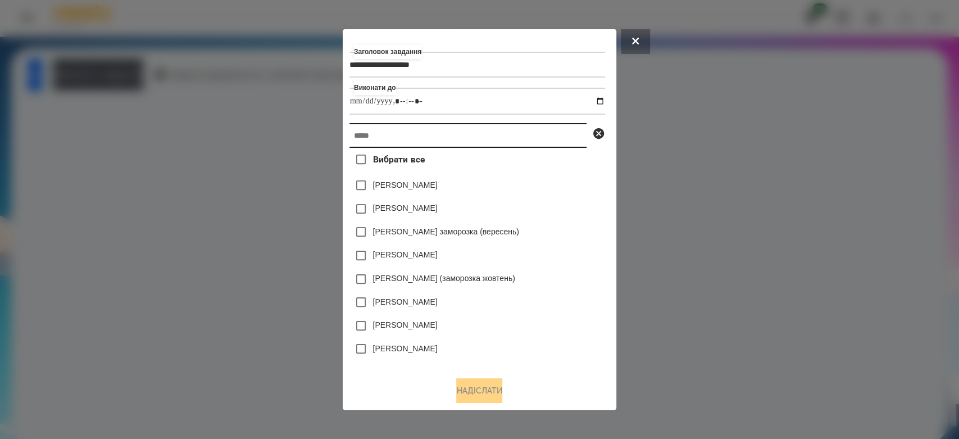
click at [549, 138] on input "text" at bounding box center [467, 135] width 237 height 25
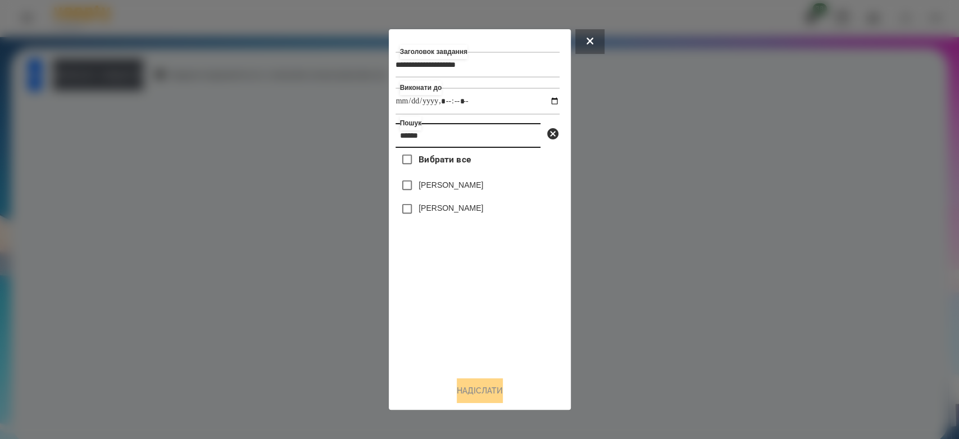
type input "******"
click at [454, 208] on label "[PERSON_NAME]" at bounding box center [450, 207] width 65 height 11
click at [483, 390] on button "Надіслати" at bounding box center [480, 390] width 46 height 25
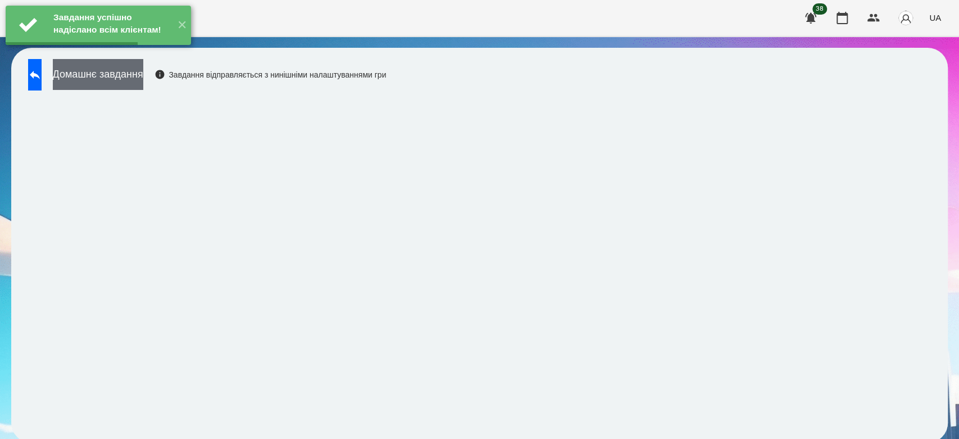
click at [134, 69] on button "Домашнє завдання" at bounding box center [98, 74] width 90 height 31
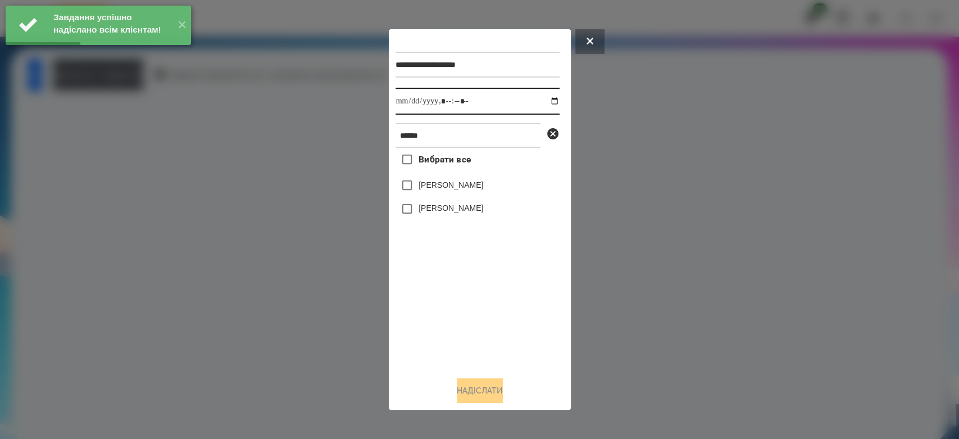
click at [546, 101] on input "datetime-local" at bounding box center [477, 101] width 164 height 27
type input "**********"
drag, startPoint x: 521, startPoint y: 295, endPoint x: 517, endPoint y: 281, distance: 15.1
click at [521, 295] on div "Вибрати все Малютін Артем Малютін Денис" at bounding box center [477, 258] width 164 height 220
click at [475, 207] on label "[PERSON_NAME]" at bounding box center [450, 207] width 65 height 11
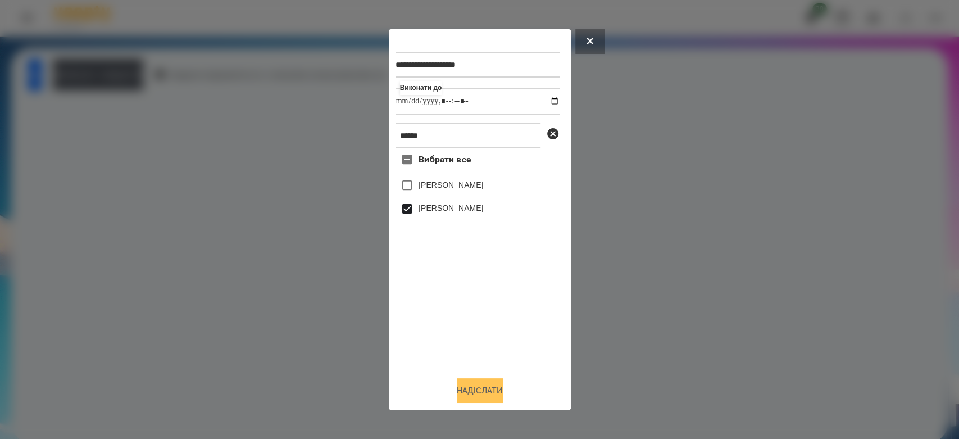
click at [496, 389] on button "Надіслати" at bounding box center [480, 390] width 46 height 25
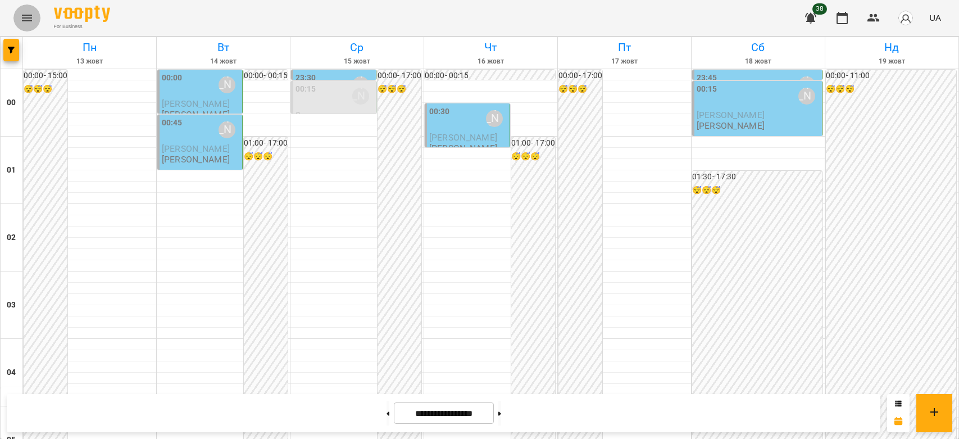
click at [20, 25] on button "Menu" at bounding box center [26, 17] width 27 height 27
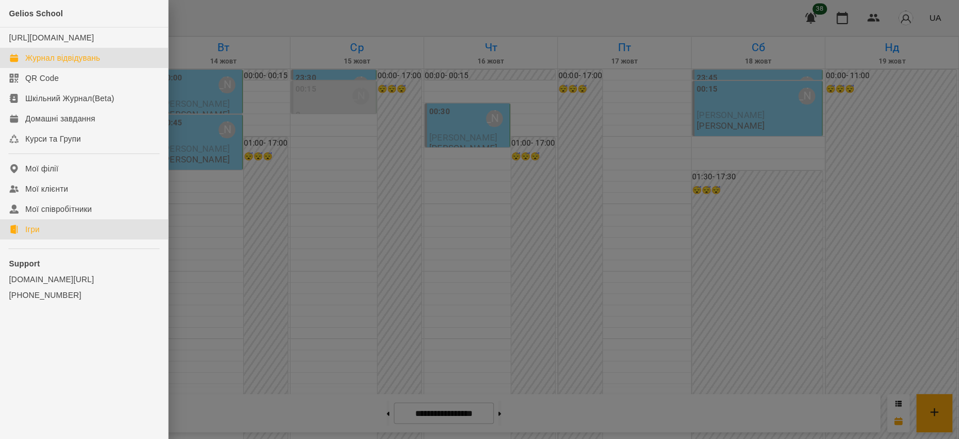
click at [56, 239] on link "Ігри" at bounding box center [84, 229] width 168 height 20
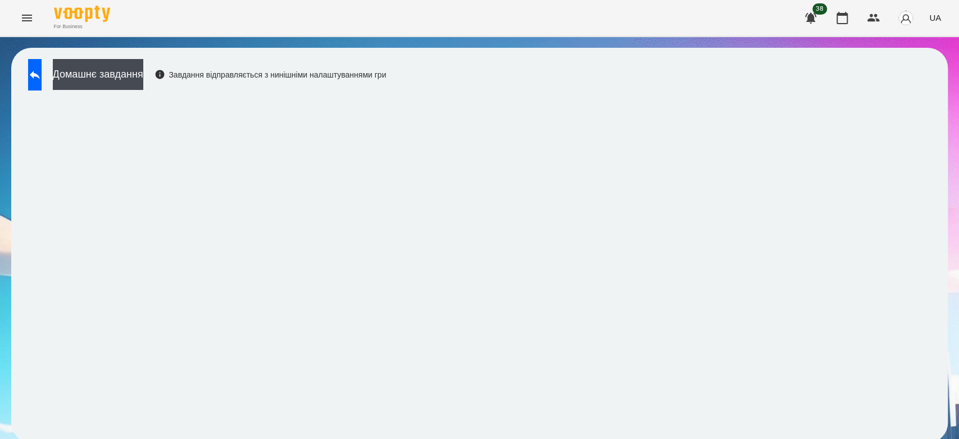
click at [28, 17] on icon "Menu" at bounding box center [27, 18] width 10 height 7
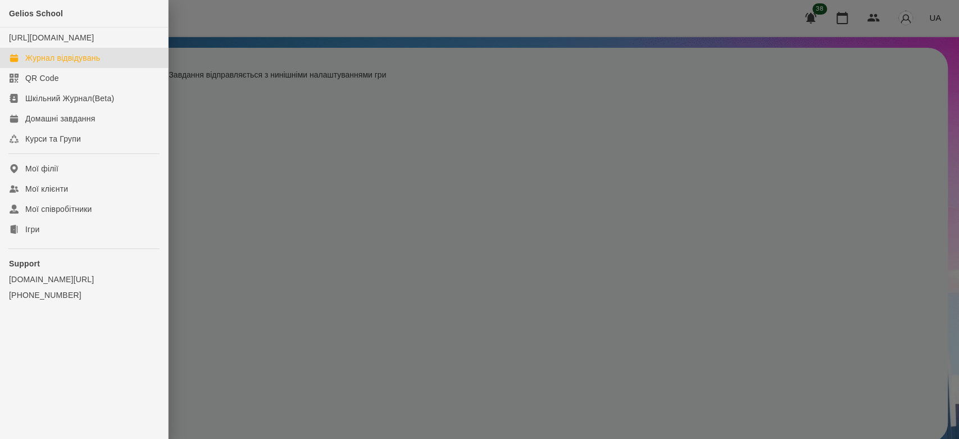
click at [54, 63] on div "Журнал відвідувань" at bounding box center [62, 57] width 75 height 11
